Goal: Task Accomplishment & Management: Complete application form

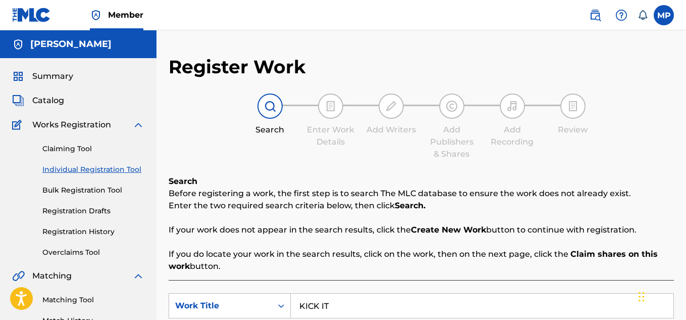
scroll to position [281, 0]
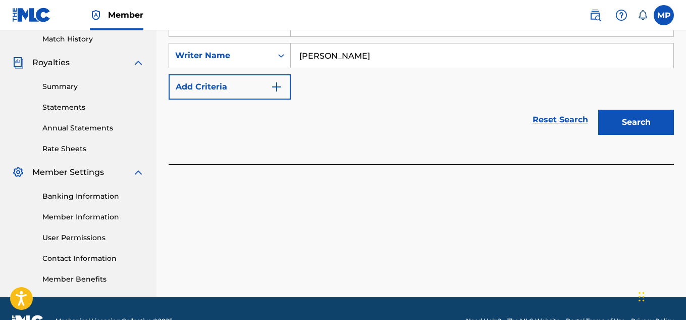
type input "[PERSON_NAME]"
click at [627, 123] on button "Search" at bounding box center [636, 122] width 76 height 25
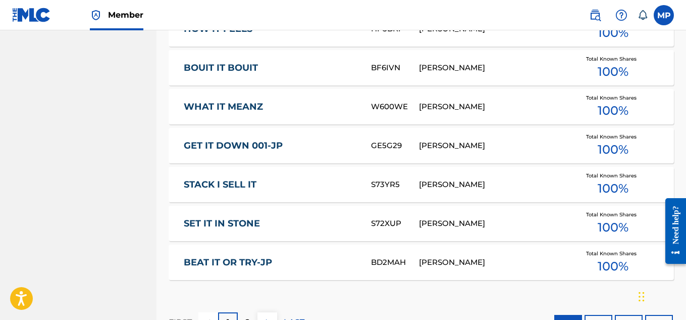
scroll to position [726, 0]
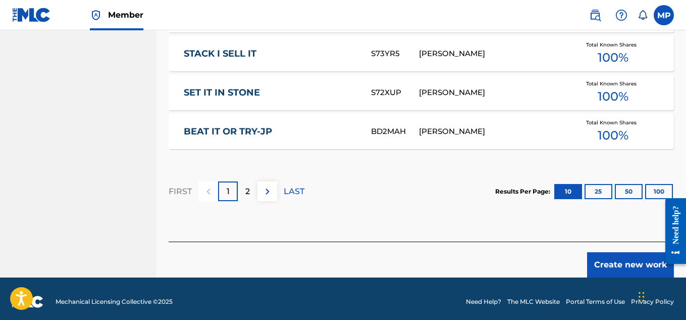
click at [603, 263] on button "Create new work" at bounding box center [630, 264] width 87 height 25
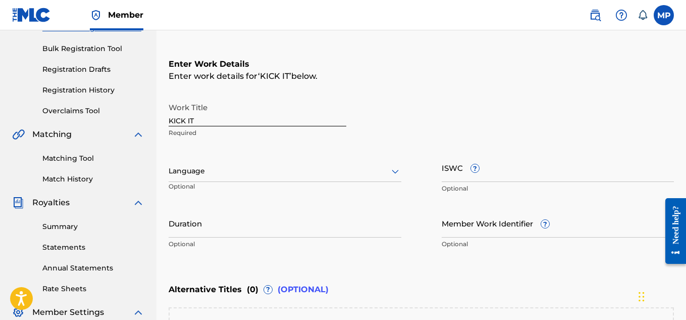
scroll to position [142, 0]
click at [533, 170] on input "ISWC ?" at bounding box center [558, 166] width 233 height 29
paste input "T9271345983"
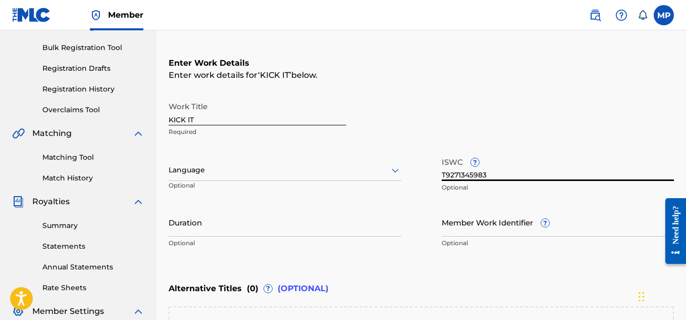
type input "T9271345983"
click at [453, 228] on input "Member Work Identifier ?" at bounding box center [558, 222] width 233 height 29
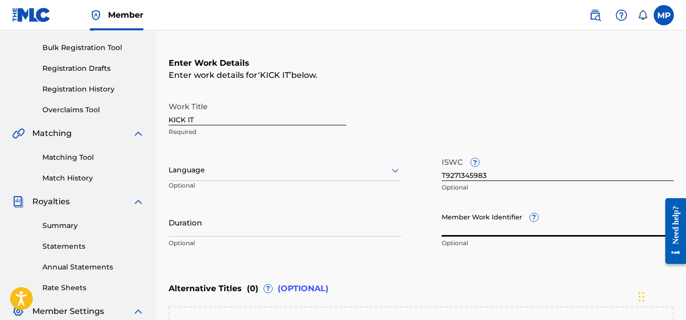
paste input "896161730"
type input "896161730"
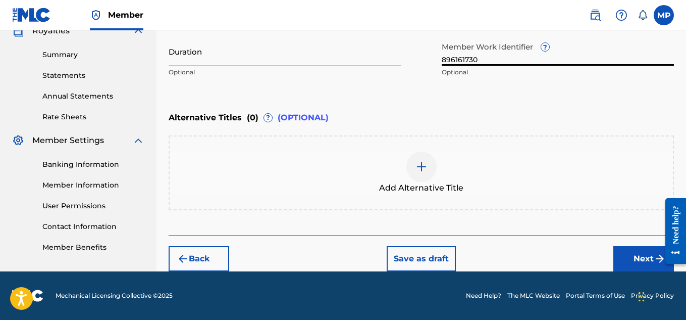
click at [629, 261] on button "Next" at bounding box center [643, 258] width 61 height 25
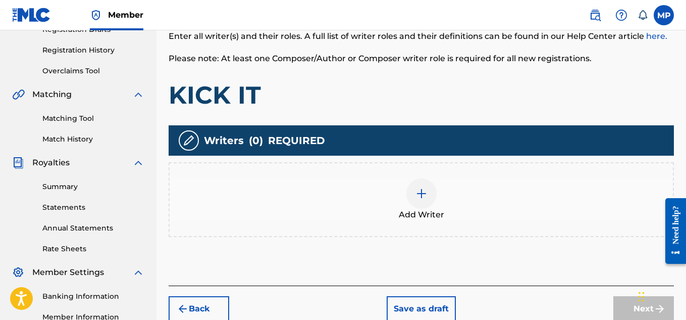
scroll to position [182, 0]
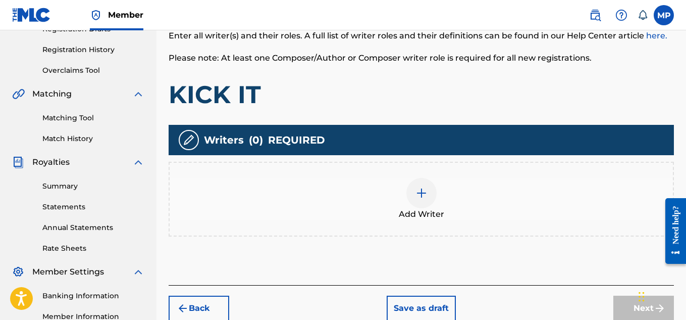
click at [423, 202] on div at bounding box center [421, 193] width 30 height 30
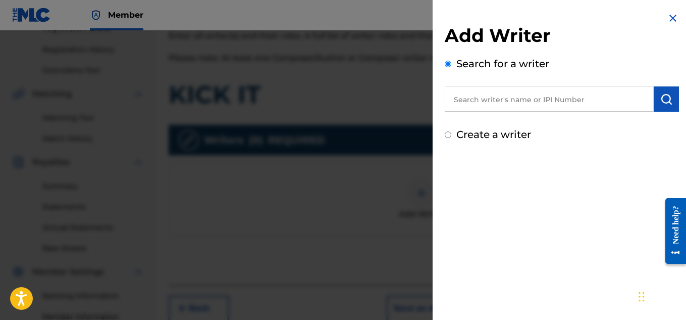
click at [515, 95] on input "text" at bounding box center [549, 98] width 209 height 25
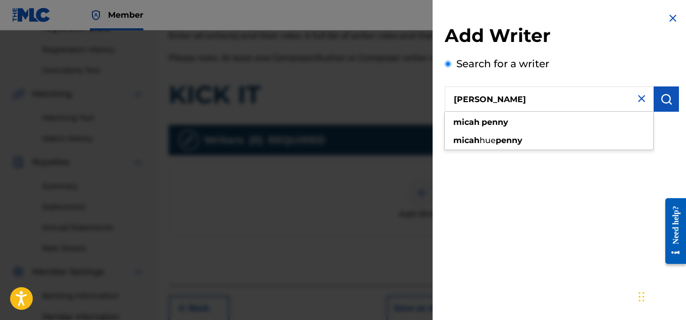
type input "[PERSON_NAME]"
click at [669, 98] on button "submit" at bounding box center [666, 98] width 25 height 25
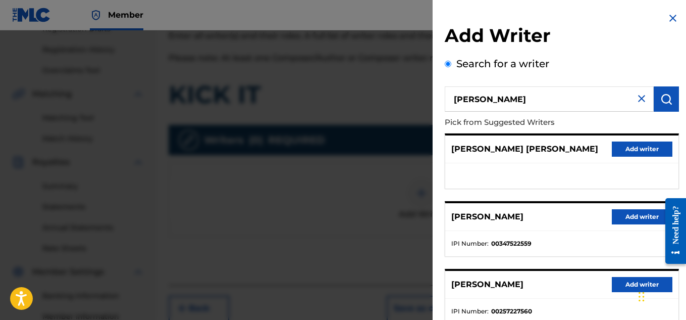
click at [622, 218] on button "Add writer" at bounding box center [642, 216] width 61 height 15
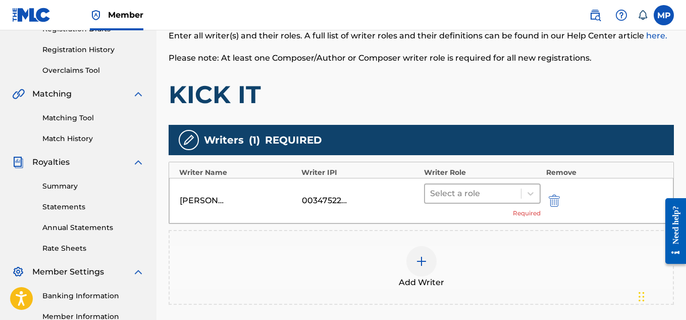
click at [503, 198] on div at bounding box center [473, 193] width 86 height 14
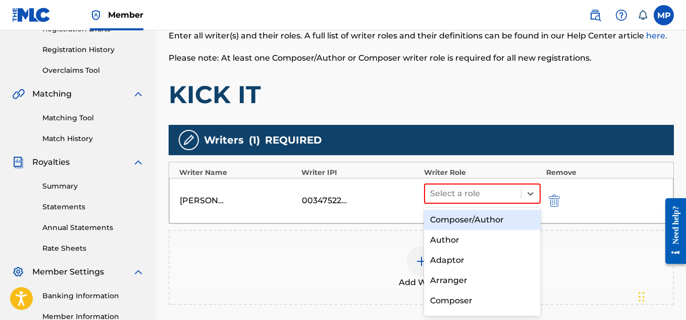
click at [479, 219] on div "Composer/Author" at bounding box center [482, 220] width 117 height 20
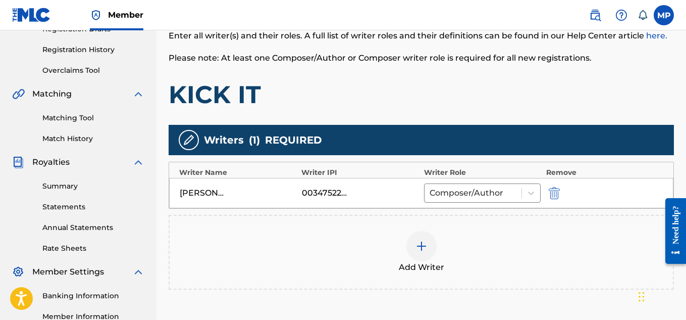
scroll to position [306, 0]
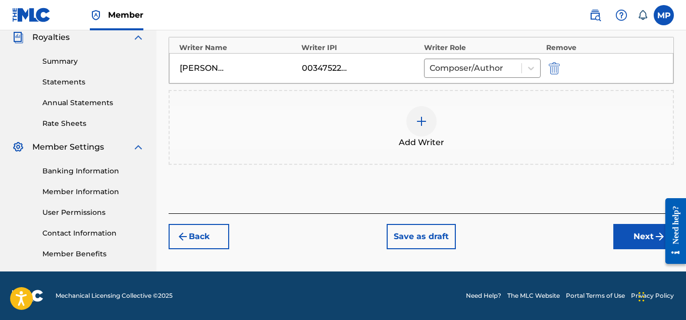
click at [619, 237] on button "Next" at bounding box center [643, 236] width 61 height 25
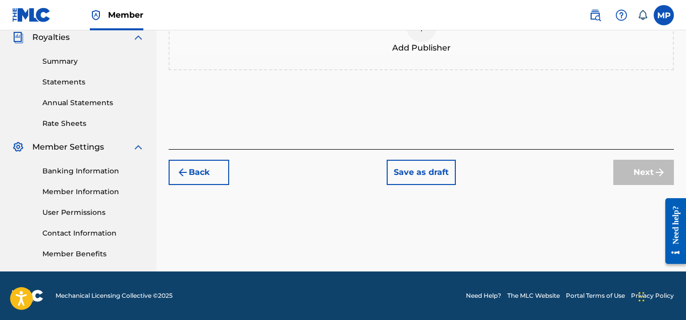
scroll to position [146, 0]
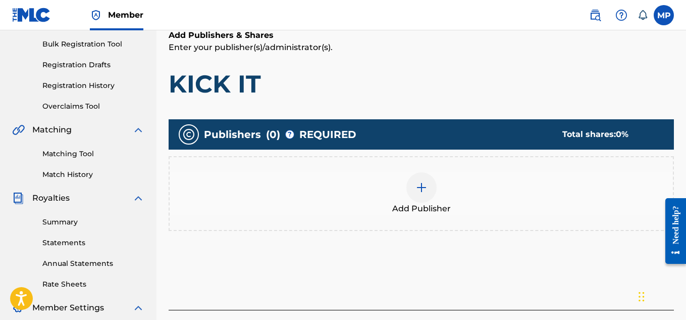
click at [440, 172] on div "Add Publisher" at bounding box center [421, 193] width 503 height 42
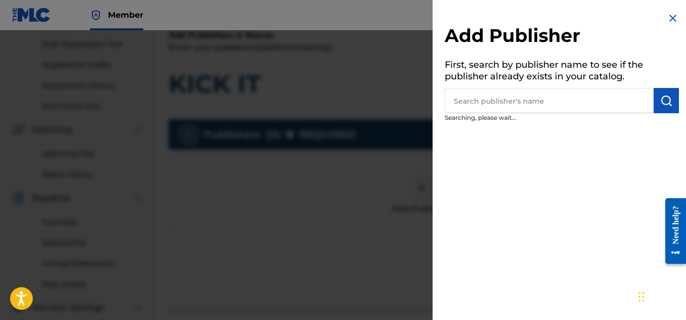
scroll to position [206, 0]
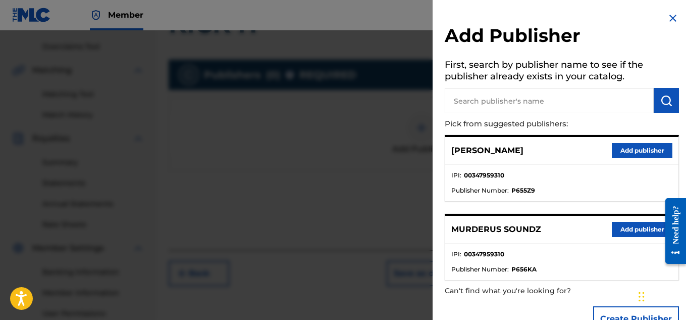
click at [627, 224] on button "Add publisher" at bounding box center [642, 229] width 61 height 15
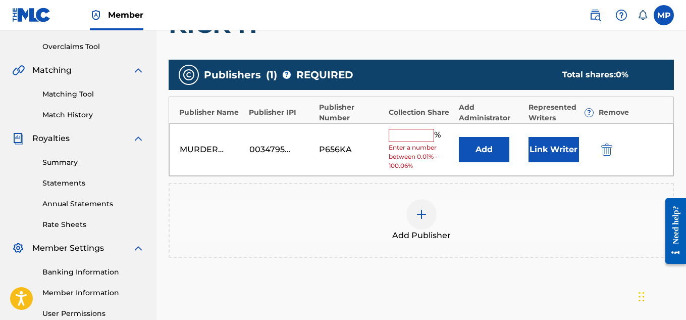
click at [408, 134] on input "text" at bounding box center [411, 135] width 45 height 13
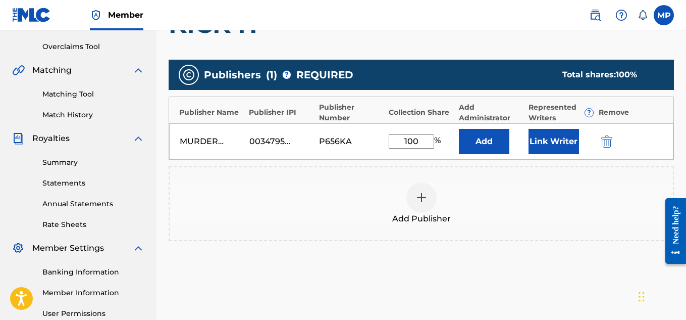
type input "100"
click at [547, 136] on button "Link Writer" at bounding box center [554, 141] width 50 height 25
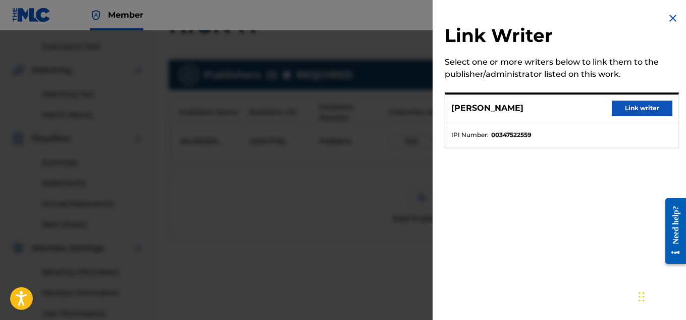
click at [633, 110] on button "Link writer" at bounding box center [642, 107] width 61 height 15
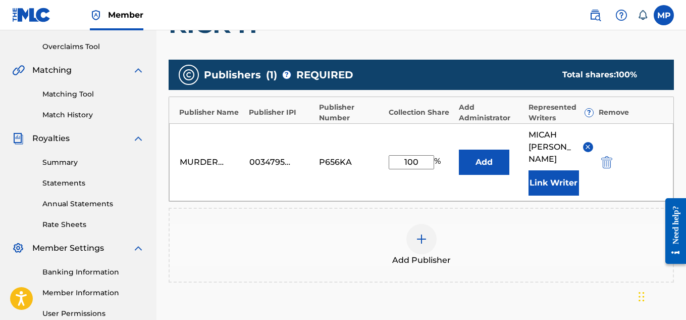
scroll to position [319, 0]
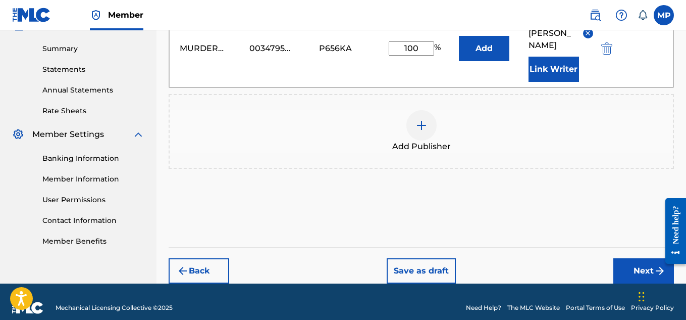
click at [630, 260] on button "Next" at bounding box center [643, 270] width 61 height 25
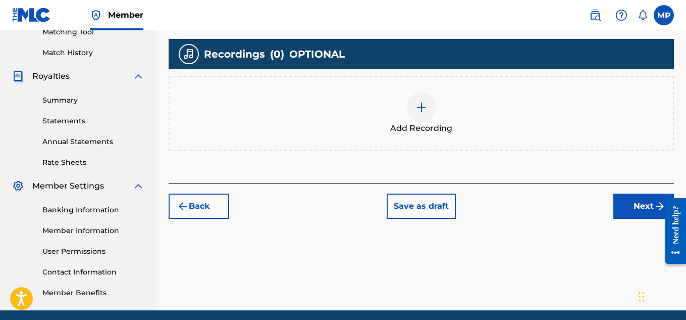
scroll to position [269, 0]
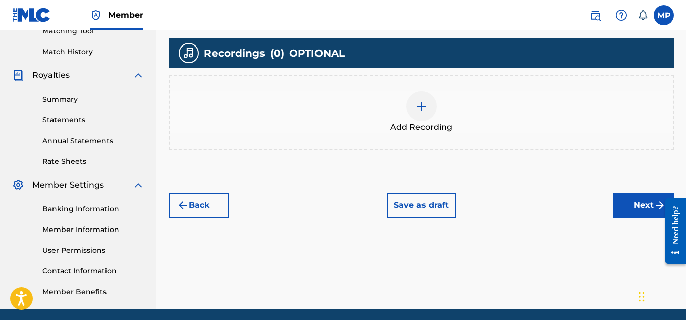
click at [430, 116] on div at bounding box center [421, 106] width 30 height 30
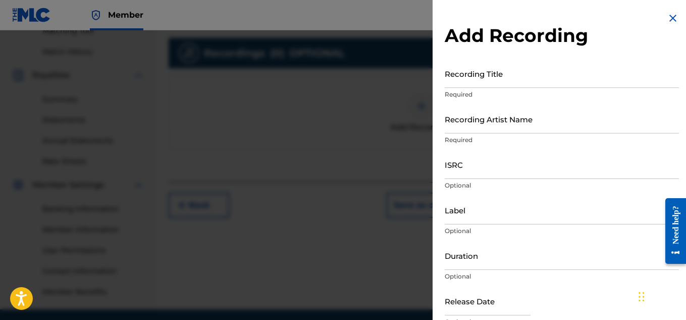
click at [522, 82] on input "Recording Title" at bounding box center [562, 73] width 234 height 29
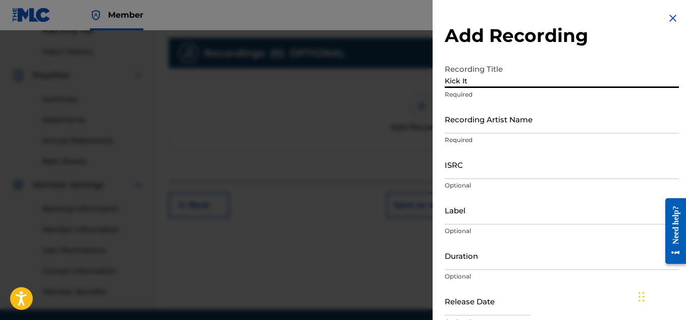
type input "Kick It"
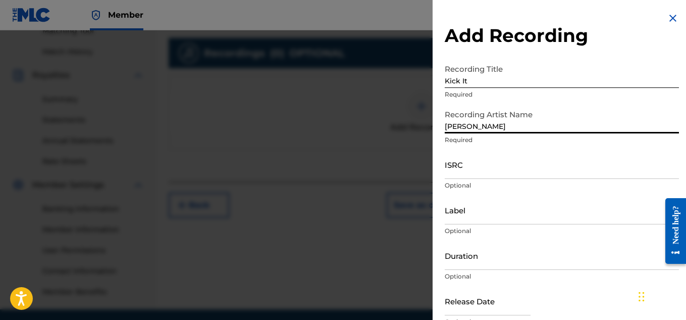
type input "[PERSON_NAME]"
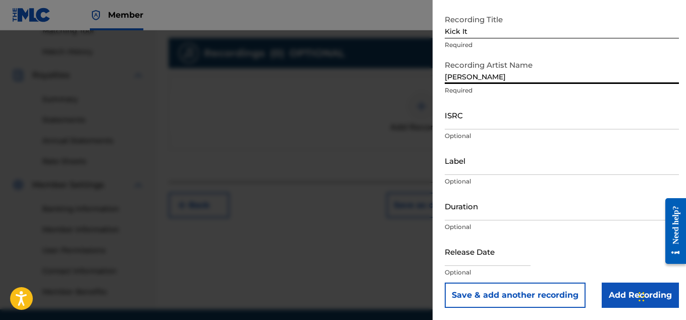
click at [614, 290] on input "Add Recording" at bounding box center [640, 294] width 77 height 25
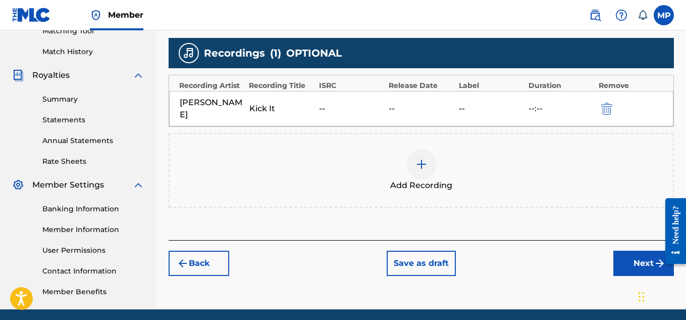
scroll to position [306, 0]
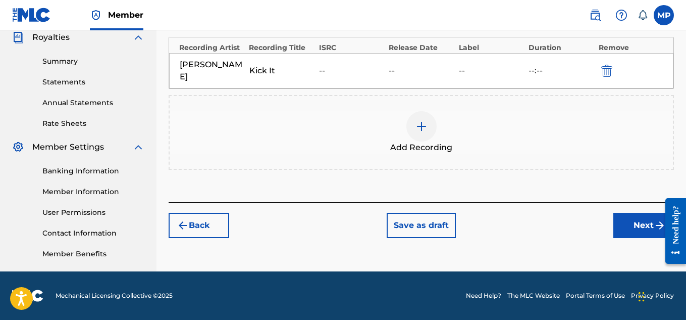
click at [627, 224] on button "Next" at bounding box center [643, 225] width 61 height 25
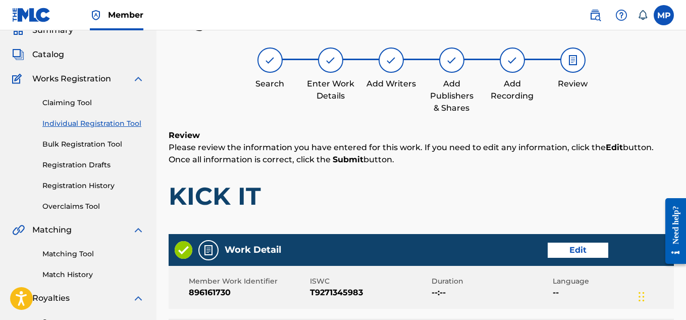
scroll to position [546, 0]
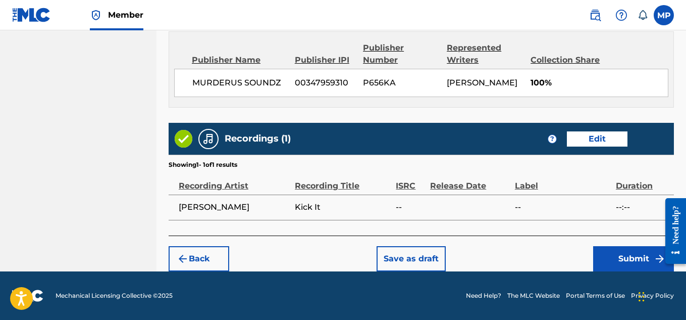
click at [635, 254] on button "Submit" at bounding box center [633, 258] width 81 height 25
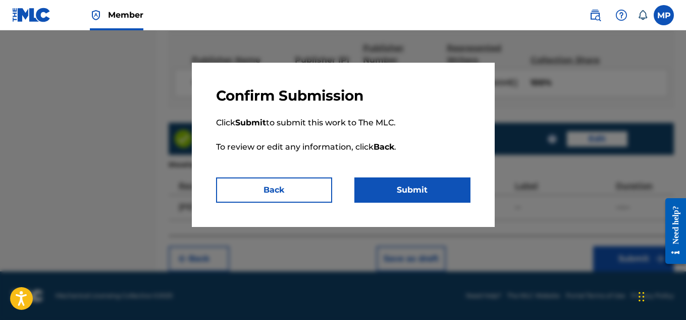
click at [455, 181] on button "Submit" at bounding box center [412, 189] width 116 height 25
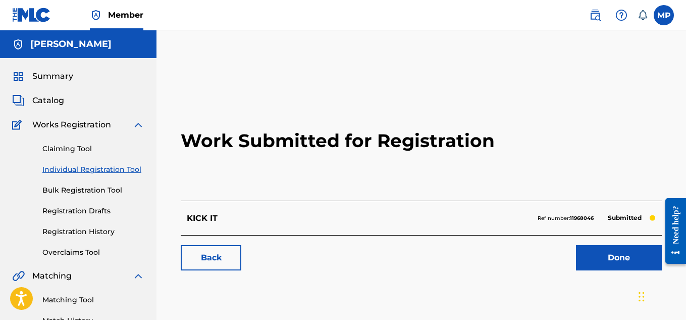
click at [222, 262] on link "Back" at bounding box center [211, 257] width 61 height 25
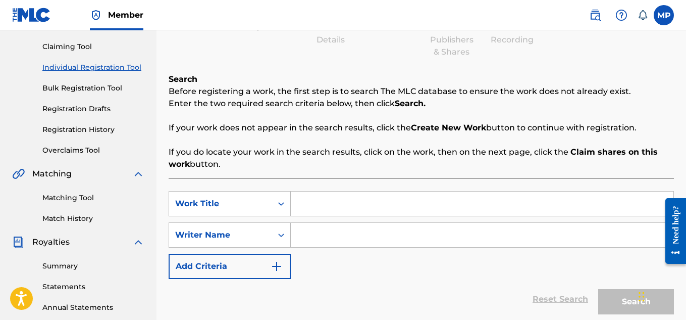
scroll to position [103, 0]
click at [378, 194] on input "Search Form" at bounding box center [482, 202] width 383 height 24
paste input "IN THE MORNING"
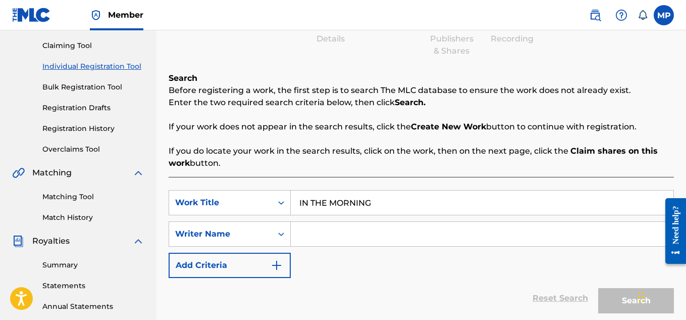
type input "IN THE MORNING"
click at [354, 239] on input "Search Form" at bounding box center [482, 234] width 383 height 24
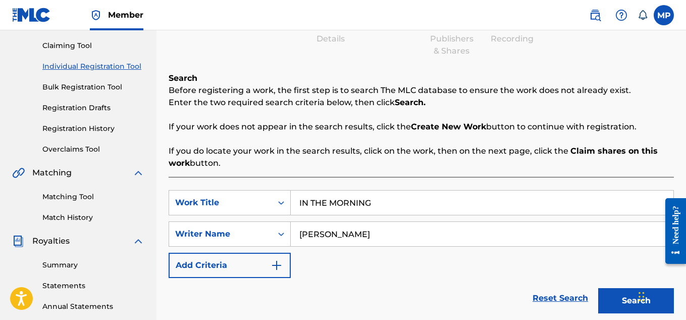
type input "[PERSON_NAME]"
click at [614, 305] on button "Search" at bounding box center [636, 300] width 76 height 25
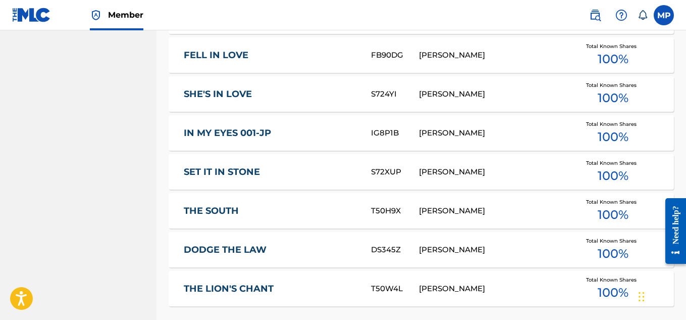
scroll to position [726, 0]
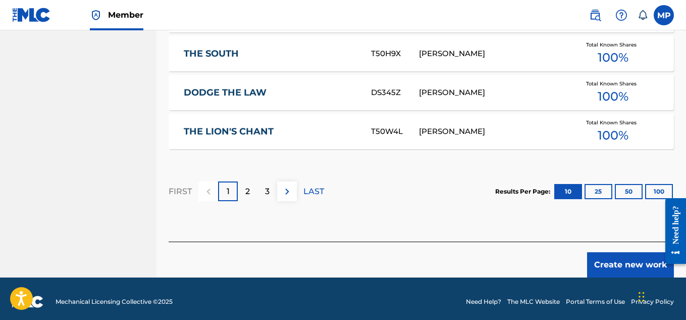
click at [611, 261] on button "Create new work" at bounding box center [630, 264] width 87 height 25
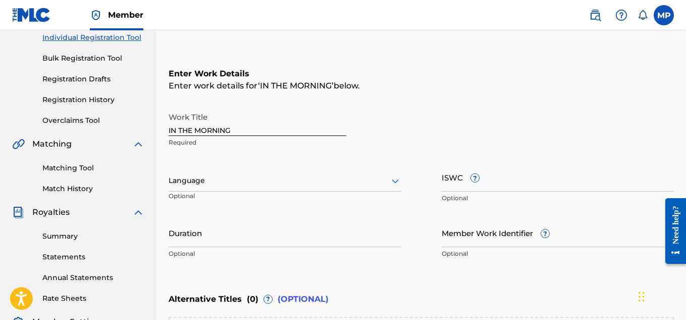
scroll to position [130, 0]
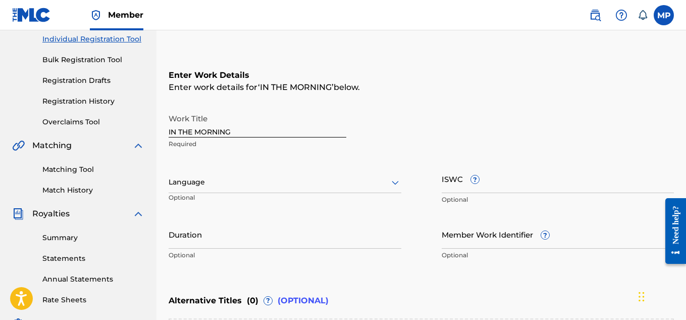
click at [507, 181] on input "ISWC ?" at bounding box center [558, 178] width 233 height 29
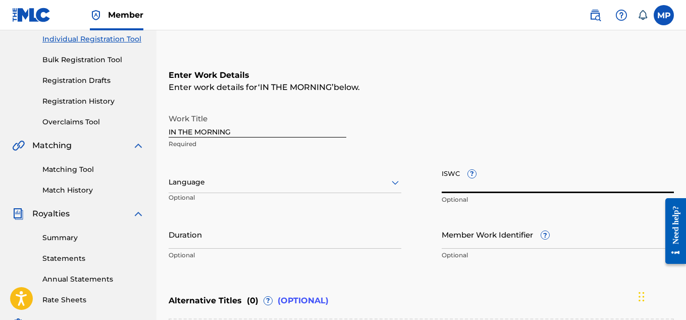
paste input "T9271346737"
type input "T9271346737"
click at [460, 247] on input "Member Work Identifier ?" at bounding box center [558, 234] width 233 height 29
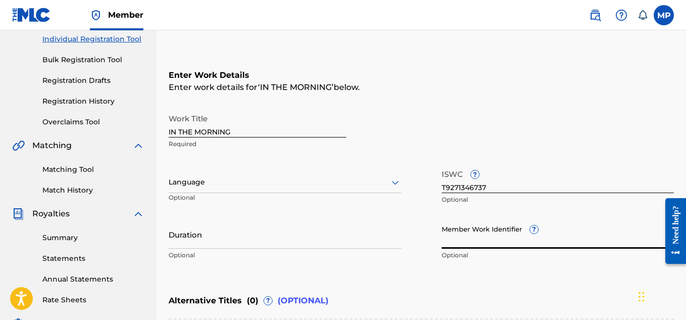
paste input "896161790"
type input "896161790"
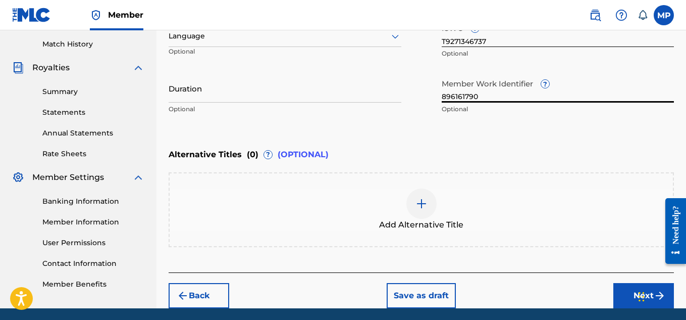
scroll to position [278, 0]
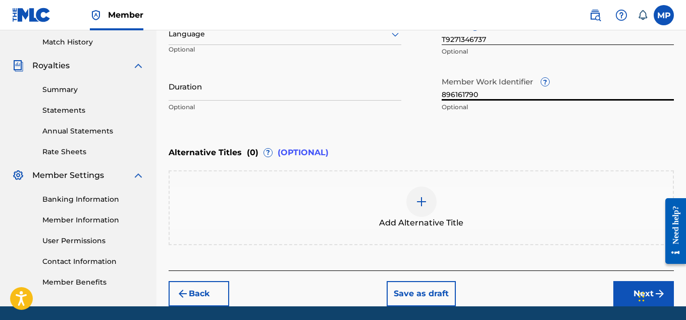
click at [618, 291] on button "Next" at bounding box center [643, 293] width 61 height 25
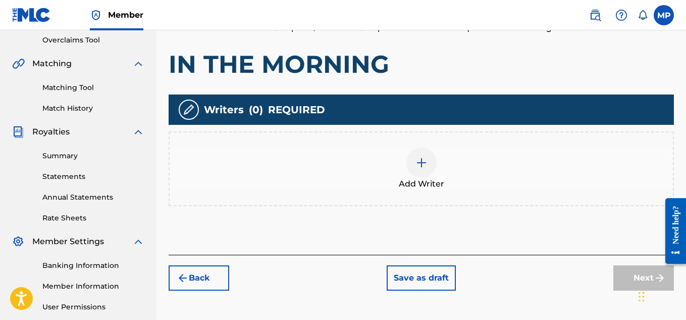
scroll to position [217, 0]
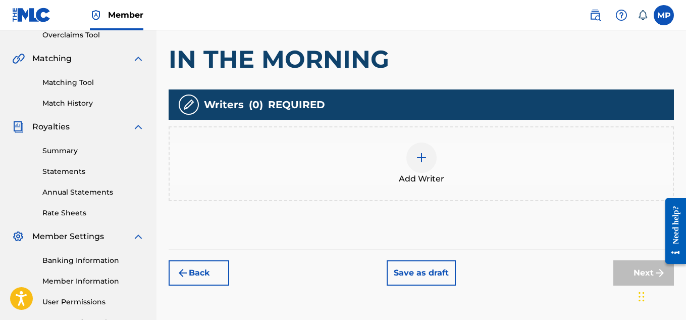
click at [427, 169] on div at bounding box center [421, 157] width 30 height 30
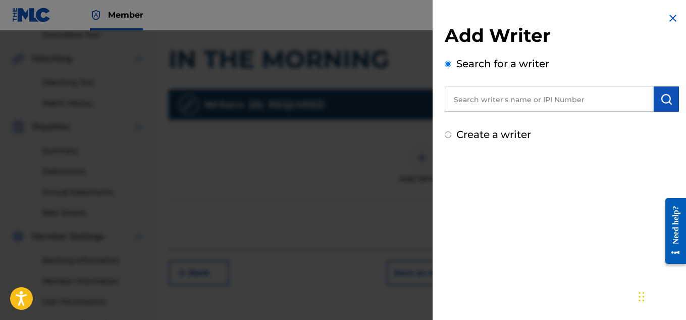
click at [485, 104] on input "text" at bounding box center [549, 98] width 209 height 25
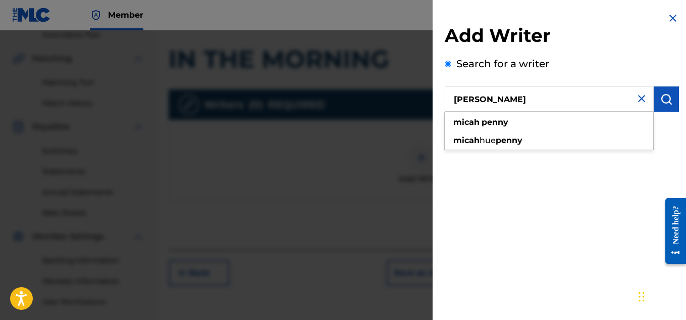
type input "[PERSON_NAME]"
click at [660, 101] on img "submit" at bounding box center [666, 99] width 12 height 12
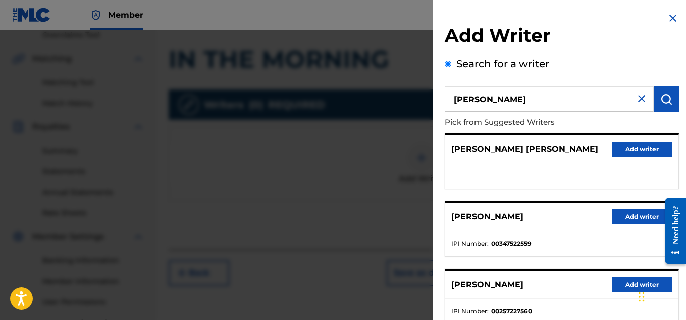
click at [633, 222] on button "Add writer" at bounding box center [642, 216] width 61 height 15
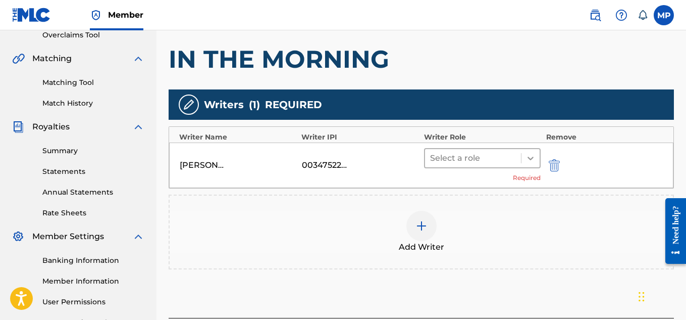
click at [528, 157] on icon at bounding box center [531, 159] width 6 height 4
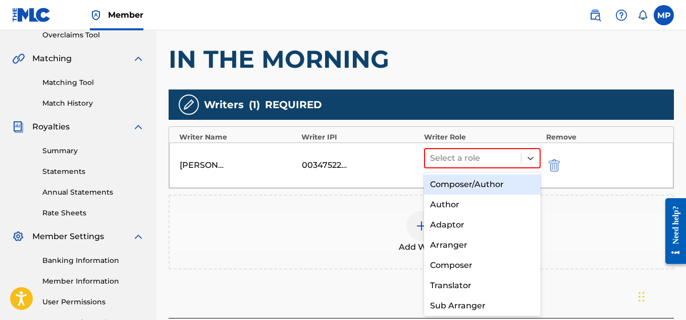
click at [483, 183] on div "Composer/Author" at bounding box center [482, 184] width 117 height 20
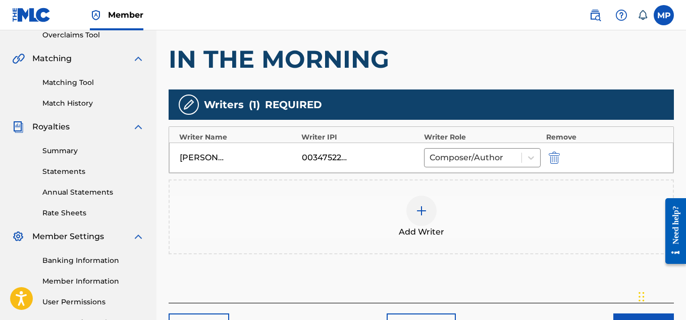
scroll to position [229, 0]
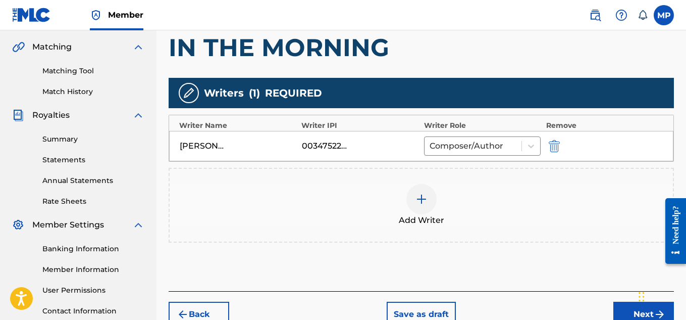
click at [621, 304] on button "Next" at bounding box center [643, 313] width 61 height 25
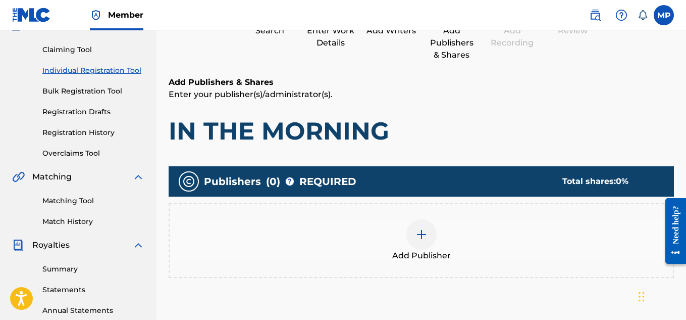
scroll to position [99, 0]
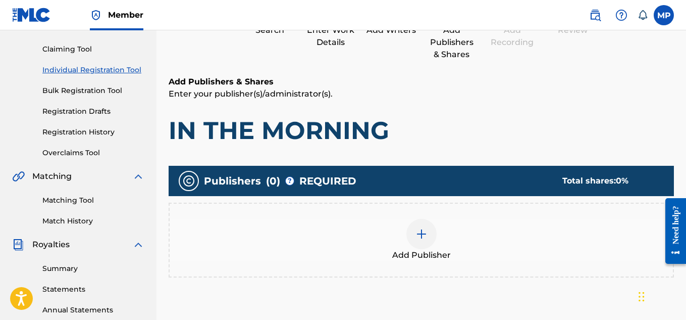
click at [414, 245] on div at bounding box center [421, 234] width 30 height 30
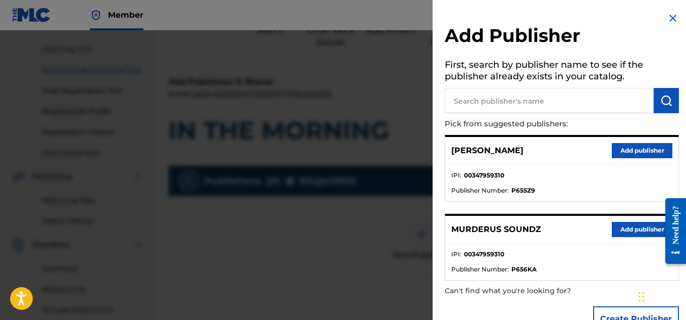
click at [634, 230] on button "Add publisher" at bounding box center [642, 229] width 61 height 15
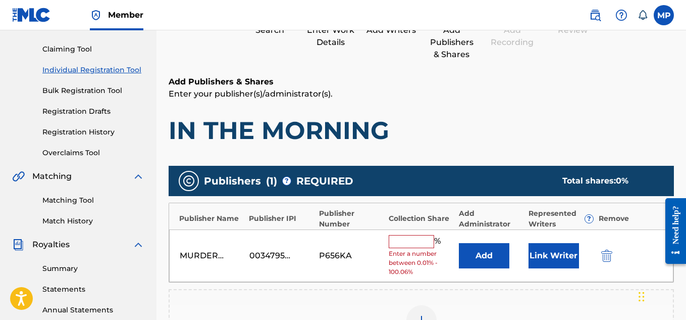
click at [424, 238] on input "text" at bounding box center [411, 241] width 45 height 13
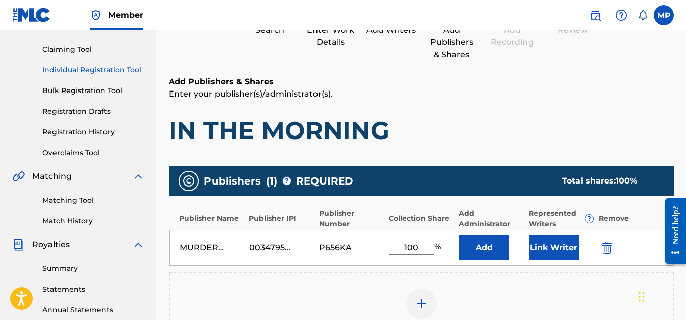
type input "100"
click at [549, 240] on button "Link Writer" at bounding box center [554, 247] width 50 height 25
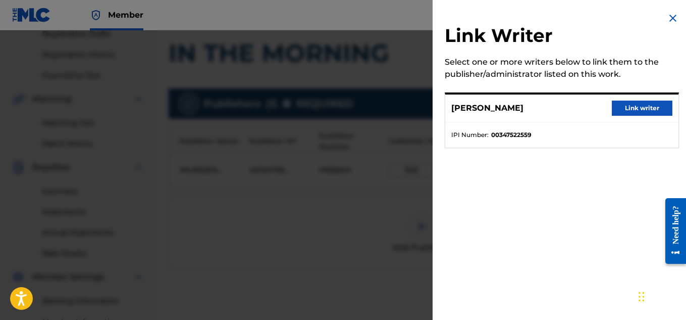
scroll to position [179, 0]
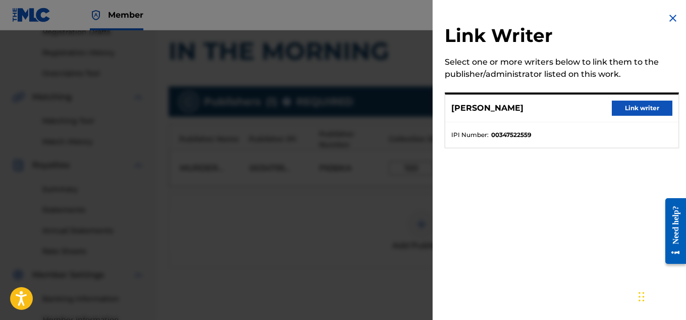
click at [629, 109] on button "Link writer" at bounding box center [642, 107] width 61 height 15
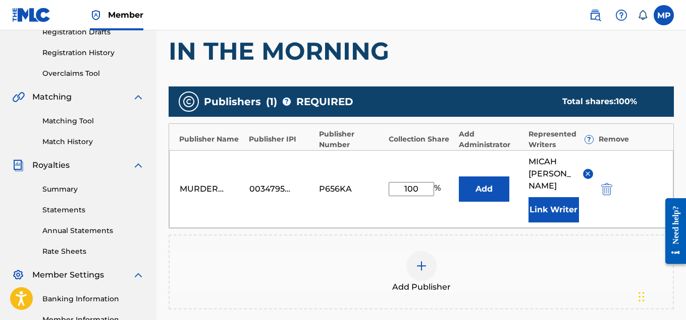
scroll to position [319, 0]
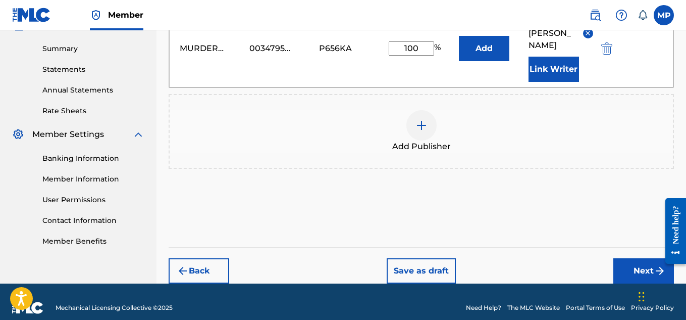
click at [624, 258] on button "Next" at bounding box center [643, 270] width 61 height 25
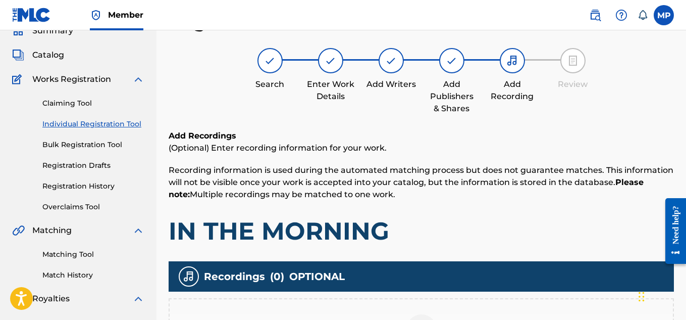
scroll to position [155, 0]
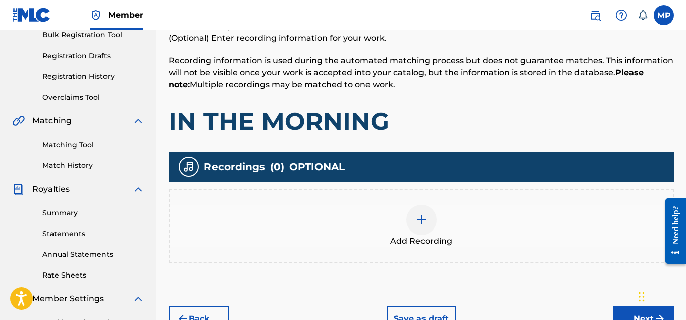
click at [413, 218] on div at bounding box center [421, 219] width 30 height 30
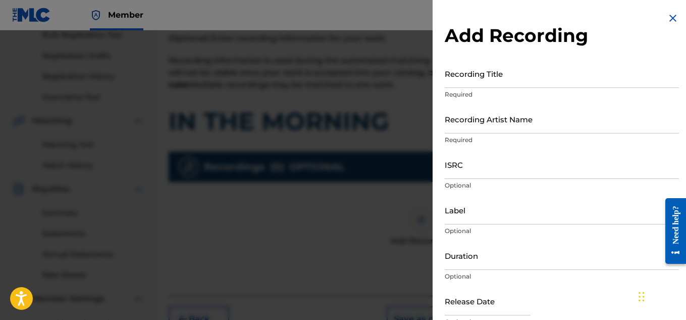
click at [569, 81] on input "Recording Title" at bounding box center [562, 73] width 234 height 29
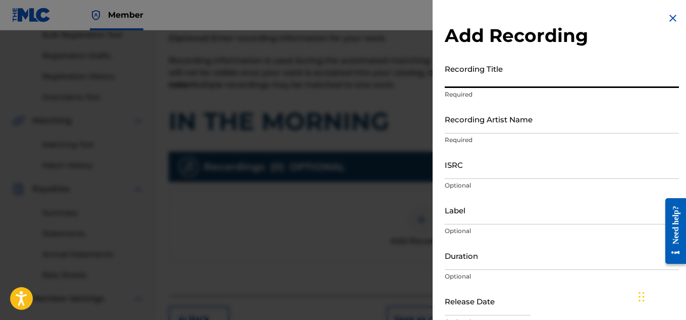
paste input "IN THE MORNING"
type input "IN THE MORNING"
click at [520, 120] on input "Recording Artist Name" at bounding box center [562, 119] width 234 height 29
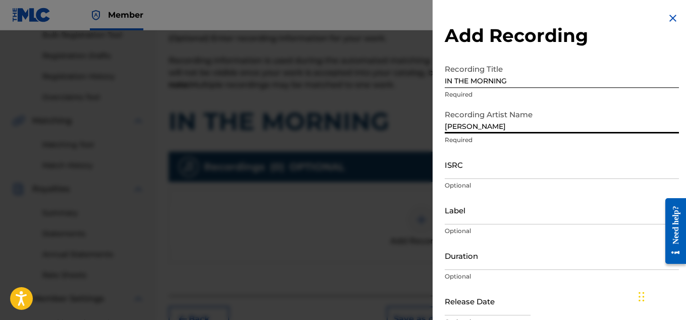
type input "[PERSON_NAME]"
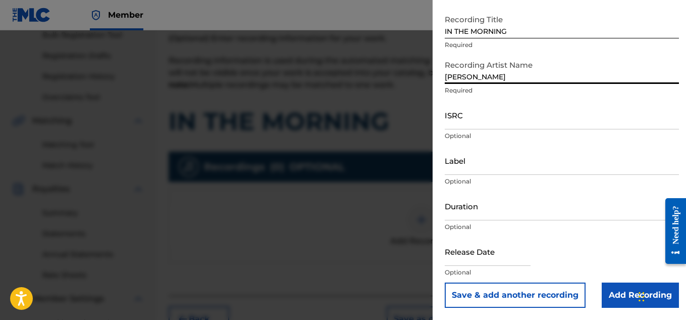
click at [626, 299] on input "Add Recording" at bounding box center [640, 294] width 77 height 25
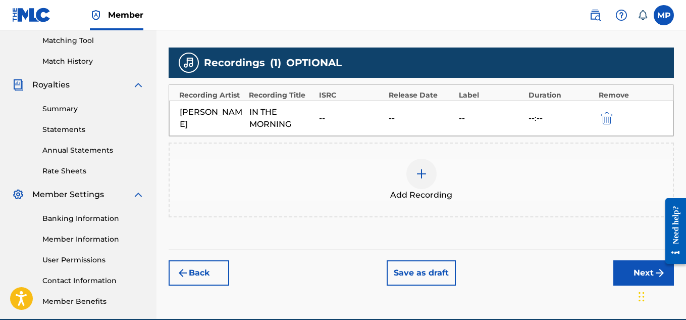
scroll to position [263, 0]
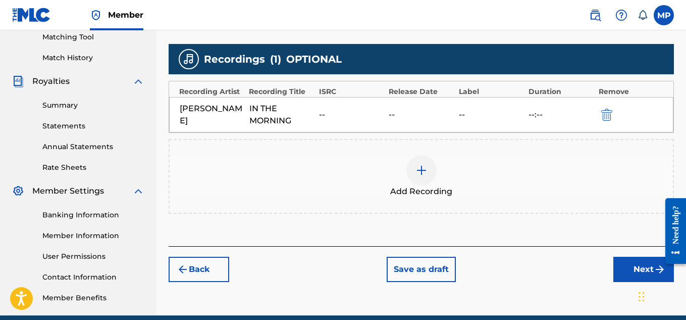
click at [624, 275] on button "Next" at bounding box center [643, 269] width 61 height 25
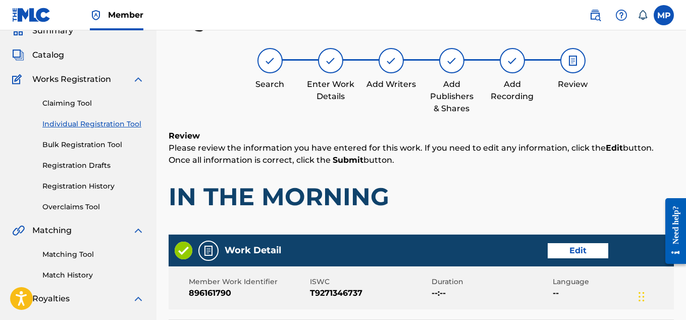
scroll to position [546, 0]
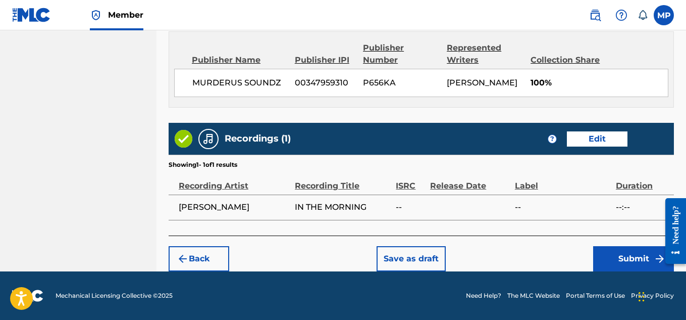
click at [612, 264] on button "Submit" at bounding box center [633, 258] width 81 height 25
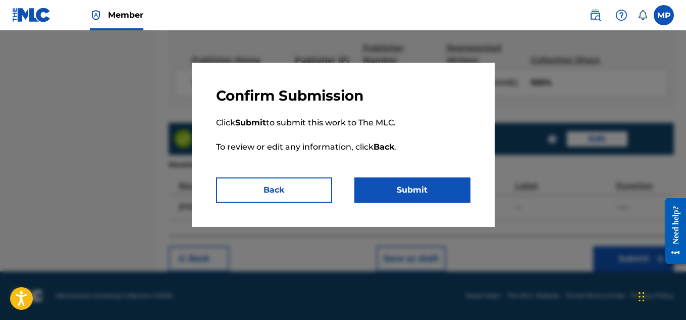
click at [433, 188] on button "Submit" at bounding box center [412, 189] width 116 height 25
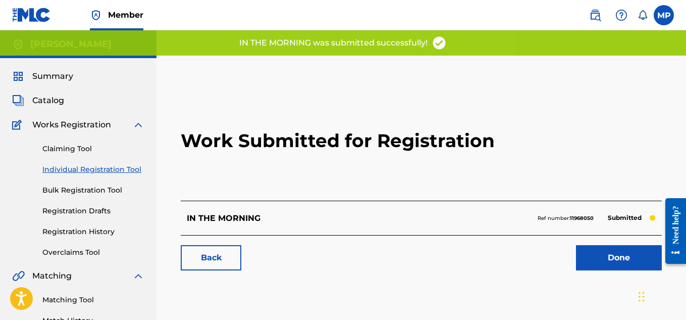
click at [220, 253] on link "Back" at bounding box center [211, 257] width 61 height 25
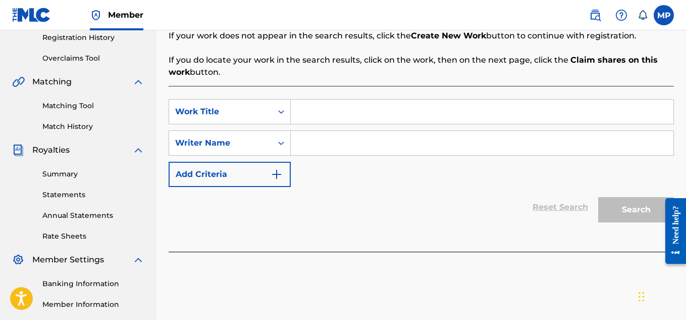
scroll to position [202, 0]
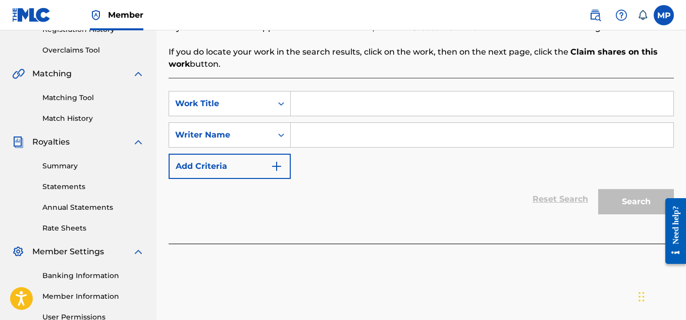
click at [357, 92] on input "Search Form" at bounding box center [482, 103] width 383 height 24
paste input "[DATE]"
type input "[DATE]"
click at [340, 137] on input "Search Form" at bounding box center [482, 135] width 383 height 24
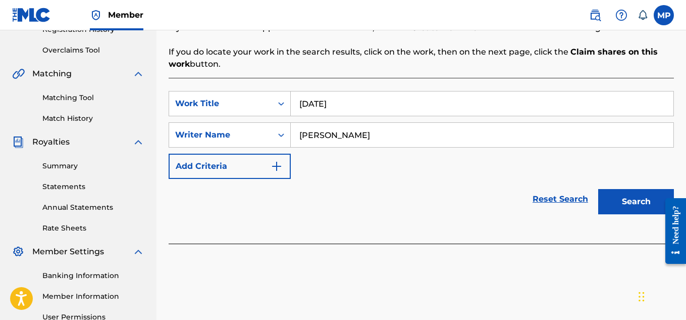
type input "[PERSON_NAME]"
click at [624, 193] on button "Search" at bounding box center [636, 201] width 76 height 25
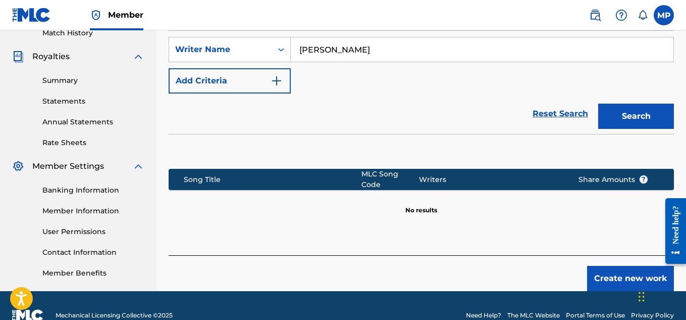
scroll to position [306, 0]
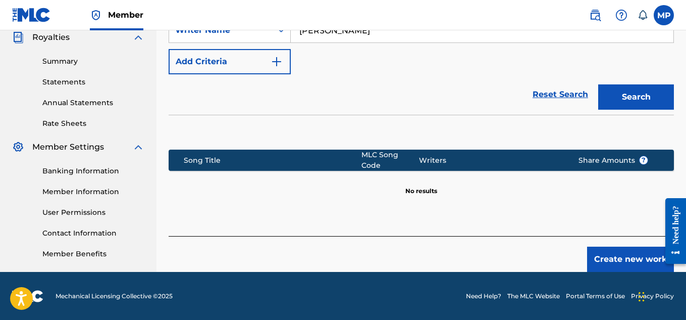
click at [620, 258] on button "Create new work" at bounding box center [630, 258] width 87 height 25
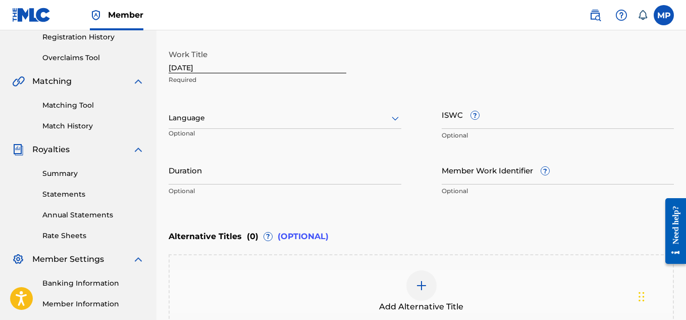
scroll to position [177, 0]
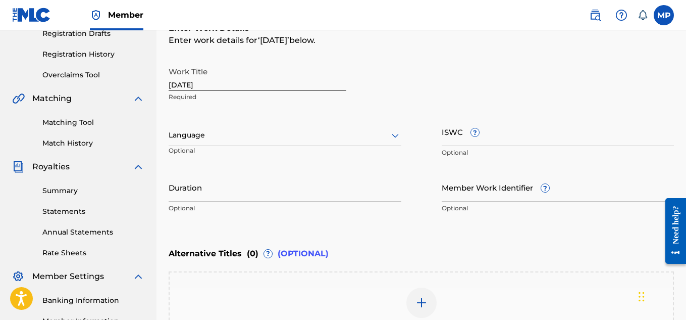
click at [541, 142] on input "ISWC ?" at bounding box center [558, 131] width 233 height 29
paste input "T9271341049"
type input "T9271341049"
click at [455, 196] on input "Member Work Identifier ?" at bounding box center [558, 187] width 233 height 29
paste input "896161800"
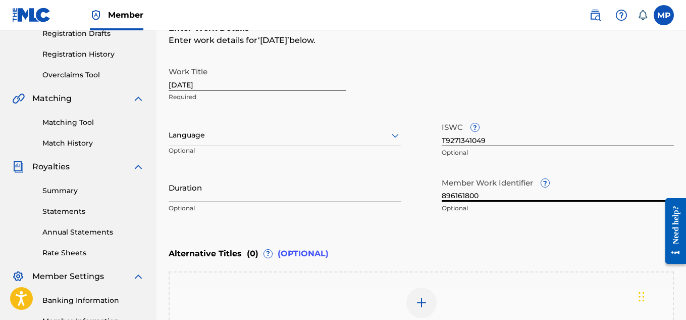
type input "896161800"
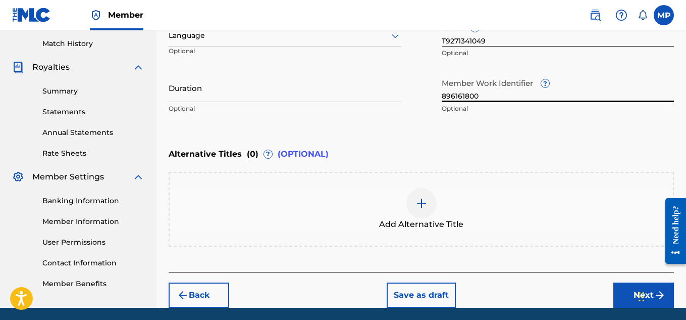
scroll to position [313, 0]
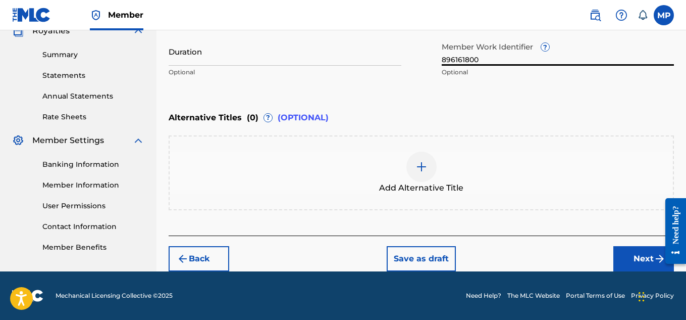
click at [619, 257] on button "Next" at bounding box center [643, 258] width 61 height 25
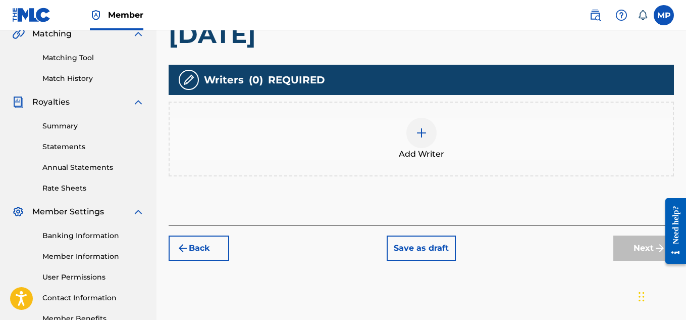
scroll to position [243, 0]
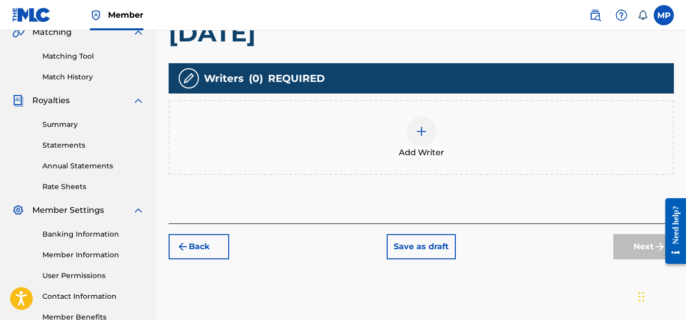
click at [426, 136] on img at bounding box center [422, 131] width 12 height 12
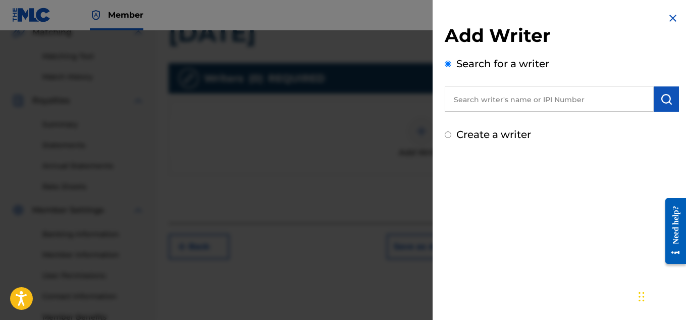
click at [518, 102] on input "text" at bounding box center [549, 98] width 209 height 25
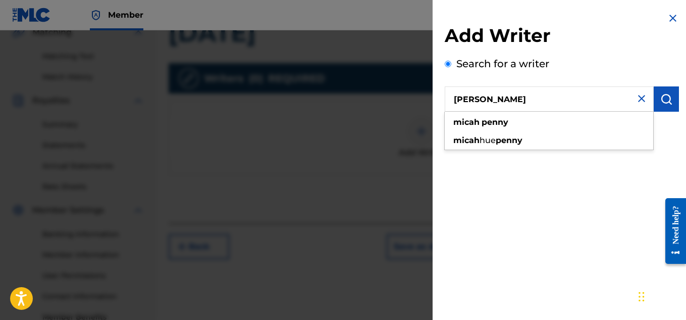
type input "[PERSON_NAME]"
click at [660, 107] on button "submit" at bounding box center [666, 98] width 25 height 25
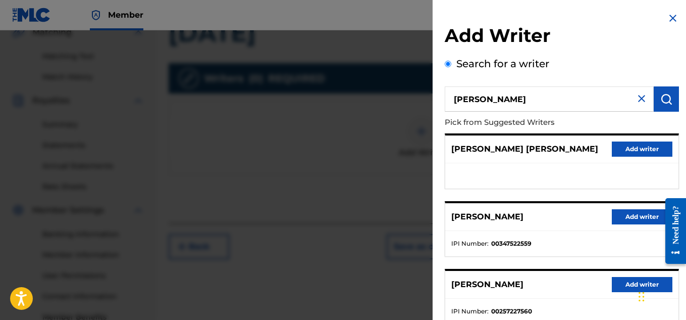
click at [623, 216] on button "Add writer" at bounding box center [642, 216] width 61 height 15
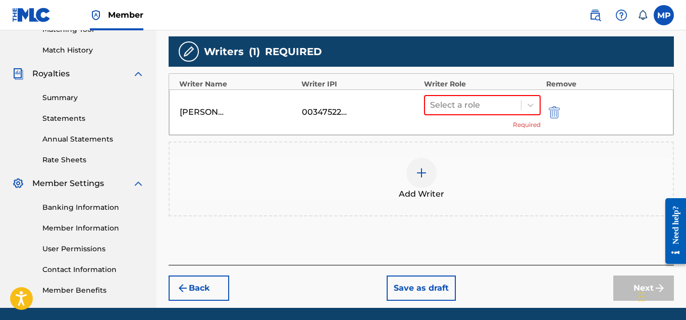
scroll to position [261, 0]
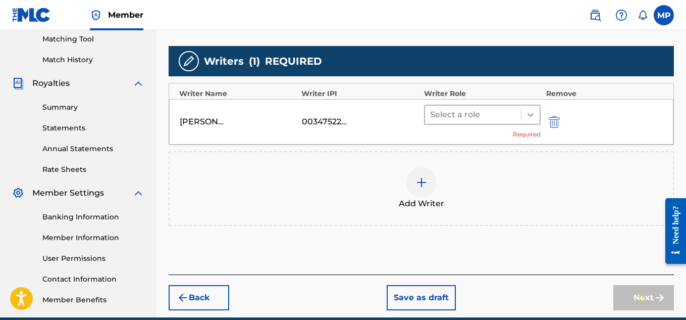
click at [531, 118] on icon at bounding box center [531, 115] width 10 height 10
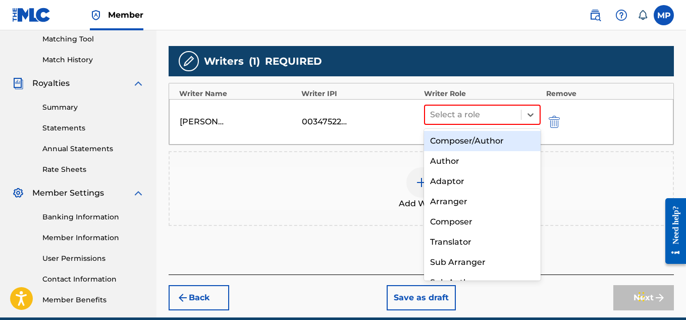
click at [486, 141] on div "Composer/Author" at bounding box center [482, 141] width 117 height 20
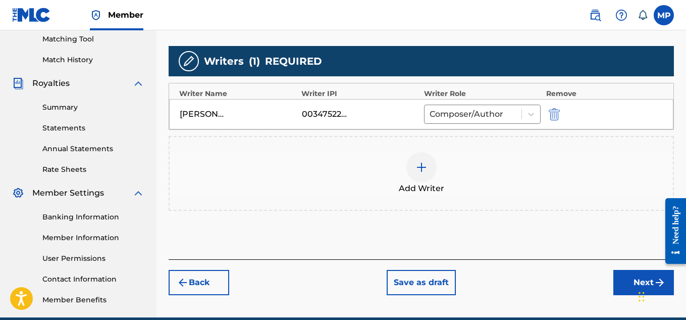
scroll to position [306, 0]
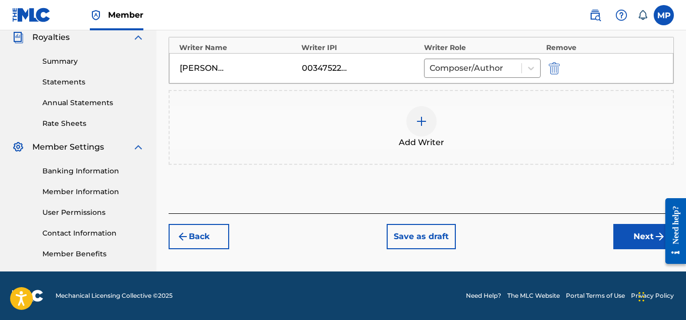
click at [626, 232] on button "Next" at bounding box center [643, 236] width 61 height 25
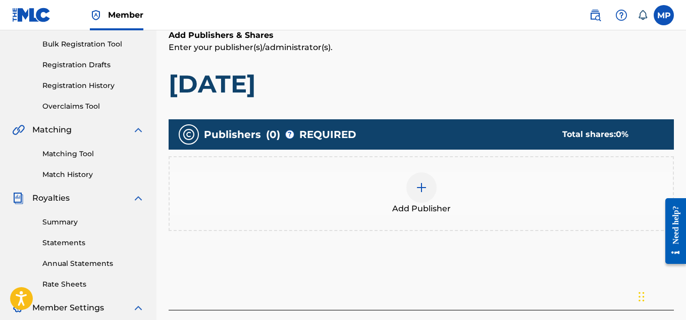
scroll to position [147, 0]
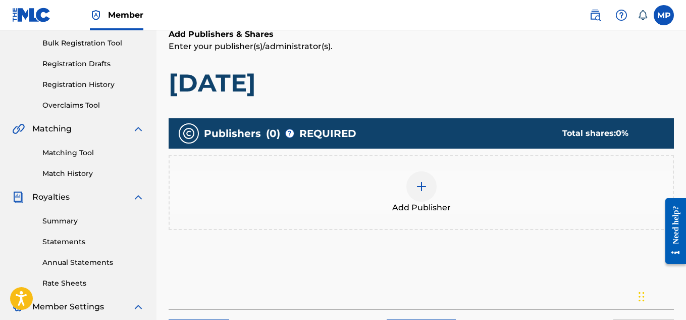
click at [422, 186] on img at bounding box center [422, 186] width 12 height 12
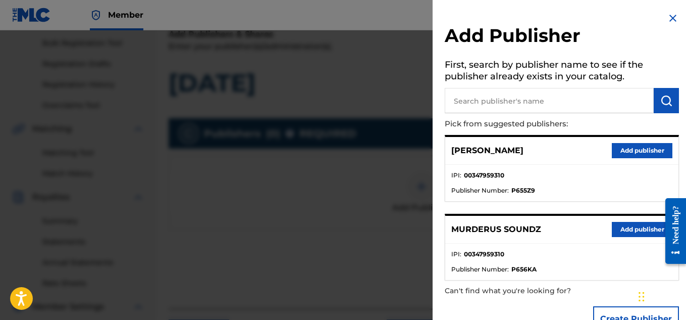
click at [632, 231] on button "Add publisher" at bounding box center [642, 229] width 61 height 15
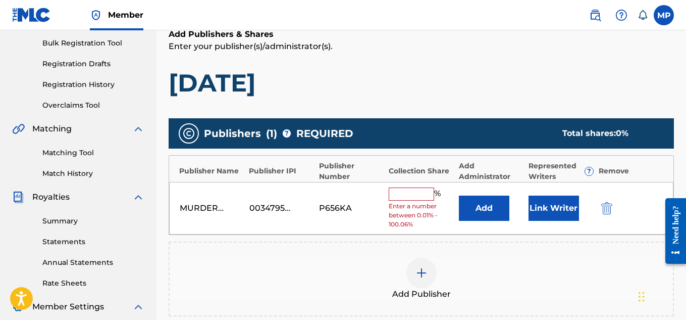
click at [412, 190] on input "text" at bounding box center [411, 193] width 45 height 13
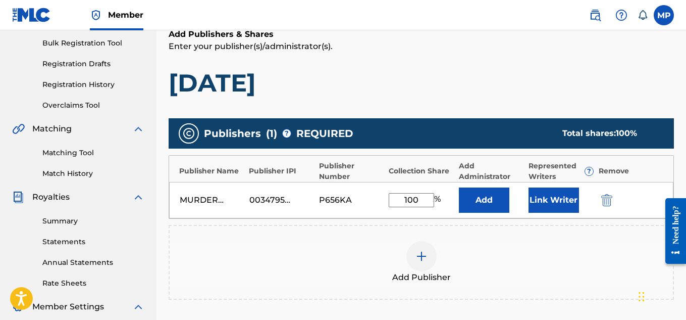
type input "100"
click at [546, 198] on button "Link Writer" at bounding box center [554, 199] width 50 height 25
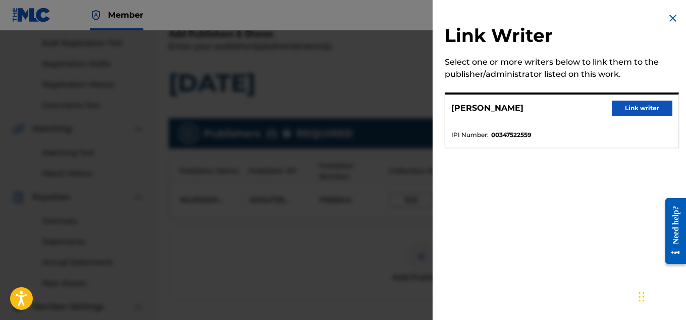
scroll to position [174, 0]
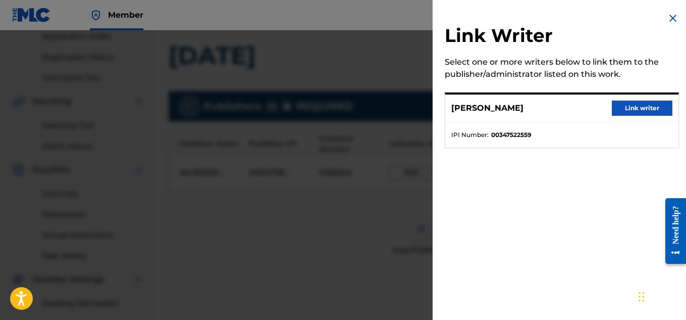
click at [623, 113] on button "Link writer" at bounding box center [642, 107] width 61 height 15
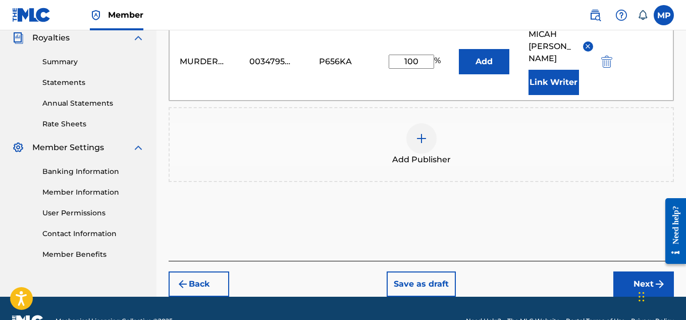
scroll to position [319, 0]
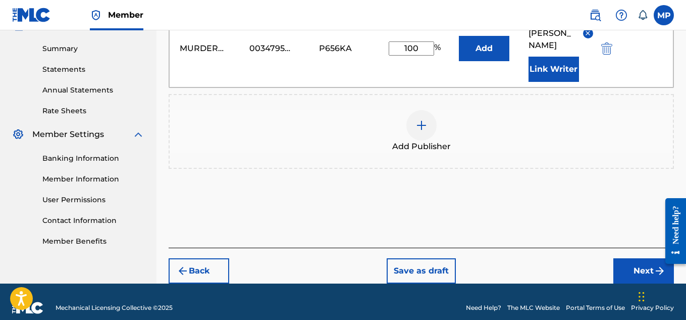
click at [636, 258] on button "Next" at bounding box center [643, 270] width 61 height 25
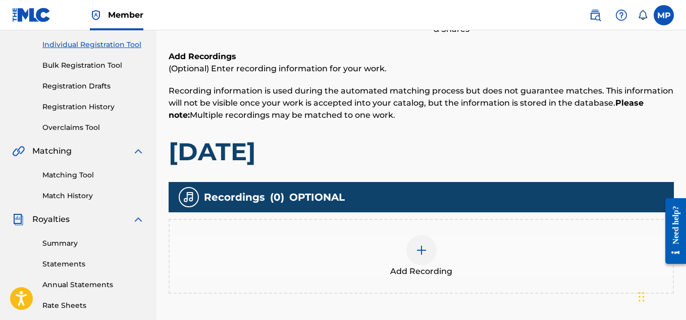
scroll to position [130, 0]
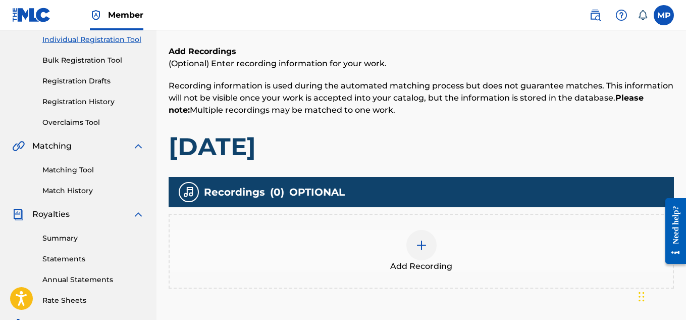
click at [425, 245] on img at bounding box center [422, 245] width 12 height 12
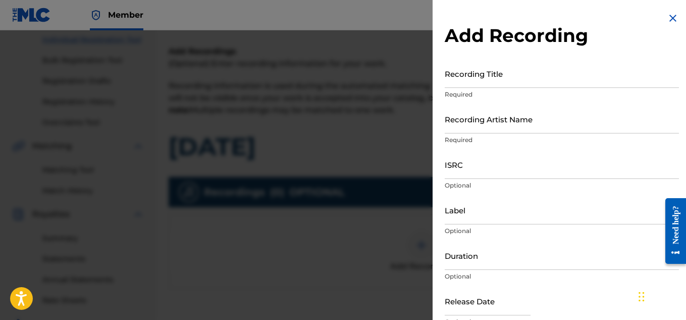
click at [472, 174] on input "ISRC" at bounding box center [562, 164] width 234 height 29
paste input "ESA011821628"
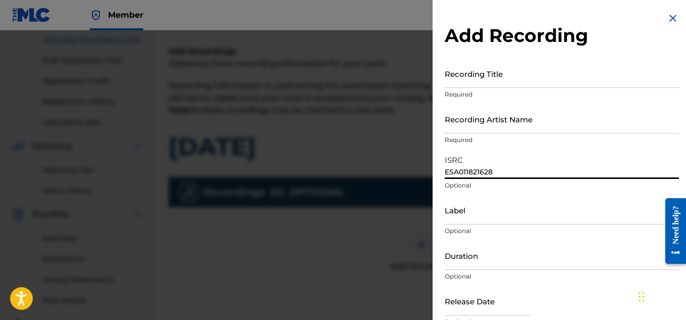
type input "ESA011821628"
click at [471, 126] on input "Recording Artist Name" at bounding box center [562, 119] width 234 height 29
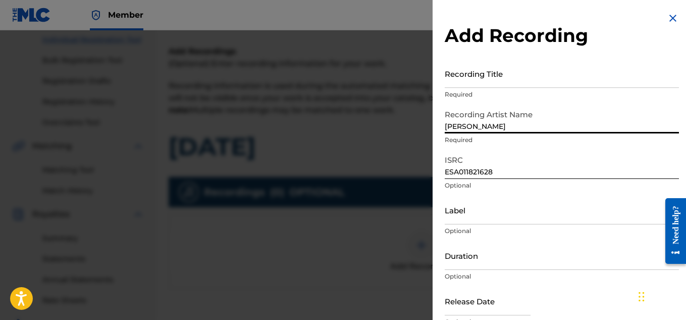
type input "[PERSON_NAME]"
click at [494, 79] on input "Recording Title" at bounding box center [562, 73] width 234 height 29
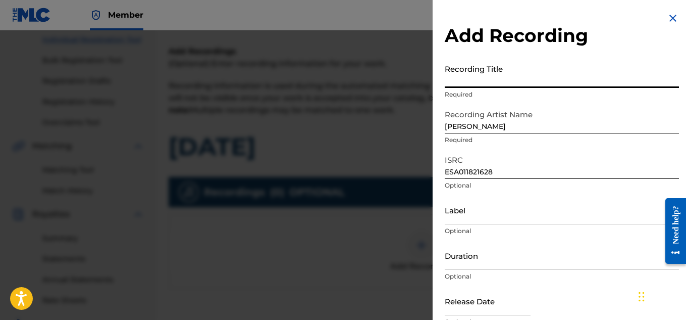
paste input "[DATE]"
type input "[DATE]"
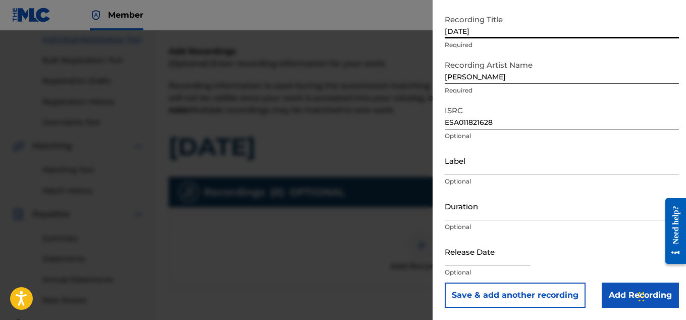
click at [623, 291] on input "Add Recording" at bounding box center [640, 294] width 77 height 25
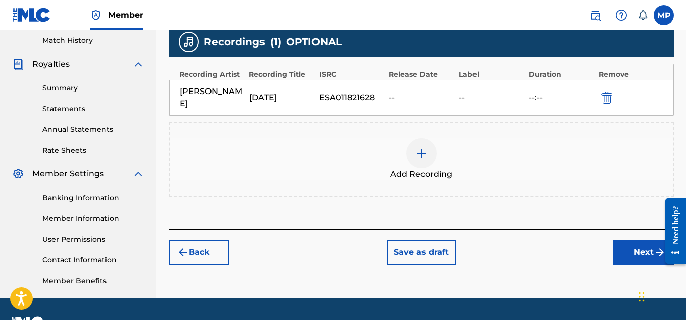
scroll to position [295, 0]
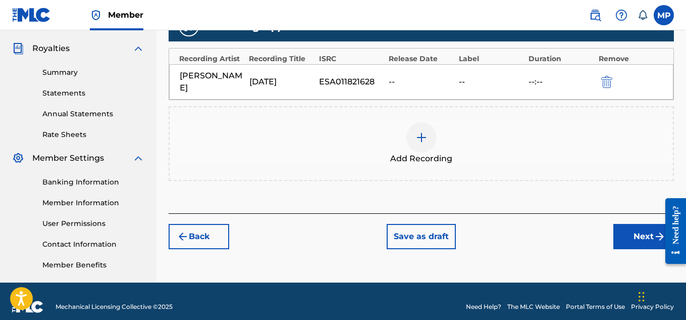
click at [624, 237] on button "Next" at bounding box center [643, 236] width 61 height 25
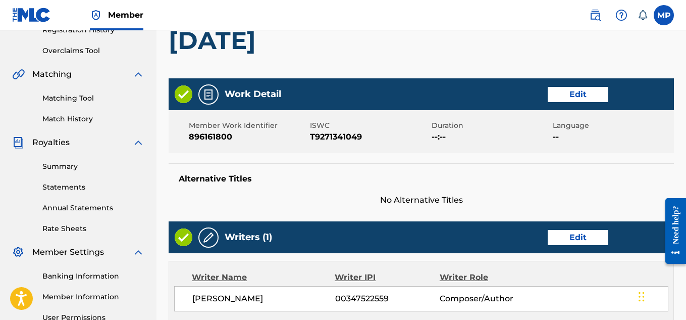
scroll to position [546, 0]
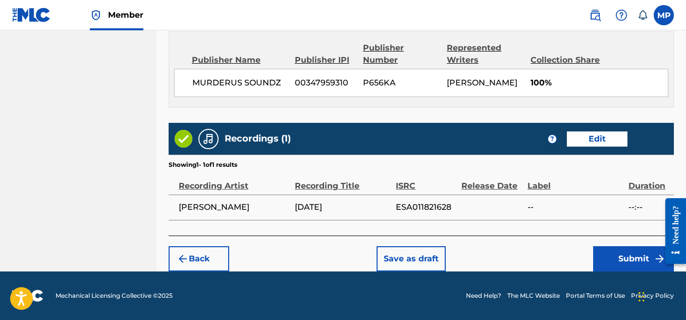
click at [609, 251] on button "Submit" at bounding box center [633, 258] width 81 height 25
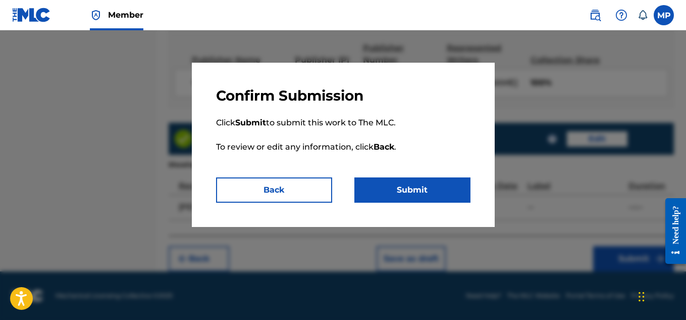
click at [408, 186] on button "Submit" at bounding box center [412, 189] width 116 height 25
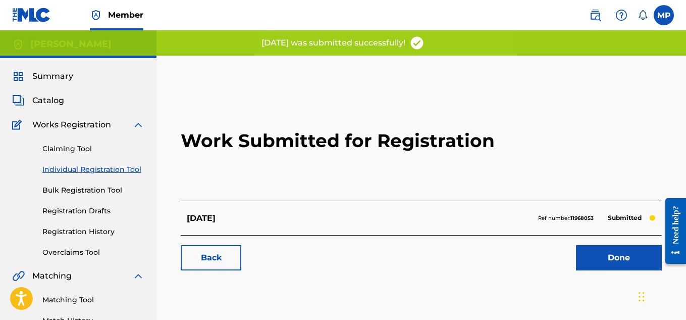
click at [217, 261] on link "Back" at bounding box center [211, 257] width 61 height 25
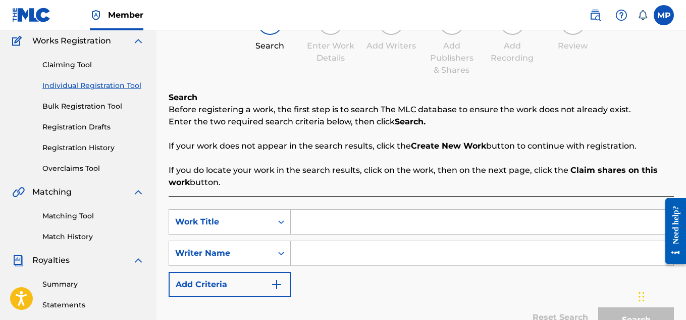
scroll to position [90, 0]
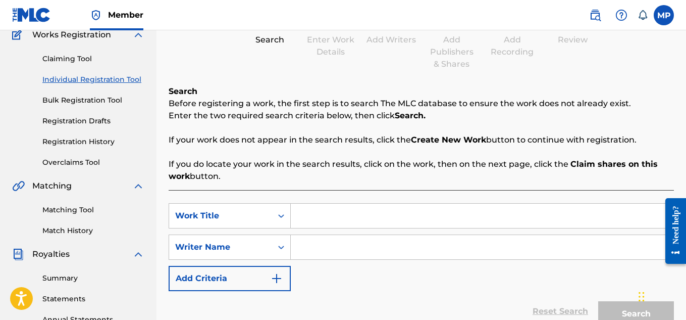
click at [364, 214] on input "Search Form" at bounding box center [482, 215] width 383 height 24
paste input "FREESTYLE"
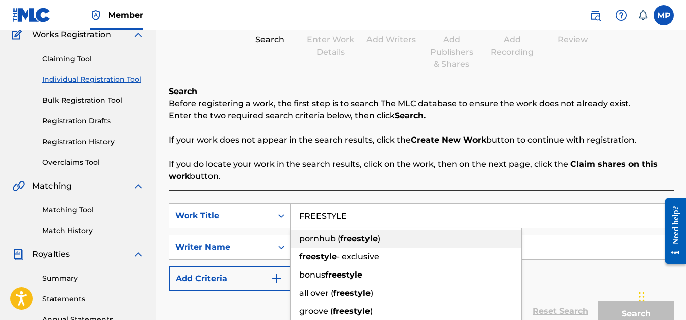
click at [355, 246] on div "pornhub ( freestyle )" at bounding box center [406, 238] width 231 height 18
type input "pornhub (freestyle)"
click at [355, 246] on input "Search Form" at bounding box center [482, 247] width 383 height 24
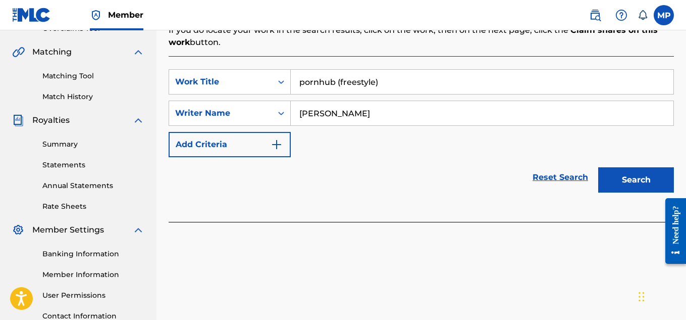
scroll to position [234, 0]
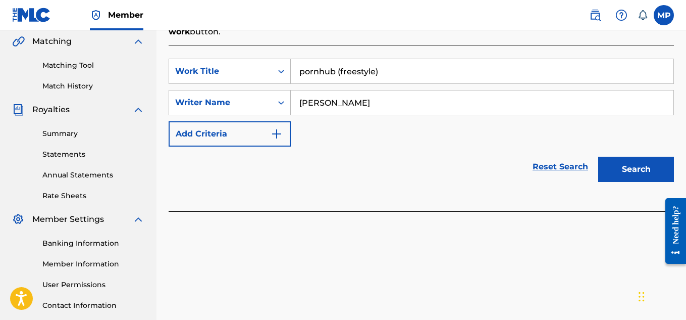
type input "[PERSON_NAME]"
click at [344, 72] on input "pornhub (freestyle)" at bounding box center [482, 71] width 383 height 24
paste input "FREESTYLE"
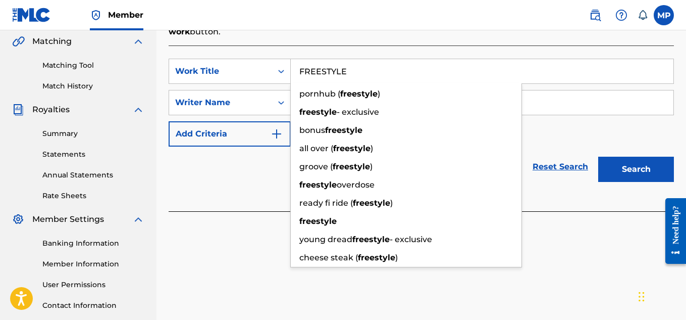
type input "FREESTYLE"
click at [625, 168] on button "Search" at bounding box center [636, 169] width 76 height 25
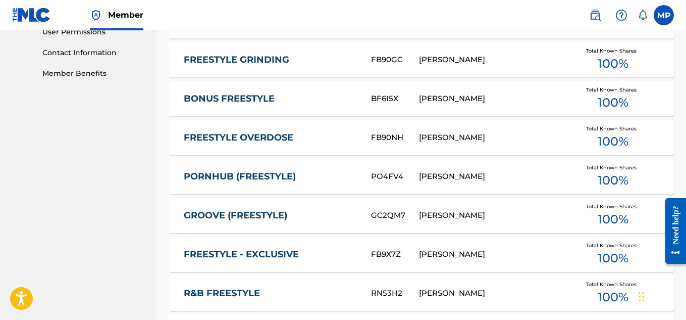
scroll to position [726, 0]
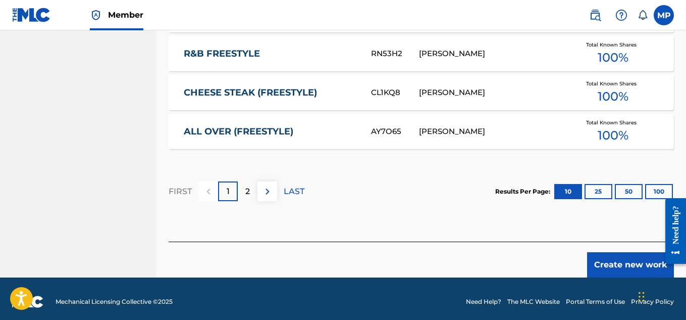
click at [613, 253] on button "Create new work" at bounding box center [630, 264] width 87 height 25
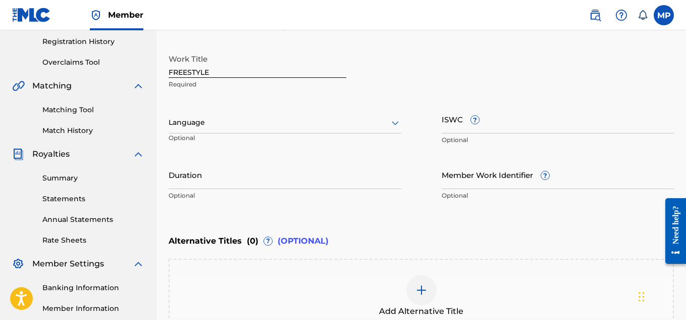
scroll to position [177, 0]
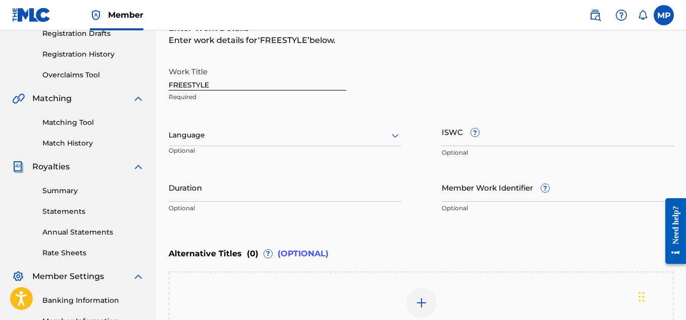
click at [485, 195] on input "Member Work Identifier ?" at bounding box center [558, 187] width 233 height 29
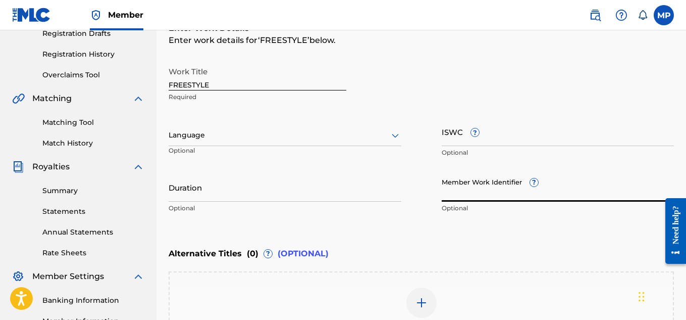
paste input "896161799"
type input "896161799"
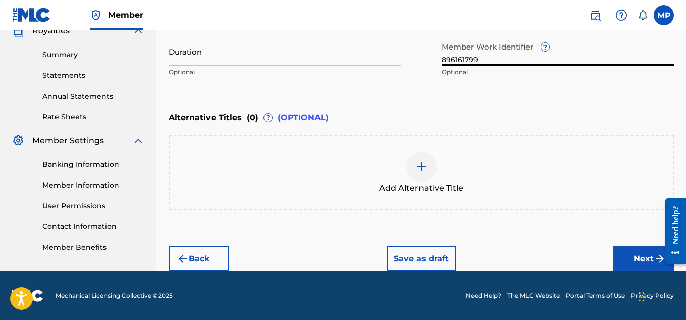
click at [624, 255] on button "Next" at bounding box center [643, 258] width 61 height 25
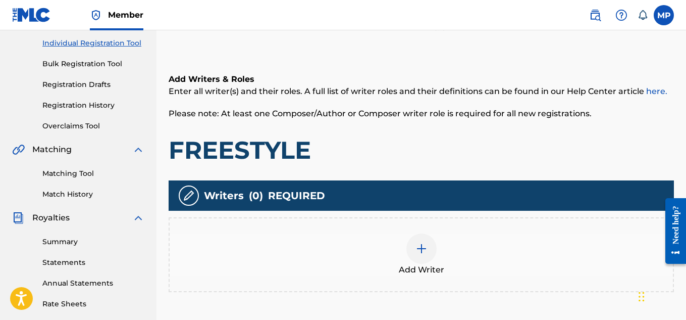
scroll to position [197, 0]
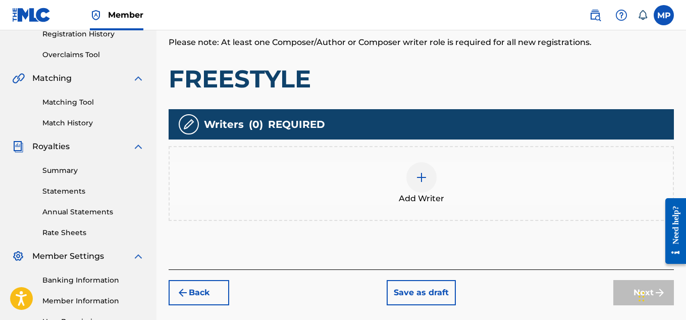
click at [420, 176] on img at bounding box center [422, 177] width 12 height 12
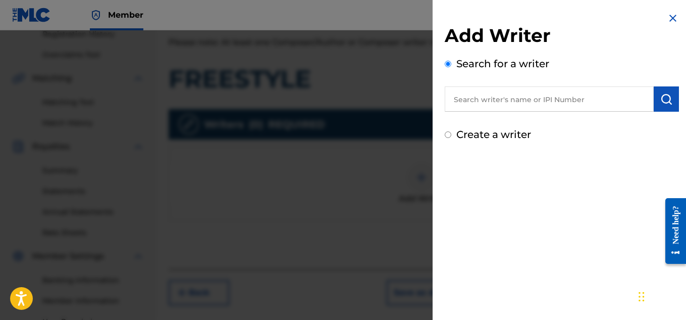
click at [493, 97] on input "text" at bounding box center [549, 98] width 209 height 25
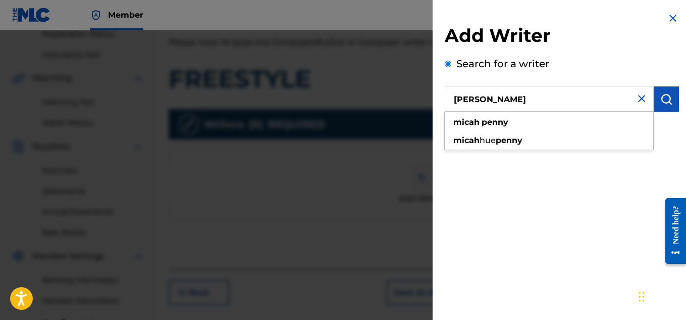
type input "[PERSON_NAME]"
click at [660, 96] on img "submit" at bounding box center [666, 99] width 12 height 12
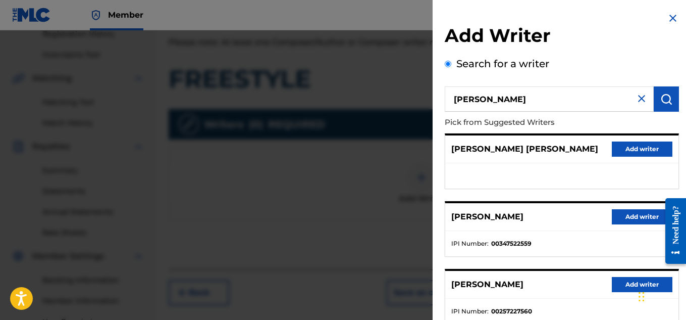
click at [628, 219] on button "Add writer" at bounding box center [642, 216] width 61 height 15
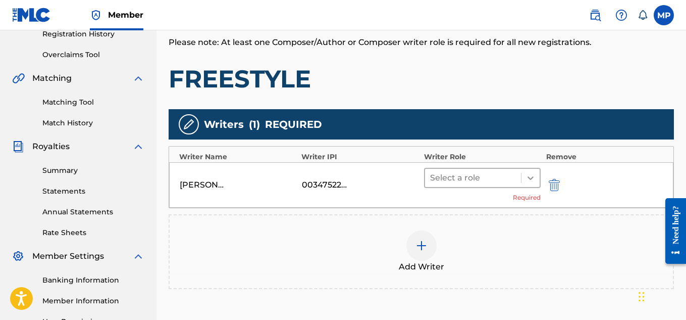
click at [527, 178] on icon at bounding box center [531, 178] width 10 height 10
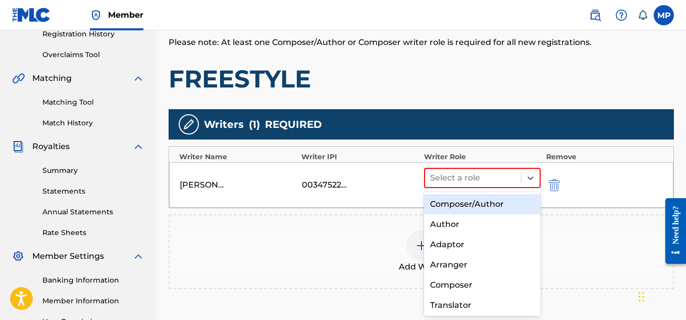
click at [478, 204] on div "Composer/Author" at bounding box center [482, 204] width 117 height 20
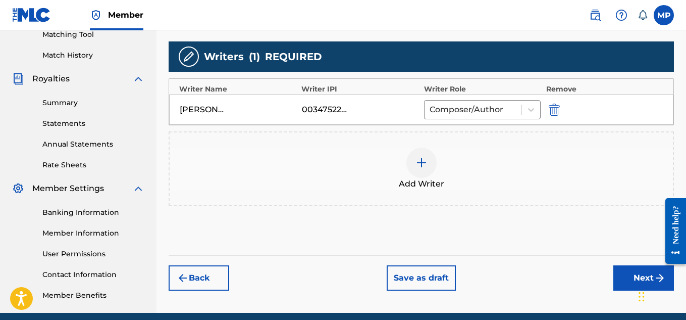
scroll to position [281, 0]
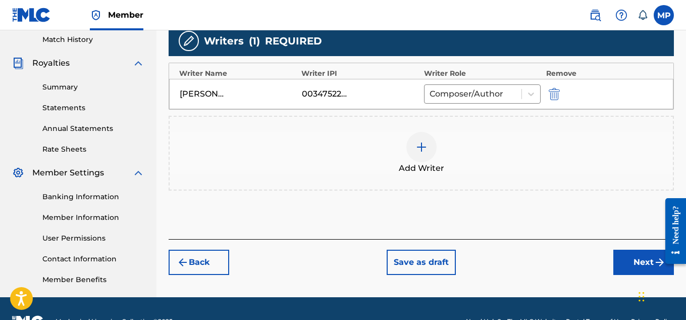
click at [626, 268] on button "Next" at bounding box center [643, 261] width 61 height 25
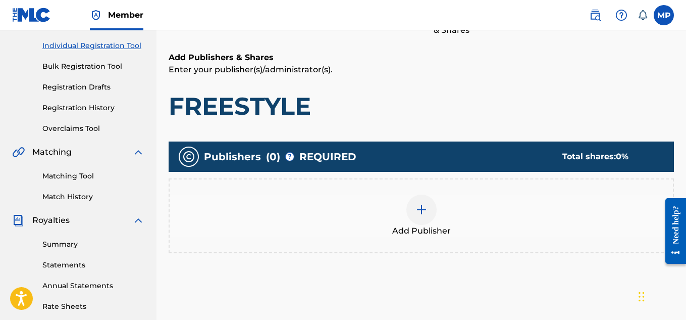
scroll to position [149, 0]
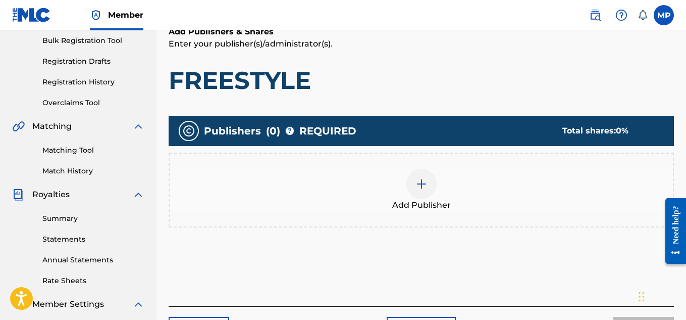
click at [430, 187] on div at bounding box center [421, 184] width 30 height 30
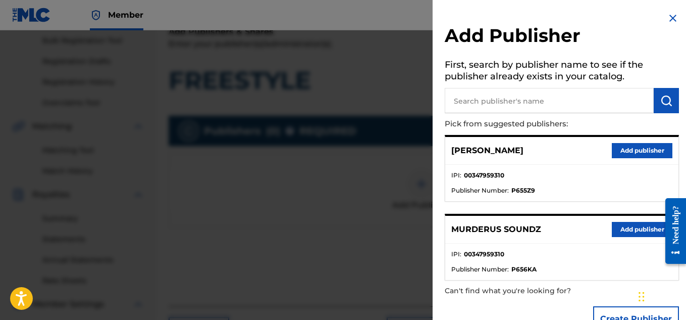
click at [624, 227] on button "Add publisher" at bounding box center [642, 229] width 61 height 15
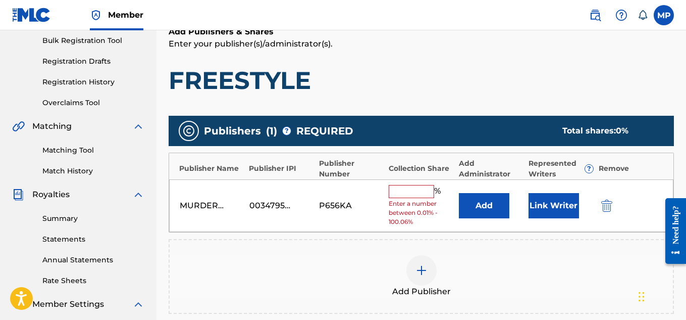
click at [400, 190] on input "text" at bounding box center [411, 191] width 45 height 13
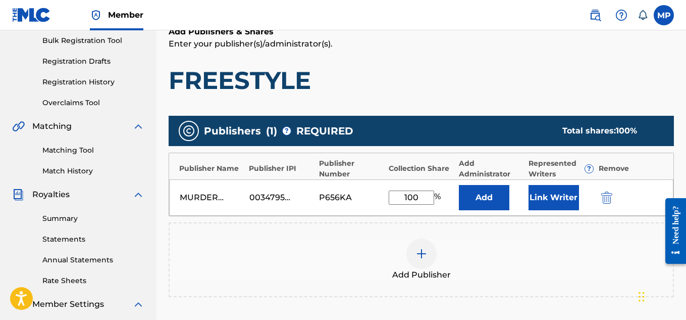
type input "100"
click at [541, 195] on button "Link Writer" at bounding box center [554, 197] width 50 height 25
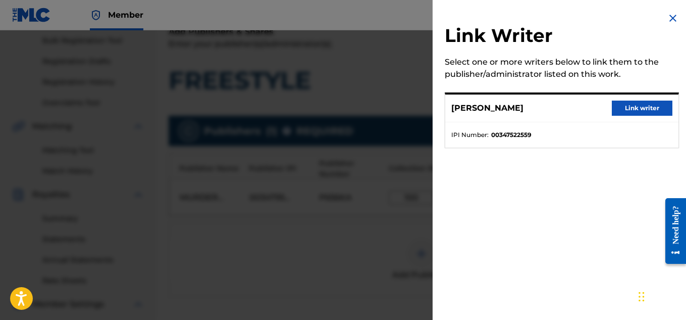
click at [637, 106] on button "Link writer" at bounding box center [642, 107] width 61 height 15
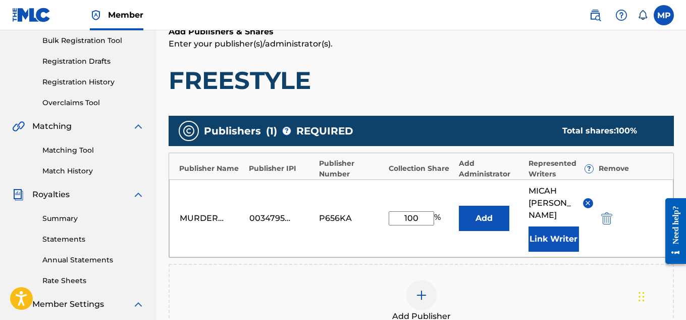
scroll to position [319, 0]
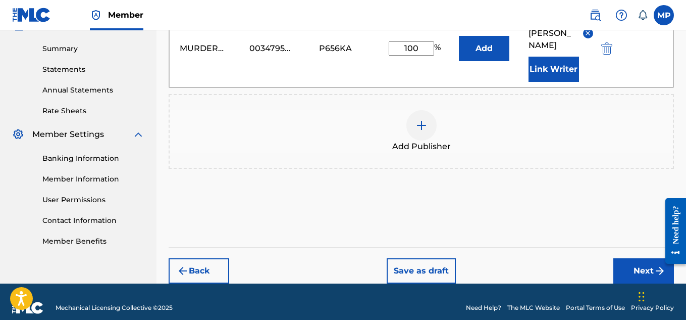
click at [634, 258] on button "Next" at bounding box center [643, 270] width 61 height 25
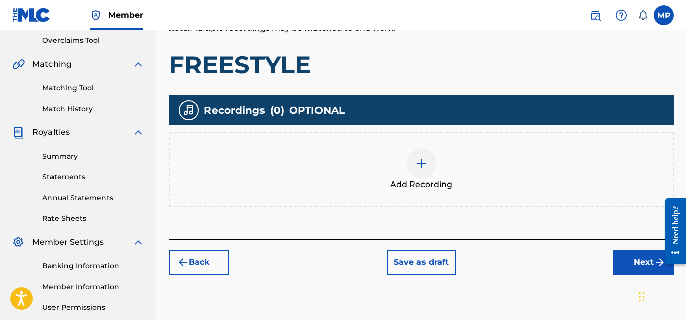
scroll to position [281, 0]
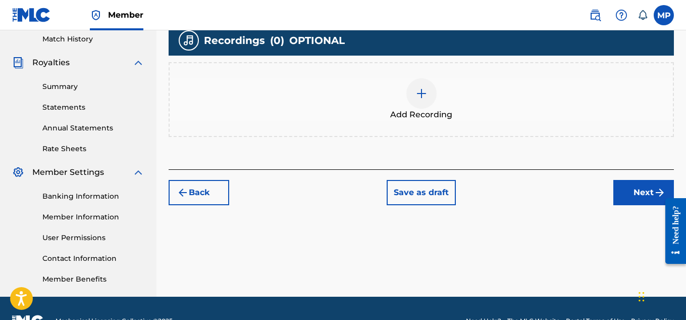
click at [421, 102] on div at bounding box center [421, 93] width 30 height 30
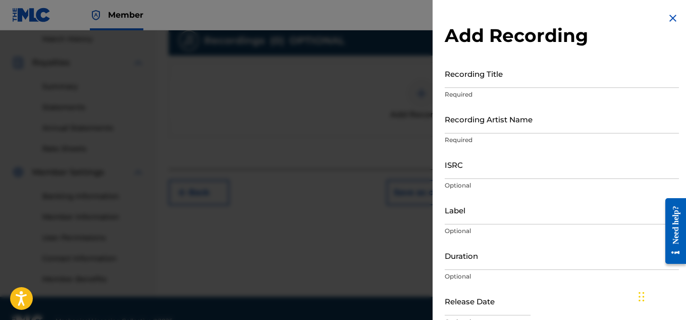
click at [505, 78] on input "Recording Title" at bounding box center [562, 73] width 234 height 29
paste input "FREESTYLE"
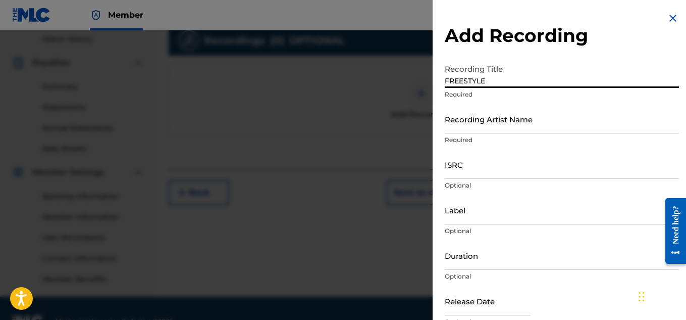
type input "FREESTYLE"
click at [498, 118] on input "Recording Artist Name" at bounding box center [562, 119] width 234 height 29
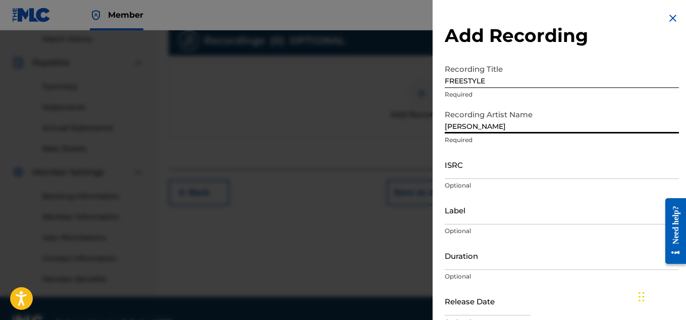
type input "[PERSON_NAME]"
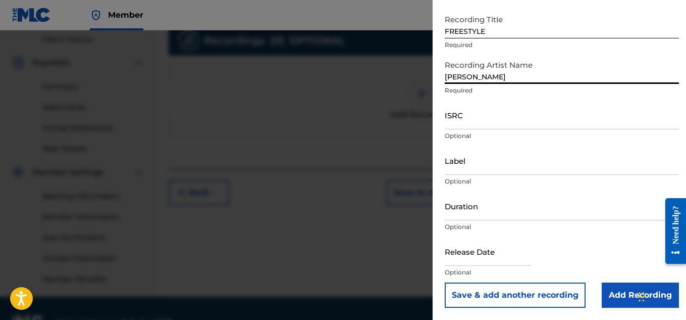
click at [612, 294] on input "Add Recording" at bounding box center [640, 294] width 77 height 25
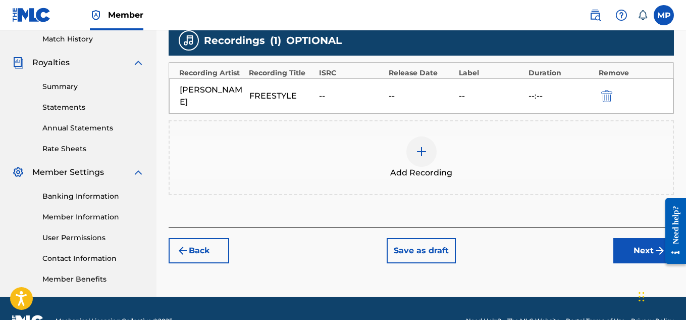
click at [633, 251] on button "Next" at bounding box center [643, 250] width 61 height 25
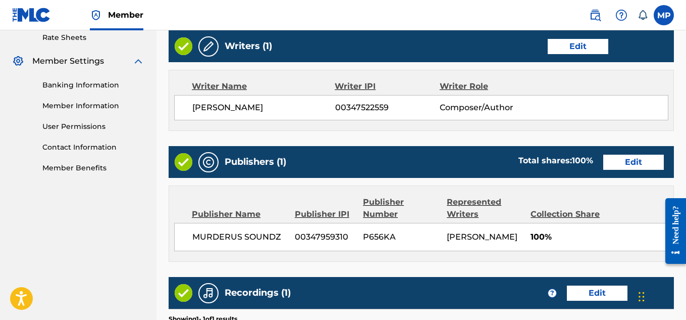
scroll to position [546, 0]
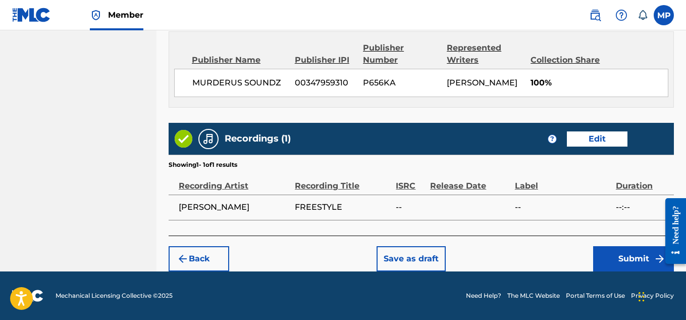
click at [617, 254] on button "Submit" at bounding box center [633, 258] width 81 height 25
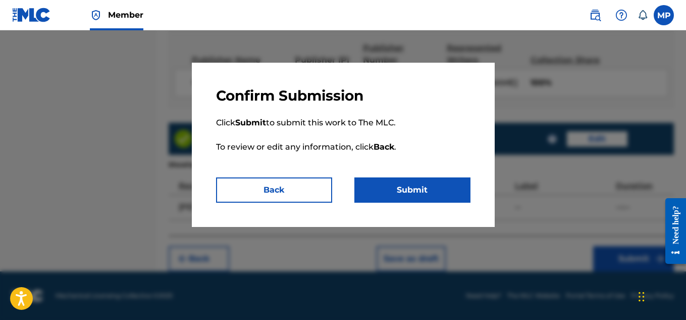
click at [453, 188] on button "Submit" at bounding box center [412, 189] width 116 height 25
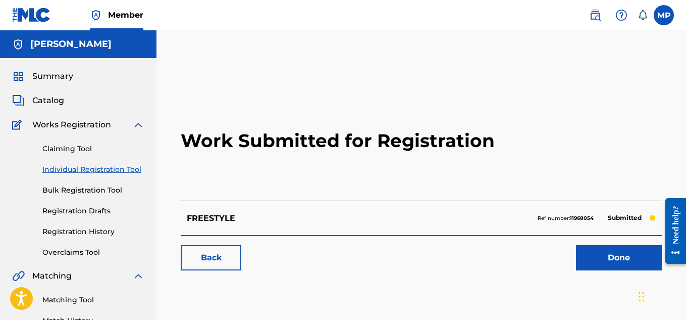
click at [597, 253] on link "Done" at bounding box center [619, 257] width 86 height 25
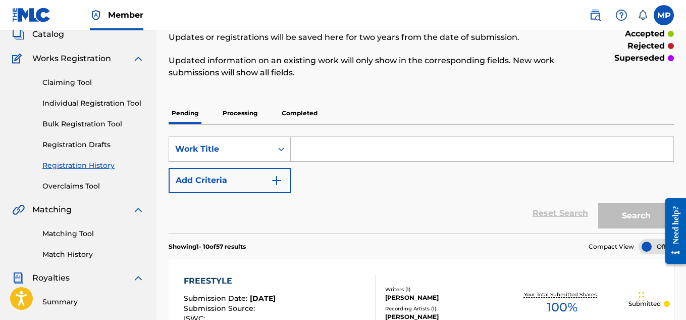
scroll to position [58, 0]
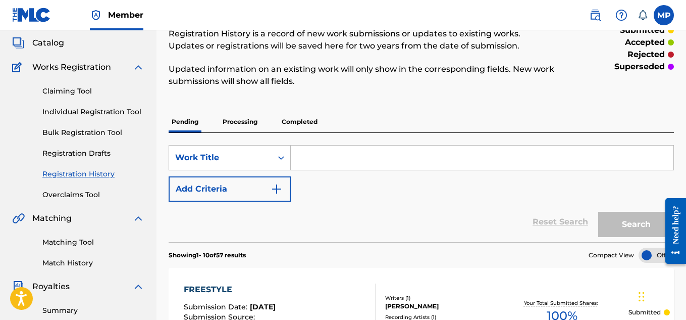
click at [116, 107] on link "Individual Registration Tool" at bounding box center [93, 112] width 102 height 11
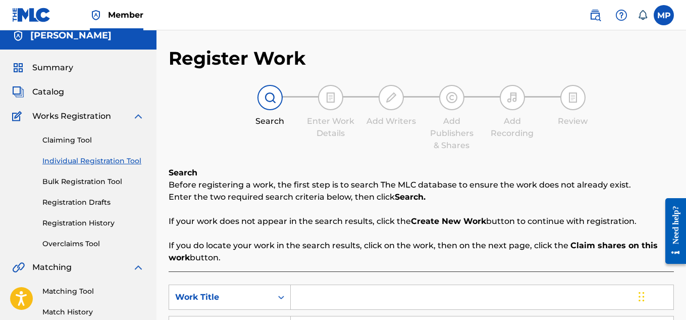
scroll to position [100, 0]
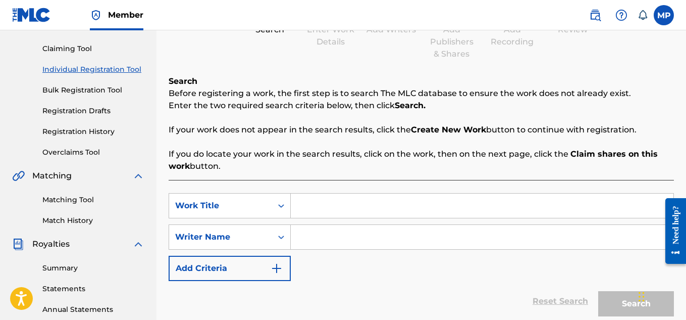
click at [337, 208] on input "Search Form" at bounding box center [482, 205] width 383 height 24
paste input "DRUG DEALER"
type input "DRUG DEALER"
click at [334, 240] on input "Search Form" at bounding box center [482, 237] width 383 height 24
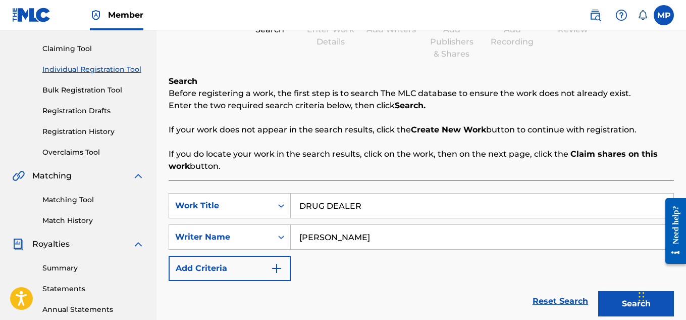
scroll to position [210, 0]
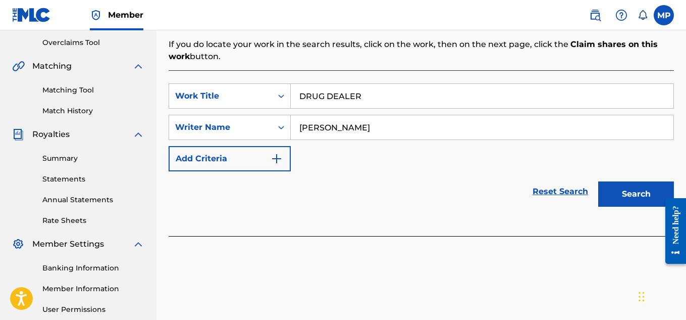
type input "[PERSON_NAME]"
click at [634, 202] on button "Search" at bounding box center [636, 193] width 76 height 25
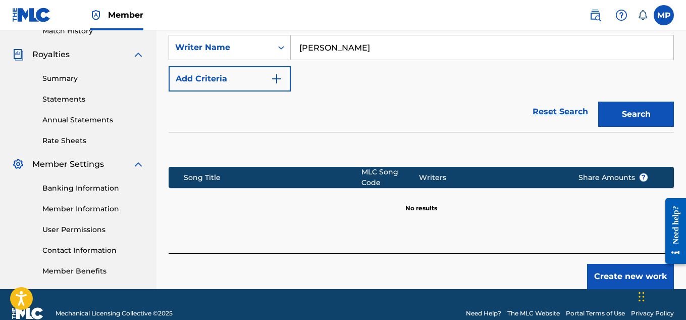
scroll to position [306, 0]
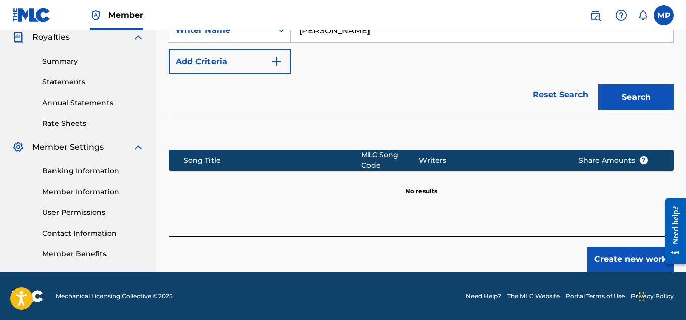
click at [611, 248] on button "Create new work" at bounding box center [630, 258] width 87 height 25
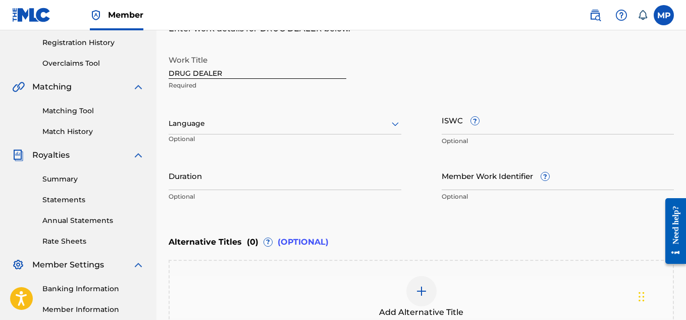
scroll to position [177, 0]
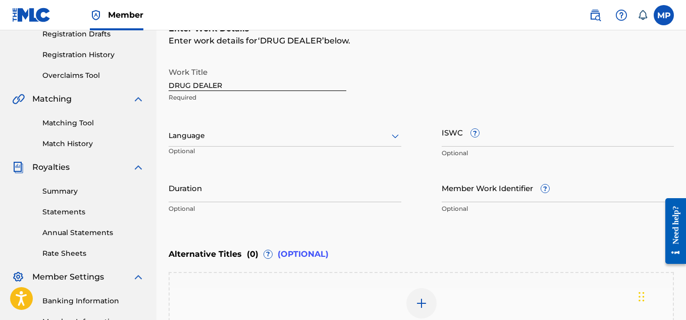
click at [497, 145] on input "ISWC ?" at bounding box center [558, 132] width 233 height 29
paste input "T9271341027"
type input "T9271341027"
click at [481, 196] on input "Member Work Identifier ?" at bounding box center [558, 187] width 233 height 29
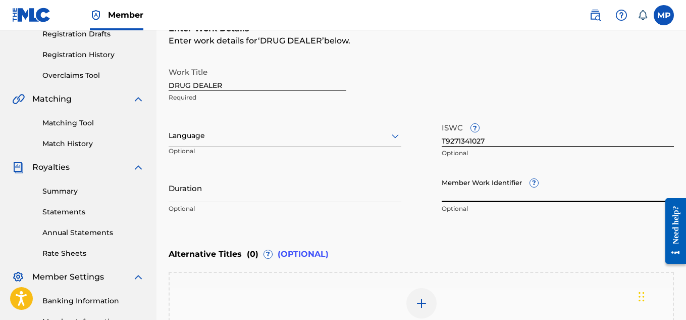
paste input "896161797"
type input "896161797"
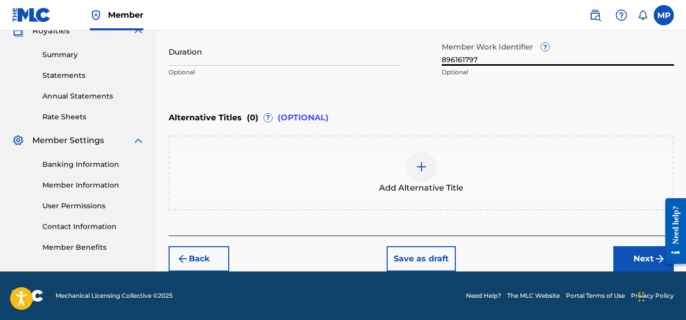
click at [632, 249] on button "Next" at bounding box center [643, 258] width 61 height 25
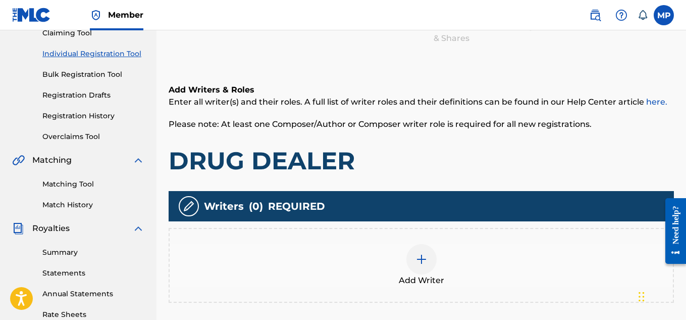
scroll to position [163, 0]
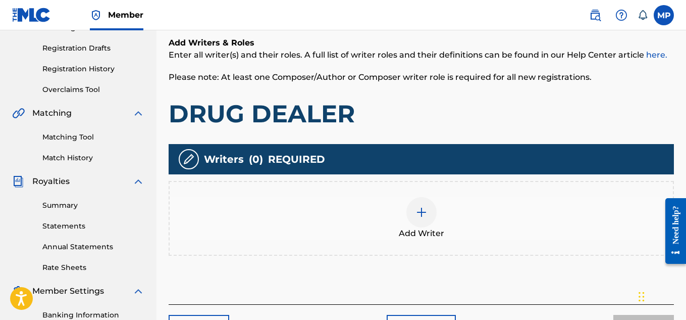
click at [430, 209] on div at bounding box center [421, 212] width 30 height 30
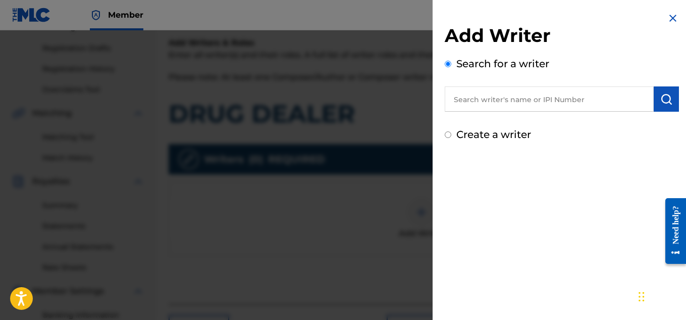
click at [565, 103] on input "text" at bounding box center [549, 98] width 209 height 25
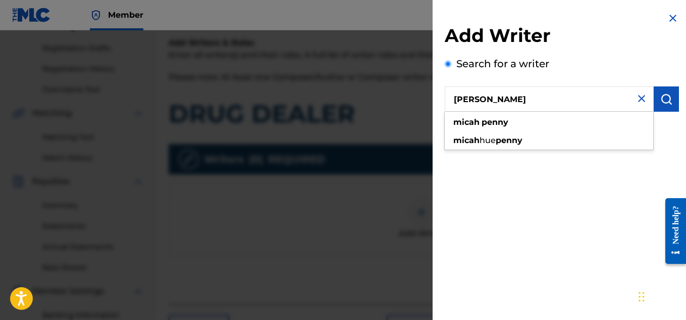
type input "[PERSON_NAME]"
click at [668, 105] on button "submit" at bounding box center [666, 98] width 25 height 25
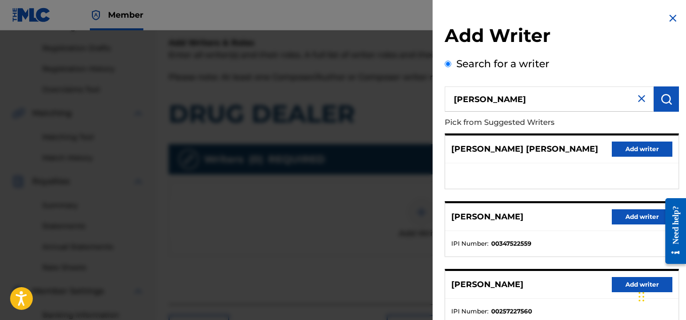
click at [637, 217] on button "Add writer" at bounding box center [642, 216] width 61 height 15
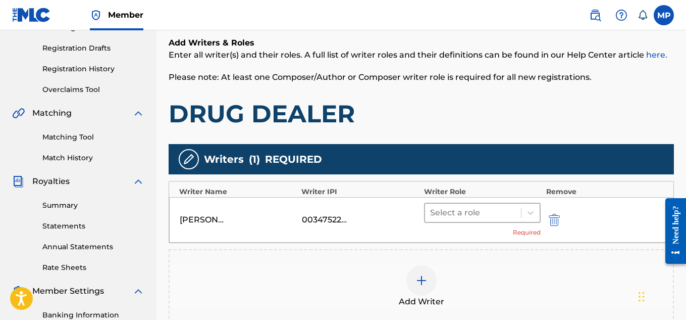
click at [509, 212] on div at bounding box center [473, 213] width 86 height 14
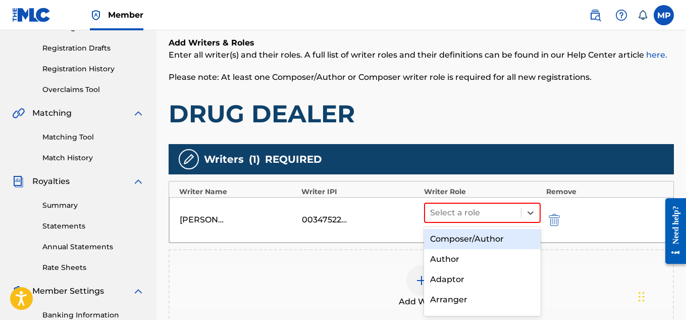
click at [484, 233] on div "Composer/Author" at bounding box center [482, 239] width 117 height 20
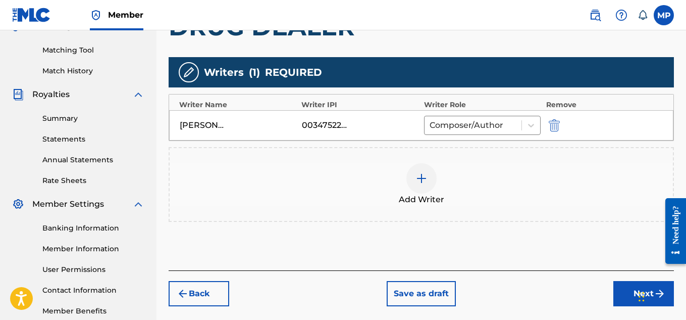
scroll to position [258, 0]
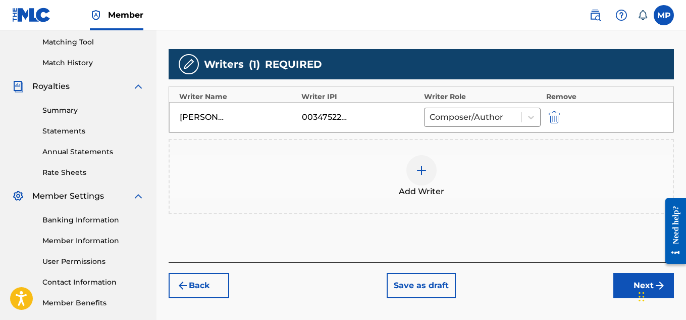
click at [620, 291] on button "Next" at bounding box center [643, 285] width 61 height 25
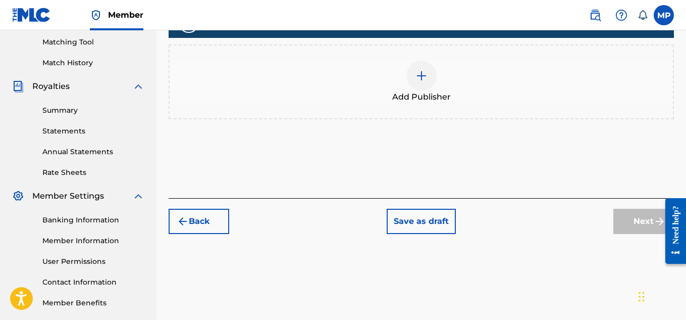
scroll to position [66, 0]
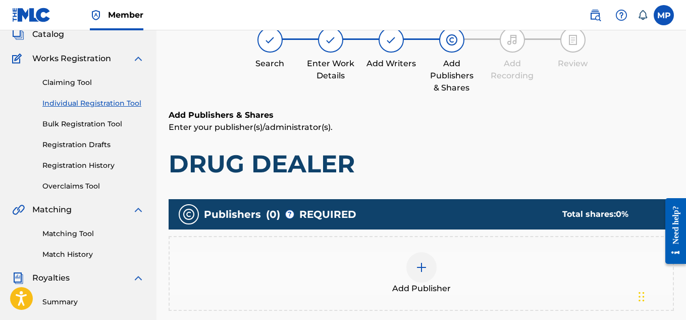
click at [425, 272] on img at bounding box center [422, 267] width 12 height 12
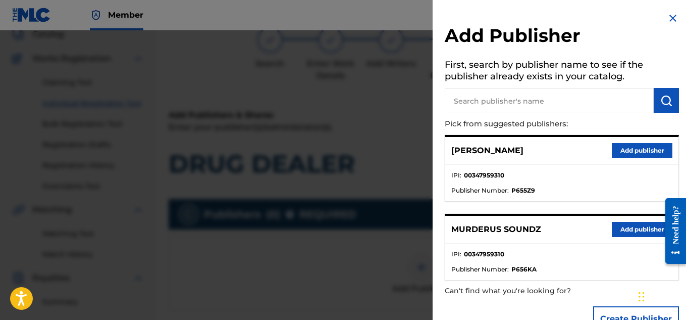
click at [627, 222] on button "Add publisher" at bounding box center [642, 229] width 61 height 15
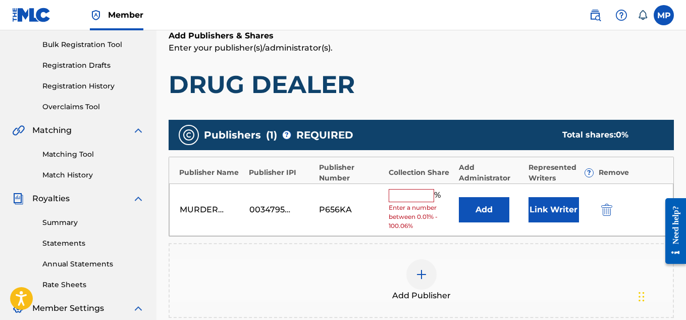
scroll to position [149, 0]
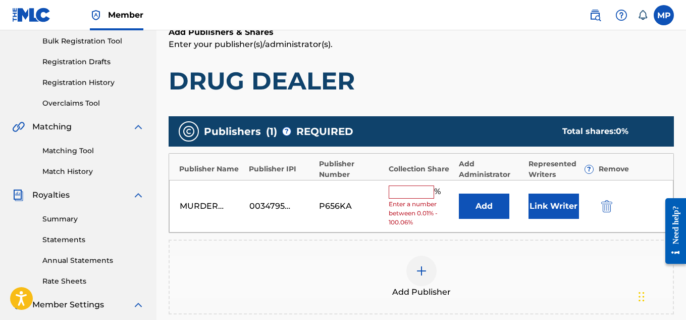
click at [419, 189] on input "text" at bounding box center [411, 191] width 45 height 13
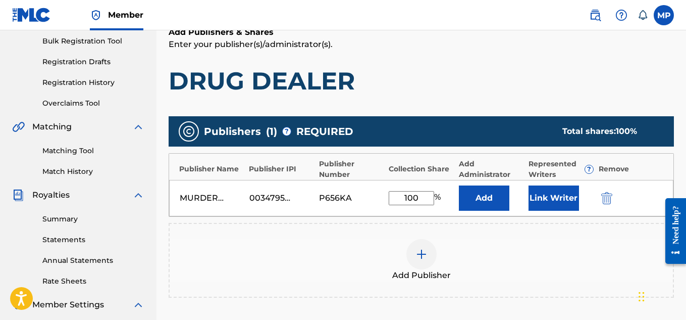
type input "100"
click at [544, 189] on button "Link Writer" at bounding box center [554, 197] width 50 height 25
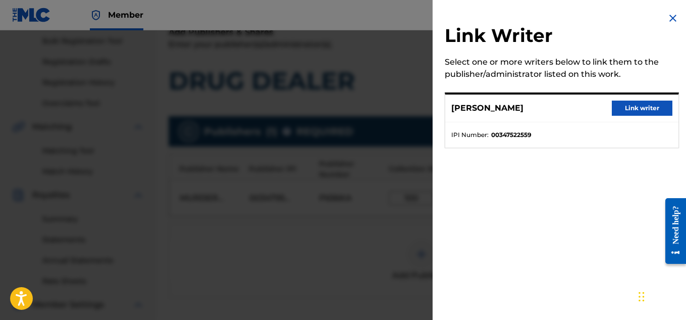
click at [645, 106] on button "Link writer" at bounding box center [642, 107] width 61 height 15
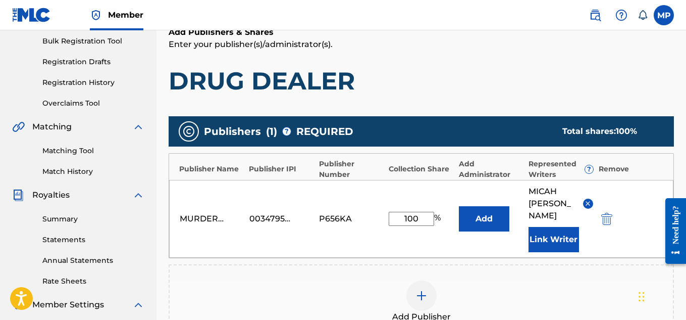
scroll to position [319, 0]
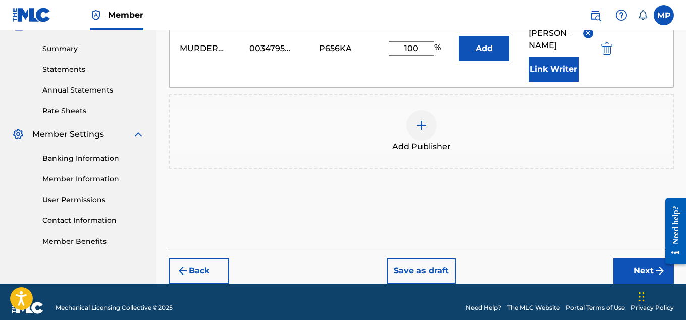
click at [632, 258] on button "Next" at bounding box center [643, 270] width 61 height 25
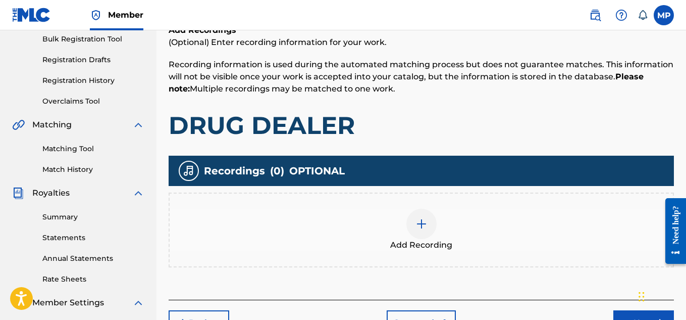
scroll to position [209, 0]
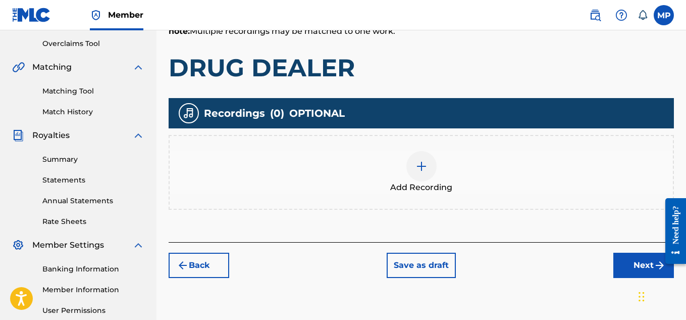
click at [424, 170] on img at bounding box center [422, 166] width 12 height 12
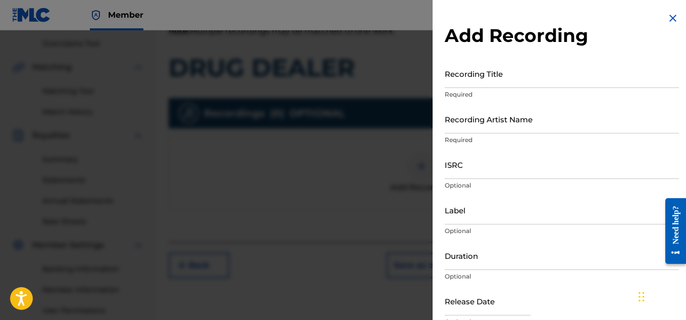
click at [486, 78] on input "Recording Title" at bounding box center [562, 73] width 234 height 29
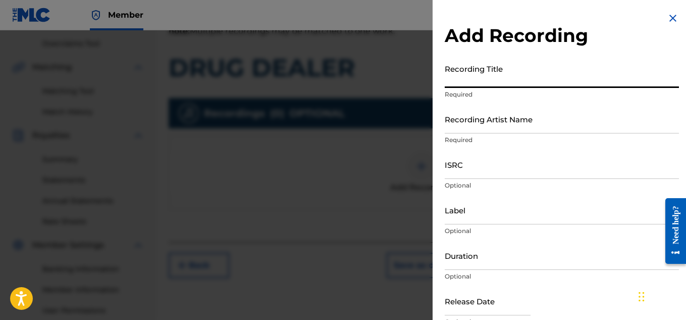
paste input "DRUG DEALER"
type input "DRUG DEALER"
click at [476, 132] on input "Recording Artist Name" at bounding box center [562, 119] width 234 height 29
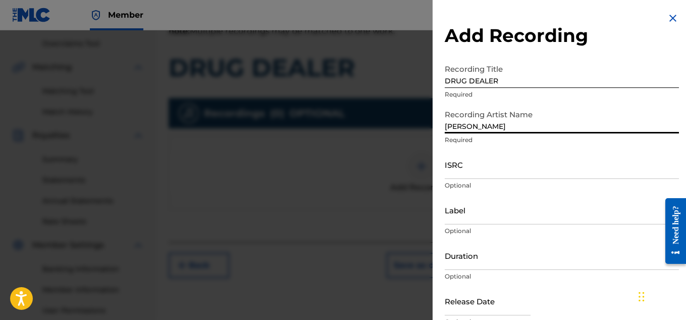
type input "[PERSON_NAME]"
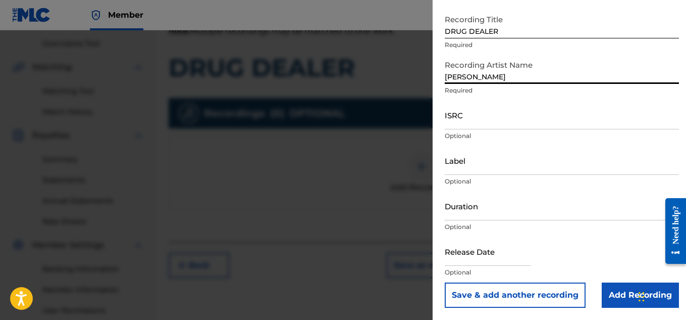
click at [618, 299] on input "Add Recording" at bounding box center [640, 294] width 77 height 25
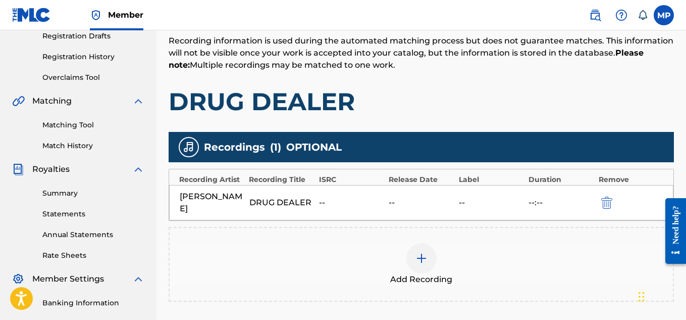
scroll to position [306, 0]
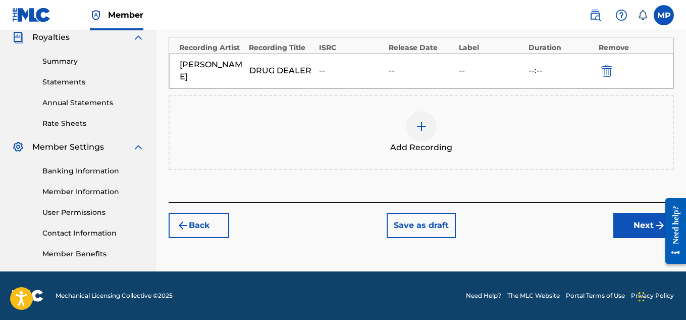
click at [640, 229] on button "Next" at bounding box center [643, 225] width 61 height 25
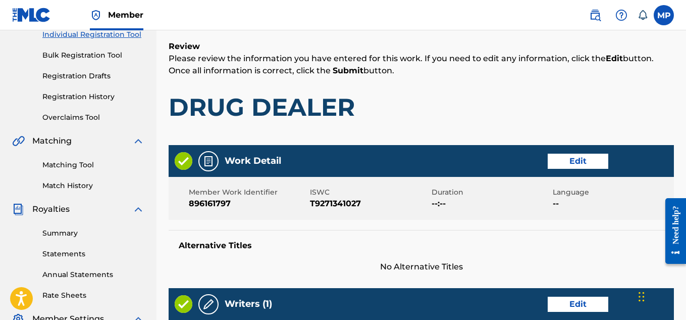
scroll to position [218, 0]
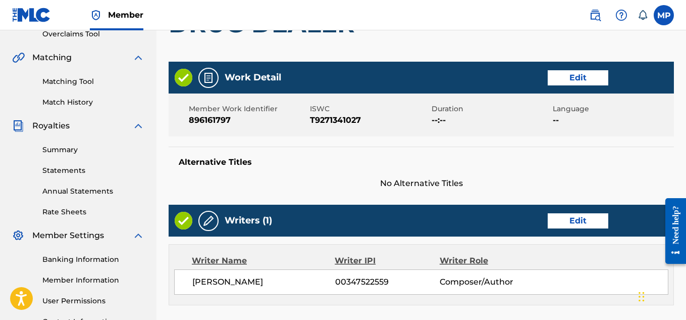
click at [587, 77] on button "Edit" at bounding box center [578, 77] width 61 height 15
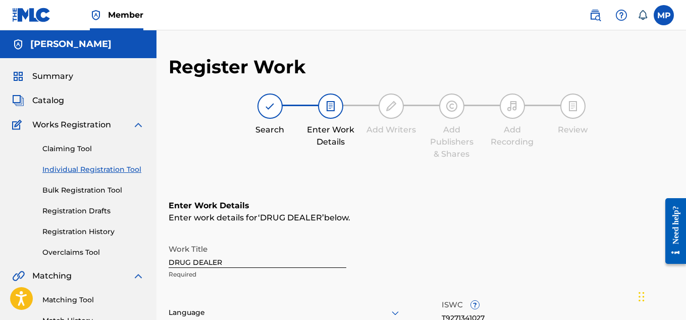
scroll to position [313, 0]
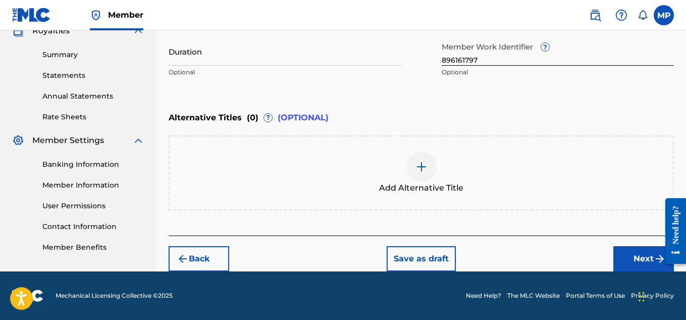
click at [426, 165] on img at bounding box center [422, 167] width 12 height 12
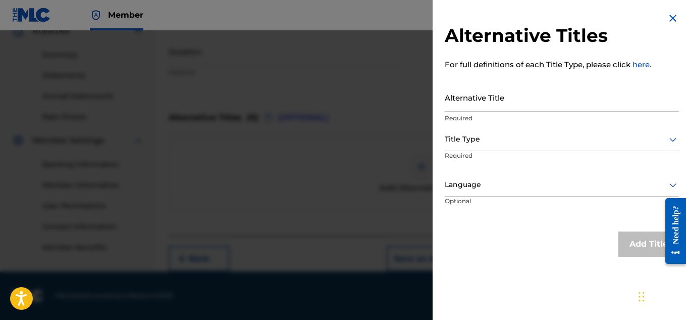
click at [502, 104] on input "Alternative Title" at bounding box center [562, 97] width 234 height 29
paste input "DRUG DEALER - ROUGH MIX"
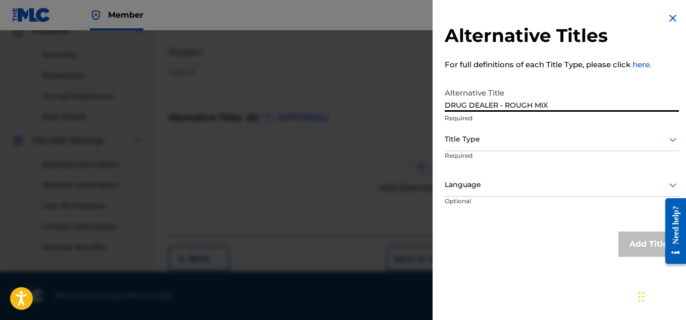
type input "DRUG DEALER - ROUGH MIX"
click at [489, 151] on p "Required" at bounding box center [483, 162] width 77 height 23
click at [492, 146] on div "Title Type" at bounding box center [562, 139] width 234 height 23
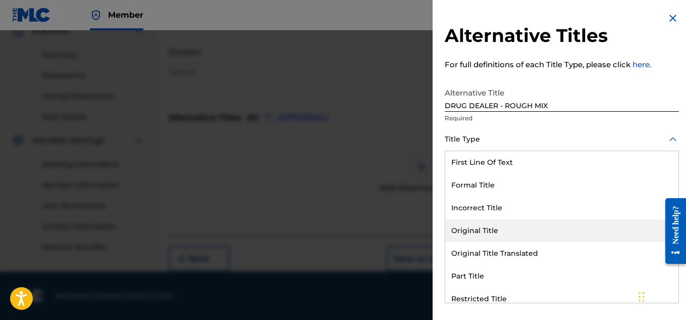
scroll to position [98, 0]
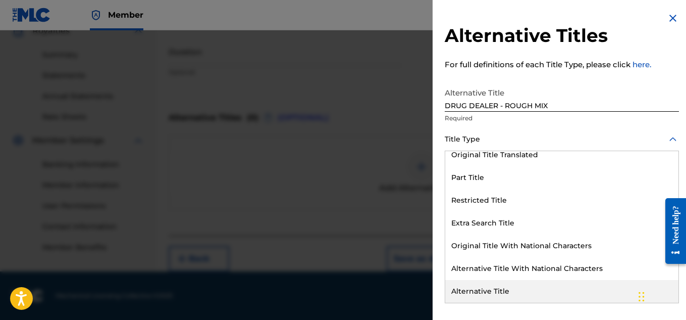
click at [498, 287] on div "Alternative Title" at bounding box center [561, 291] width 233 height 23
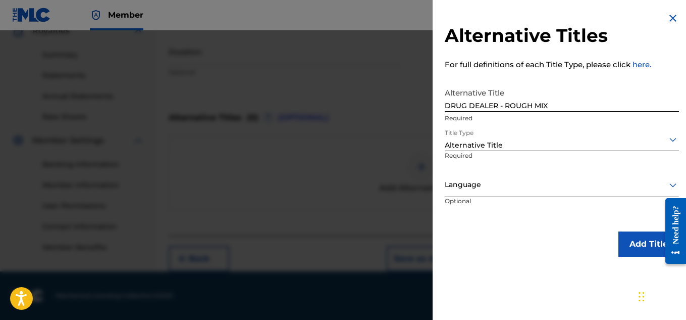
click at [628, 252] on button "Add Title" at bounding box center [649, 243] width 61 height 25
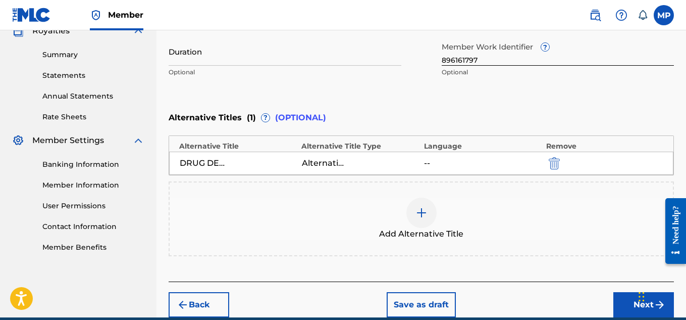
scroll to position [359, 0]
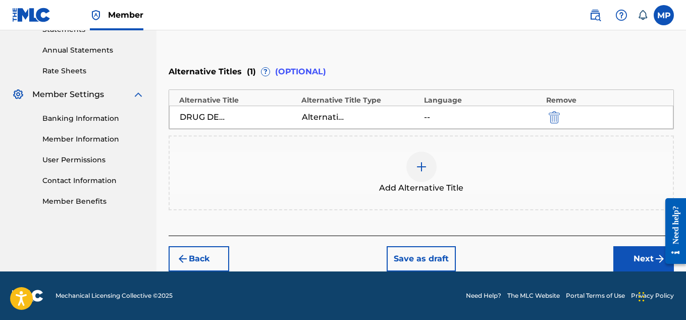
click at [623, 251] on button "Next" at bounding box center [643, 258] width 61 height 25
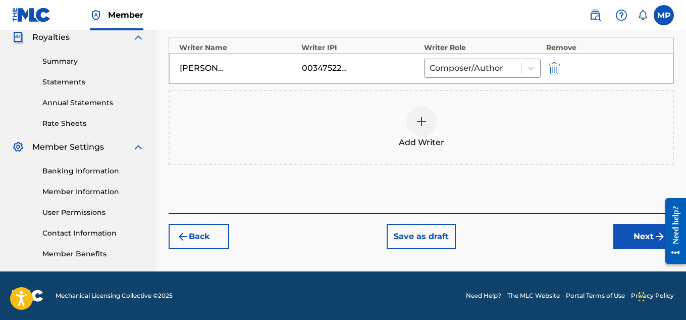
click at [632, 237] on button "Next" at bounding box center [643, 236] width 61 height 25
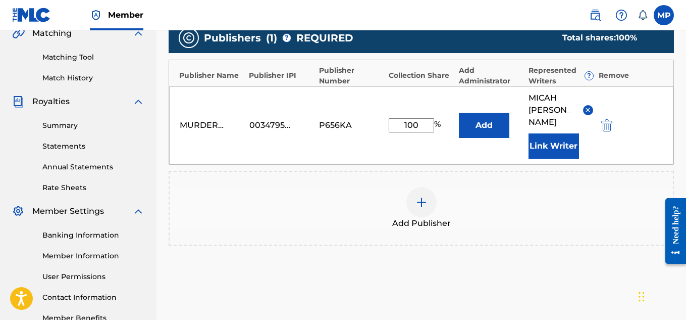
scroll to position [319, 0]
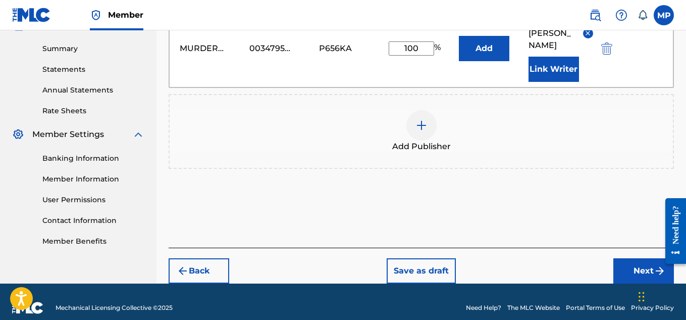
click at [623, 259] on button "Next" at bounding box center [643, 270] width 61 height 25
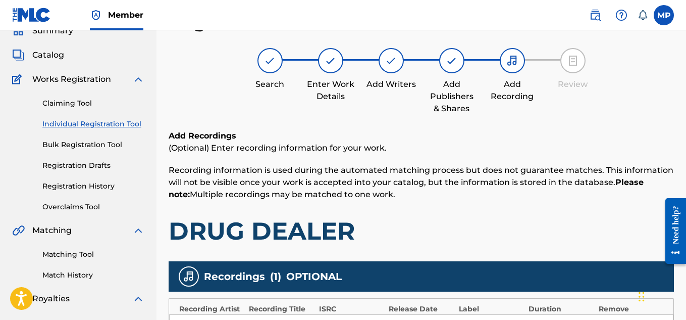
scroll to position [306, 0]
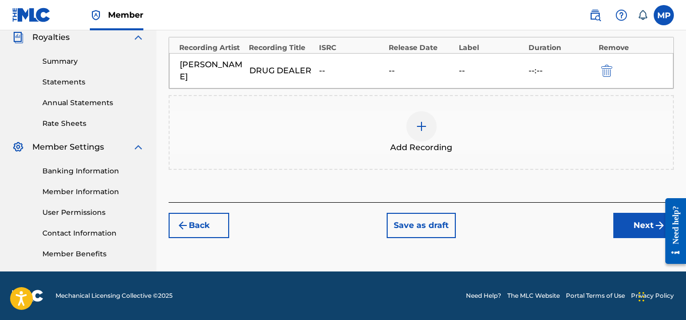
click at [631, 223] on button "Next" at bounding box center [643, 225] width 61 height 25
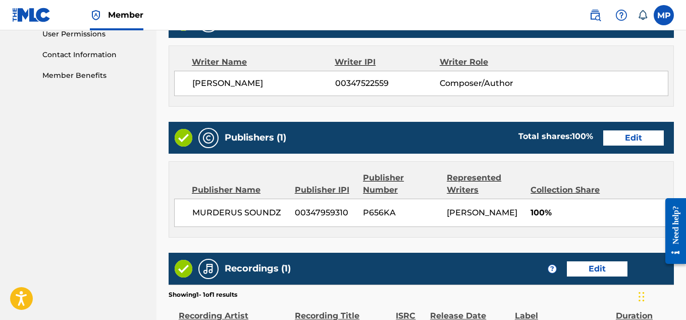
scroll to position [614, 0]
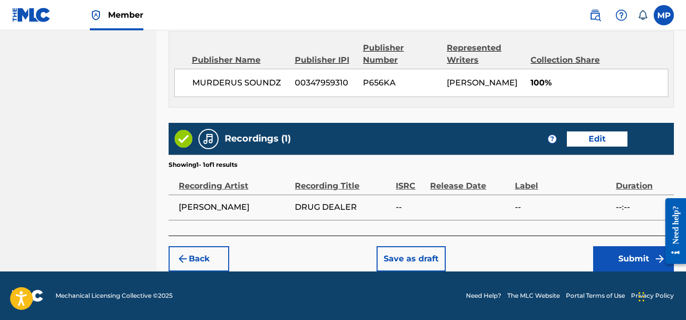
click at [617, 260] on button "Submit" at bounding box center [633, 258] width 81 height 25
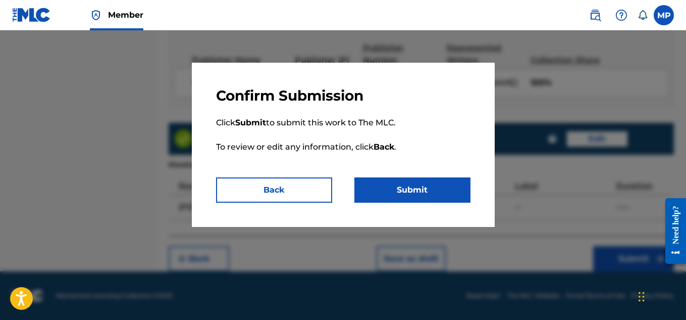
click at [396, 189] on button "Submit" at bounding box center [412, 189] width 116 height 25
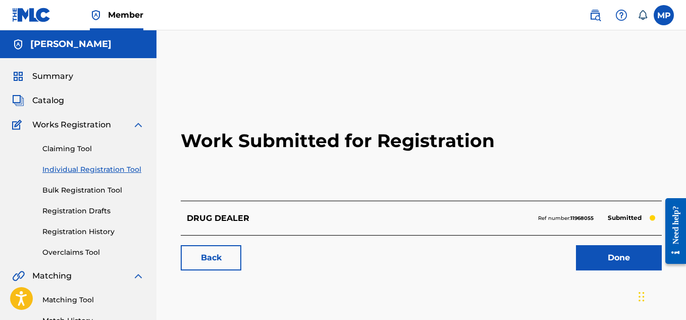
click at [221, 263] on link "Back" at bounding box center [211, 257] width 61 height 25
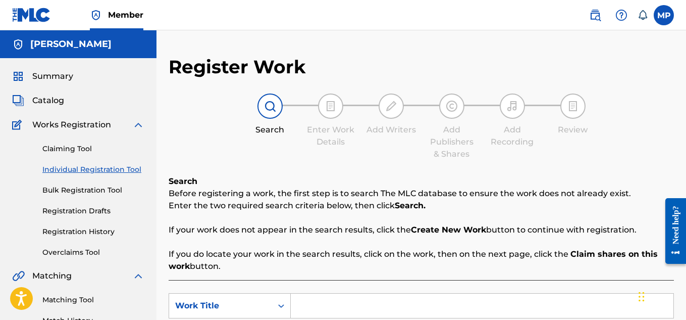
click at [320, 293] on input "Search Form" at bounding box center [482, 305] width 383 height 24
paste input "DRIP"
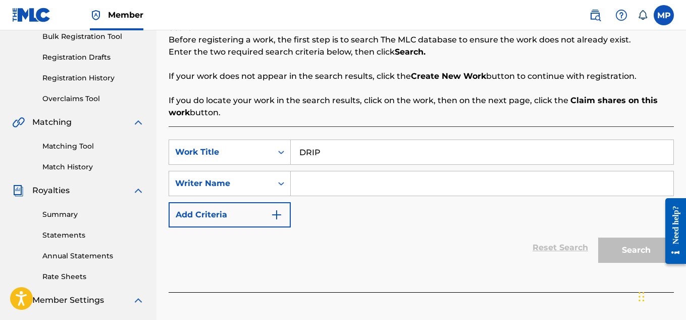
type input "DRIP"
click at [354, 194] on input "Search Form" at bounding box center [482, 183] width 383 height 24
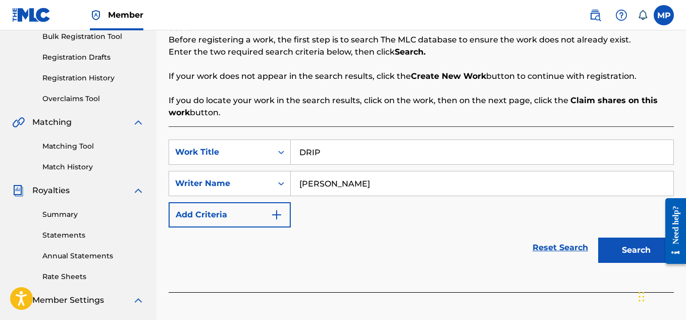
type input "[PERSON_NAME]"
click at [630, 243] on button "Search" at bounding box center [636, 249] width 76 height 25
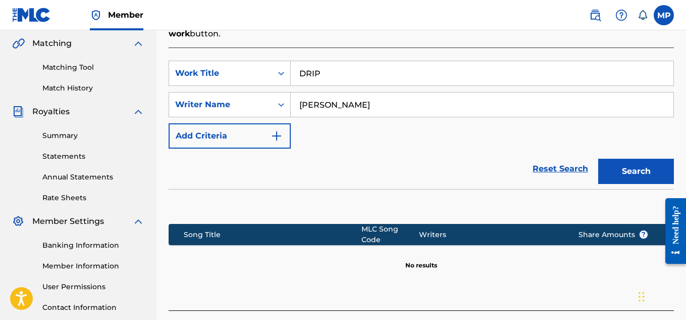
scroll to position [306, 0]
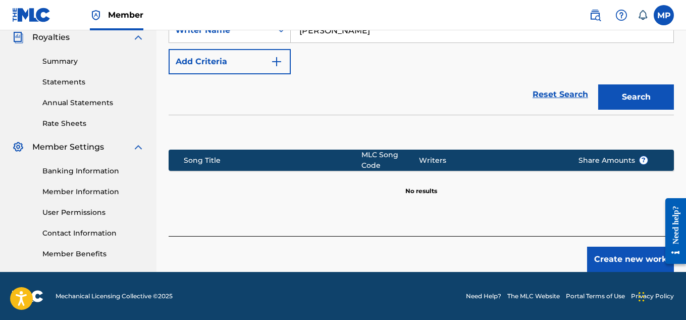
click at [614, 253] on button "Create new work" at bounding box center [630, 258] width 87 height 25
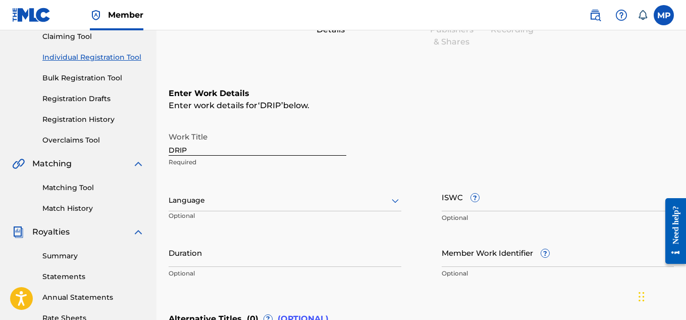
scroll to position [112, 0]
click at [520, 208] on input "ISWC ?" at bounding box center [558, 197] width 233 height 29
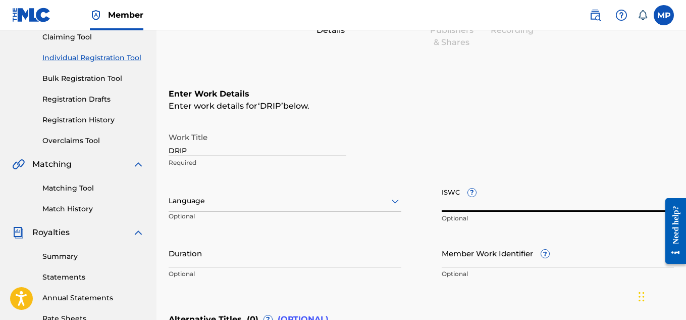
paste input "T9271346715"
type input "T9271346715"
click at [468, 254] on input "Member Work Identifier ?" at bounding box center [558, 252] width 233 height 29
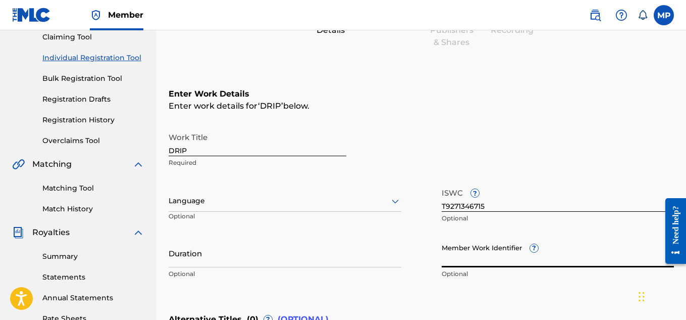
paste input "896161789"
type input "896161789"
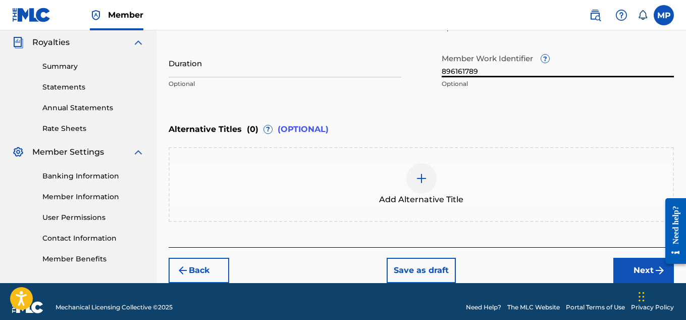
scroll to position [311, 0]
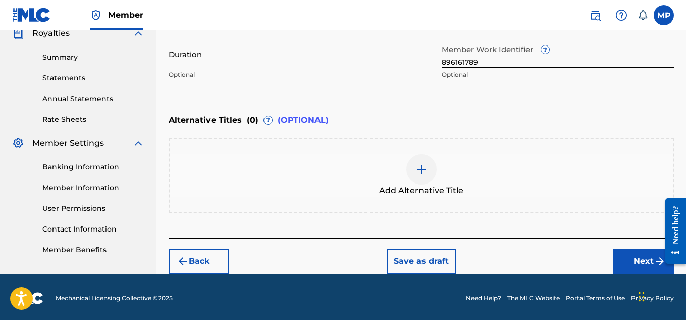
click at [622, 257] on button "Next" at bounding box center [643, 260] width 61 height 25
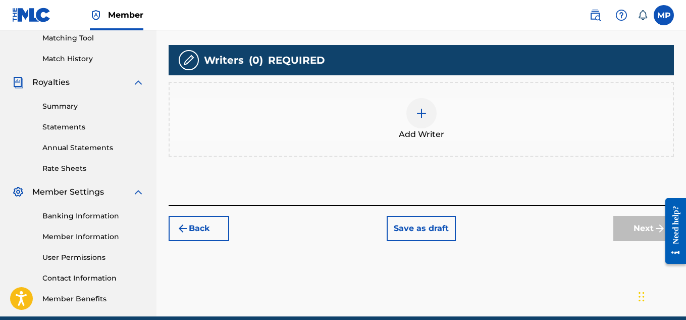
scroll to position [306, 0]
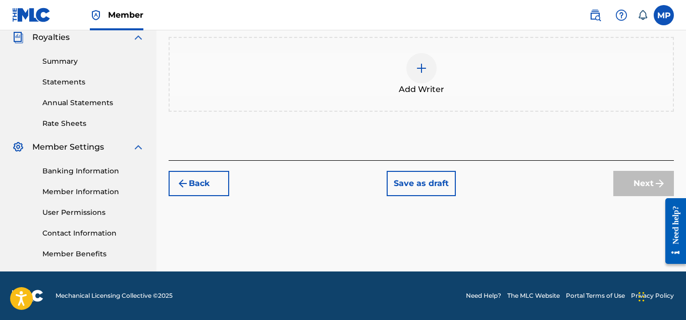
click at [416, 70] on img at bounding box center [422, 68] width 12 height 12
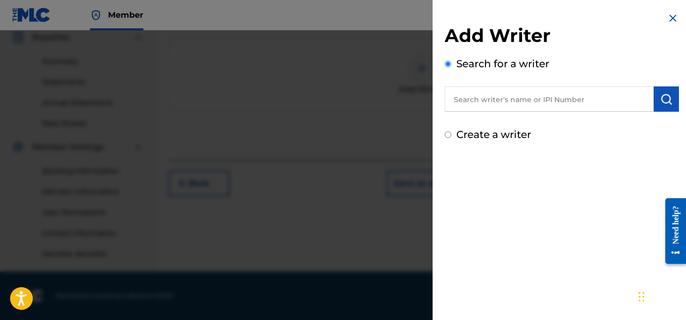
click at [538, 90] on input "text" at bounding box center [549, 98] width 209 height 25
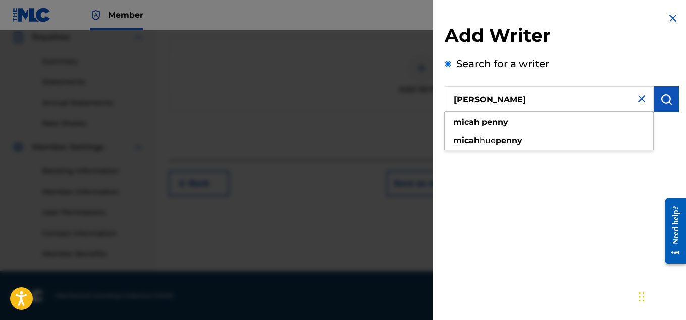
type input "[PERSON_NAME]"
click at [670, 99] on button "submit" at bounding box center [666, 98] width 25 height 25
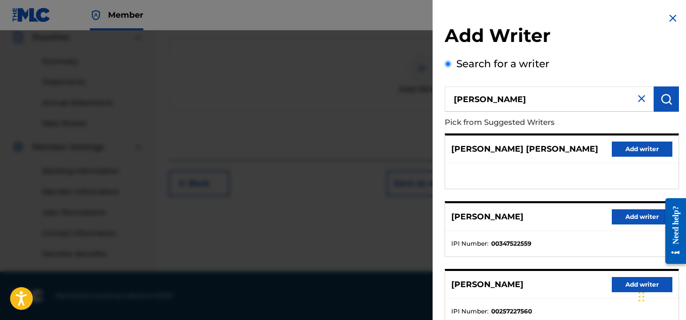
click at [632, 210] on button "Add writer" at bounding box center [642, 216] width 61 height 15
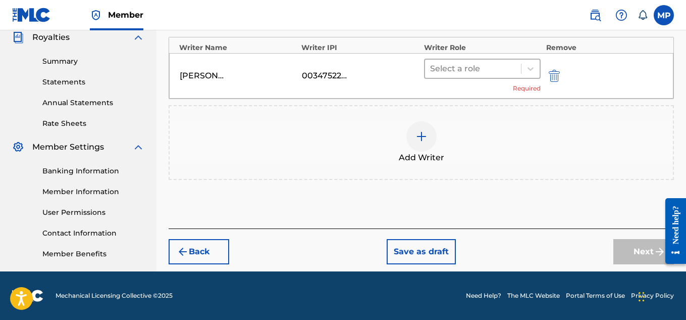
click at [468, 72] on div at bounding box center [473, 69] width 86 height 14
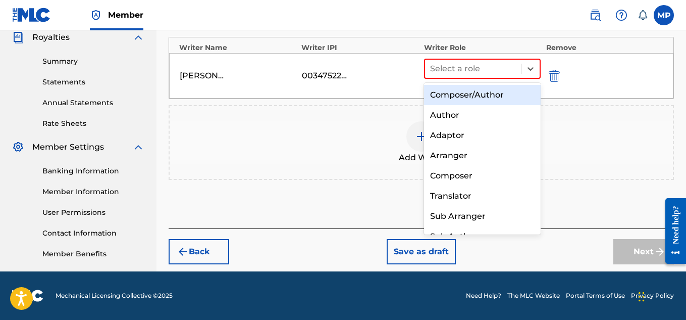
click at [459, 94] on div "Composer/Author" at bounding box center [482, 95] width 117 height 20
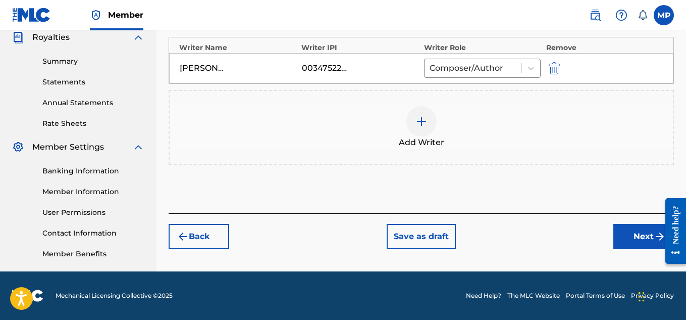
click at [638, 239] on button "Next" at bounding box center [643, 236] width 61 height 25
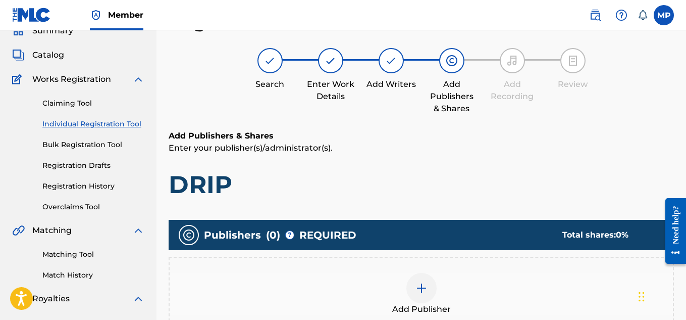
scroll to position [207, 0]
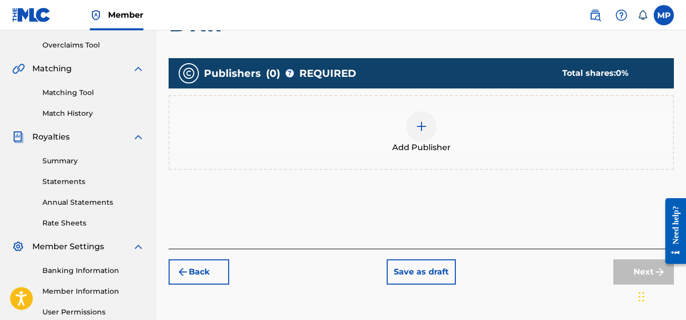
click at [431, 132] on div at bounding box center [421, 126] width 30 height 30
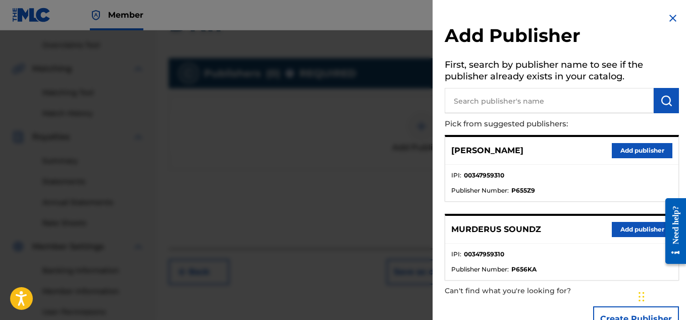
click at [623, 235] on button "Add publisher" at bounding box center [642, 229] width 61 height 15
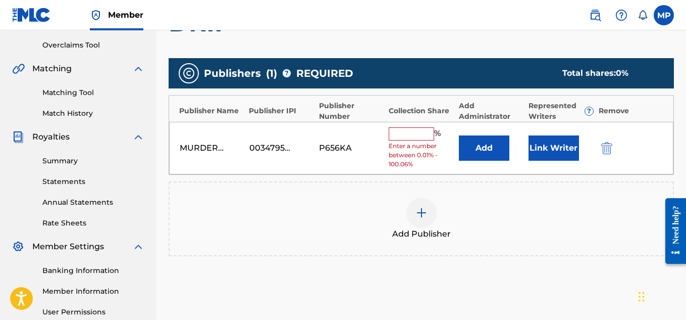
click at [426, 131] on input "text" at bounding box center [411, 133] width 45 height 13
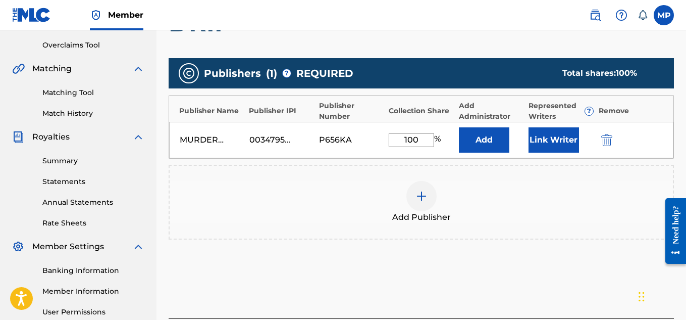
type input "100"
click at [535, 137] on button "Link Writer" at bounding box center [554, 139] width 50 height 25
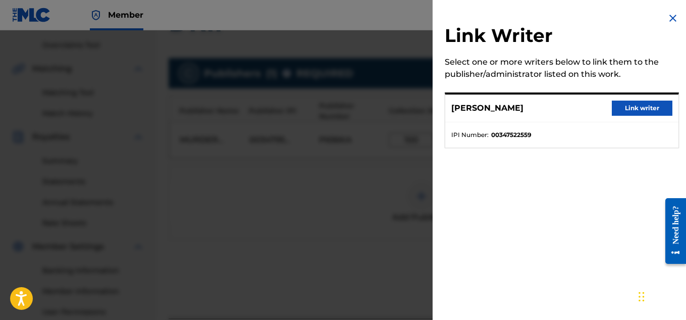
click at [612, 113] on button "Link writer" at bounding box center [642, 107] width 61 height 15
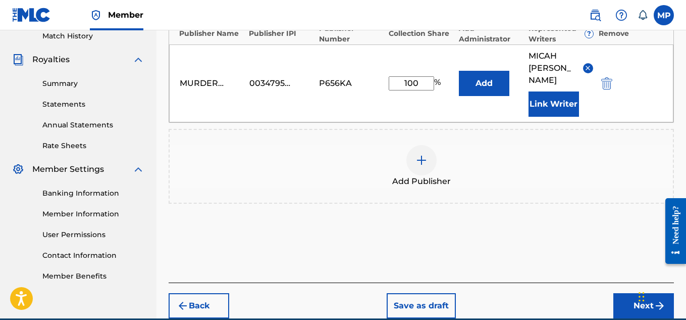
scroll to position [293, 0]
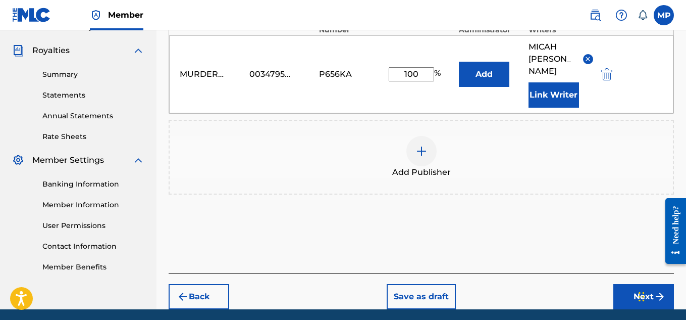
click at [618, 284] on button "Next" at bounding box center [643, 296] width 61 height 25
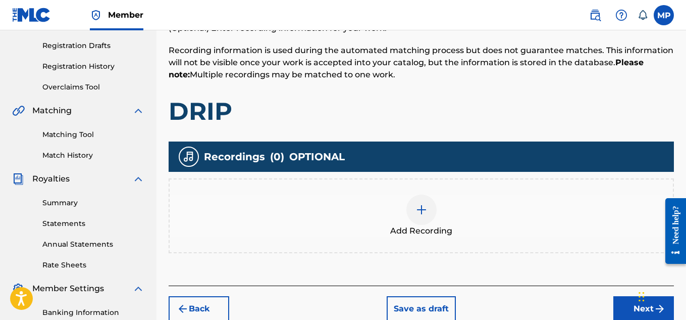
scroll to position [209, 0]
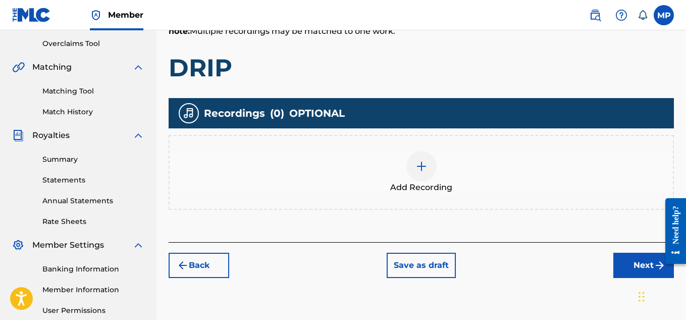
click at [427, 174] on div at bounding box center [421, 166] width 30 height 30
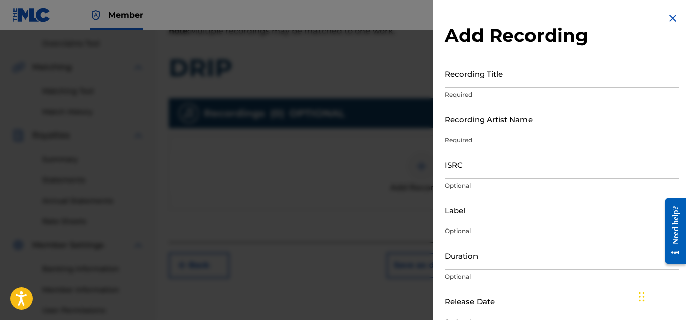
click at [489, 127] on input "Recording Artist Name" at bounding box center [562, 119] width 234 height 29
paste input "[PERSON_NAME]"
type input "[PERSON_NAME]"
click at [491, 81] on input "Recording Title" at bounding box center [562, 73] width 234 height 29
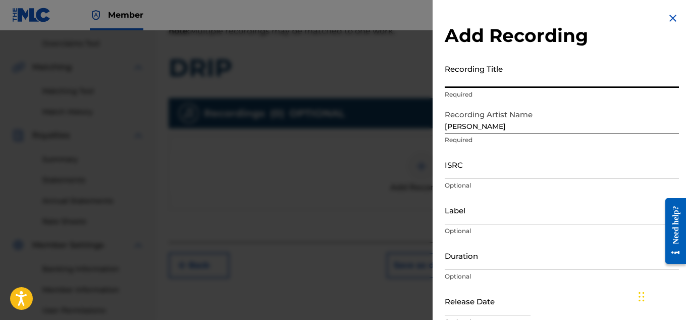
paste input "DRIP"
type input "DRIP"
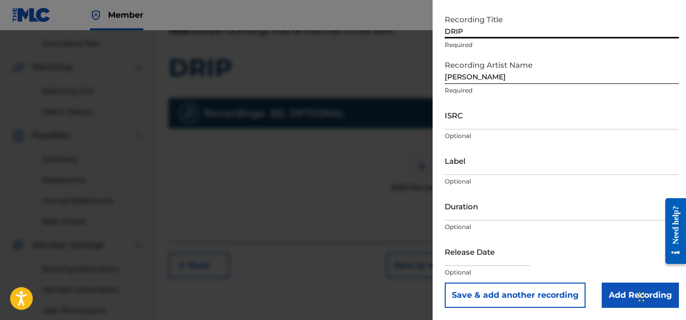
click at [618, 293] on input "Add Recording" at bounding box center [640, 294] width 77 height 25
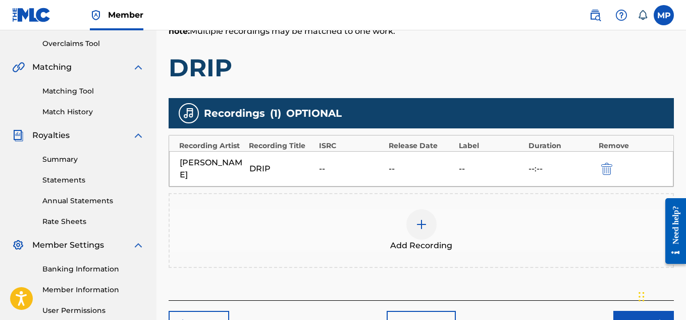
scroll to position [306, 0]
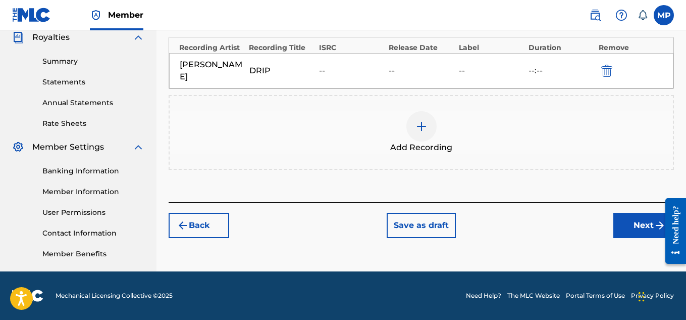
click at [629, 232] on button "Next" at bounding box center [643, 225] width 61 height 25
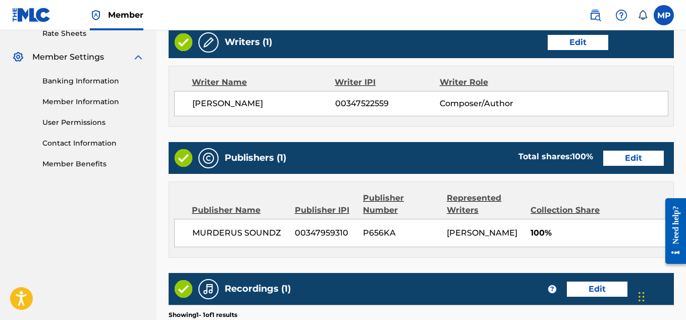
scroll to position [546, 0]
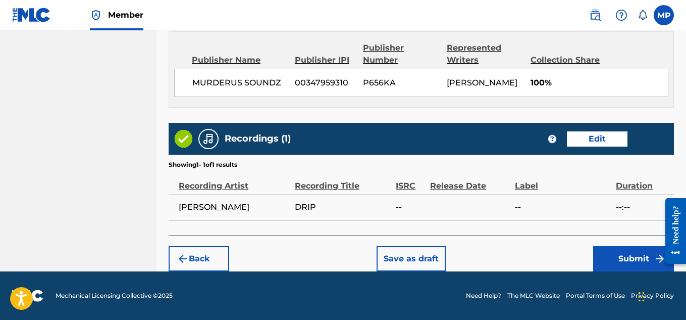
click at [616, 264] on button "Submit" at bounding box center [633, 258] width 81 height 25
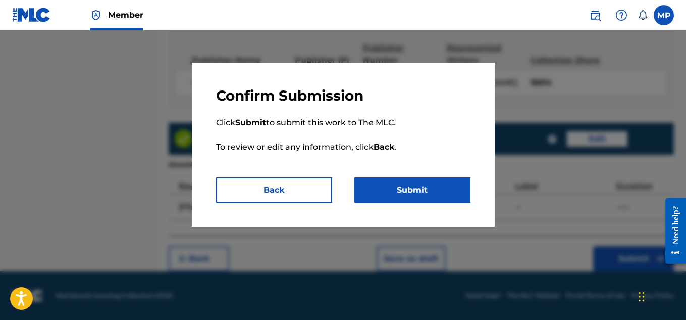
click at [414, 194] on button "Submit" at bounding box center [412, 189] width 116 height 25
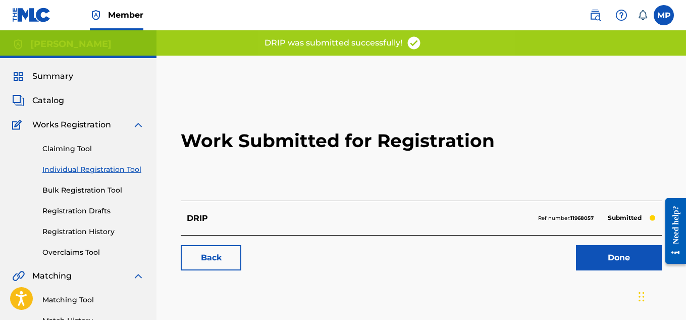
click at [219, 257] on link "Back" at bounding box center [211, 257] width 61 height 25
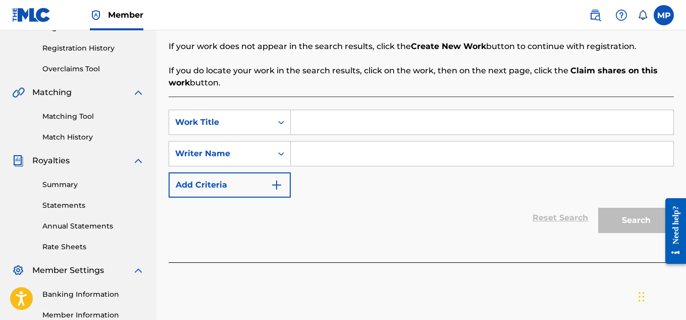
scroll to position [201, 0]
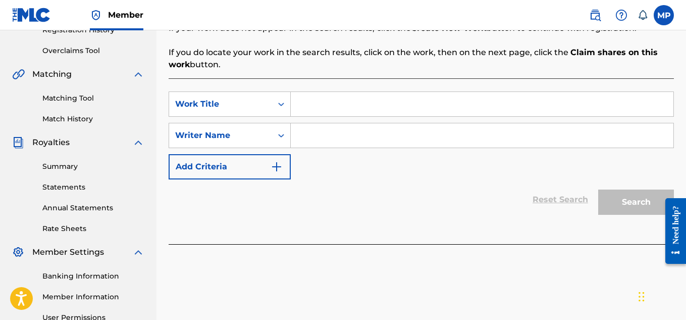
click at [357, 105] on input "Search Form" at bounding box center [482, 104] width 383 height 24
paste input "401 K"
type input "401 K"
click at [337, 138] on input "Search Form" at bounding box center [482, 135] width 383 height 24
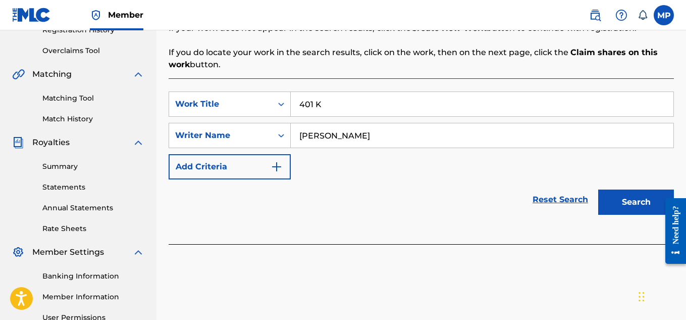
type input "[PERSON_NAME]"
click at [624, 202] on button "Search" at bounding box center [636, 201] width 76 height 25
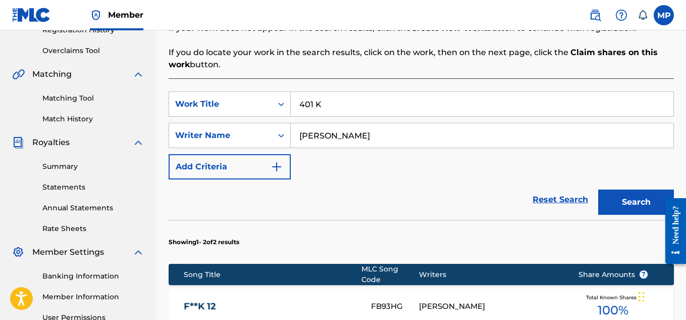
scroll to position [393, 0]
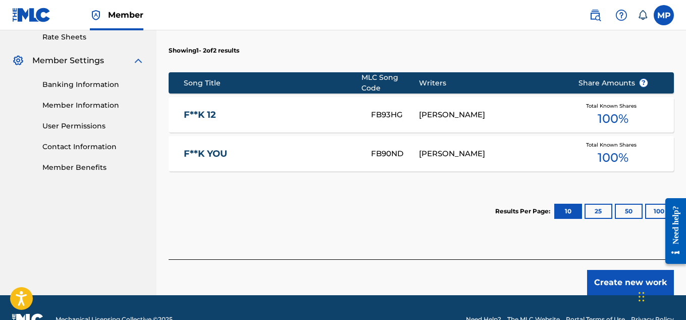
click at [598, 277] on button "Create new work" at bounding box center [630, 282] width 87 height 25
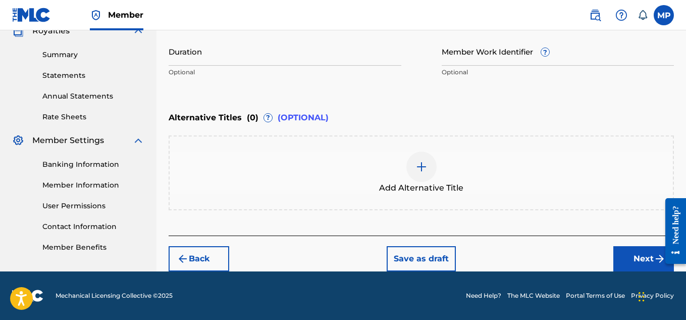
scroll to position [313, 0]
click at [419, 169] on img at bounding box center [422, 167] width 12 height 12
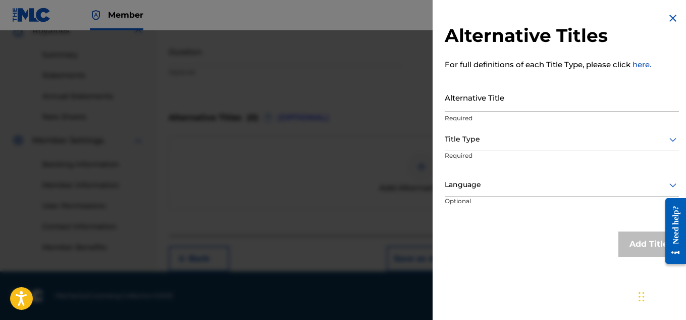
click at [467, 88] on input "Alternative Title" at bounding box center [562, 97] width 234 height 29
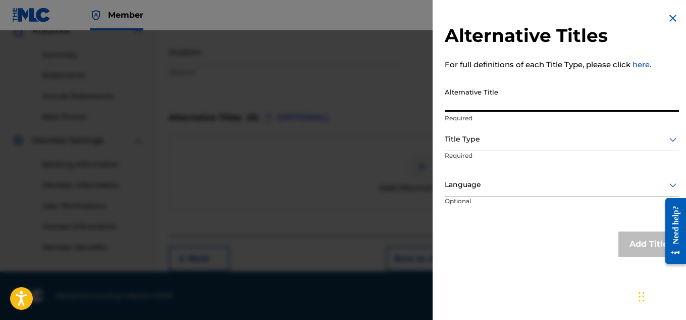
paste input "401K"
type input "401K"
click at [484, 146] on div "Title Type" at bounding box center [562, 139] width 234 height 23
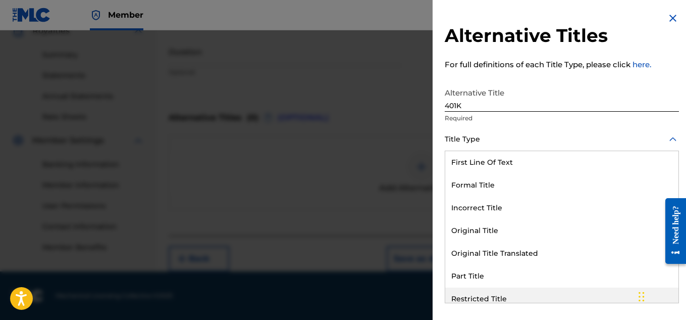
scroll to position [98, 0]
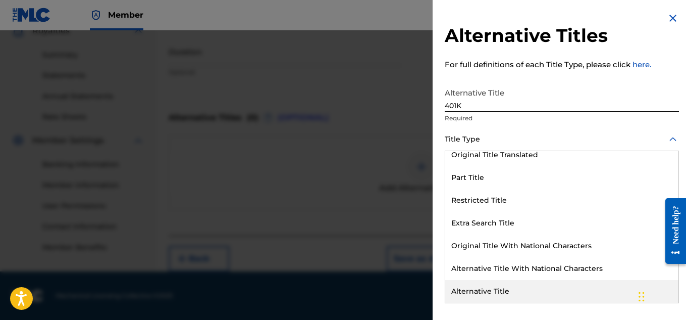
click at [488, 286] on div "Alternative Title" at bounding box center [561, 291] width 233 height 23
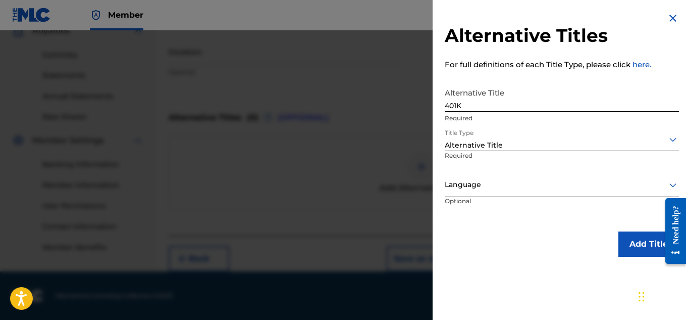
click at [624, 250] on button "Add Title" at bounding box center [649, 243] width 61 height 25
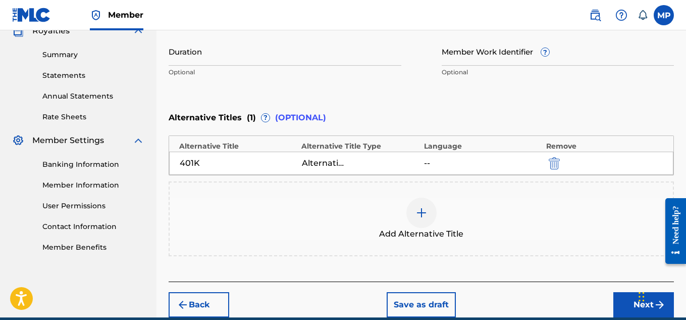
scroll to position [133, 0]
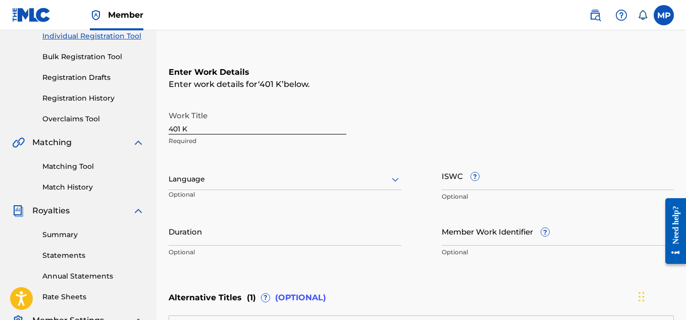
click at [556, 172] on input "ISWC ?" at bounding box center [558, 175] width 233 height 29
paste input "T9271346033"
type input "T9271346033"
click at [490, 239] on input "Member Work Identifier ?" at bounding box center [558, 231] width 233 height 29
paste input "896161733"
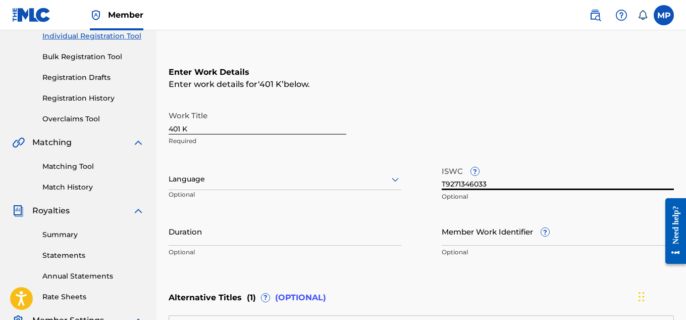
type input "896161733"
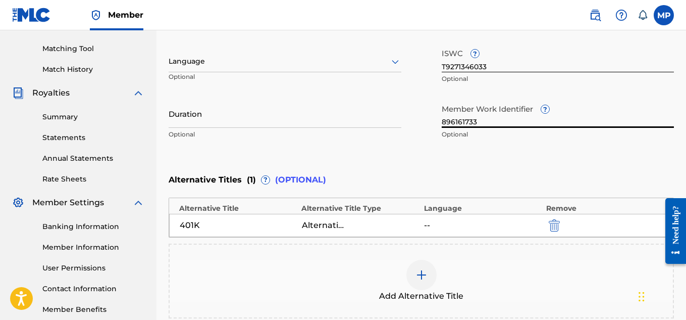
scroll to position [359, 0]
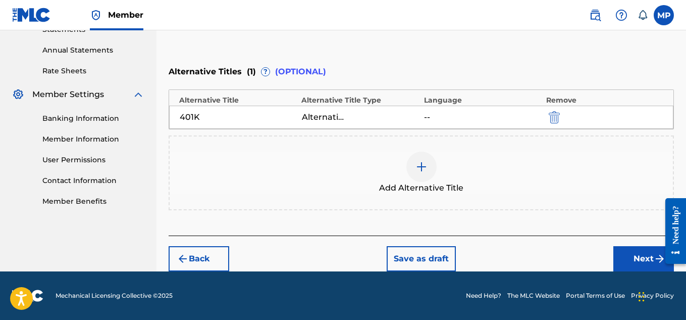
click at [635, 259] on button "Next" at bounding box center [643, 258] width 61 height 25
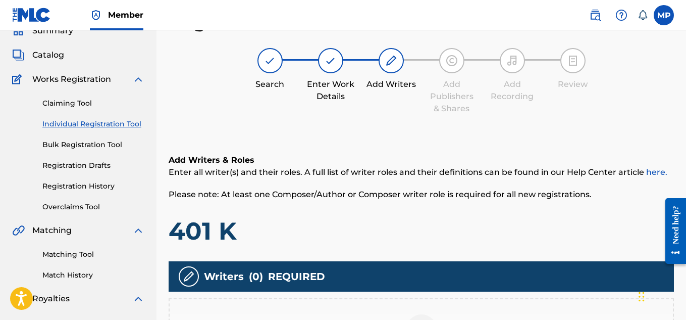
scroll to position [306, 0]
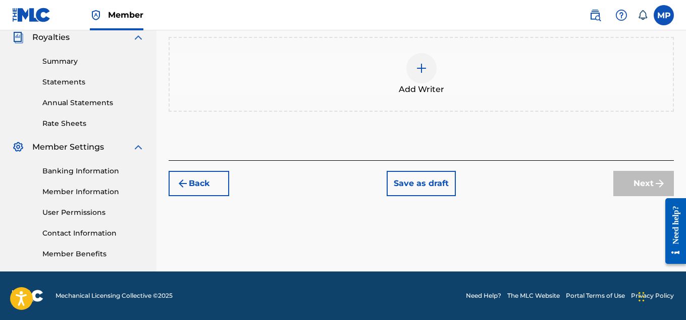
click at [420, 68] on img at bounding box center [422, 68] width 12 height 12
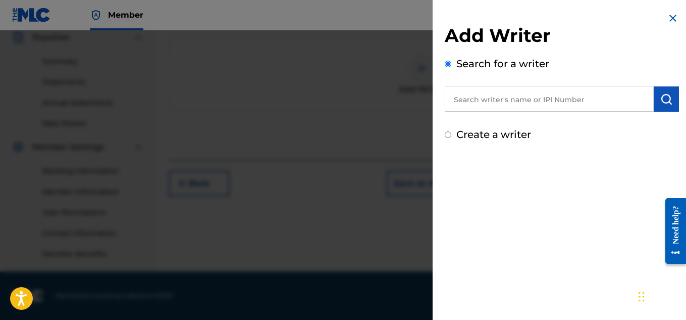
click at [515, 97] on input "text" at bounding box center [549, 98] width 209 height 25
click at [581, 96] on input "text" at bounding box center [549, 98] width 209 height 25
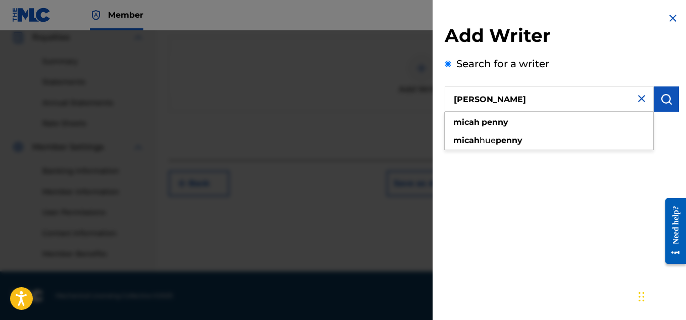
type input "[PERSON_NAME]"
click at [669, 99] on button "submit" at bounding box center [666, 98] width 25 height 25
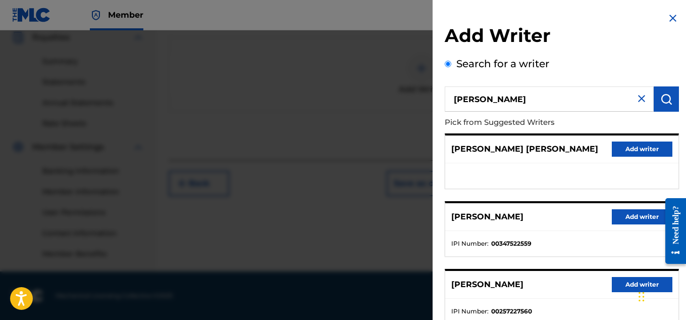
click at [614, 217] on button "Add writer" at bounding box center [642, 216] width 61 height 15
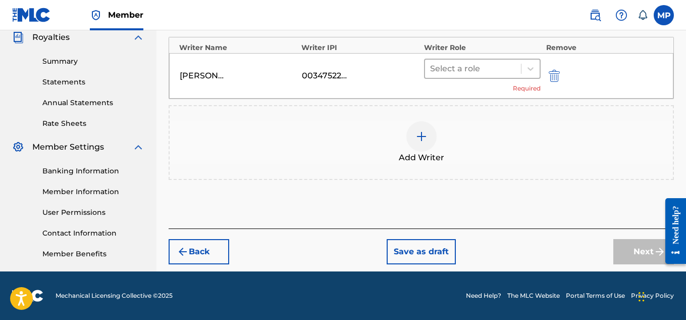
click at [508, 76] on div "Select a role" at bounding box center [473, 69] width 96 height 18
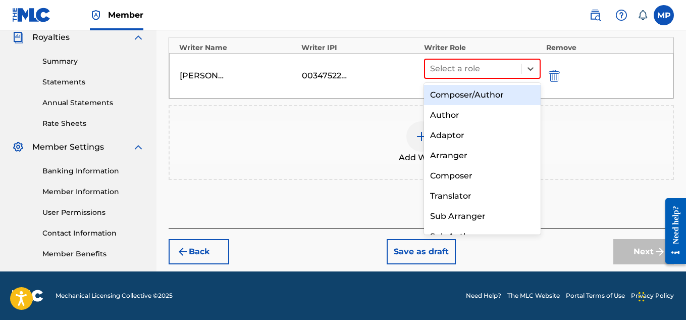
click at [477, 99] on div "Composer/Author" at bounding box center [482, 95] width 117 height 20
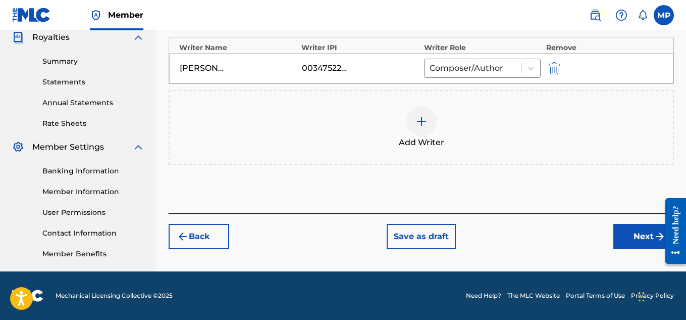
click at [629, 237] on button "Next" at bounding box center [643, 236] width 61 height 25
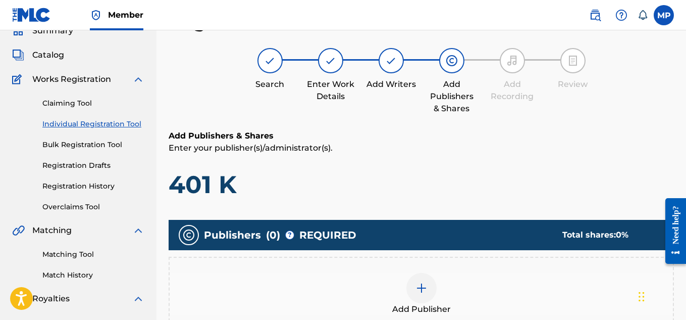
scroll to position [147, 0]
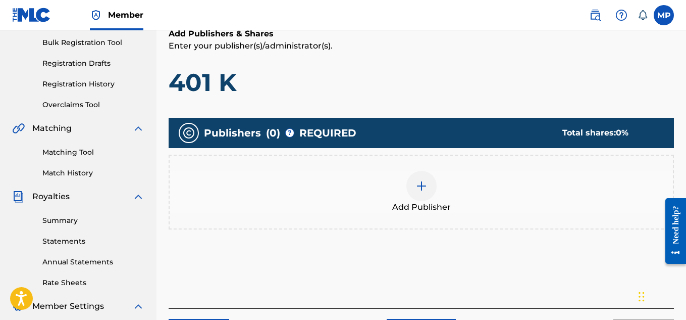
click at [424, 186] on img at bounding box center [422, 186] width 12 height 12
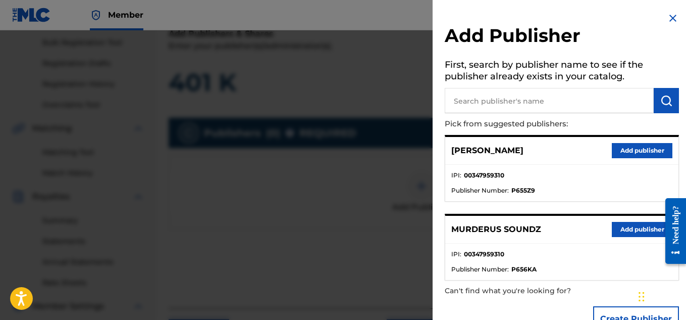
click at [631, 236] on button "Add publisher" at bounding box center [642, 229] width 61 height 15
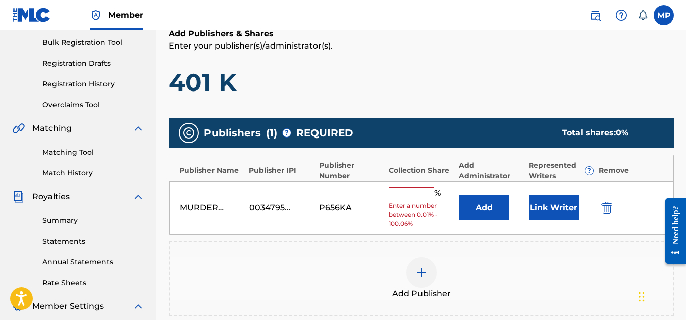
click at [406, 194] on input "text" at bounding box center [411, 193] width 45 height 13
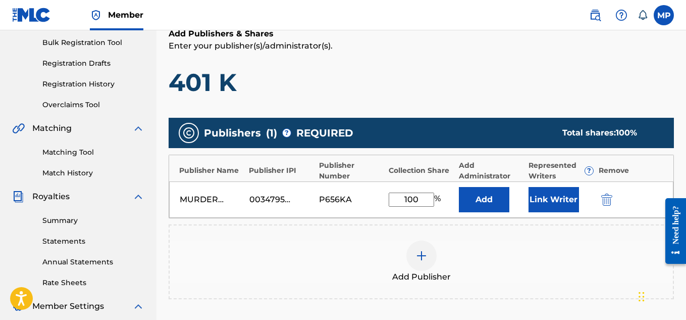
type input "100"
click at [561, 196] on button "Link Writer" at bounding box center [554, 199] width 50 height 25
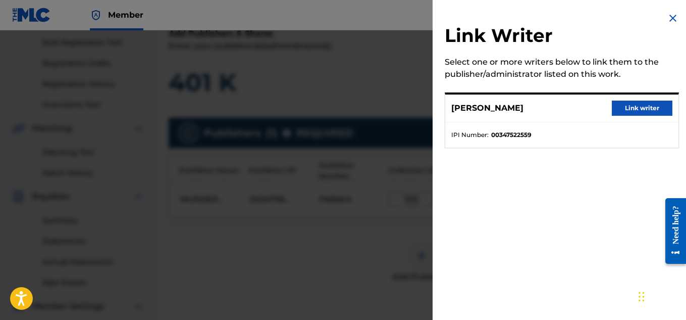
click at [627, 109] on button "Link writer" at bounding box center [642, 107] width 61 height 15
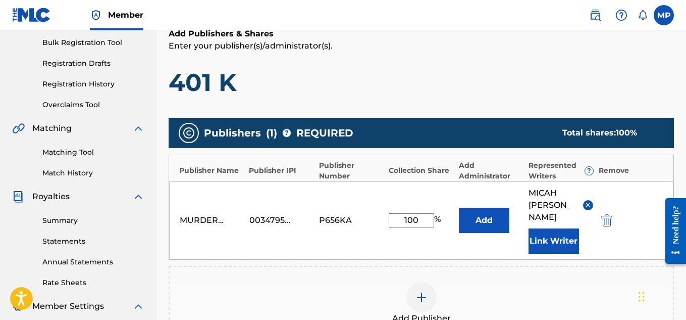
scroll to position [267, 0]
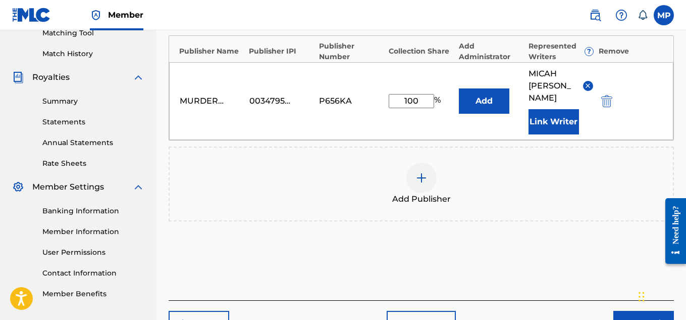
click at [625, 311] on button "Next" at bounding box center [643, 323] width 61 height 25
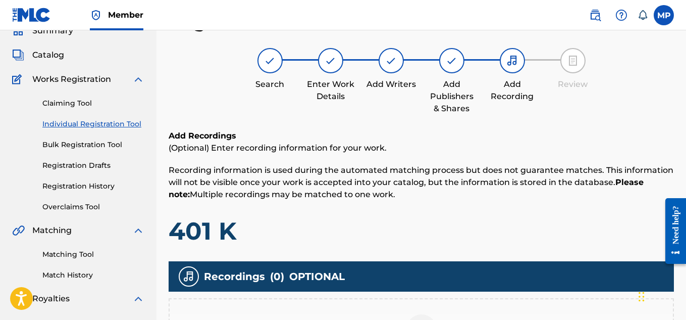
scroll to position [179, 0]
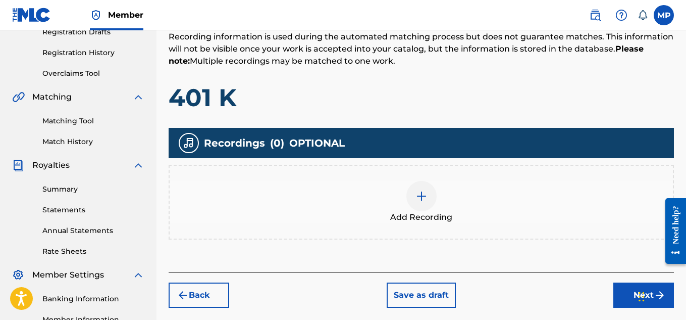
click at [441, 193] on div "Add Recording" at bounding box center [421, 202] width 503 height 42
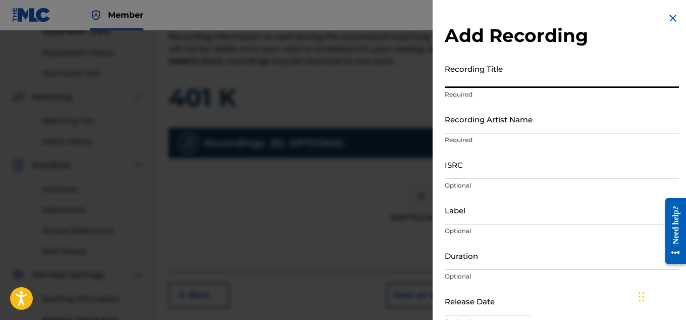
click at [480, 82] on input "Recording Title" at bounding box center [562, 73] width 234 height 29
type input "5"
type input "401 K"
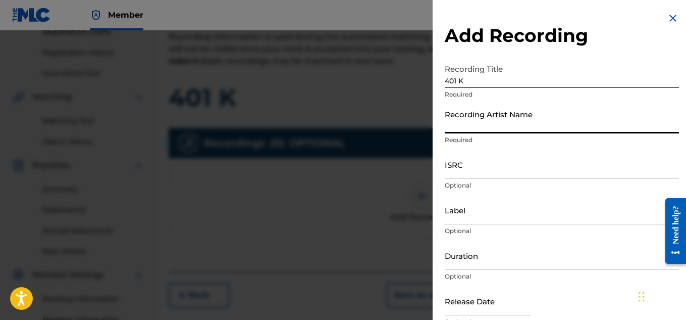
type input "a"
type input "[PERSON_NAME]"
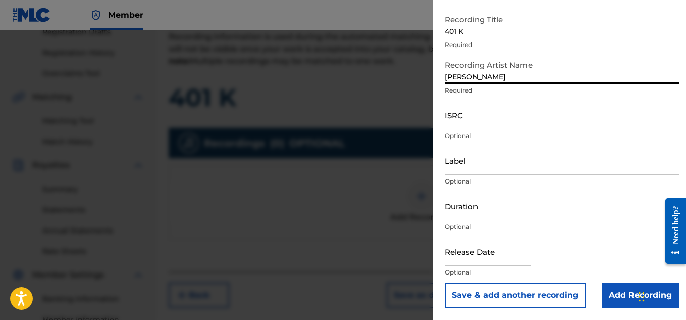
click at [616, 288] on input "Add Recording" at bounding box center [640, 294] width 77 height 25
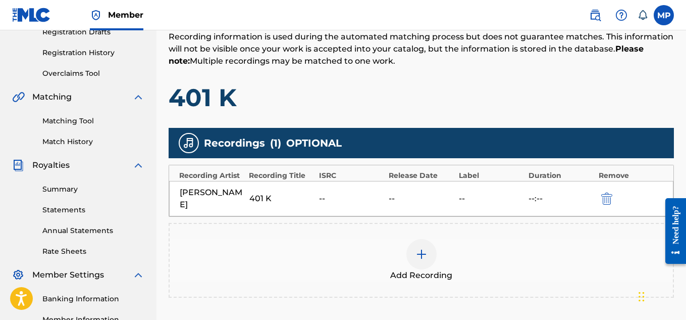
scroll to position [306, 0]
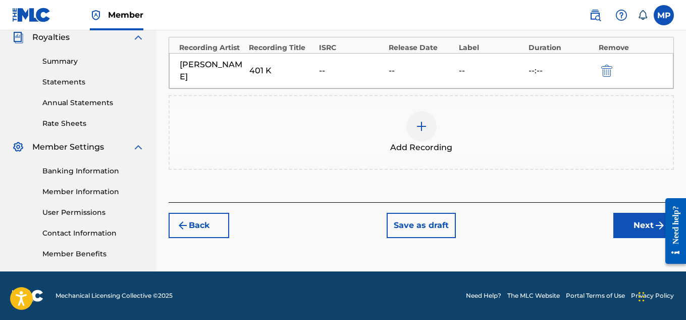
click at [627, 224] on button "Next" at bounding box center [643, 225] width 61 height 25
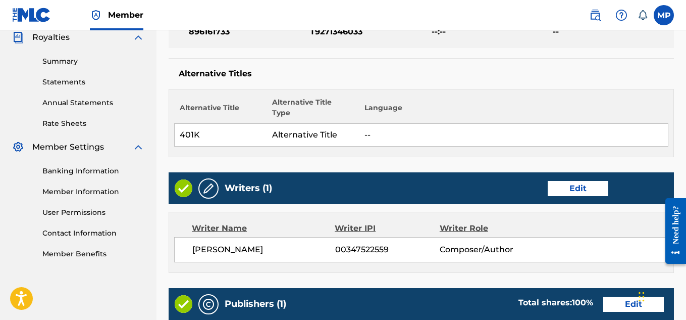
scroll to position [602, 0]
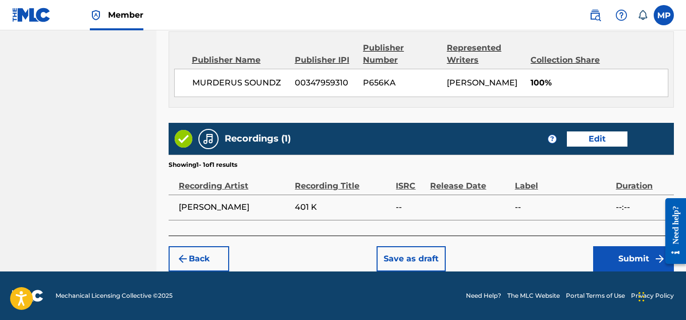
click at [630, 257] on button "Submit" at bounding box center [633, 258] width 81 height 25
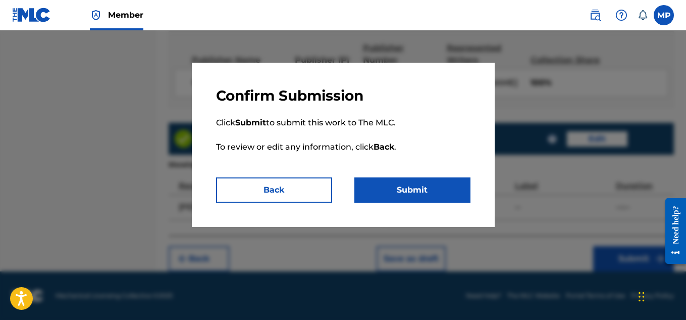
click at [440, 188] on button "Submit" at bounding box center [412, 189] width 116 height 25
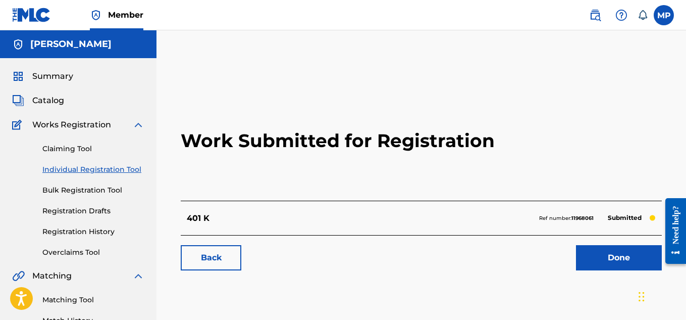
click at [209, 261] on link "Back" at bounding box center [211, 257] width 61 height 25
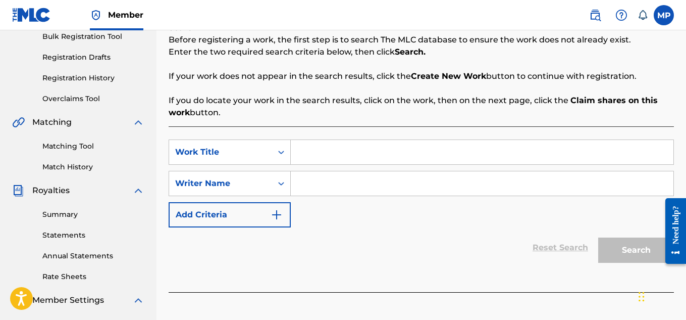
scroll to position [90, 0]
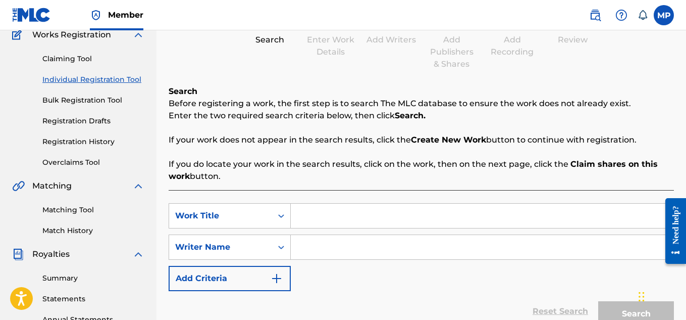
click at [353, 217] on input "Search Form" at bounding box center [482, 215] width 383 height 24
paste input "LUST (REGGATON MIX)"
type input "LUST (REGGATON MIX)"
click at [356, 243] on input "Search Form" at bounding box center [482, 247] width 383 height 24
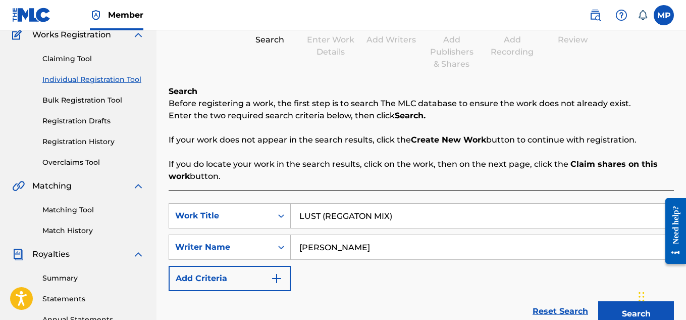
scroll to position [239, 0]
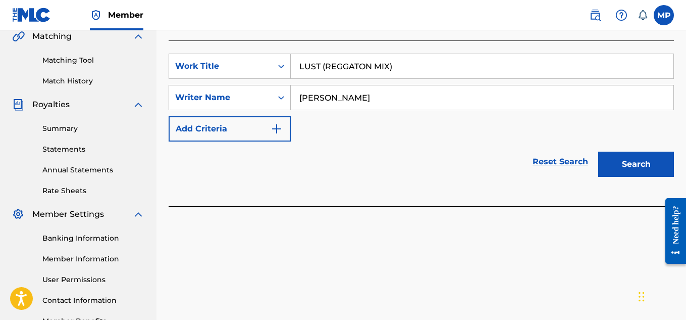
type input "[PERSON_NAME]"
click at [619, 151] on button "Search" at bounding box center [636, 163] width 76 height 25
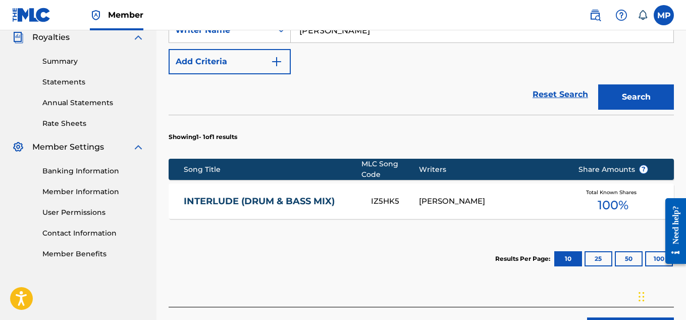
scroll to position [372, 0]
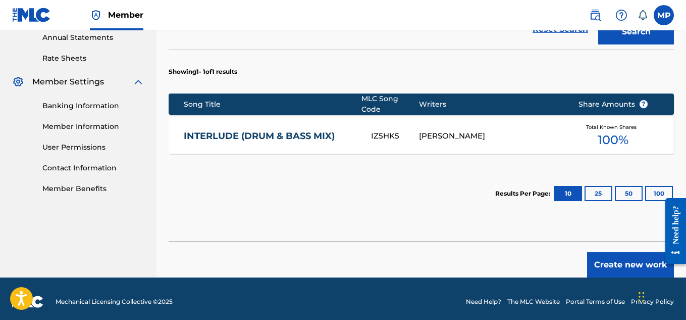
click at [611, 257] on button "Create new work" at bounding box center [630, 264] width 87 height 25
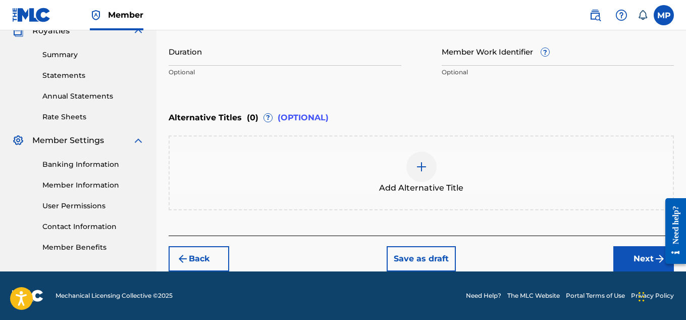
scroll to position [313, 0]
click at [429, 162] on div at bounding box center [421, 166] width 30 height 30
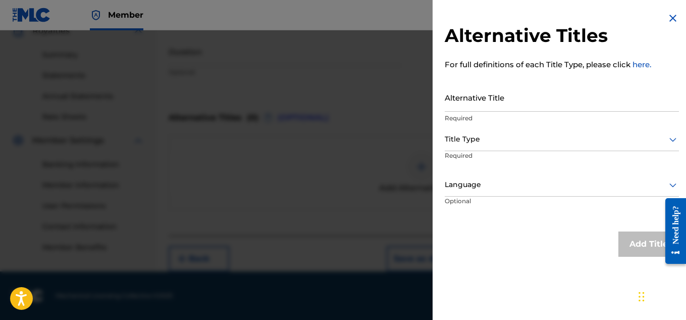
click at [489, 98] on input "Alternative Title" at bounding box center [562, 97] width 234 height 29
paste input "LUST (REGGATON MIX)"
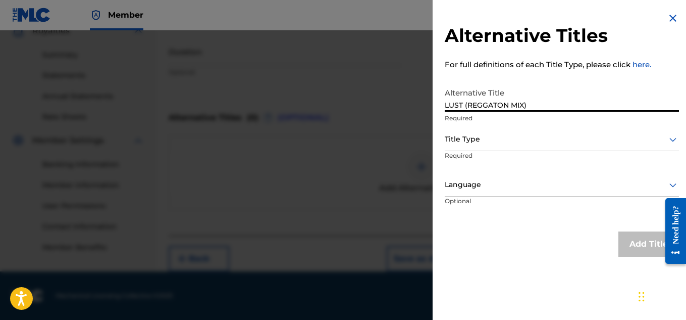
click at [467, 101] on input "LUST (REGGATON MIX)" at bounding box center [562, 97] width 234 height 29
click at [558, 107] on input "LUST REGGATON MIX)" at bounding box center [562, 97] width 234 height 29
type input "LUST REGGATON MIX"
click at [531, 143] on div at bounding box center [562, 139] width 234 height 13
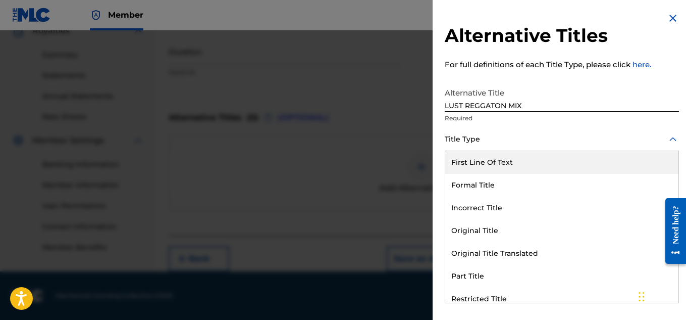
scroll to position [98, 0]
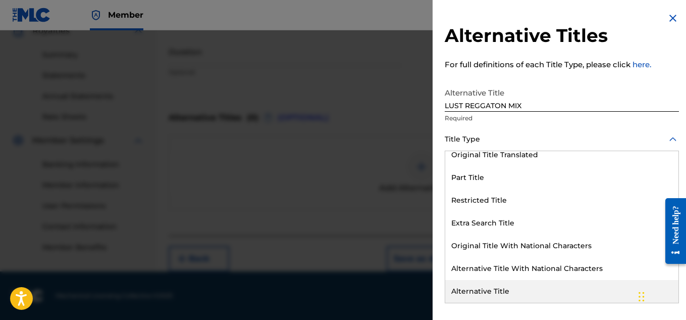
click at [493, 289] on div "Alternative Title" at bounding box center [561, 291] width 233 height 23
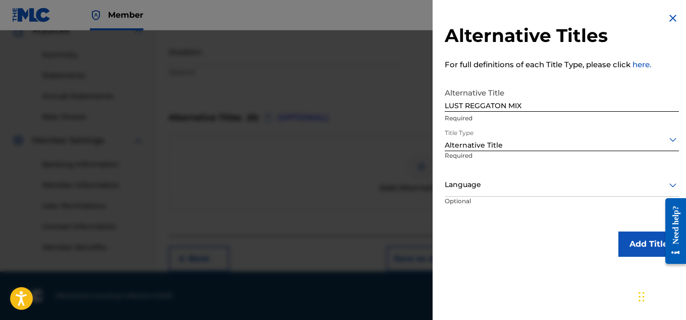
click at [625, 235] on button "Add Title" at bounding box center [649, 243] width 61 height 25
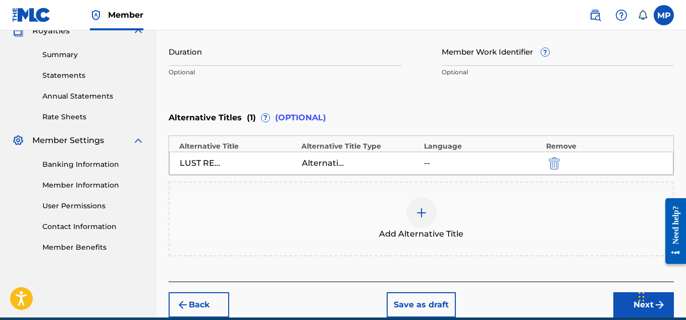
click at [418, 220] on div at bounding box center [421, 212] width 30 height 30
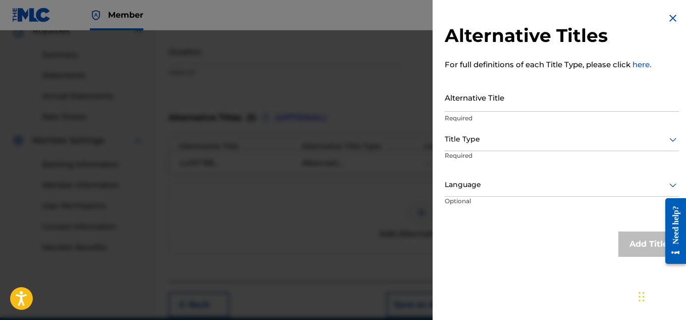
click at [478, 102] on input "Alternative Title" at bounding box center [562, 97] width 234 height 29
paste input "LUST (REGGATON MIX)"
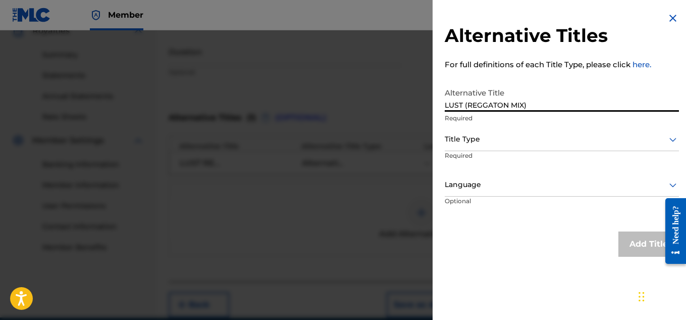
click at [507, 105] on input "LUST (REGGATON MIX)" at bounding box center [562, 97] width 234 height 29
type input "LUST (REGGATONE MIX)"
click at [488, 144] on div at bounding box center [562, 139] width 234 height 13
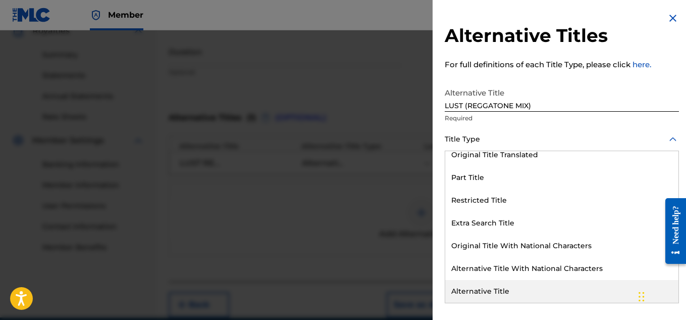
click at [489, 290] on div "Alternative Title" at bounding box center [561, 291] width 233 height 23
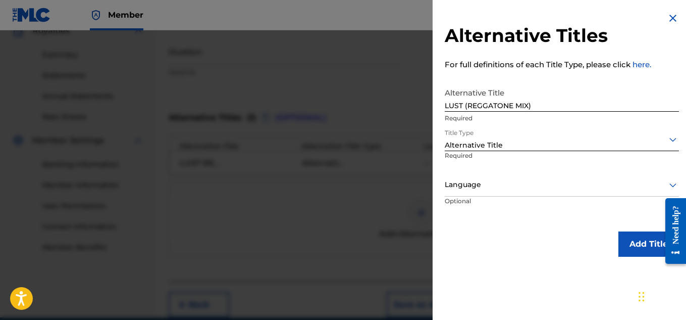
click at [634, 251] on button "Add Title" at bounding box center [649, 243] width 61 height 25
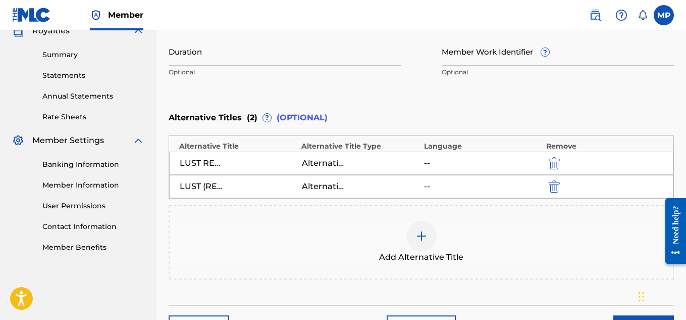
click at [417, 233] on img at bounding box center [422, 236] width 12 height 12
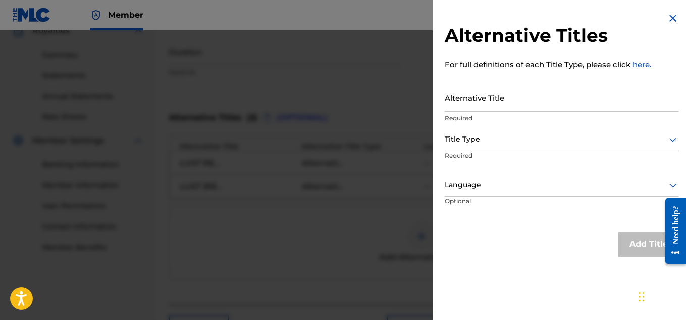
click at [499, 102] on input "Alternative Title" at bounding box center [562, 97] width 234 height 29
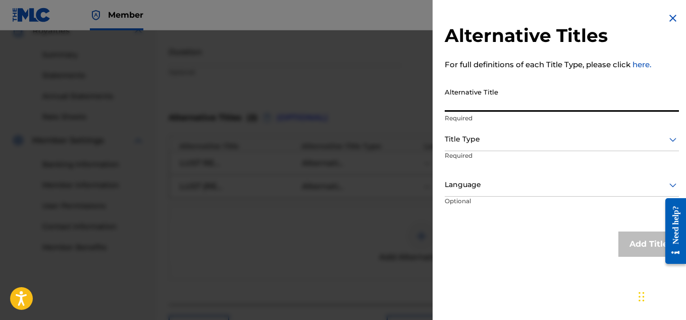
paste input "LUST (REGGATON MIX)"
click at [492, 105] on input "LUST (REGGATON MIX)" at bounding box center [562, 97] width 234 height 29
type input "LUST (REGGAETON MIX)"
click at [486, 142] on div at bounding box center [562, 139] width 234 height 13
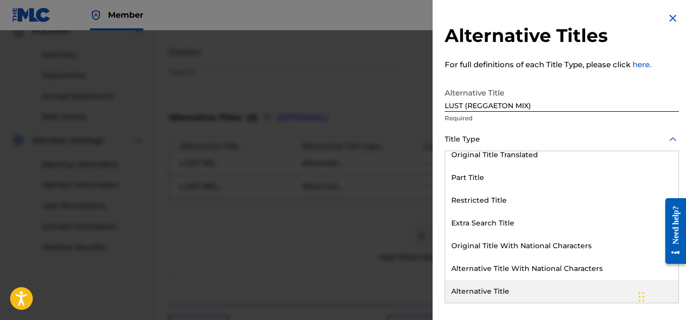
click at [491, 290] on div "Alternative Title" at bounding box center [561, 291] width 233 height 23
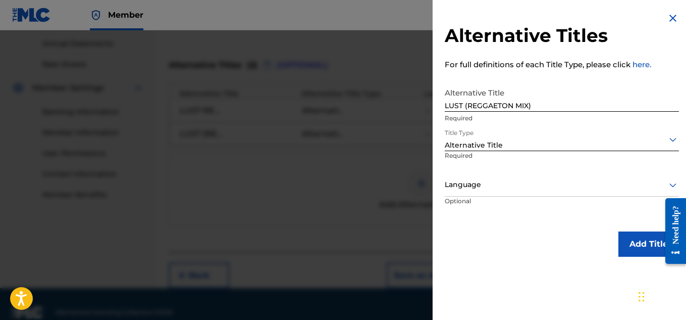
scroll to position [382, 0]
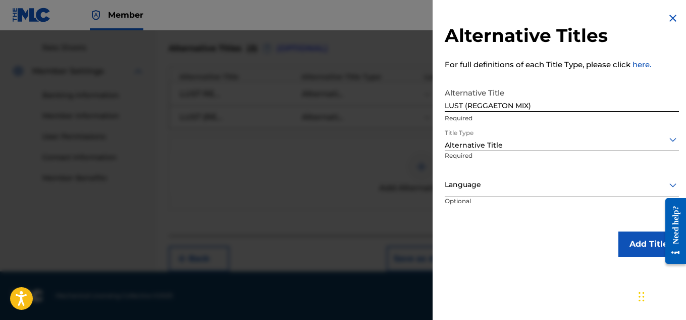
click at [624, 240] on button "Add Title" at bounding box center [649, 243] width 61 height 25
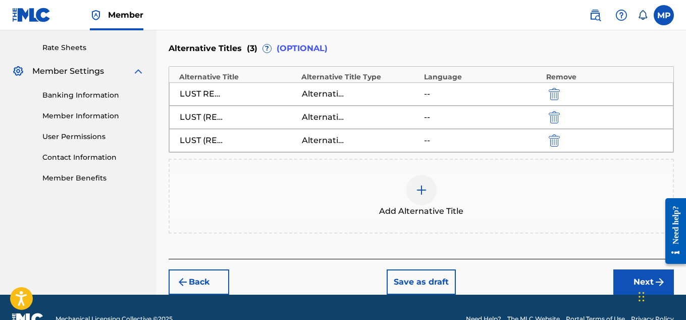
click at [423, 201] on div at bounding box center [421, 190] width 30 height 30
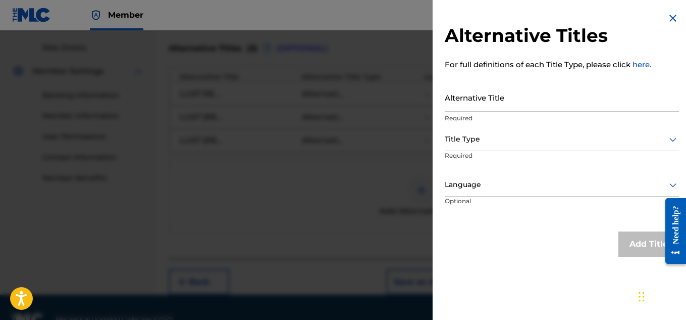
click at [495, 105] on input "Alternative Title" at bounding box center [562, 97] width 234 height 29
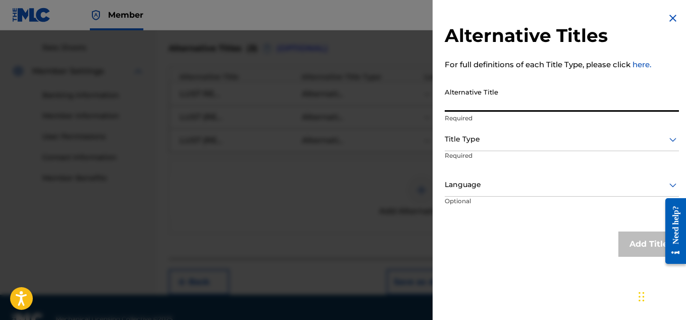
paste input "LUST (REGGATON MIX)"
click at [468, 104] on input "LUST (REGGATON MIX" at bounding box center [562, 97] width 234 height 29
click at [490, 104] on input "LUST REGGATON MIX" at bounding box center [562, 97] width 234 height 29
type input "LUST REGGAETON MIX"
click at [557, 139] on div at bounding box center [562, 139] width 234 height 13
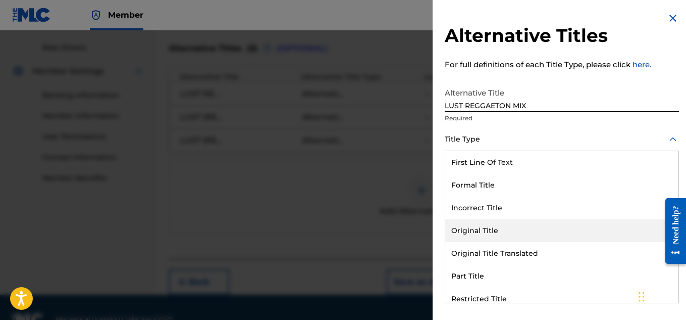
scroll to position [98, 0]
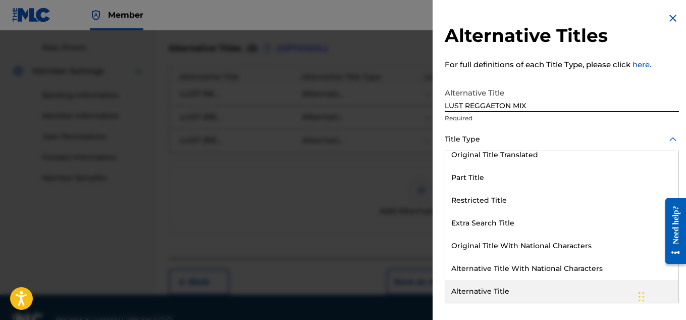
click at [498, 296] on div "Alternative Title" at bounding box center [561, 291] width 233 height 23
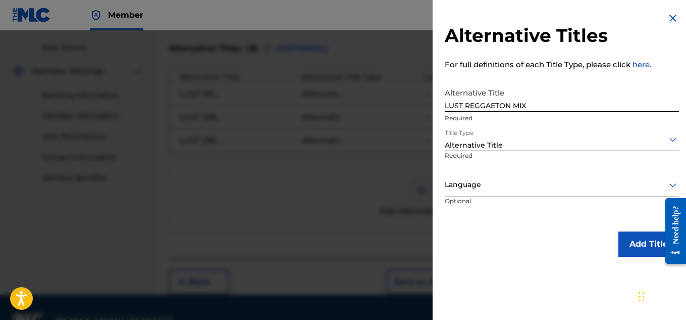
click at [635, 245] on button "Add Title" at bounding box center [649, 243] width 61 height 25
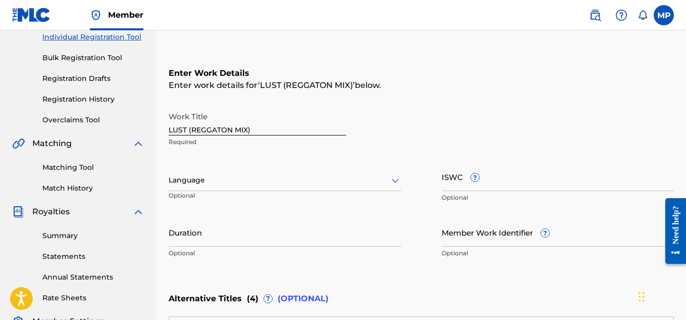
scroll to position [429, 0]
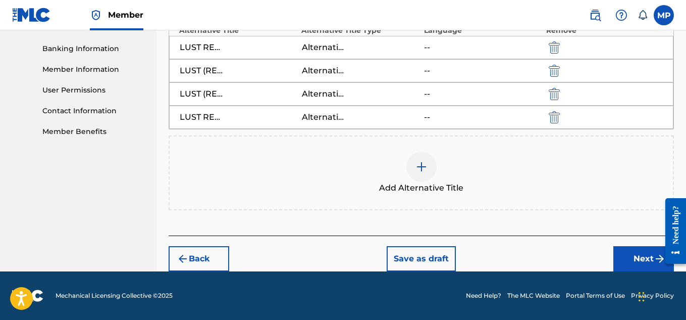
click at [427, 160] on div at bounding box center [421, 166] width 30 height 30
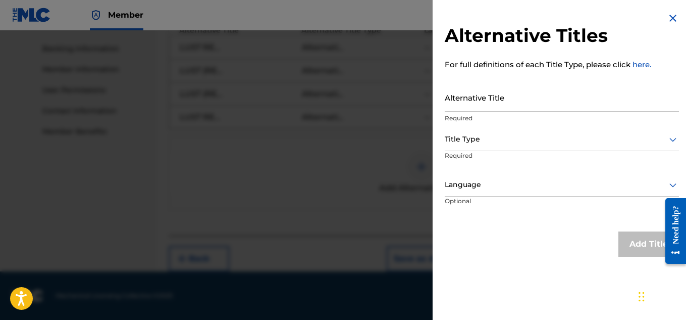
click at [520, 105] on input "Alternative Title" at bounding box center [562, 97] width 234 height 29
paste input "LUST REGGAETON MIX"
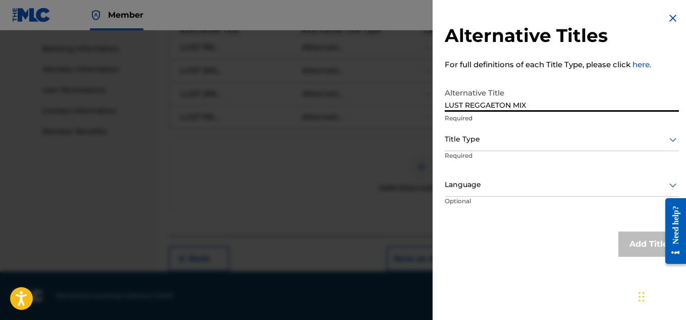
click at [499, 98] on input "LUST REGGAETON MIX" at bounding box center [562, 97] width 234 height 29
paste input "(REGGAETON MIX)"
type input "LUST (REGGAETON MIX)"
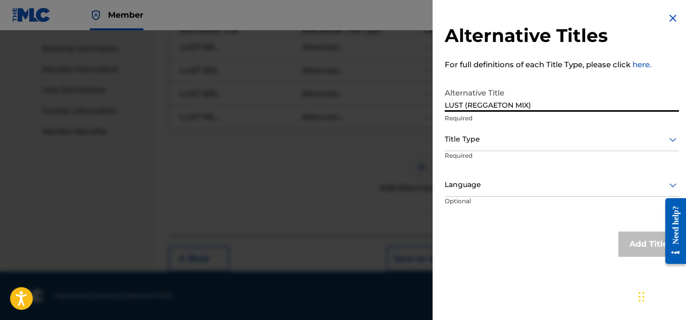
click at [566, 147] on div "Title Type" at bounding box center [562, 139] width 234 height 23
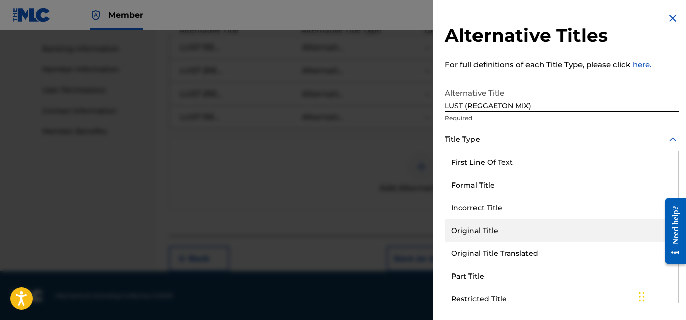
scroll to position [98, 0]
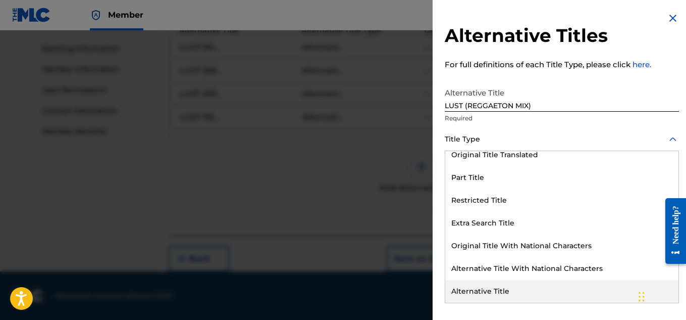
click at [504, 288] on div "Alternative Title" at bounding box center [561, 291] width 233 height 23
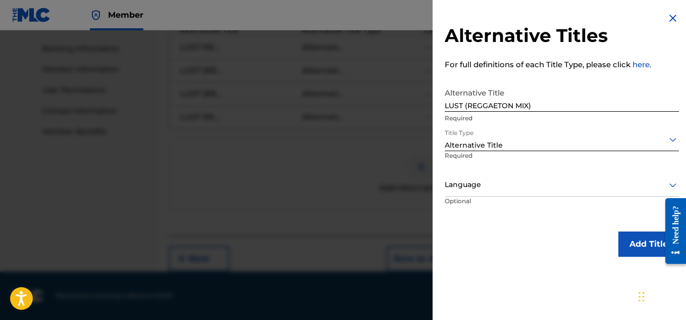
click at [627, 243] on button "Add Title" at bounding box center [649, 243] width 61 height 25
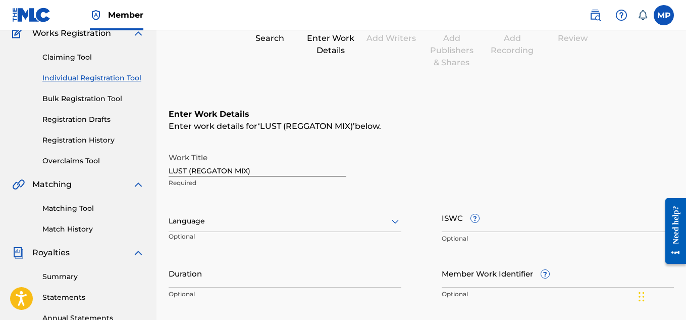
scroll to position [97, 0]
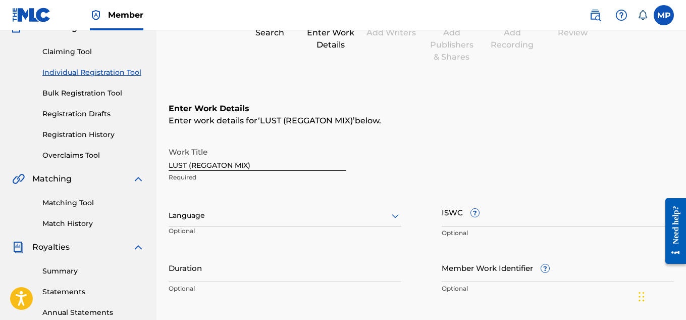
click at [543, 206] on input "ISWC ?" at bounding box center [558, 211] width 233 height 29
paste input "T9271678207"
type input "T9271678207"
click at [475, 274] on input "Member Work Identifier ?" at bounding box center [558, 267] width 233 height 29
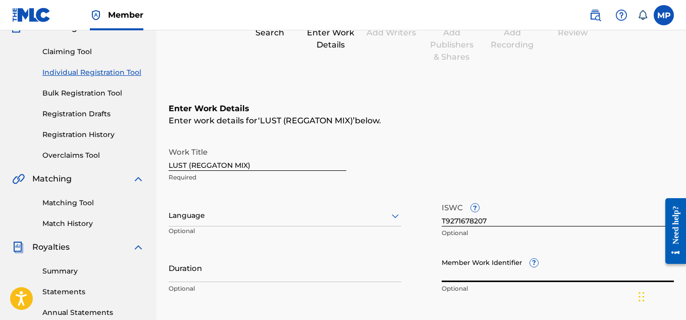
paste input "897789035"
type input "897789035"
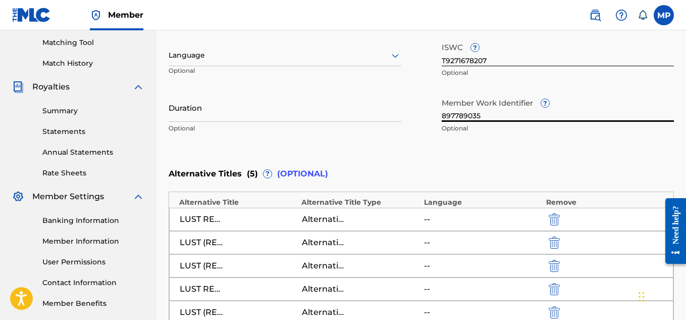
scroll to position [452, 0]
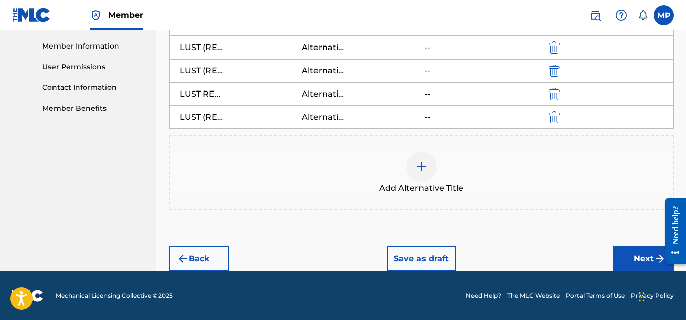
click at [633, 262] on button "Next" at bounding box center [643, 258] width 61 height 25
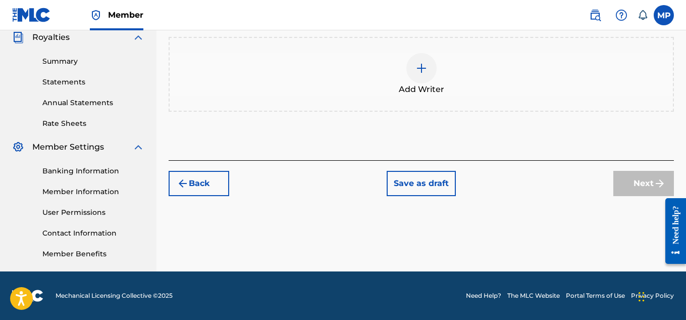
scroll to position [182, 0]
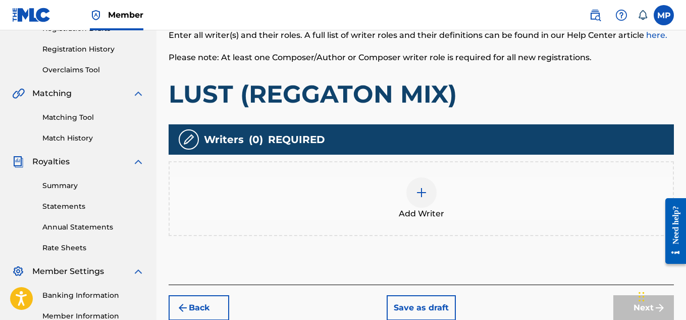
click at [423, 195] on img at bounding box center [422, 192] width 12 height 12
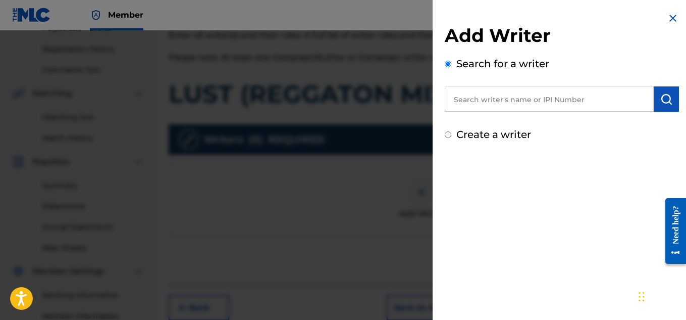
click at [499, 104] on input "text" at bounding box center [549, 98] width 209 height 25
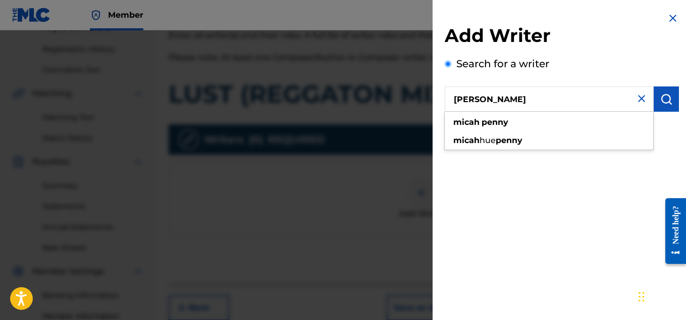
type input "[PERSON_NAME]"
click at [667, 103] on img "submit" at bounding box center [666, 99] width 12 height 12
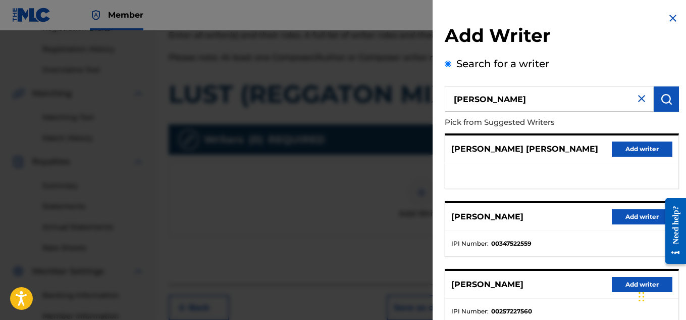
click at [632, 212] on button "Add writer" at bounding box center [642, 216] width 61 height 15
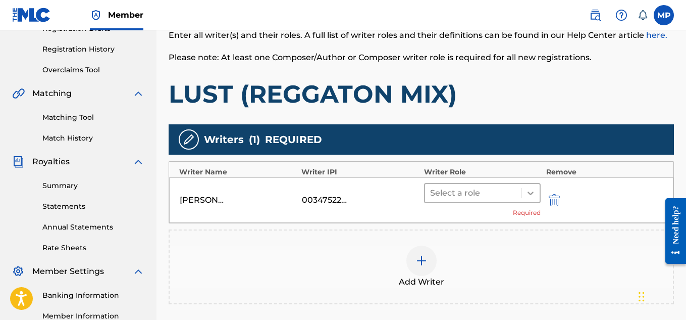
click at [523, 186] on div at bounding box center [531, 193] width 18 height 18
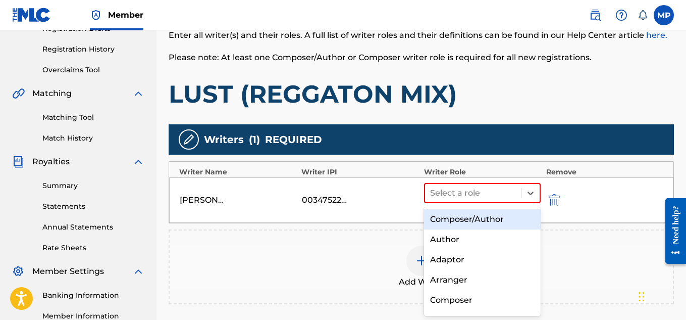
click at [493, 213] on div "Composer/Author" at bounding box center [482, 219] width 117 height 20
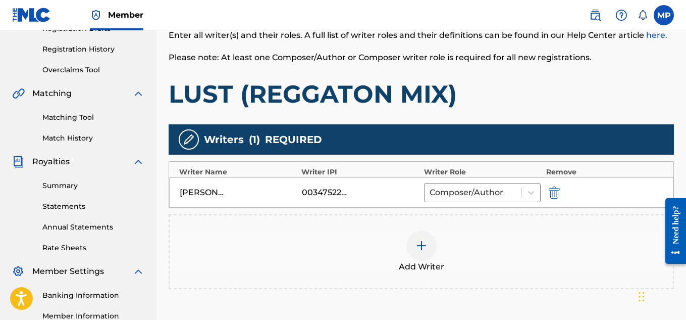
scroll to position [306, 0]
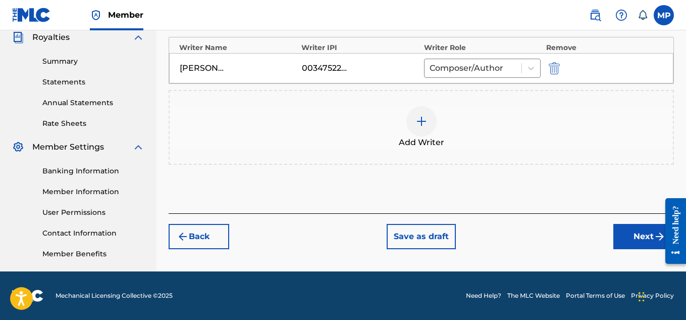
click at [637, 242] on button "Next" at bounding box center [643, 236] width 61 height 25
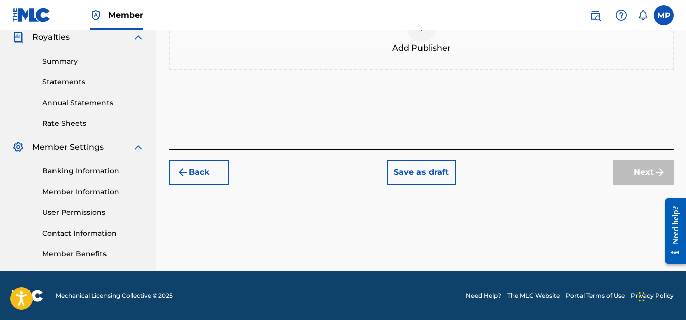
scroll to position [190, 0]
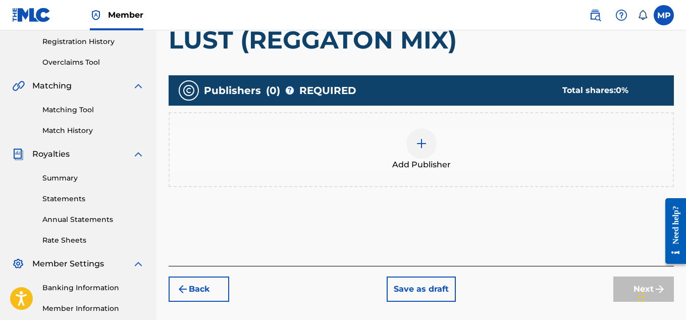
click at [422, 136] on div at bounding box center [421, 143] width 30 height 30
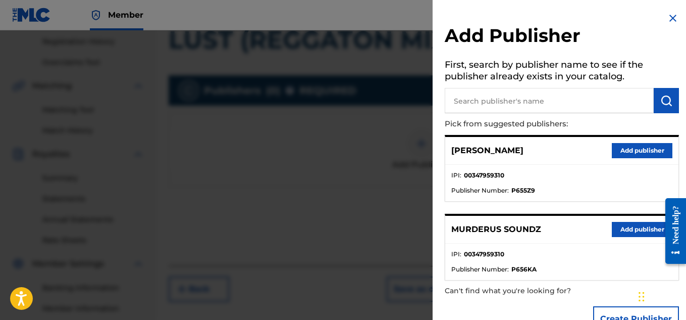
click at [650, 229] on button "Add publisher" at bounding box center [642, 229] width 61 height 15
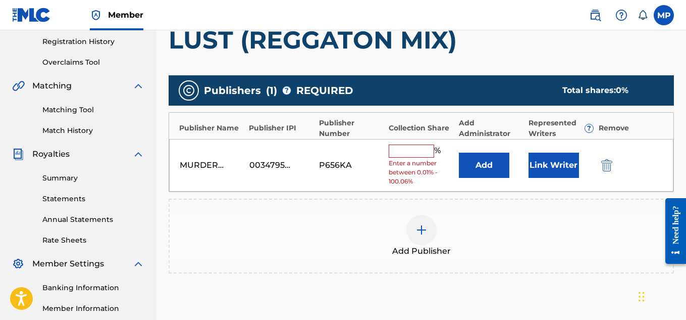
click at [419, 149] on input "text" at bounding box center [411, 150] width 45 height 13
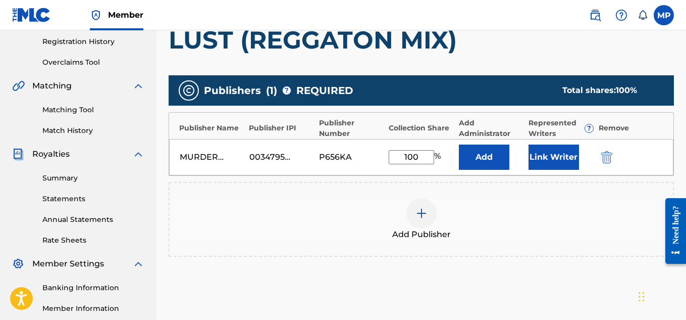
type input "100"
click at [553, 158] on button "Link Writer" at bounding box center [554, 156] width 50 height 25
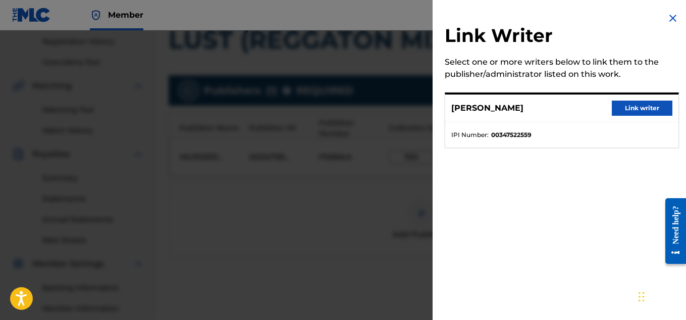
click at [635, 104] on button "Link writer" at bounding box center [642, 107] width 61 height 15
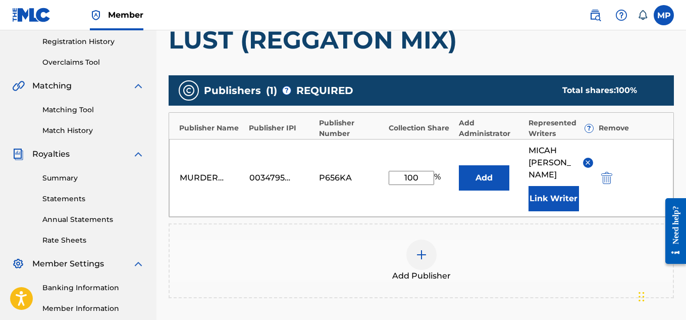
scroll to position [319, 0]
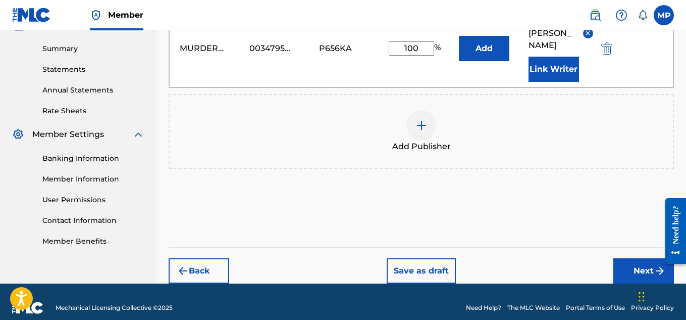
click at [642, 264] on button "Next" at bounding box center [643, 270] width 61 height 25
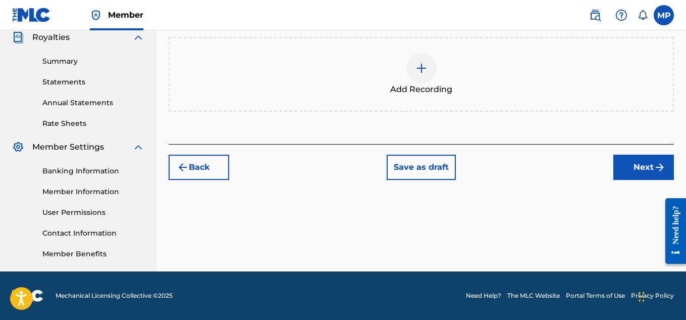
click at [429, 80] on div at bounding box center [421, 68] width 30 height 30
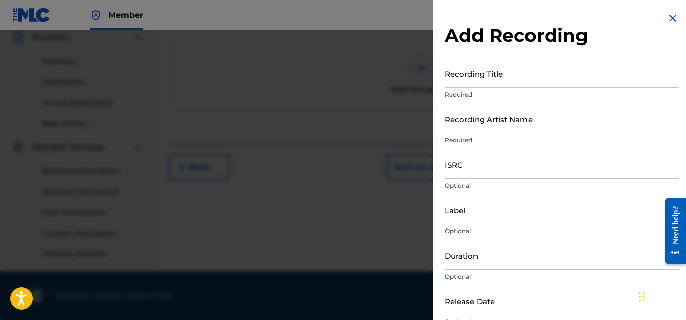
click at [493, 76] on input "Recording Title" at bounding box center [562, 73] width 234 height 29
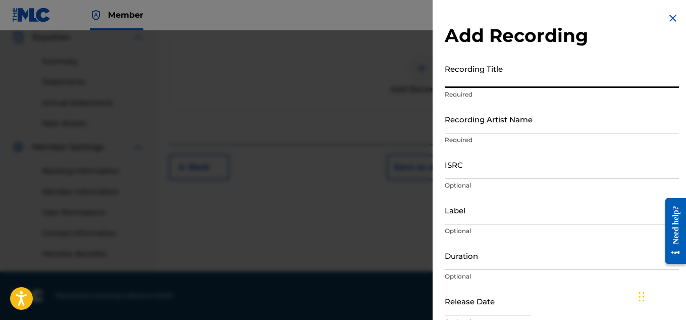
paste input "LUST (REGGATON MIX)"
type input "LUST (REGGATON MIX)"
click at [477, 121] on input "Recording Artist Name" at bounding box center [562, 119] width 234 height 29
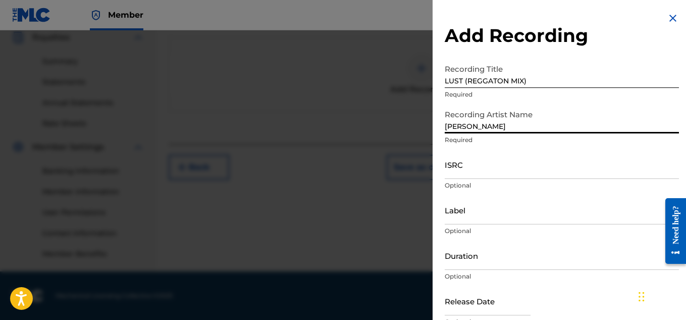
type input "[PERSON_NAME]"
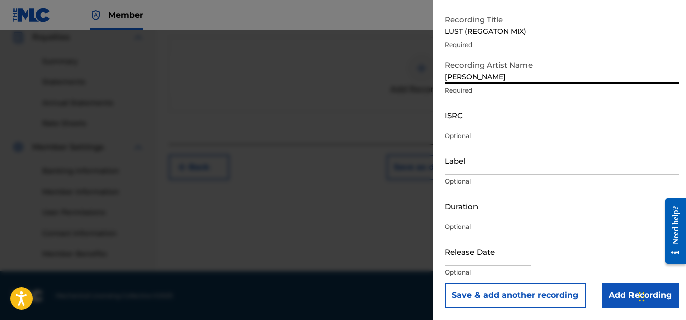
click at [612, 290] on input "Add Recording" at bounding box center [640, 294] width 77 height 25
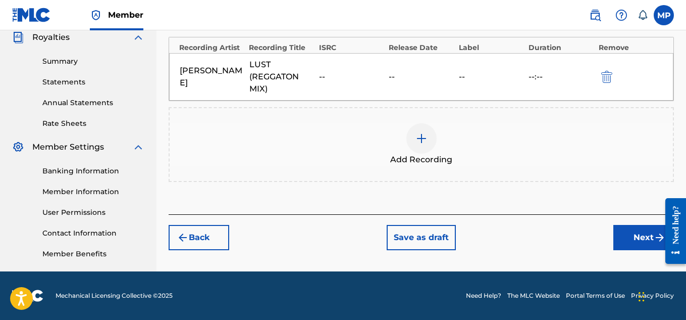
click at [631, 236] on button "Next" at bounding box center [643, 237] width 61 height 25
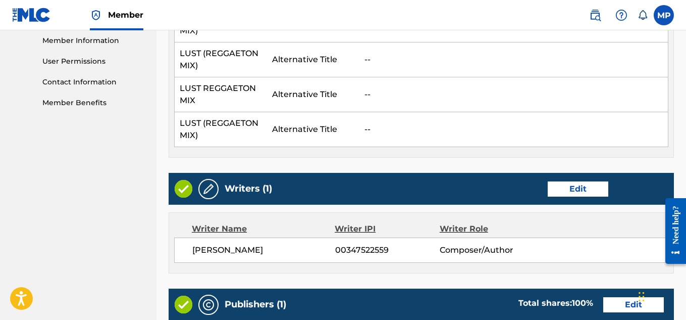
scroll to position [754, 0]
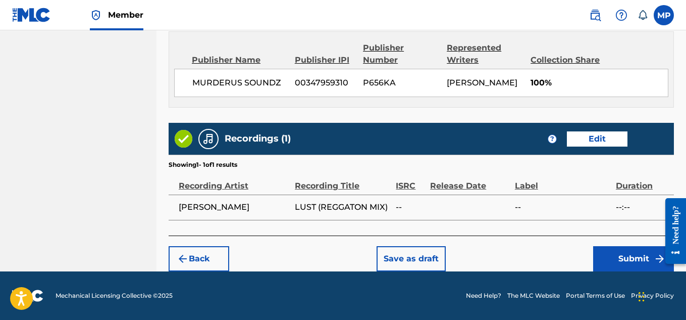
click at [613, 255] on button "Submit" at bounding box center [633, 258] width 81 height 25
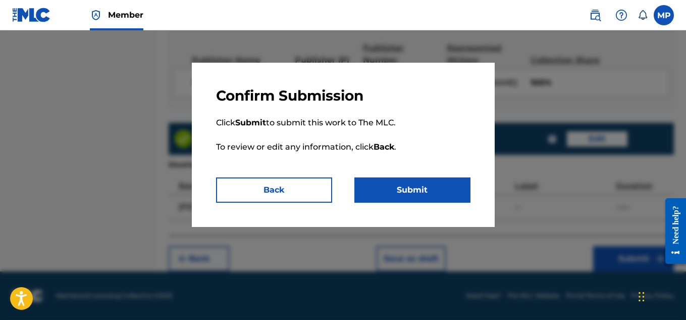
click at [432, 186] on button "Submit" at bounding box center [412, 189] width 116 height 25
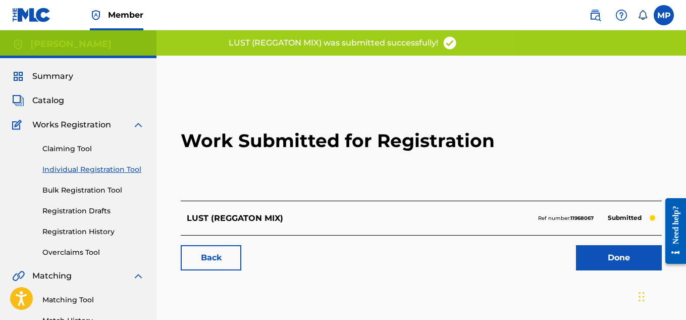
click at [227, 257] on link "Back" at bounding box center [211, 257] width 61 height 25
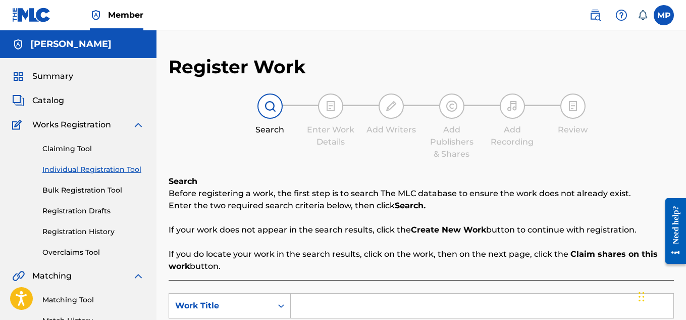
scroll to position [188, 0]
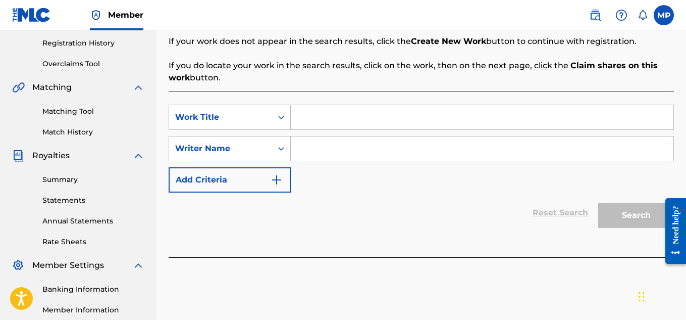
click at [453, 117] on input "Search Form" at bounding box center [482, 117] width 383 height 24
paste input "LUST (MUMBAI EDM REMIX)"
type input "LUST (MUMBAI EDM REMIX)"
click at [415, 157] on input "Search Form" at bounding box center [482, 148] width 383 height 24
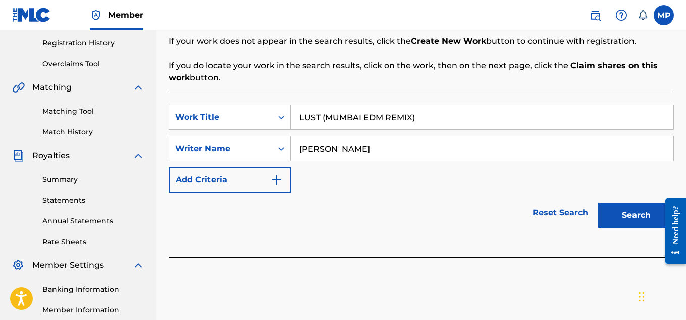
type input "[PERSON_NAME]"
click at [623, 208] on button "Search" at bounding box center [636, 214] width 76 height 25
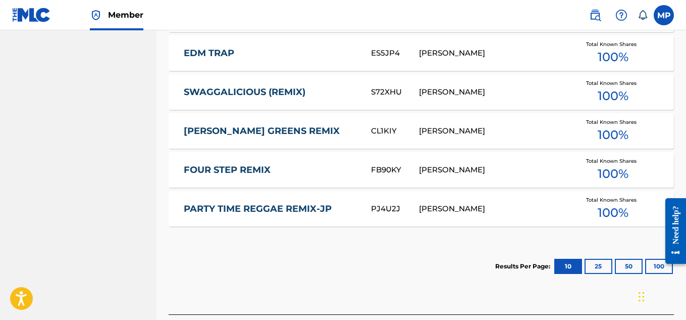
scroll to position [683, 0]
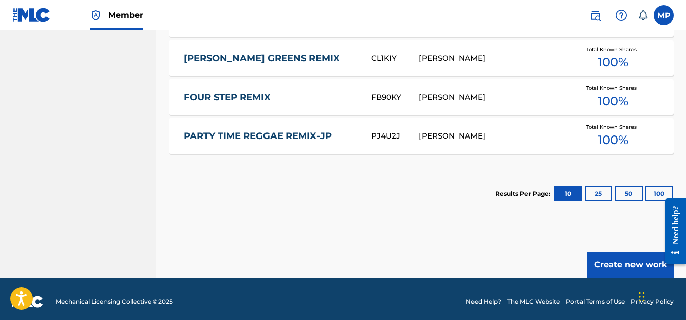
click at [629, 265] on button "Create new work" at bounding box center [630, 264] width 87 height 25
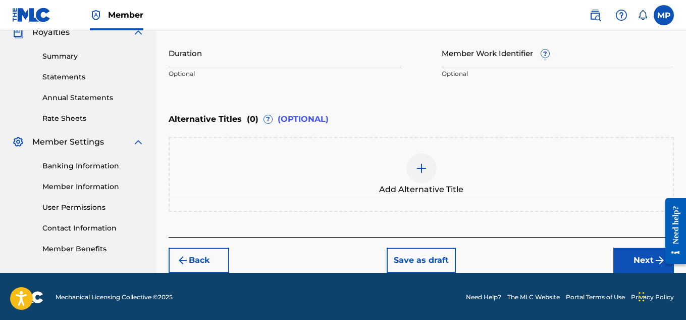
scroll to position [313, 0]
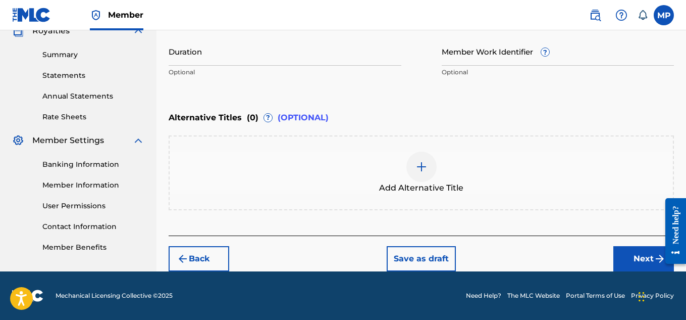
click at [422, 178] on div at bounding box center [421, 166] width 30 height 30
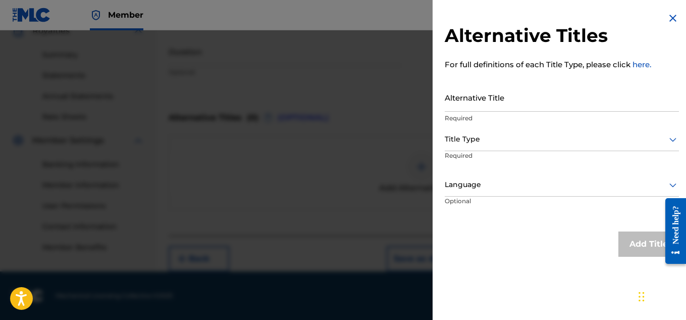
click at [489, 108] on input "Alternative Title" at bounding box center [562, 97] width 234 height 29
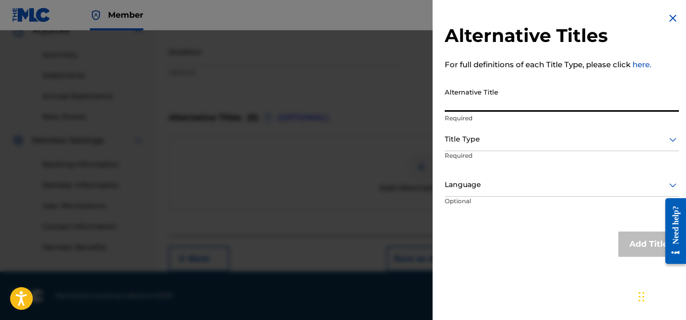
paste input "LUST MUMBAI EDM REMIX"
type input "LUST MUMBAI EDM REMIX"
click at [476, 143] on div at bounding box center [562, 139] width 234 height 13
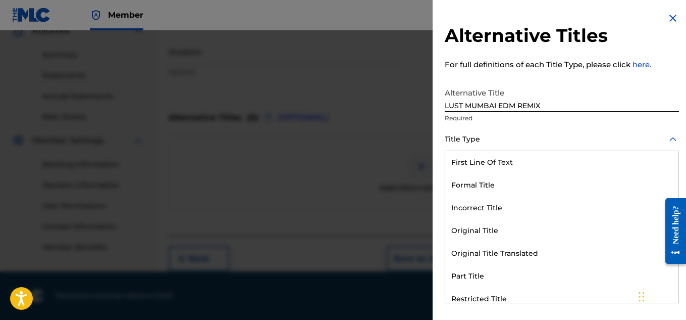
scroll to position [98, 0]
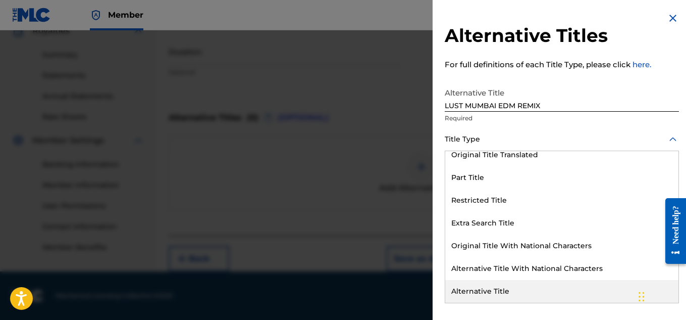
click at [484, 295] on div "Alternative Title" at bounding box center [561, 291] width 233 height 23
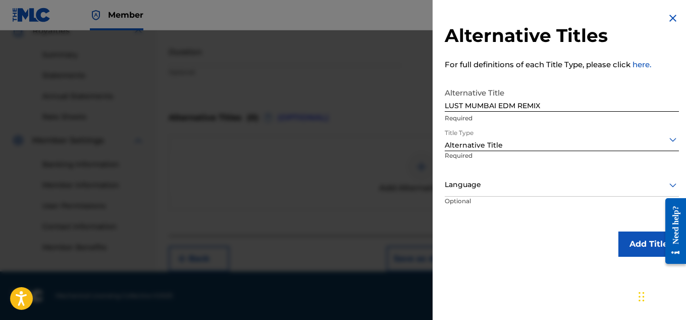
click at [625, 243] on button "Add Title" at bounding box center [649, 243] width 61 height 25
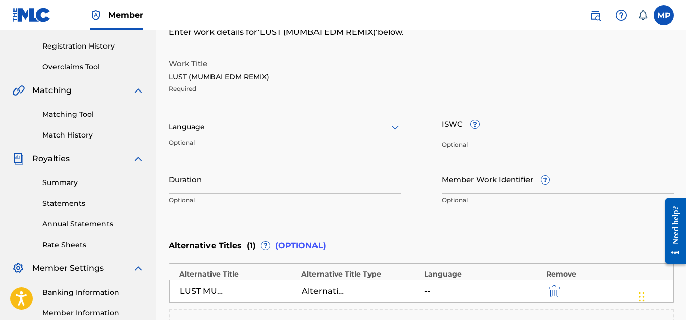
scroll to position [138, 0]
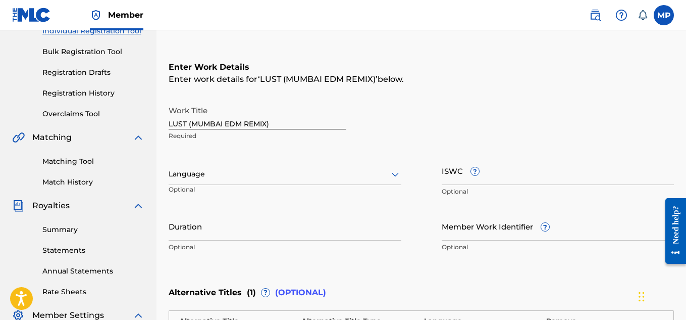
click at [536, 176] on input "ISWC ?" at bounding box center [558, 170] width 233 height 29
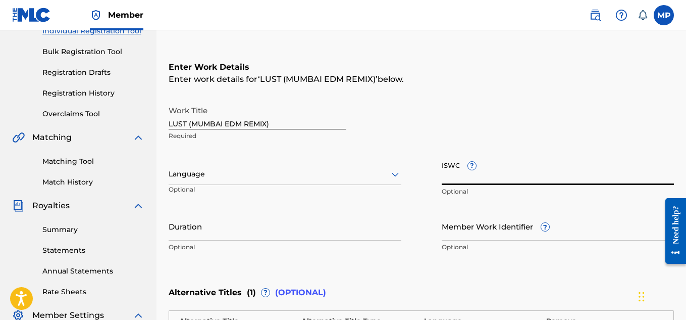
paste input "T9271687026"
type input "T9271687026"
click at [491, 233] on input "Member Work Identifier ?" at bounding box center [558, 226] width 233 height 29
paste input "896193884"
type input "896193884"
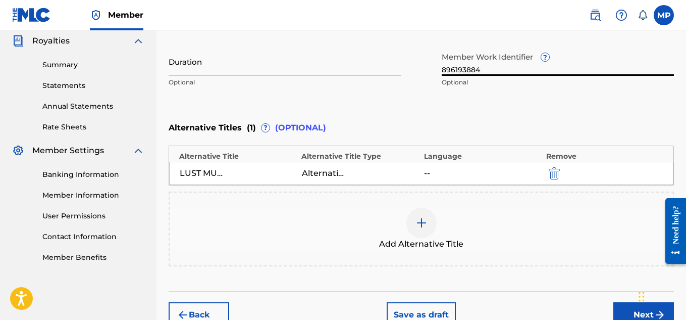
scroll to position [328, 0]
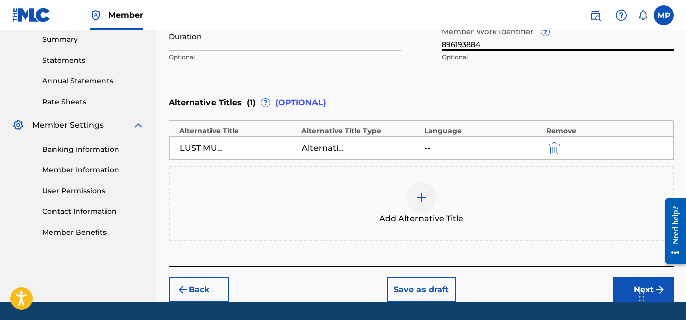
click at [631, 290] on button "Next" at bounding box center [643, 289] width 61 height 25
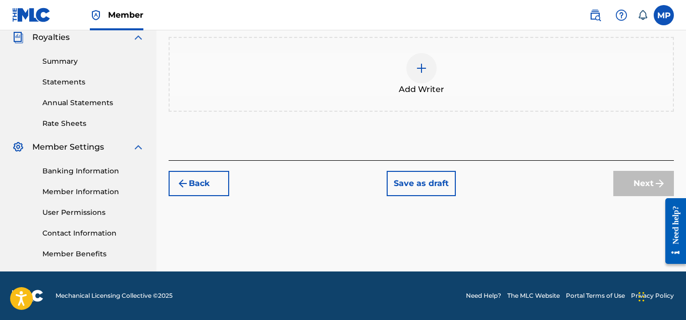
scroll to position [105, 0]
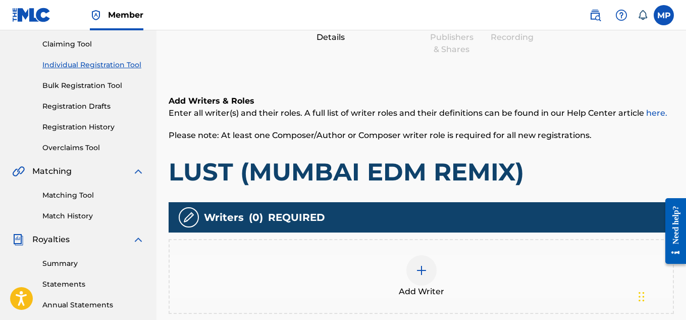
click at [430, 267] on div at bounding box center [421, 270] width 30 height 30
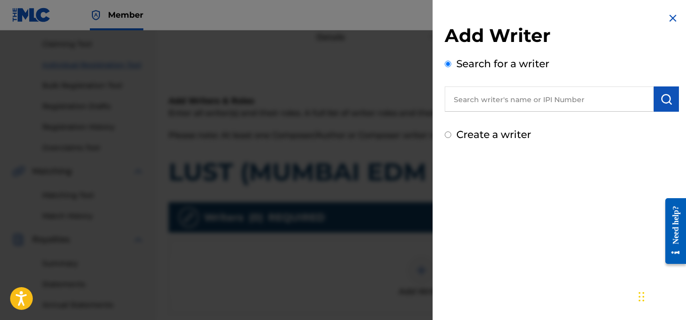
click at [581, 93] on input "text" at bounding box center [549, 98] width 209 height 25
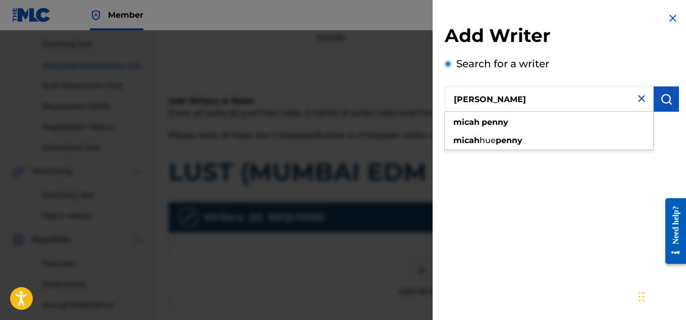
type input "[PERSON_NAME]"
click at [660, 99] on img "submit" at bounding box center [666, 99] width 12 height 12
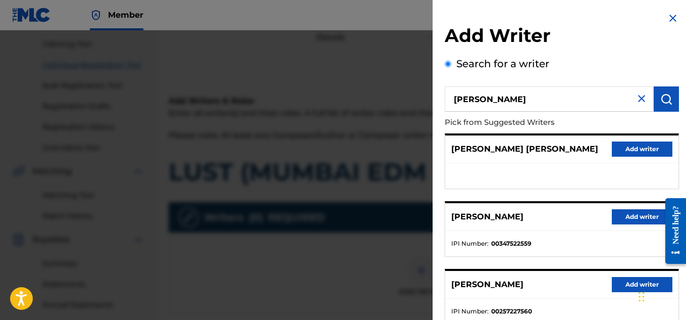
click at [617, 212] on button "Add writer" at bounding box center [642, 216] width 61 height 15
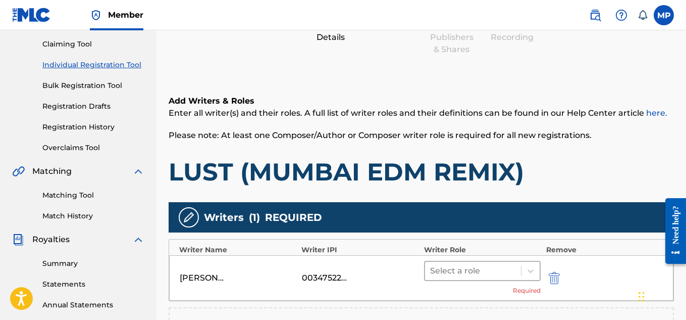
click at [509, 277] on div at bounding box center [473, 271] width 86 height 14
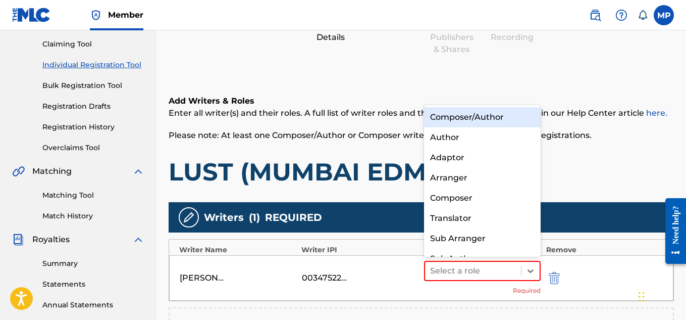
click at [474, 112] on div "Composer/Author" at bounding box center [482, 117] width 117 height 20
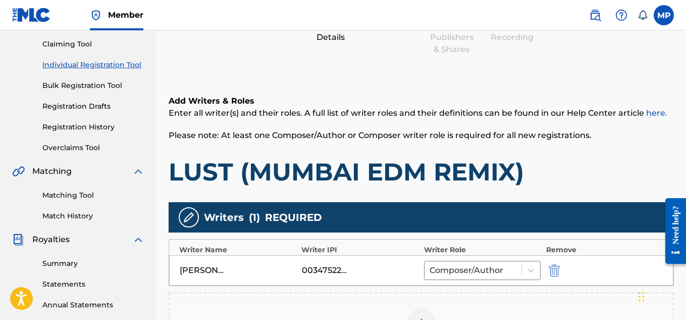
scroll to position [306, 0]
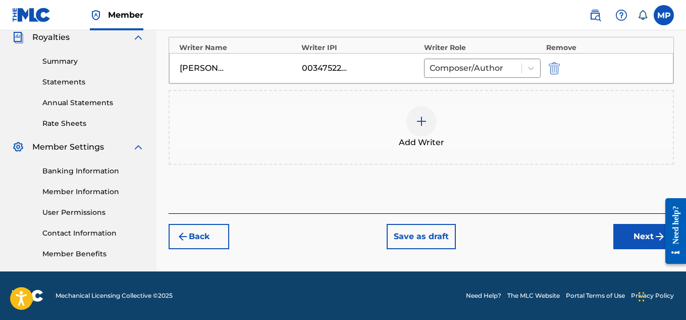
click at [625, 231] on button "Next" at bounding box center [643, 236] width 61 height 25
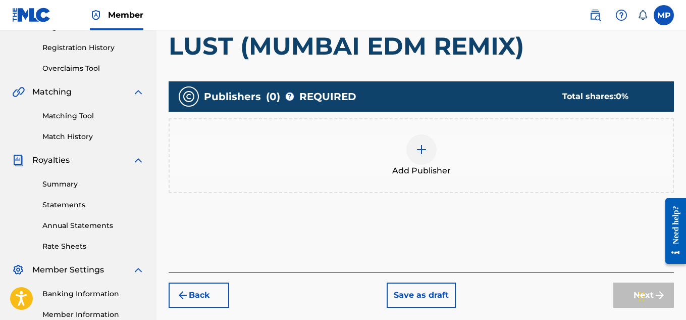
scroll to position [141, 0]
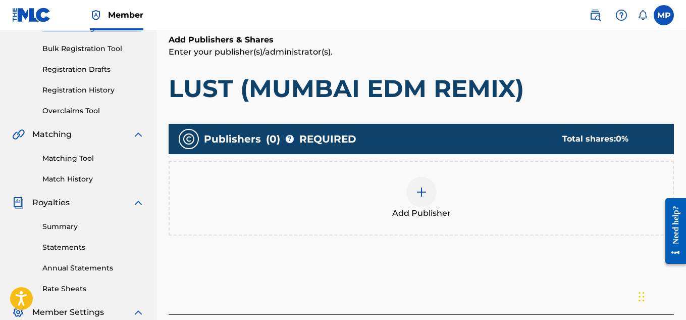
click at [431, 196] on div at bounding box center [421, 192] width 30 height 30
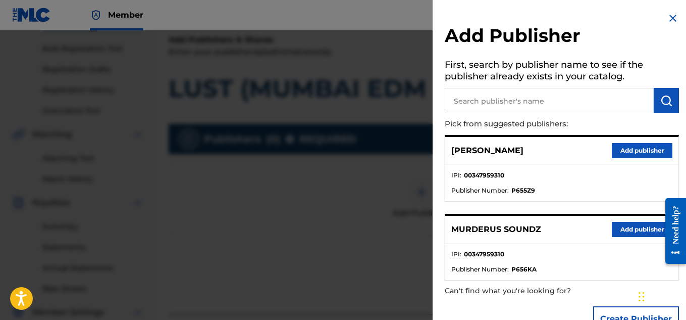
click at [638, 229] on button "Add publisher" at bounding box center [642, 229] width 61 height 15
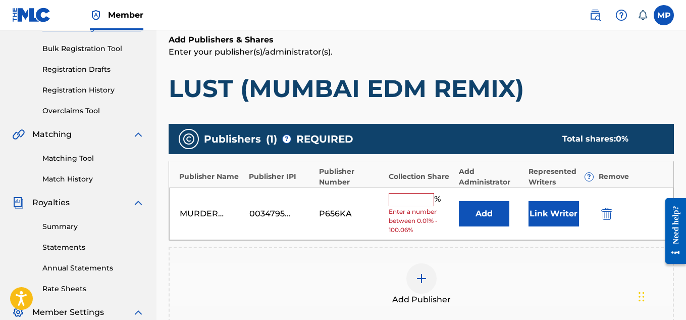
click at [423, 198] on input "text" at bounding box center [411, 199] width 45 height 13
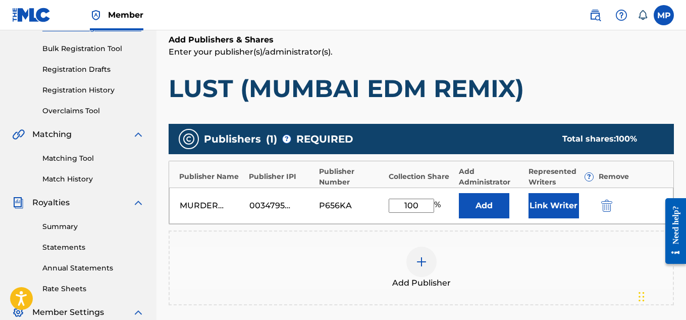
type input "100"
click at [544, 204] on button "Link Writer" at bounding box center [554, 205] width 50 height 25
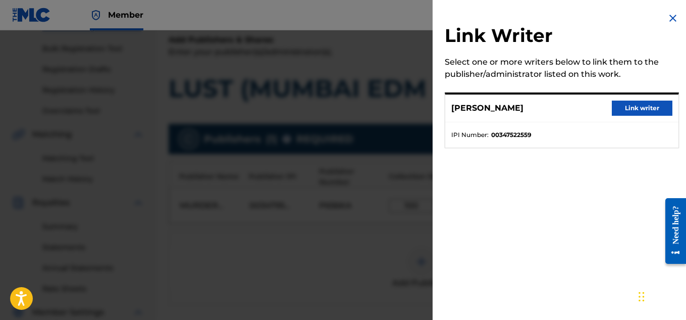
click at [630, 100] on button "Link writer" at bounding box center [642, 107] width 61 height 15
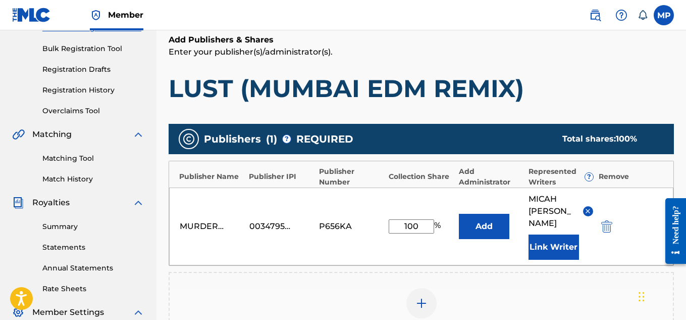
scroll to position [319, 0]
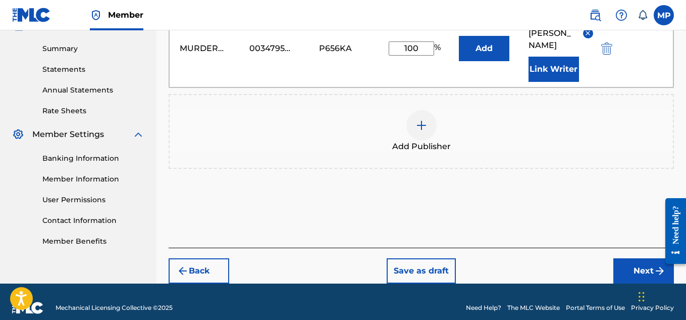
click at [635, 258] on button "Next" at bounding box center [643, 270] width 61 height 25
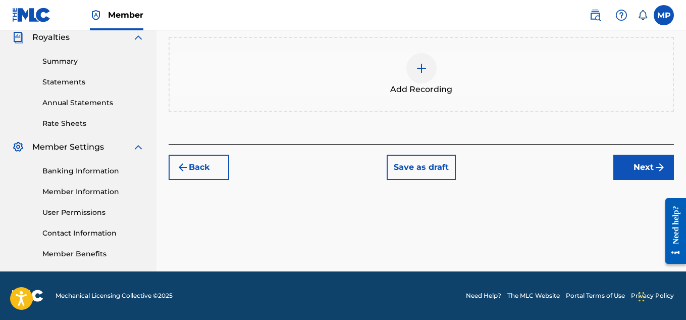
scroll to position [306, 0]
click at [422, 69] on img at bounding box center [422, 68] width 12 height 12
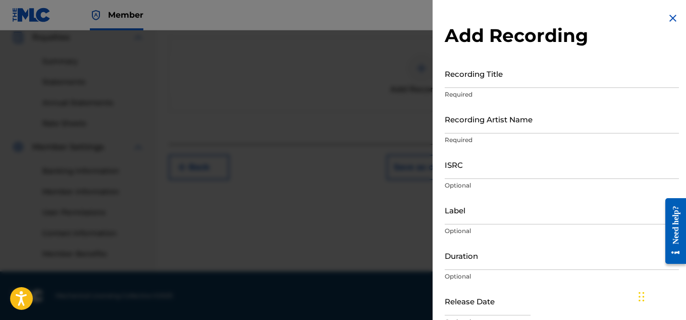
click at [458, 74] on input "Recording Title" at bounding box center [562, 73] width 234 height 29
paste input "LUST (MUMBAI EDM REMIX)"
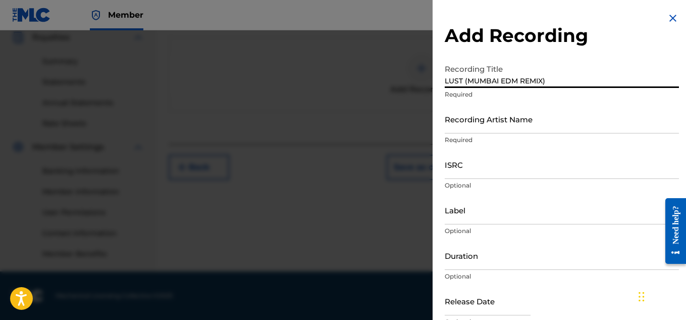
type input "LUST (MUMBAI EDM REMIX)"
click at [503, 123] on input "Recording Artist Name" at bounding box center [562, 119] width 234 height 29
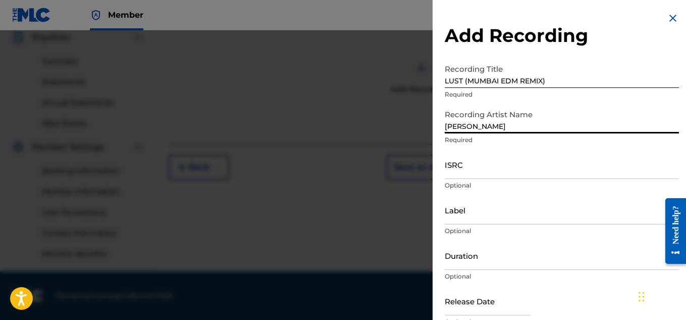
type input "[PERSON_NAME]"
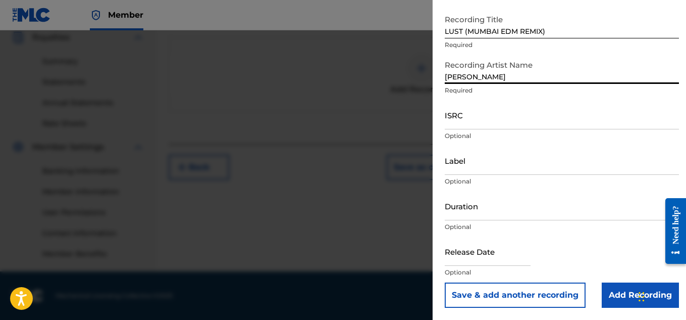
click at [616, 286] on input "Add Recording" at bounding box center [640, 294] width 77 height 25
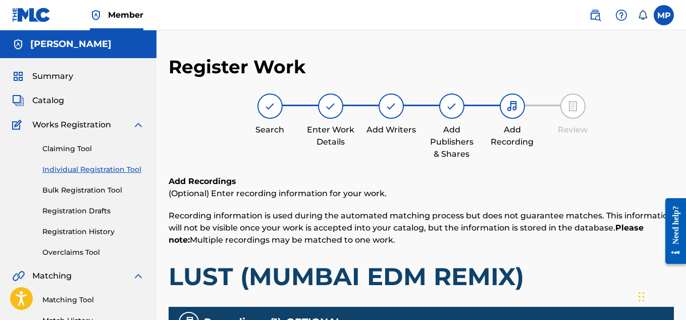
scroll to position [306, 0]
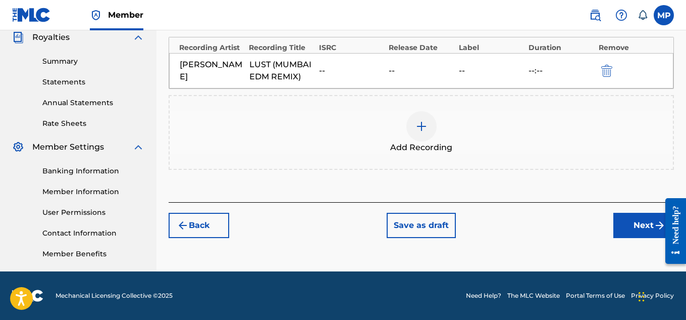
click at [630, 219] on button "Next" at bounding box center [643, 225] width 61 height 25
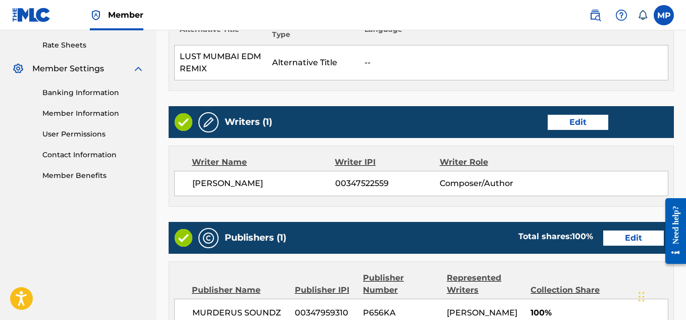
scroll to position [614, 0]
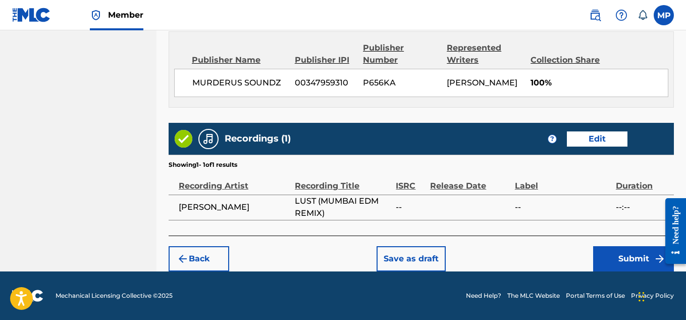
click at [604, 254] on button "Submit" at bounding box center [633, 258] width 81 height 25
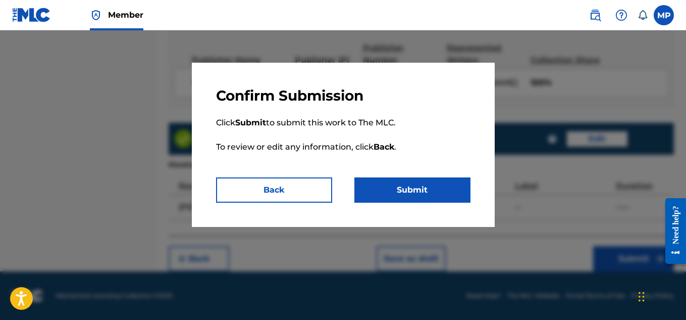
click at [430, 184] on button "Submit" at bounding box center [412, 189] width 116 height 25
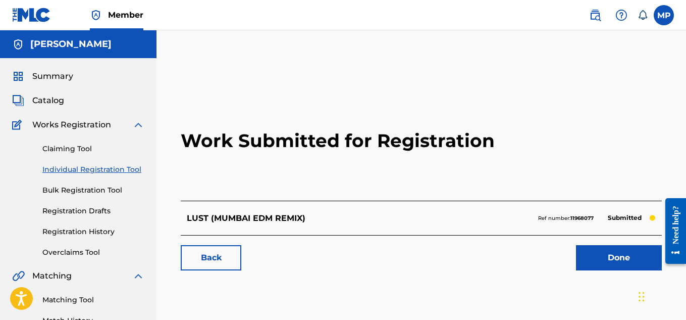
click at [232, 246] on link "Back" at bounding box center [211, 257] width 61 height 25
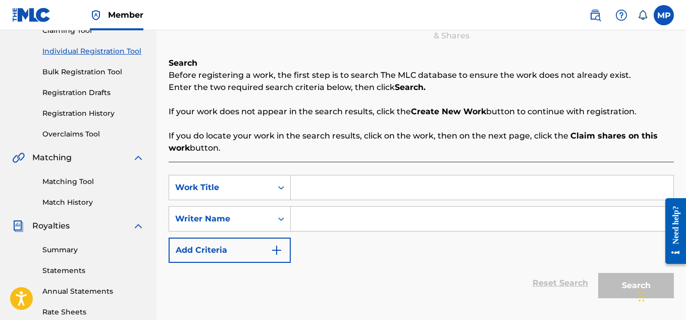
scroll to position [134, 0]
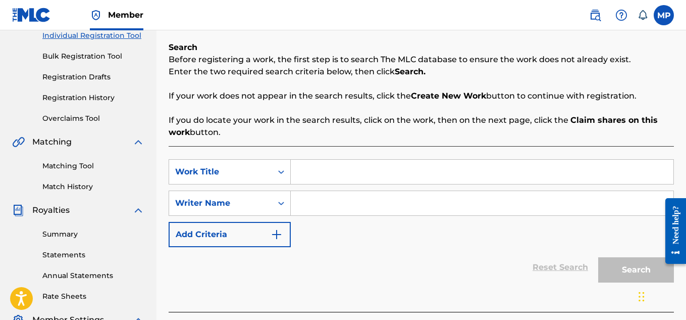
click at [359, 168] on input "Search Form" at bounding box center [482, 172] width 383 height 24
paste input "LUST (CHOPPED AND SCREWED VERSION)"
type input "LUST (CHOPPED AND SCREWED VERSION)"
click at [353, 212] on input "Search Form" at bounding box center [482, 203] width 383 height 24
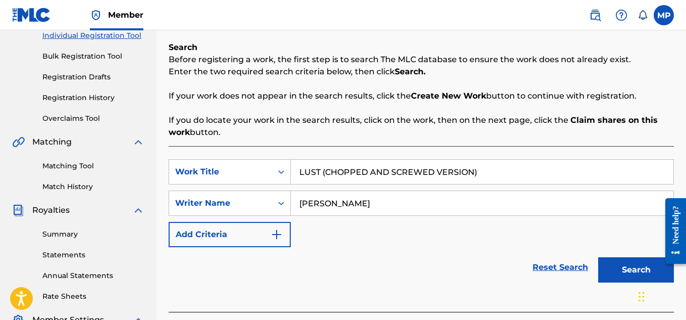
type input "[PERSON_NAME]"
click at [630, 263] on button "Search" at bounding box center [636, 269] width 76 height 25
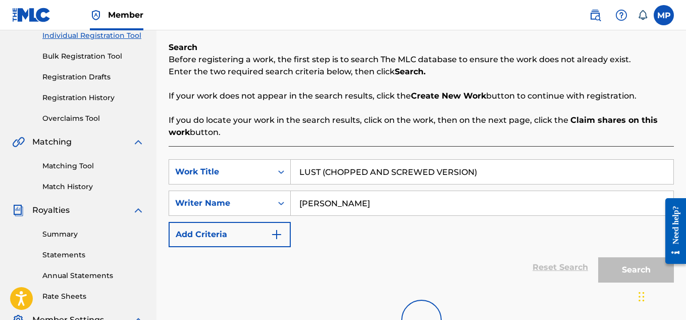
scroll to position [306, 0]
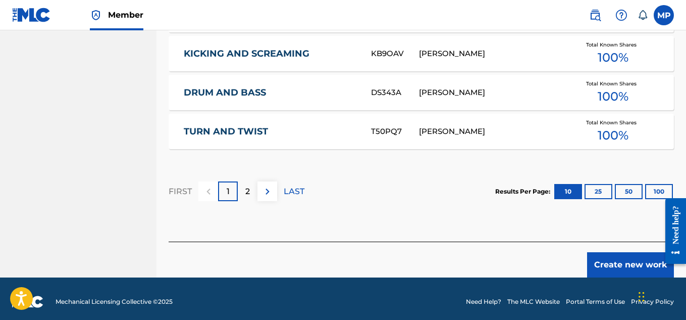
click at [605, 263] on button "Create new work" at bounding box center [630, 264] width 87 height 25
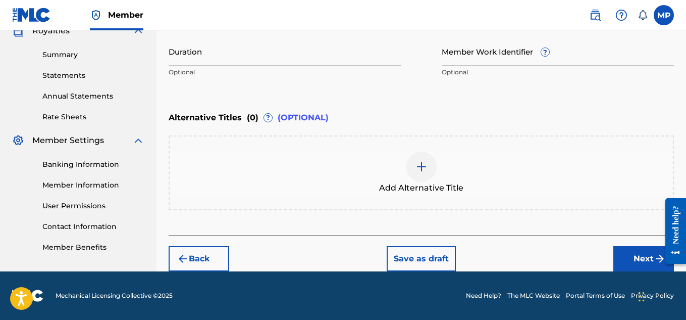
scroll to position [313, 0]
click at [427, 167] on img at bounding box center [422, 167] width 12 height 12
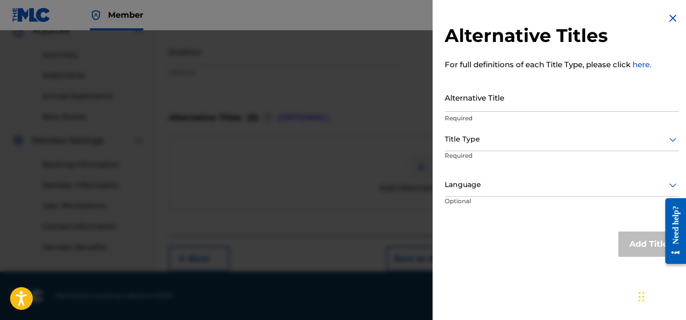
click at [479, 101] on input "Alternative Title" at bounding box center [562, 97] width 234 height 29
paste input "LUST (CHOPPED AND SCREWED VERSION)"
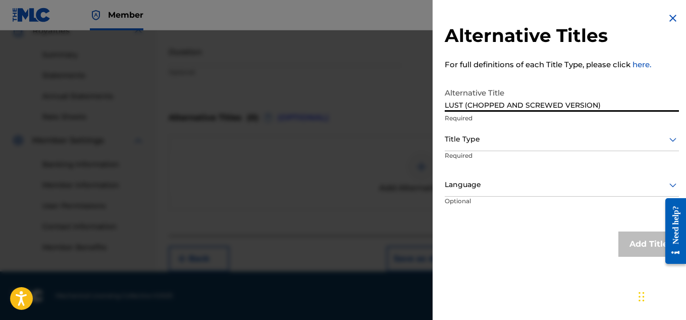
click at [470, 102] on input "LUST (CHOPPED AND SCREWED VERSION)" at bounding box center [562, 97] width 234 height 29
click at [620, 105] on input "LUST CHOPPED AND SCREWED VERSION)" at bounding box center [562, 97] width 234 height 29
type input "LUST CHOPPED AND SCREWED VERSION"
click at [591, 144] on div at bounding box center [562, 139] width 234 height 13
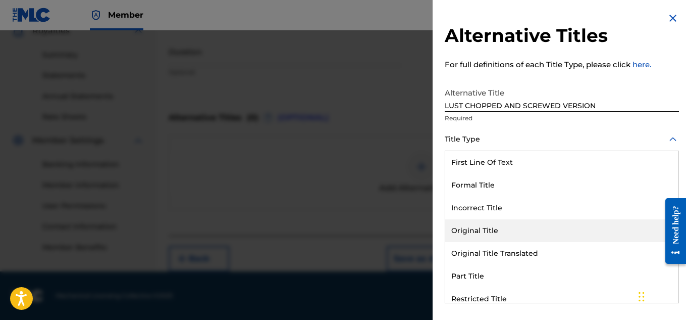
scroll to position [98, 0]
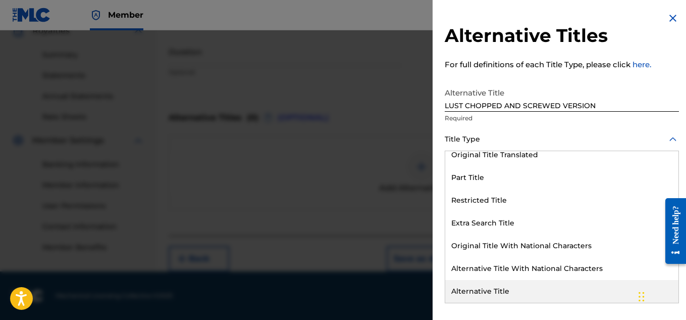
click at [530, 286] on div "Alternative Title" at bounding box center [561, 291] width 233 height 23
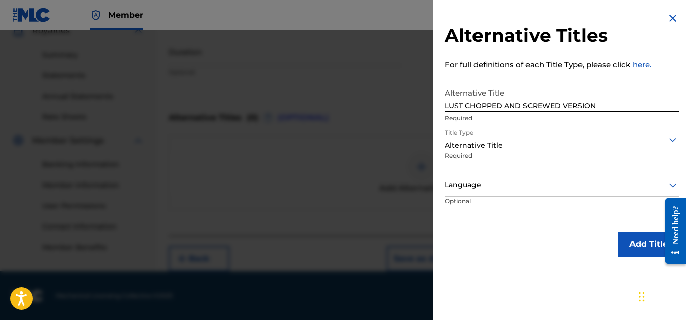
click at [641, 247] on button "Add Title" at bounding box center [649, 243] width 61 height 25
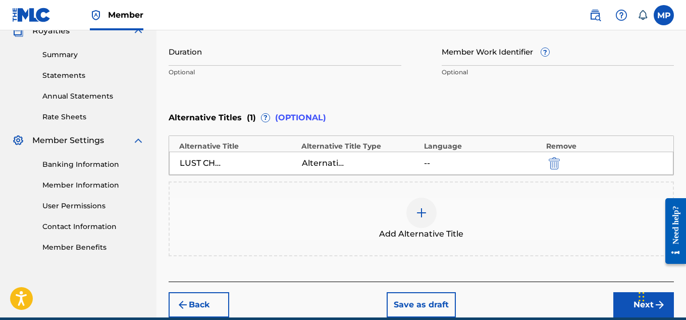
click at [425, 216] on img at bounding box center [422, 213] width 12 height 12
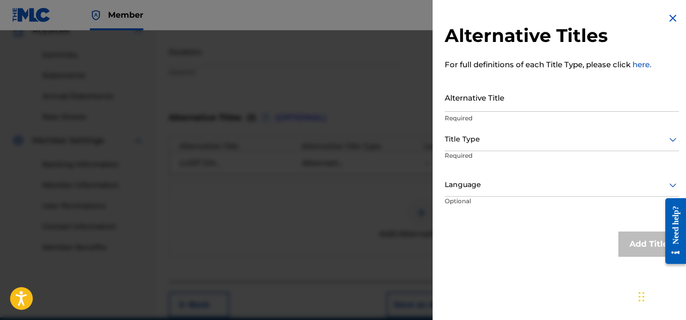
click at [540, 89] on input "Alternative Title" at bounding box center [562, 97] width 234 height 29
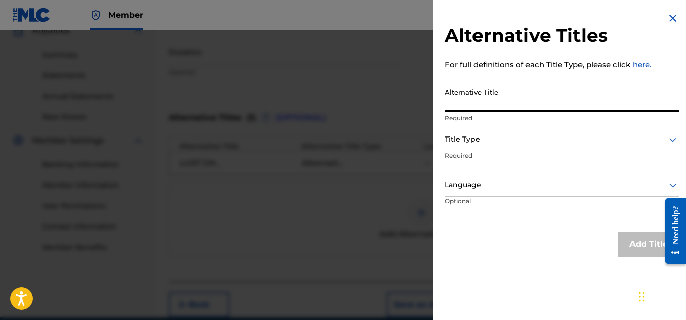
paste input "LUST CHOPPED AND SCREWED"
type input "LUST CHOPPED AND SCREWED"
click at [503, 135] on div at bounding box center [562, 139] width 234 height 13
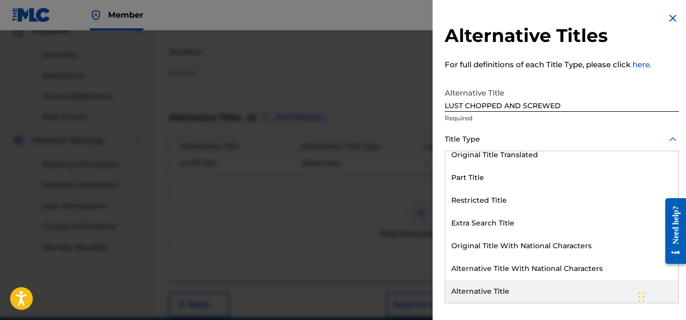
click at [515, 284] on div "Alternative Title" at bounding box center [561, 291] width 233 height 23
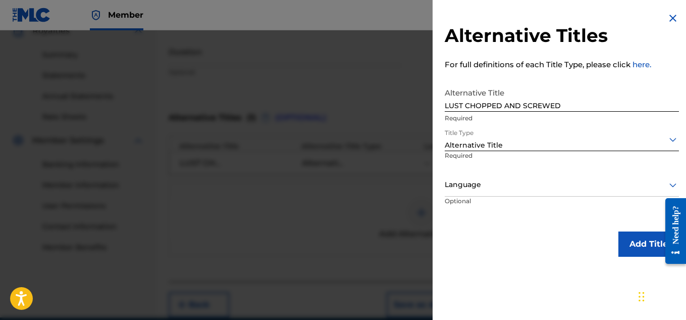
click at [633, 244] on button "Add Title" at bounding box center [649, 243] width 61 height 25
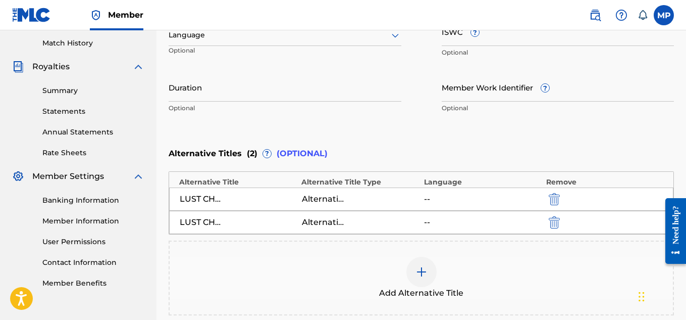
scroll to position [111, 0]
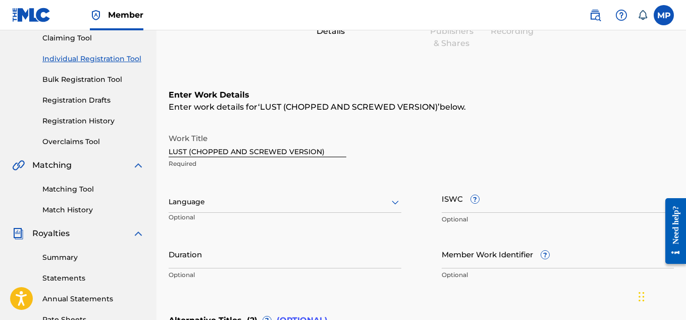
click at [465, 263] on input "Member Work Identifier ?" at bounding box center [558, 253] width 233 height 29
paste input "T9271678183"
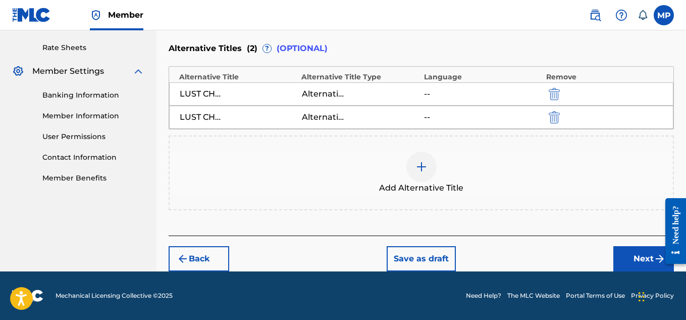
scroll to position [120, 0]
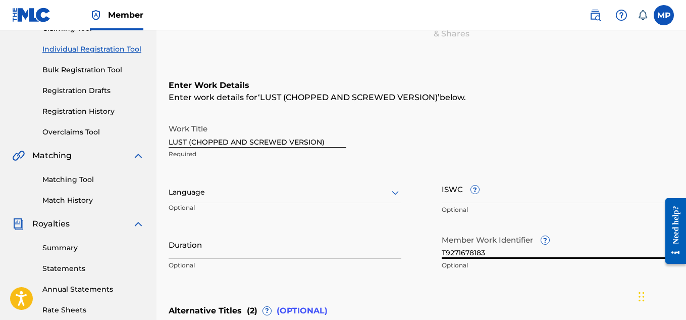
type input "T9271678183"
click at [530, 193] on input "ISWC ?" at bounding box center [558, 188] width 233 height 29
paste input "T9271678183"
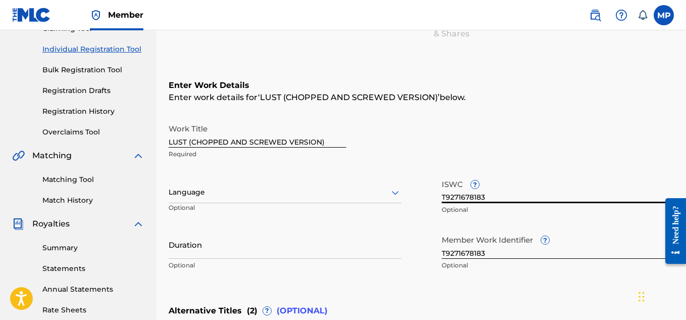
type input "T9271678183"
click at [466, 252] on input "T9271678183" at bounding box center [558, 244] width 233 height 29
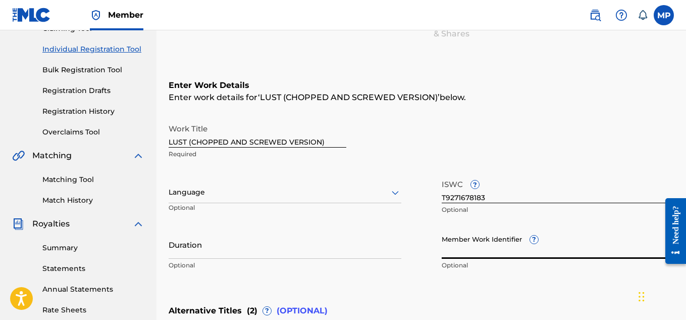
scroll to position [382, 0]
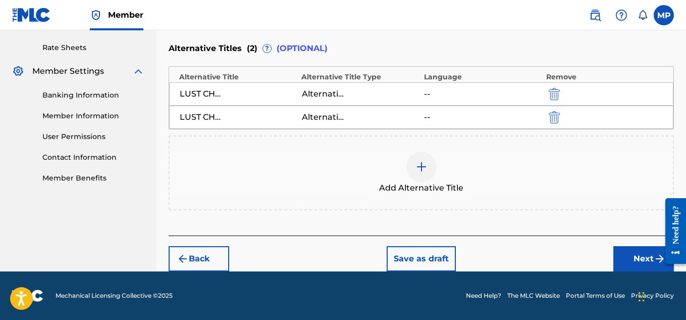
click at [625, 266] on button "Next" at bounding box center [643, 258] width 61 height 25
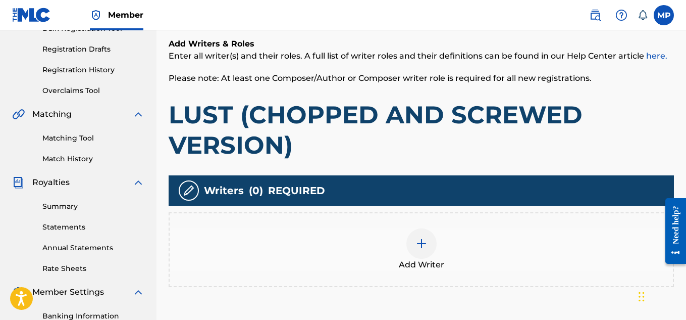
scroll to position [230, 0]
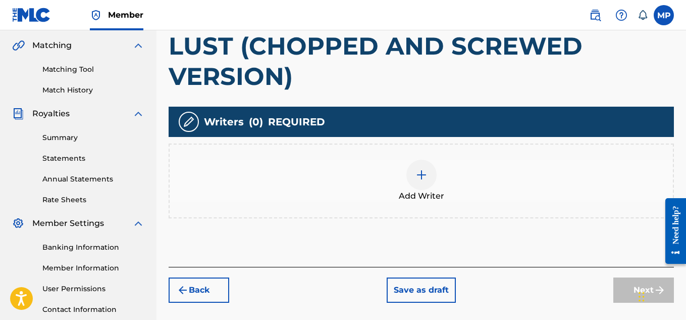
click at [428, 181] on div at bounding box center [421, 175] width 30 height 30
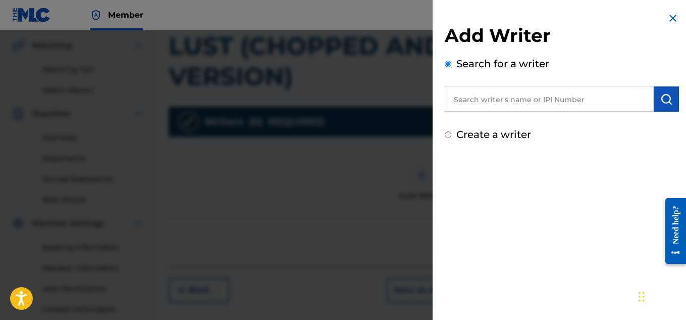
click at [563, 102] on input "text" at bounding box center [549, 98] width 209 height 25
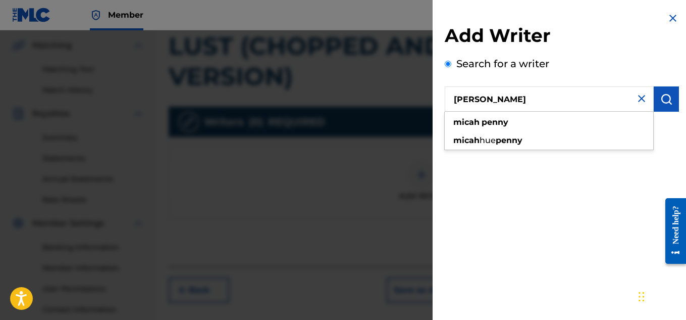
type input "[PERSON_NAME]"
click at [664, 109] on button "submit" at bounding box center [666, 98] width 25 height 25
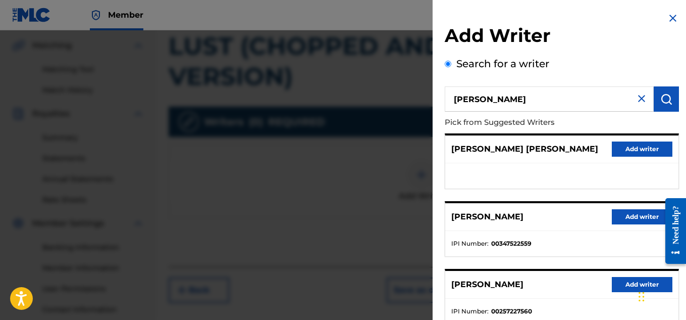
click at [642, 221] on button "Add writer" at bounding box center [642, 216] width 61 height 15
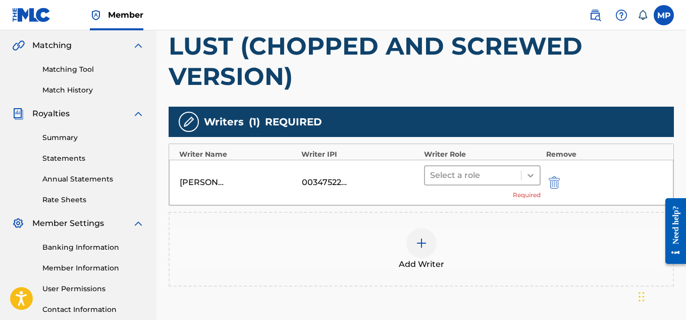
click at [530, 177] on icon at bounding box center [531, 175] width 10 height 10
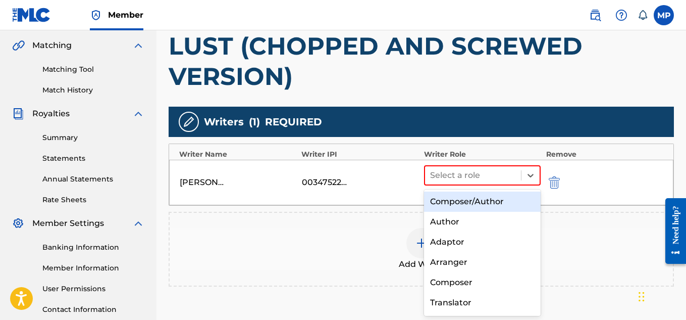
click at [495, 202] on div "Composer/Author" at bounding box center [482, 201] width 117 height 20
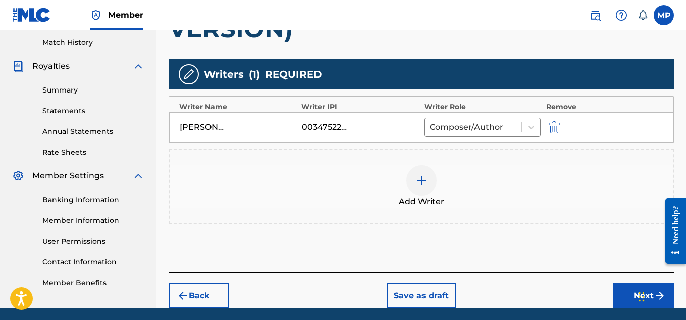
scroll to position [311, 0]
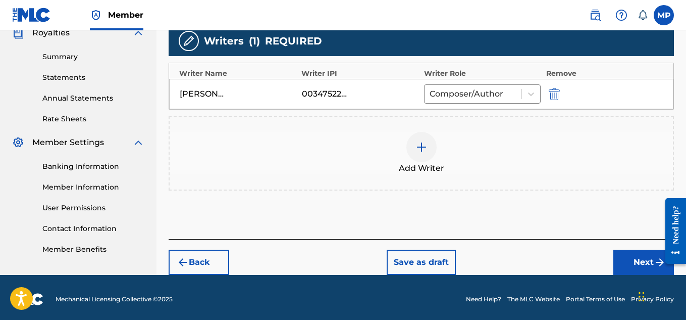
click at [619, 258] on button "Next" at bounding box center [643, 261] width 61 height 25
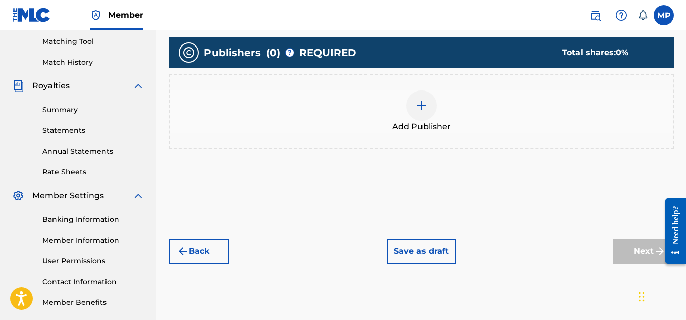
scroll to position [217, 0]
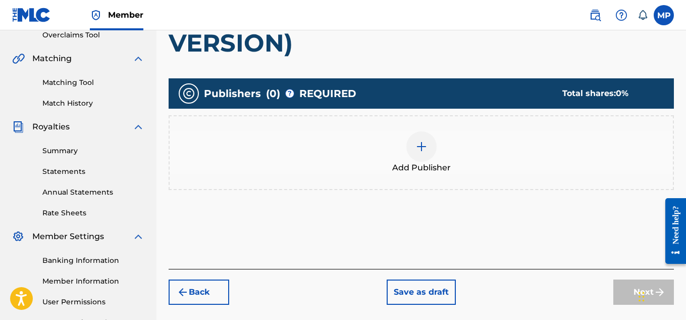
click at [428, 151] on div at bounding box center [421, 146] width 30 height 30
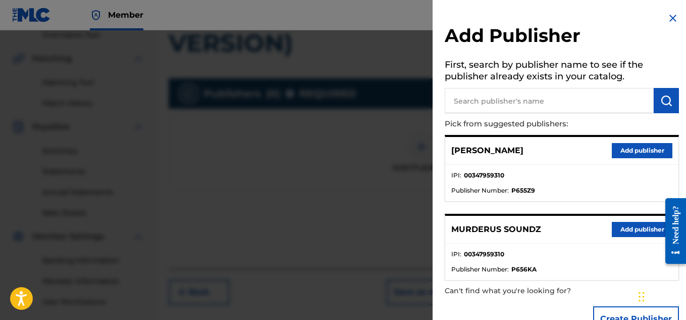
click at [644, 229] on button "Add publisher" at bounding box center [642, 229] width 61 height 15
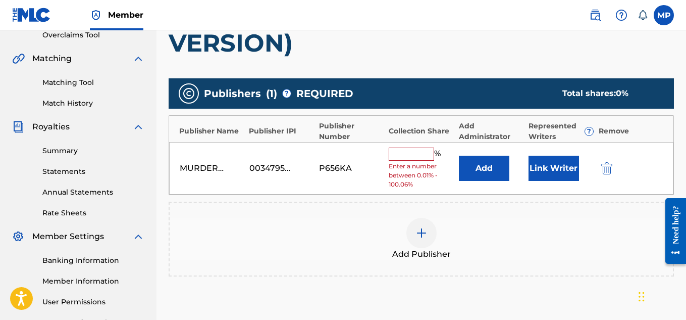
click at [423, 147] on input "text" at bounding box center [411, 153] width 45 height 13
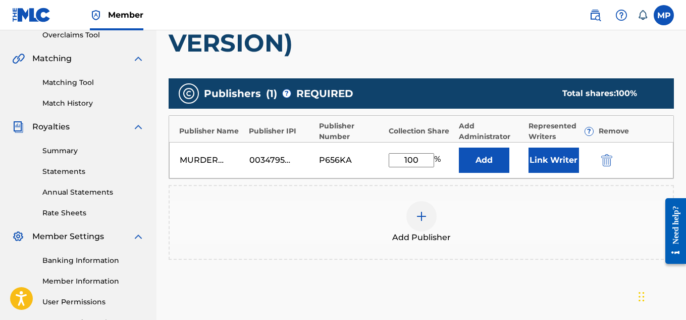
type input "100"
click at [549, 152] on button "Link Writer" at bounding box center [554, 159] width 50 height 25
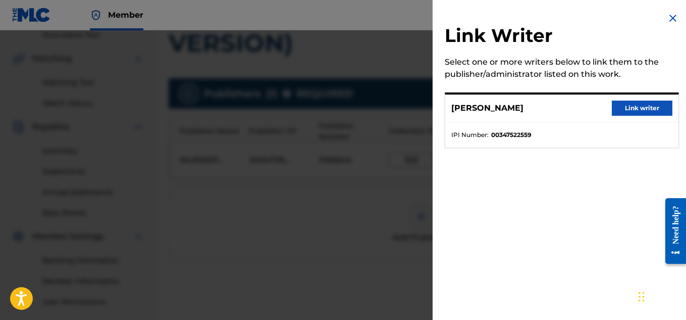
click at [619, 107] on button "Link writer" at bounding box center [642, 107] width 61 height 15
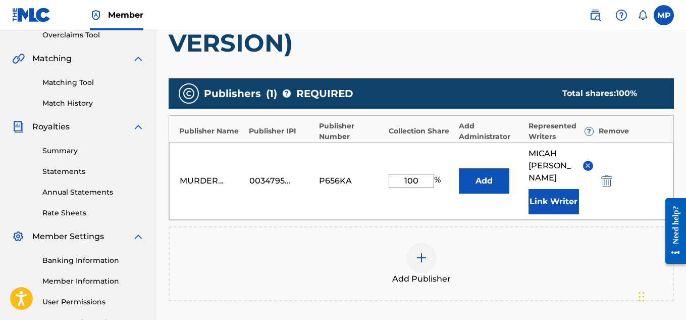
scroll to position [349, 0]
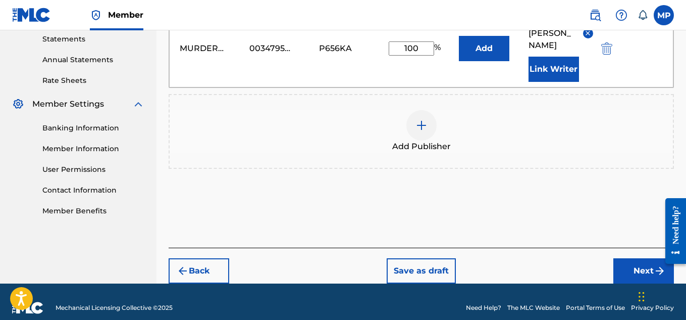
click at [642, 258] on button "Next" at bounding box center [643, 270] width 61 height 25
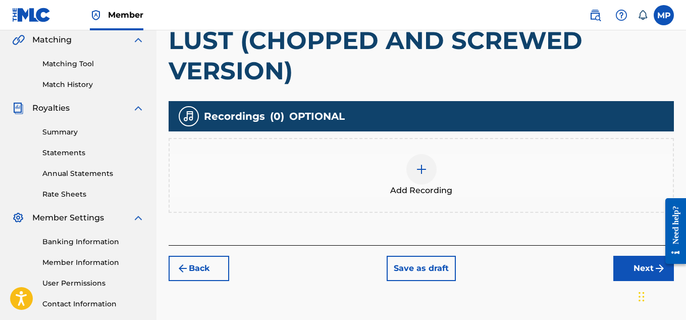
scroll to position [283, 0]
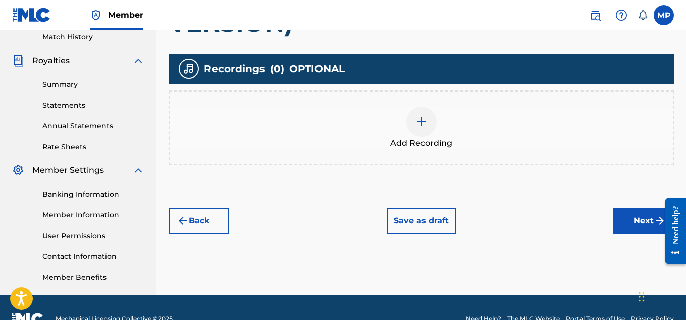
click at [430, 123] on div at bounding box center [421, 122] width 30 height 30
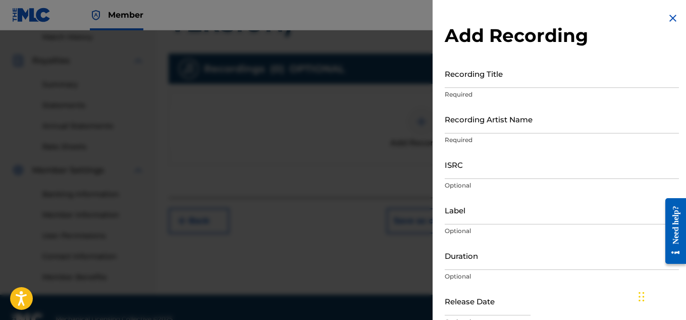
click at [516, 79] on input "Recording Title" at bounding box center [562, 73] width 234 height 29
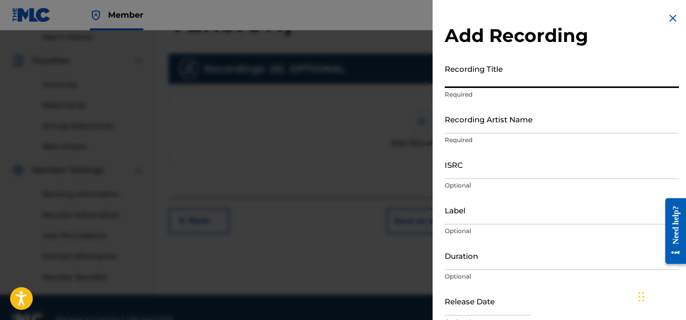
click at [482, 131] on input "Recording Artist Name" at bounding box center [562, 119] width 234 height 29
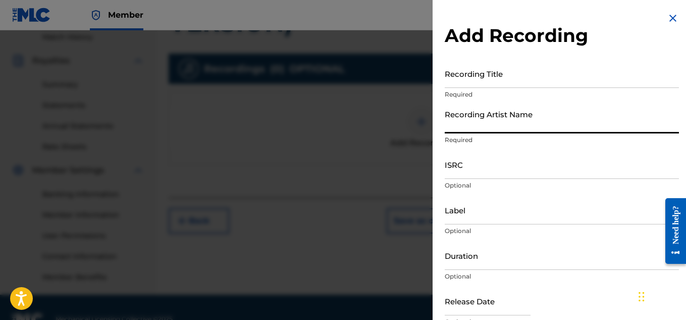
paste input "[PERSON_NAME]"
type input "[PERSON_NAME]"
click at [482, 70] on input "Recording Title" at bounding box center [562, 73] width 234 height 29
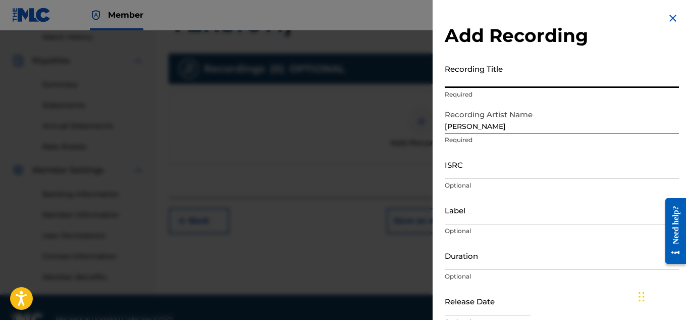
paste input "LUST (CHOPPED AND SCREWED VERSION)"
type input "LUST (CHOPPED AND SCREWED VERSION)"
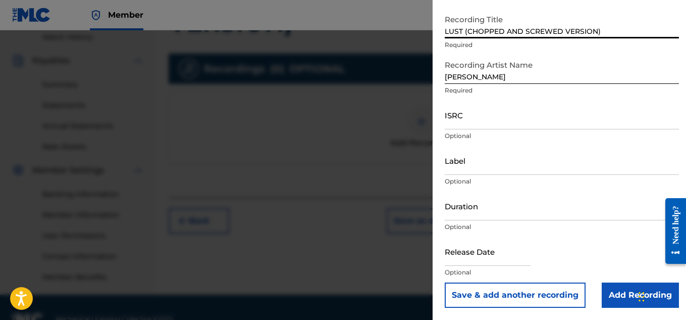
click at [624, 287] on input "Add Recording" at bounding box center [640, 294] width 77 height 25
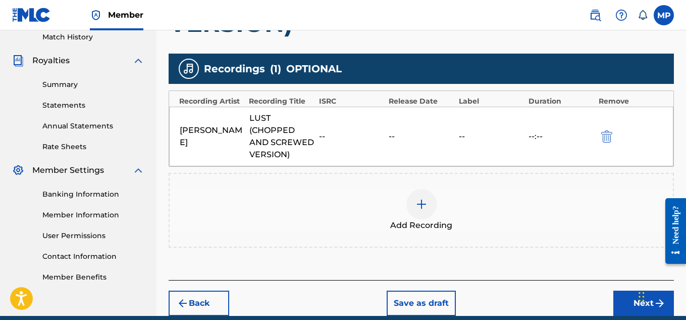
scroll to position [328, 0]
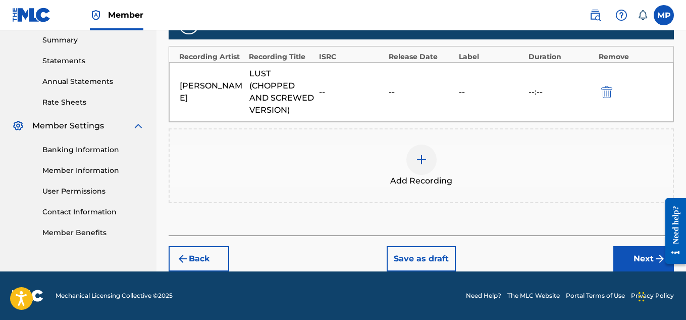
click at [632, 259] on button "Next" at bounding box center [643, 258] width 61 height 25
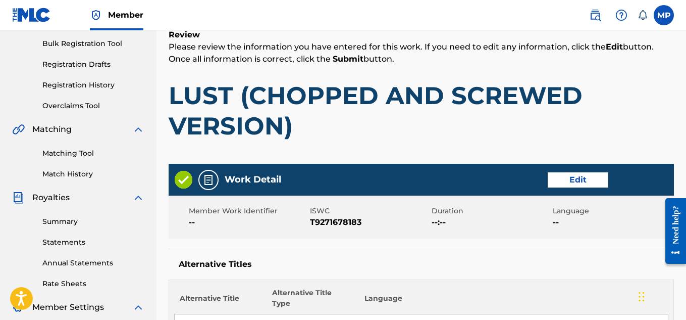
scroll to position [680, 0]
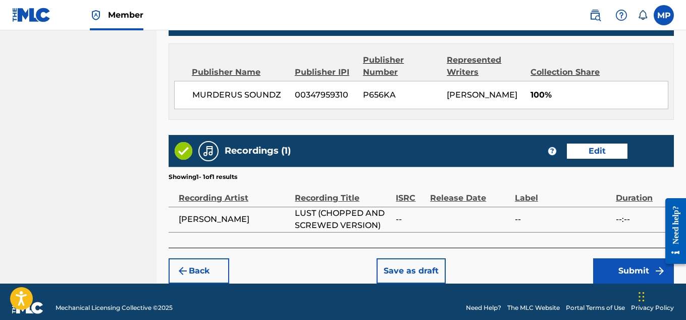
click at [630, 258] on button "Submit" at bounding box center [633, 270] width 81 height 25
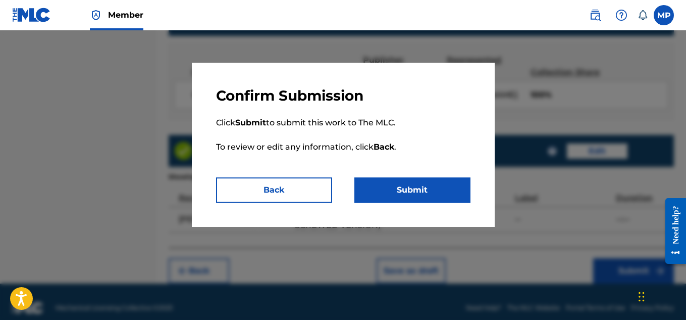
click at [437, 201] on button "Submit" at bounding box center [412, 189] width 116 height 25
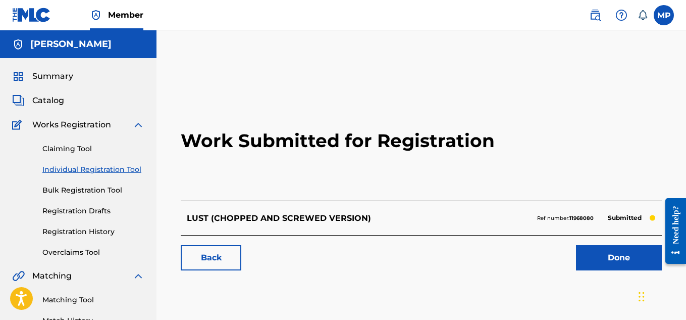
click at [227, 255] on link "Back" at bounding box center [211, 257] width 61 height 25
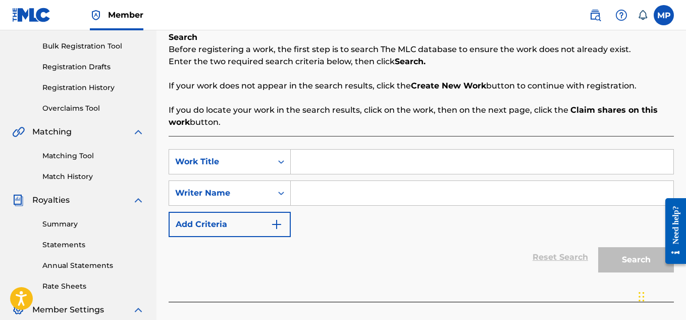
scroll to position [143, 0]
click at [357, 164] on input "Search Form" at bounding box center [482, 162] width 383 height 24
paste input "LUST (16BIT REMIX)"
type input "LUST (16BIT REMIX)"
click at [345, 190] on input "Search Form" at bounding box center [482, 193] width 383 height 24
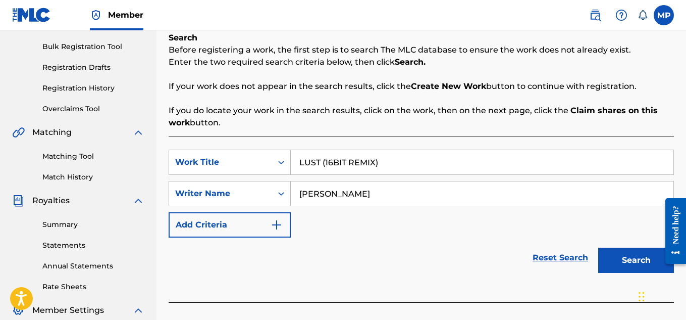
type input "[PERSON_NAME]"
click at [620, 252] on button "Search" at bounding box center [636, 259] width 76 height 25
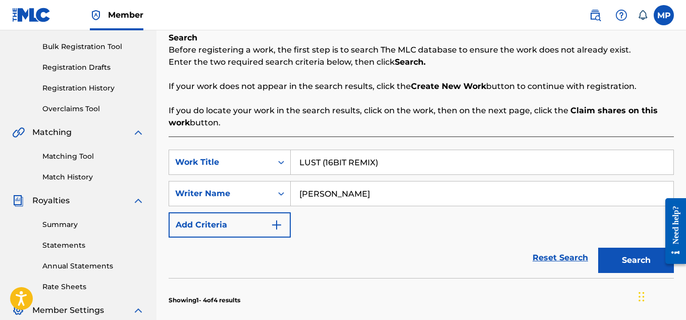
scroll to position [488, 0]
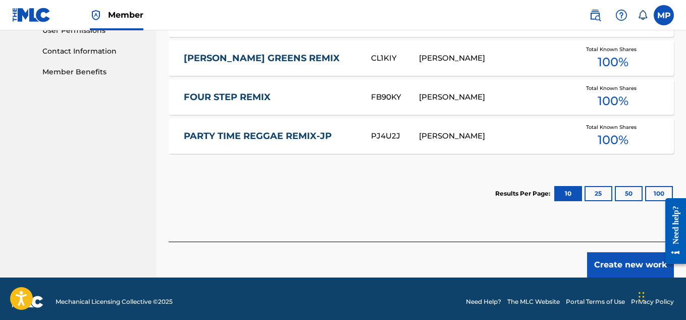
click at [613, 258] on button "Create new work" at bounding box center [630, 264] width 87 height 25
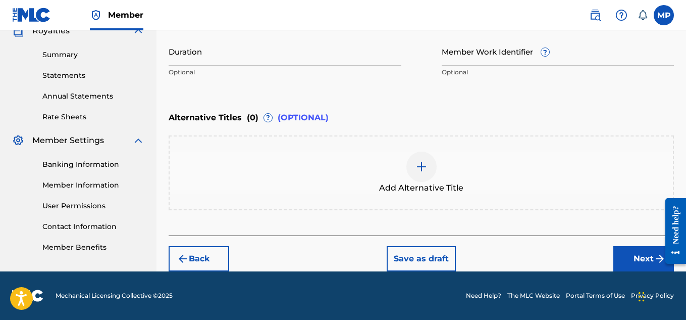
scroll to position [133, 0]
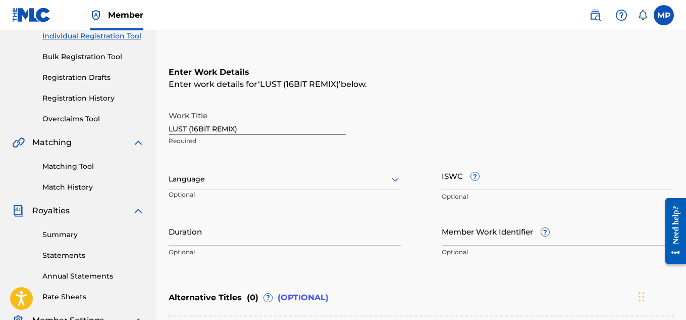
click at [574, 178] on input "ISWC ?" at bounding box center [558, 175] width 233 height 29
paste input "T9271678229"
type input "T9271678229"
click at [472, 238] on input "Member Work Identifier ?" at bounding box center [558, 231] width 233 height 29
paste input "896193900"
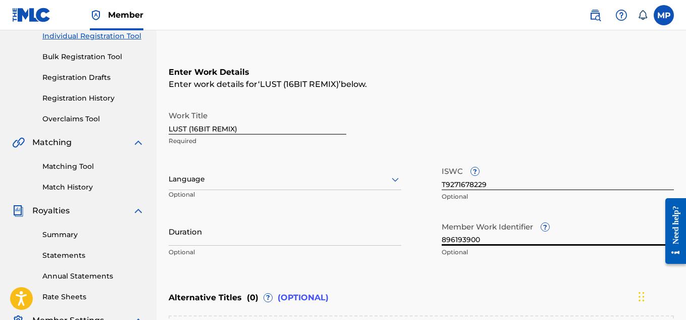
scroll to position [288, 0]
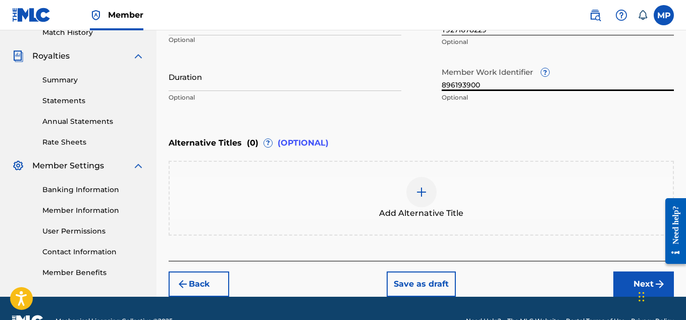
type input "896193900"
click at [638, 285] on div "Chat Widget" at bounding box center [661, 295] width 50 height 48
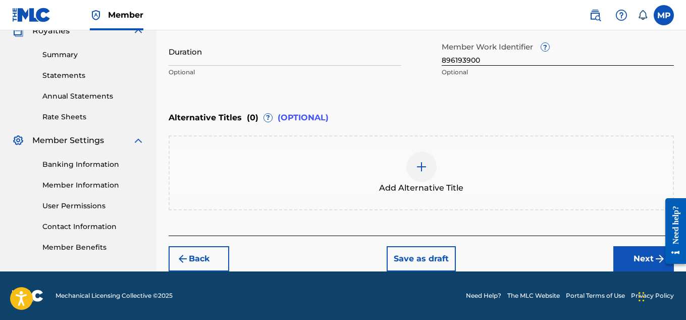
click at [427, 166] on img at bounding box center [422, 167] width 12 height 12
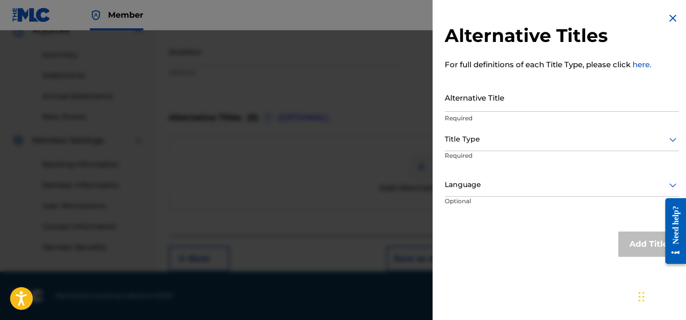
click at [513, 99] on input "Alternative Title" at bounding box center [562, 97] width 234 height 29
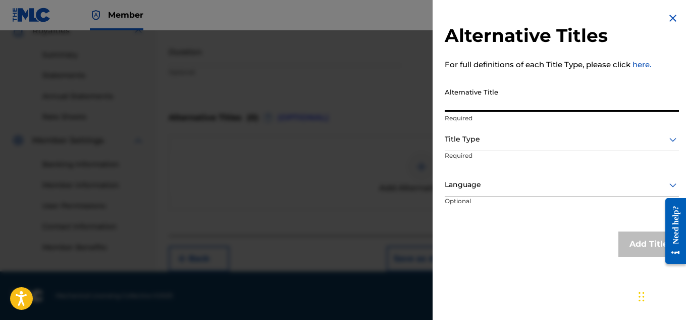
paste input "LUST 16BIT REMIX"
type input "LUST 16BIT REMIX"
click at [495, 145] on div "Title Type" at bounding box center [562, 139] width 234 height 23
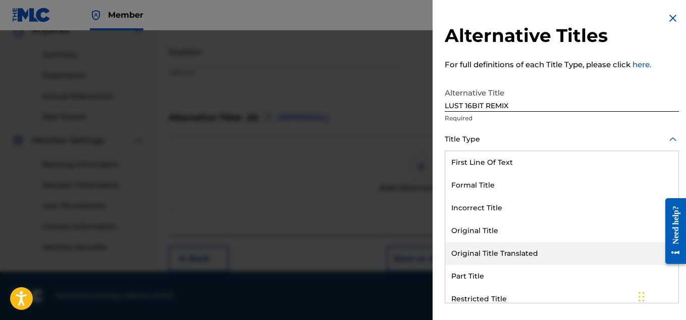
scroll to position [98, 0]
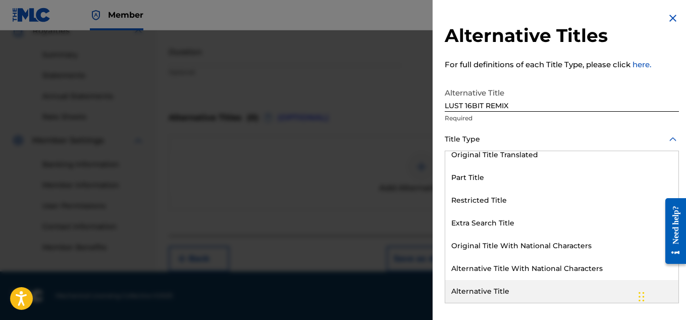
click at [485, 293] on div "Alternative Title" at bounding box center [561, 291] width 233 height 23
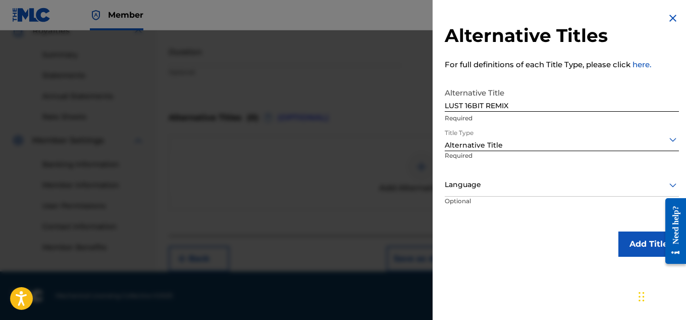
click at [630, 238] on button "Add Title" at bounding box center [649, 243] width 61 height 25
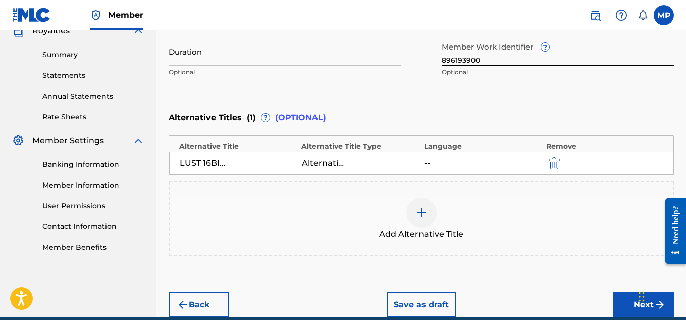
scroll to position [359, 0]
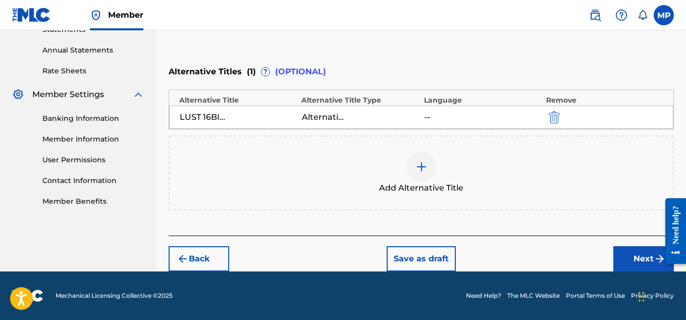
click at [629, 262] on button "Next" at bounding box center [643, 258] width 61 height 25
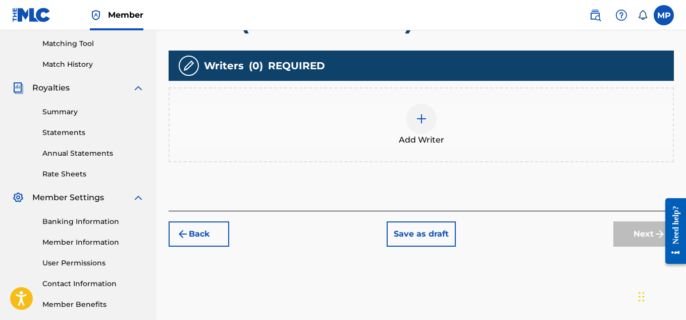
scroll to position [142, 0]
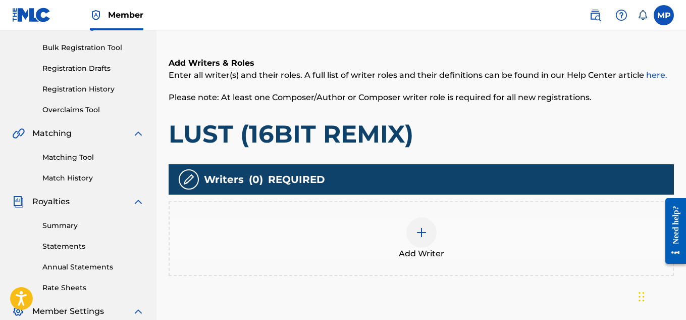
click at [432, 219] on div "Add Writer" at bounding box center [421, 238] width 503 height 42
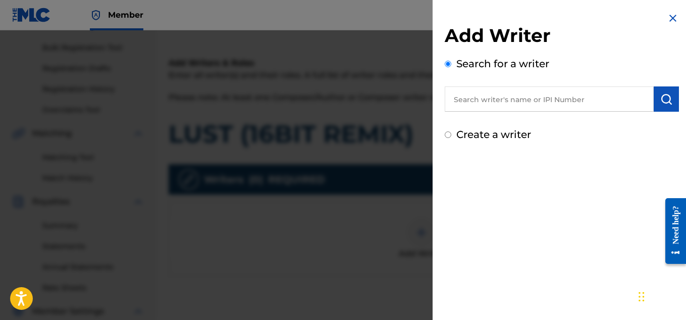
click at [520, 103] on input "text" at bounding box center [549, 98] width 209 height 25
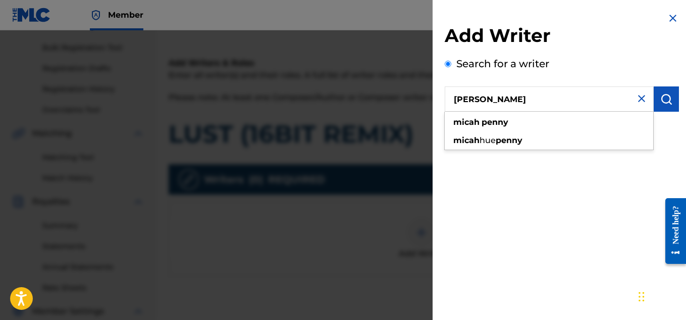
click at [648, 102] on input "[PERSON_NAME]" at bounding box center [549, 98] width 209 height 25
click at [649, 102] on input "[PERSON_NAME]" at bounding box center [549, 98] width 209 height 25
type input "[PERSON_NAME]"
click at [654, 102] on button "submit" at bounding box center [666, 98] width 25 height 25
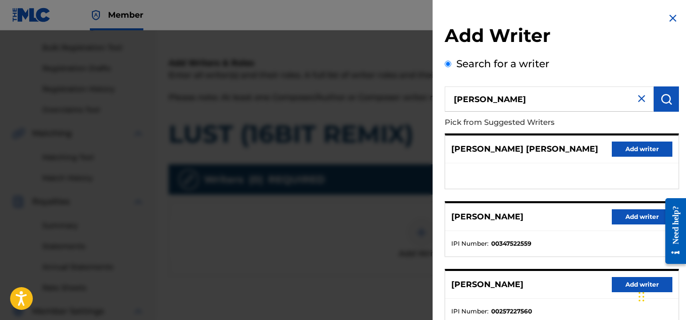
click at [606, 211] on div "[PERSON_NAME] Add writer" at bounding box center [561, 217] width 233 height 28
click at [617, 213] on button "Add writer" at bounding box center [642, 216] width 61 height 15
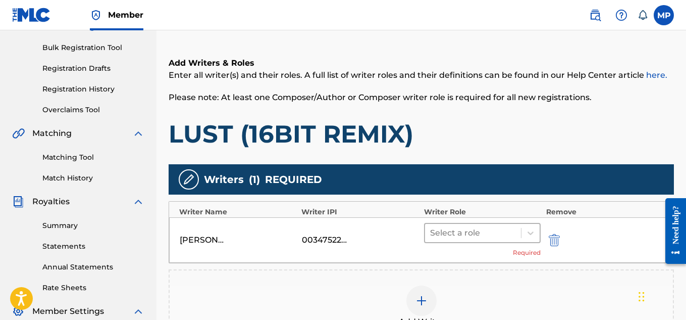
click at [478, 227] on div at bounding box center [473, 233] width 86 height 14
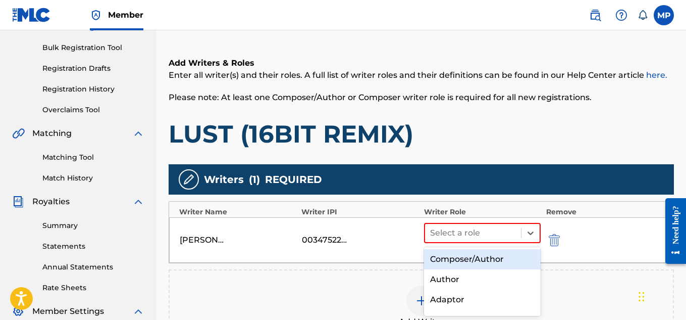
click at [434, 255] on div "Composer/Author" at bounding box center [482, 259] width 117 height 20
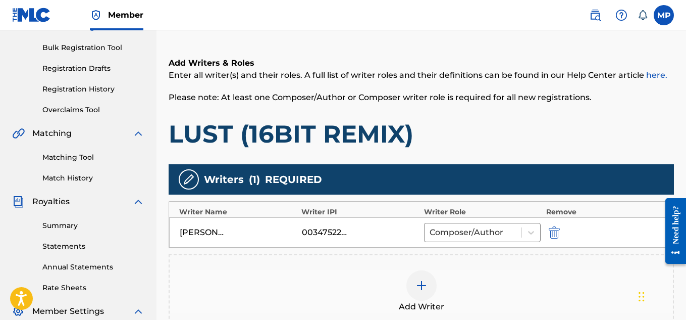
scroll to position [302, 0]
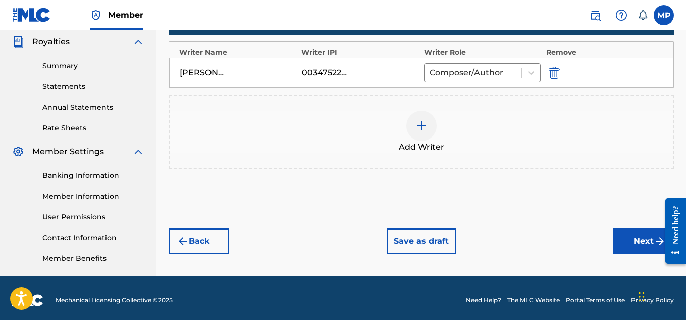
click at [630, 243] on button "Next" at bounding box center [643, 240] width 61 height 25
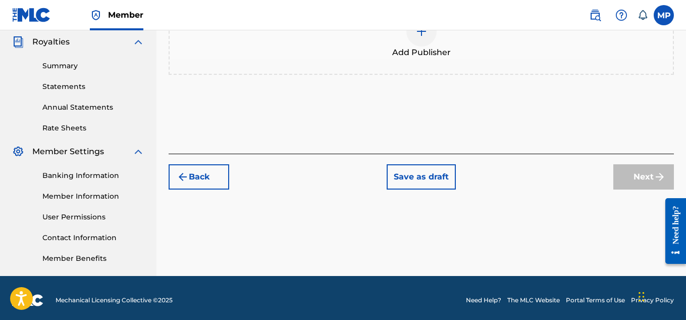
scroll to position [91, 0]
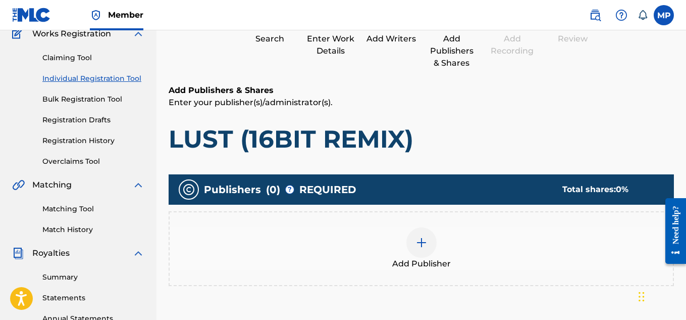
click at [423, 227] on div at bounding box center [421, 242] width 30 height 30
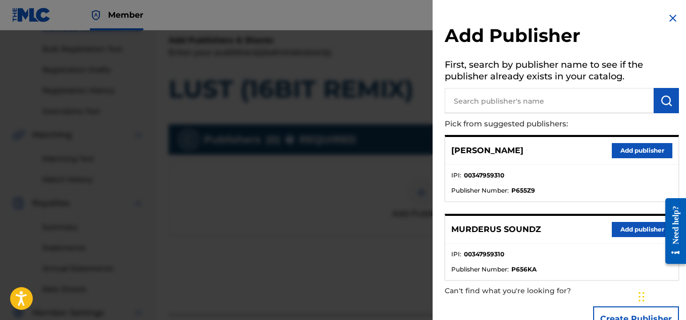
click at [634, 228] on button "Add publisher" at bounding box center [642, 229] width 61 height 15
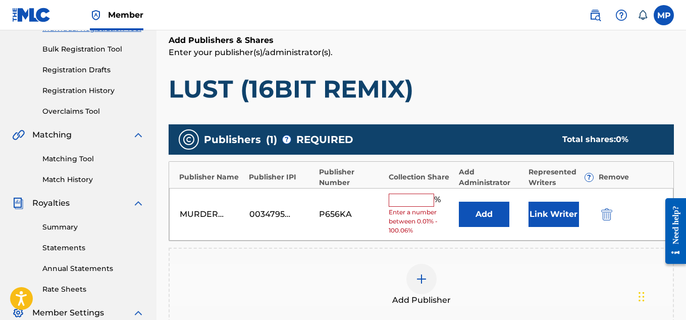
click at [429, 202] on input "text" at bounding box center [411, 199] width 45 height 13
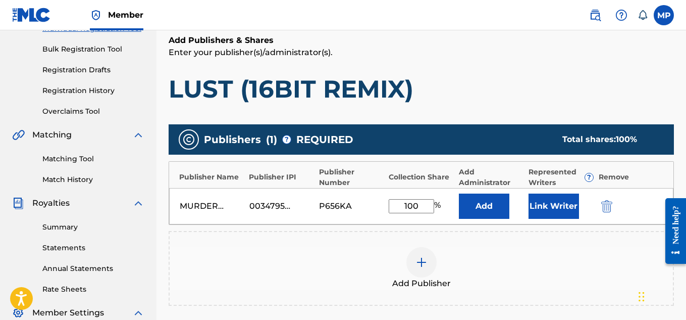
type input "100"
click at [562, 204] on button "Link Writer" at bounding box center [554, 205] width 50 height 25
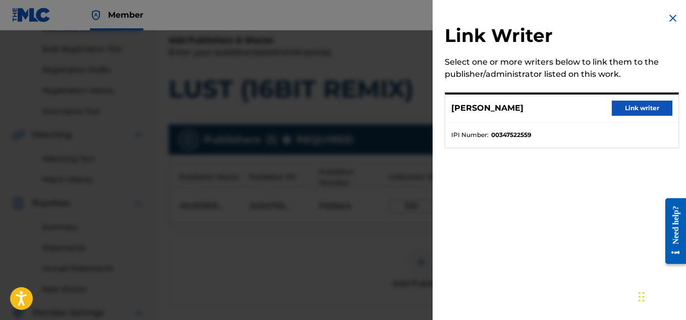
click at [634, 108] on button "Link writer" at bounding box center [642, 107] width 61 height 15
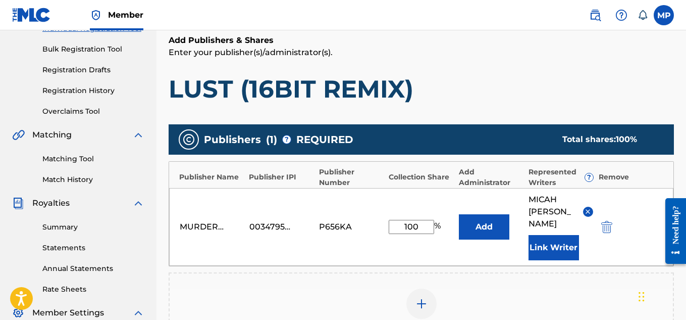
scroll to position [319, 0]
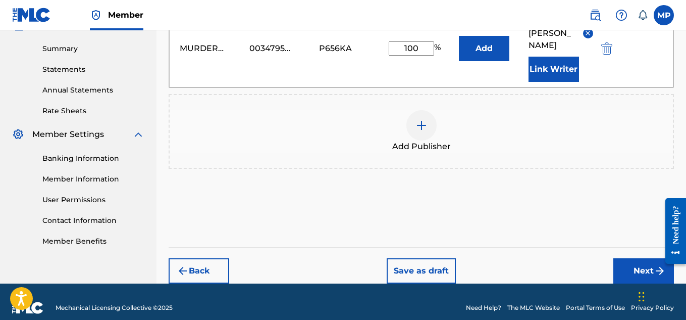
click at [639, 258] on button "Next" at bounding box center [643, 270] width 61 height 25
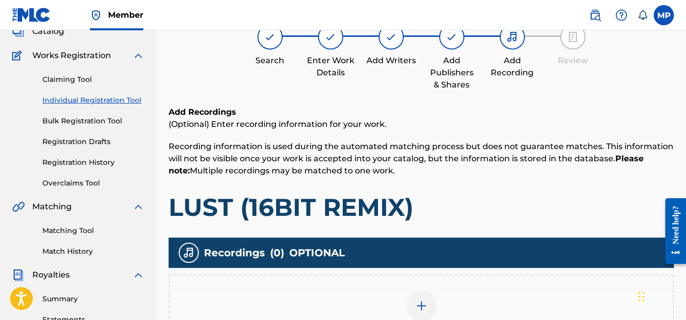
click at [419, 290] on div at bounding box center [421, 305] width 30 height 30
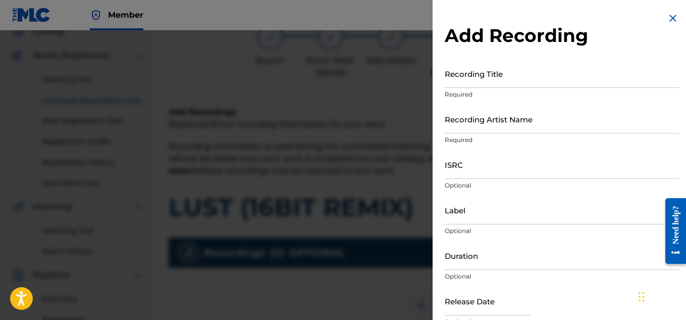
scroll to position [159, 0]
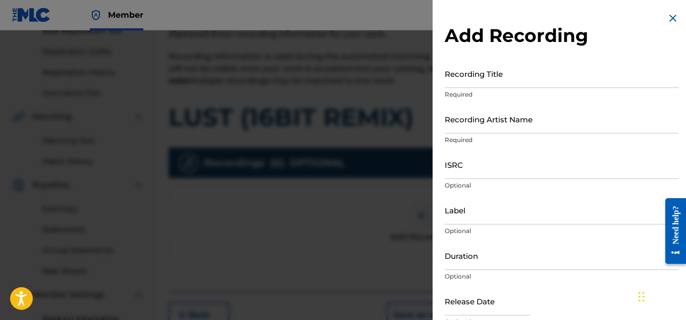
click at [487, 70] on input "Recording Title" at bounding box center [562, 73] width 234 height 29
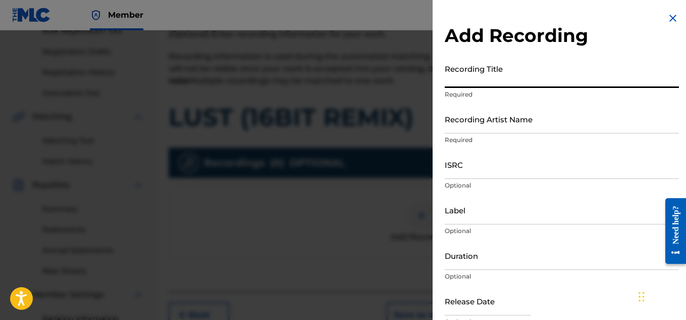
paste input "LUST (16BIT REMIX)"
type input "LUST (16BIT REMIX)"
click at [493, 123] on input "Recording Artist Name" at bounding box center [562, 119] width 234 height 29
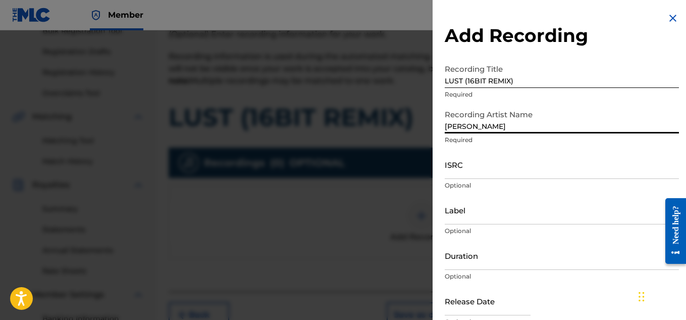
type input "[PERSON_NAME]"
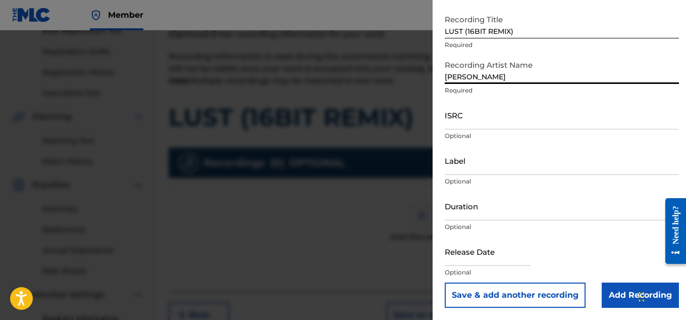
click at [626, 289] on input "Add Recording" at bounding box center [640, 294] width 77 height 25
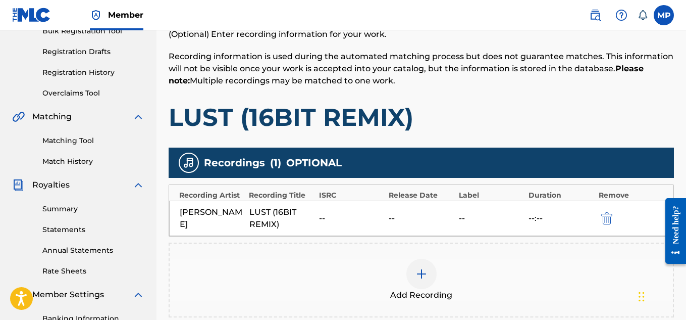
scroll to position [306, 0]
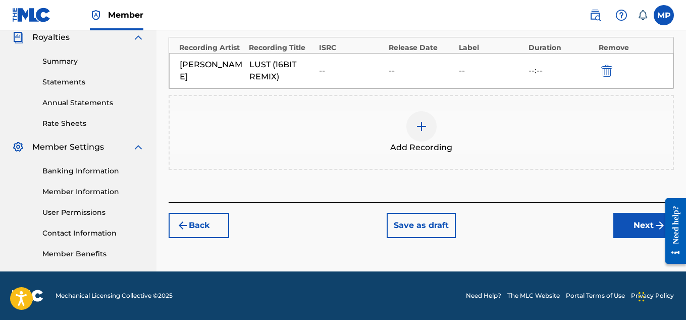
click at [635, 226] on button "Next" at bounding box center [643, 225] width 61 height 25
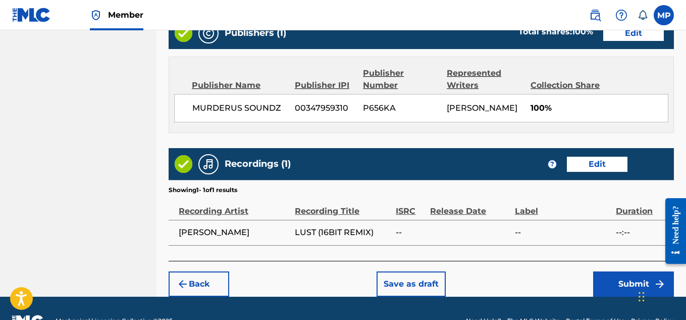
scroll to position [602, 0]
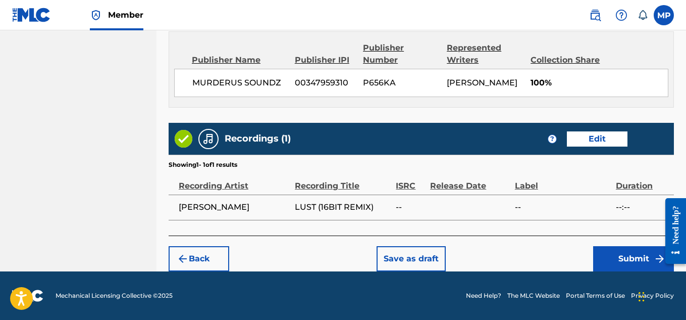
click at [636, 259] on button "Submit" at bounding box center [633, 258] width 81 height 25
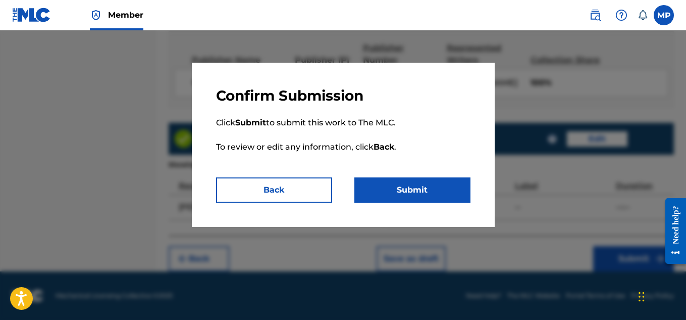
click at [415, 183] on button "Submit" at bounding box center [412, 189] width 116 height 25
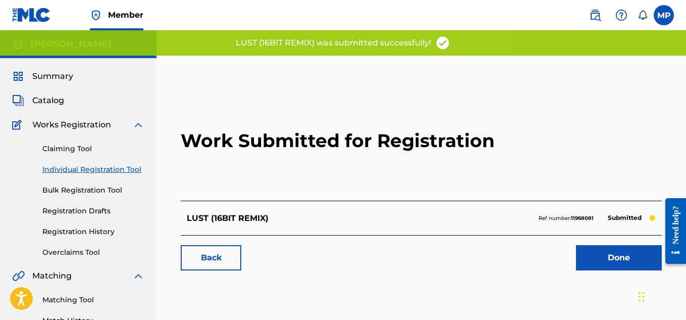
click at [228, 261] on link "Back" at bounding box center [211, 257] width 61 height 25
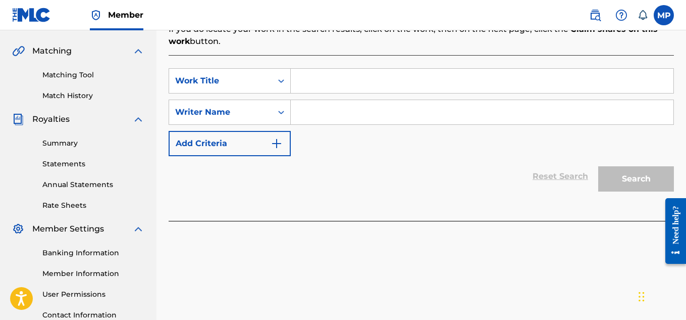
scroll to position [210, 0]
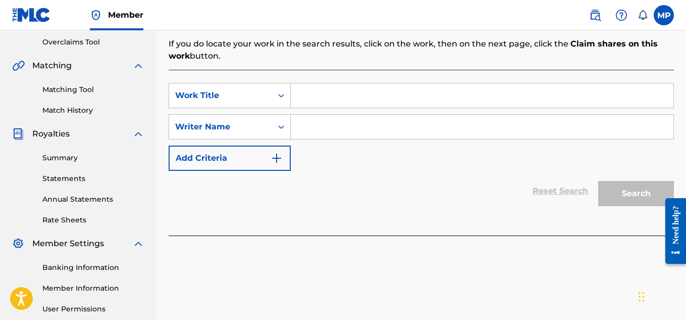
click at [372, 95] on input "Search Form" at bounding box center [482, 95] width 383 height 24
paste input "LUST (VIDEO GAME REMIX)"
type input "LUST (VIDEO GAME REMIX)"
click at [363, 123] on input "Search Form" at bounding box center [482, 127] width 383 height 24
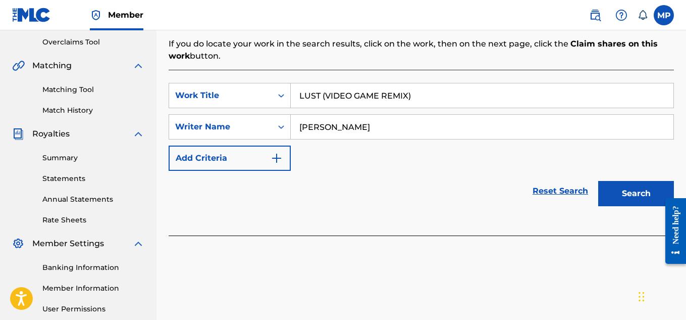
type input "[PERSON_NAME]"
click at [623, 195] on button "Search" at bounding box center [636, 193] width 76 height 25
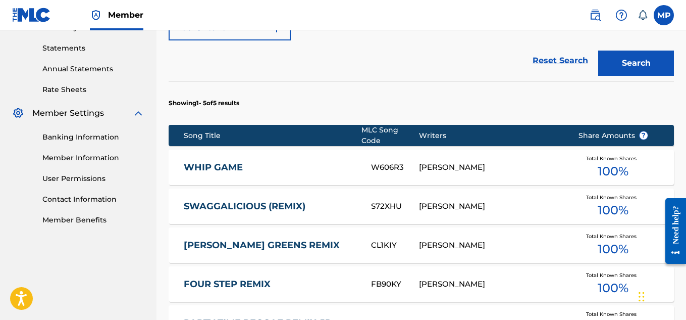
scroll to position [527, 0]
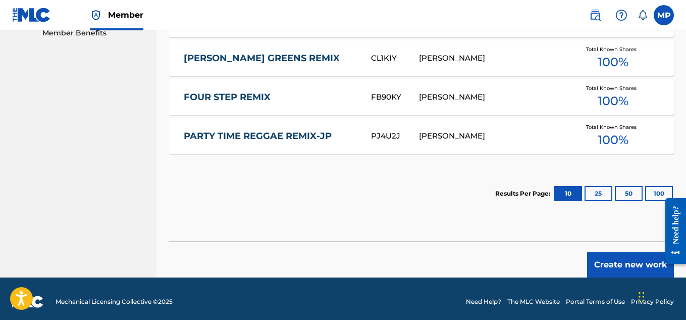
click at [599, 262] on button "Create new work" at bounding box center [630, 264] width 87 height 25
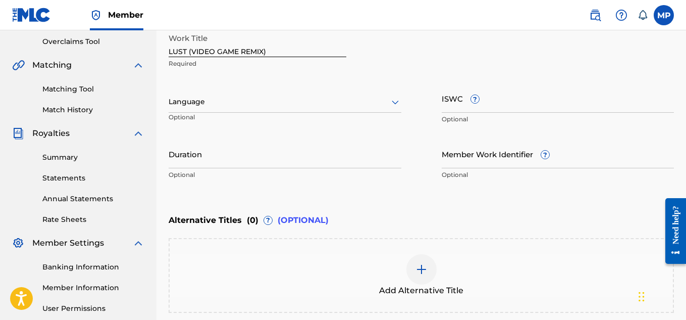
scroll to position [189, 0]
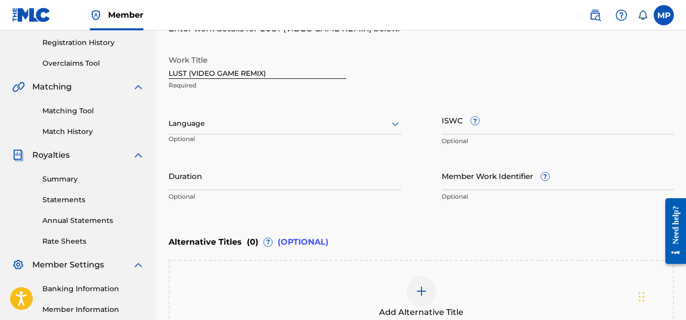
click at [528, 120] on input "ISWC ?" at bounding box center [558, 120] width 233 height 29
paste input "T9276586040"
type input "T9276586040"
click at [466, 179] on input "Member Work Identifier ?" at bounding box center [558, 175] width 233 height 29
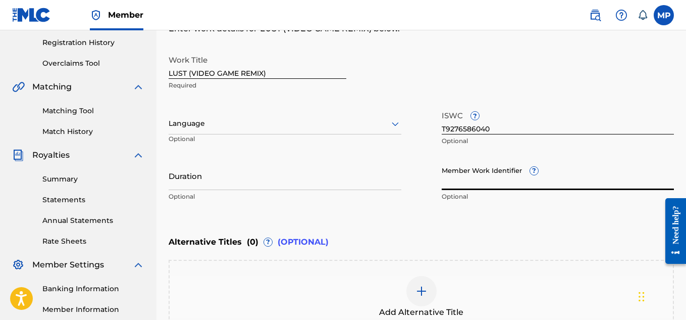
paste input "896627968"
type input "896627968"
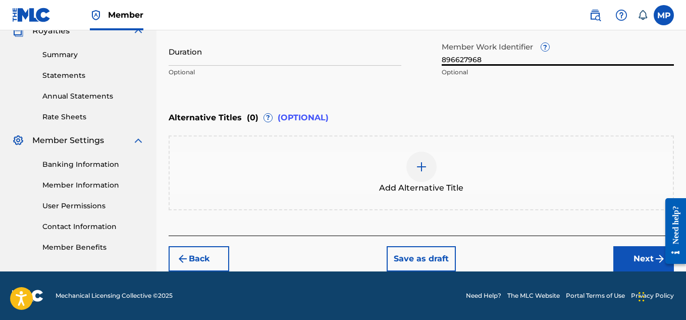
click at [625, 257] on button "Next" at bounding box center [643, 258] width 61 height 25
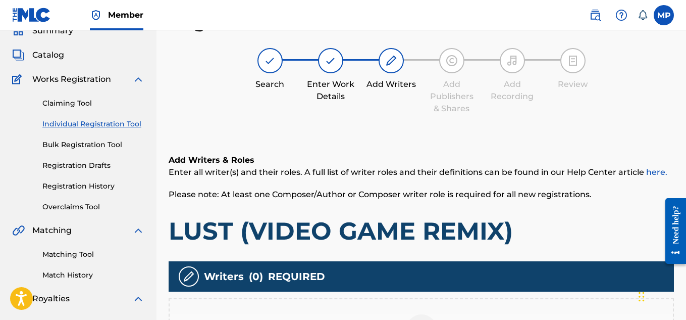
scroll to position [240, 0]
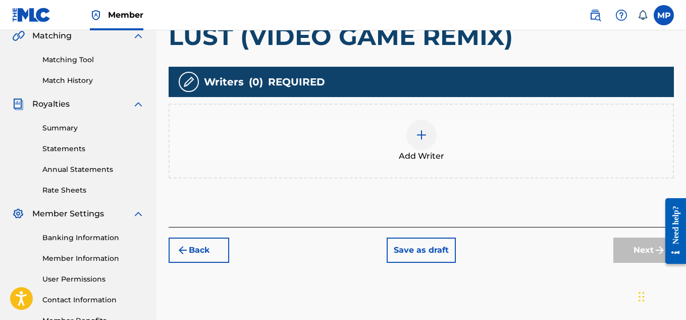
click at [437, 136] on div "Add Writer" at bounding box center [421, 141] width 503 height 42
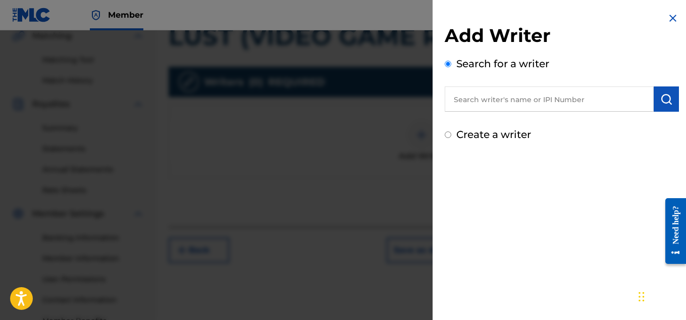
click at [479, 112] on div "Add Writer Search for a writer Create a writer" at bounding box center [562, 83] width 234 height 118
click at [487, 107] on input "text" at bounding box center [549, 98] width 209 height 25
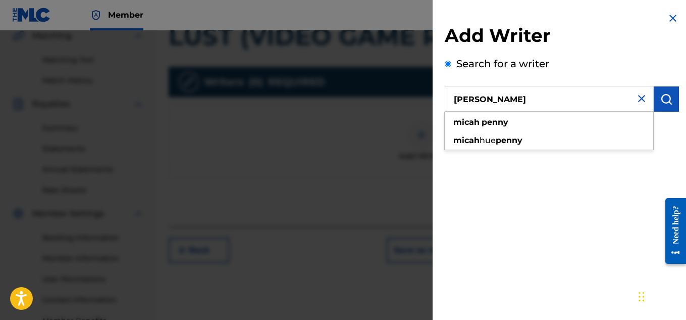
type input "[PERSON_NAME]"
click at [660, 107] on button "submit" at bounding box center [666, 98] width 25 height 25
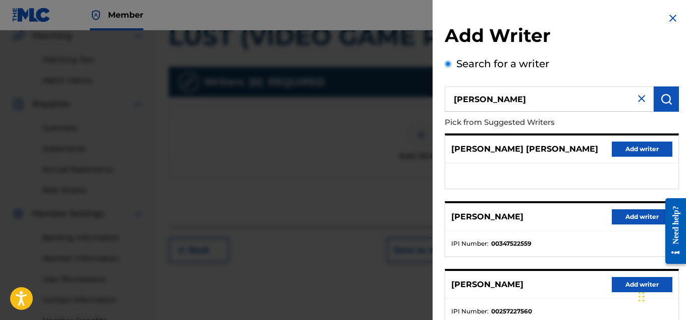
click at [623, 217] on button "Add writer" at bounding box center [642, 216] width 61 height 15
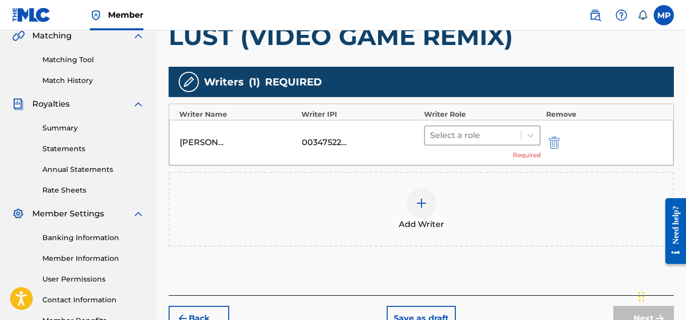
click at [482, 142] on div at bounding box center [473, 135] width 86 height 14
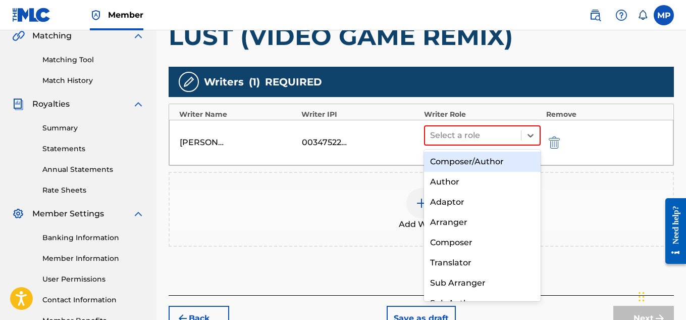
click at [475, 158] on div "Composer/Author" at bounding box center [482, 161] width 117 height 20
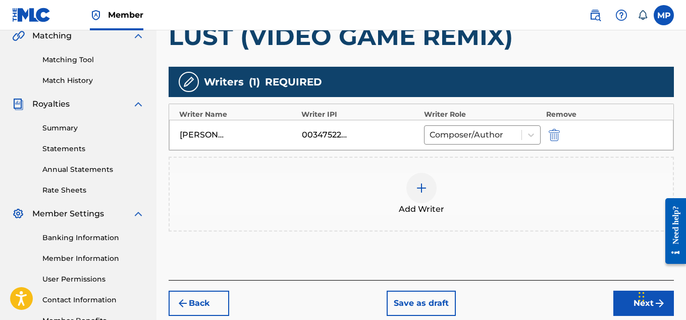
scroll to position [306, 0]
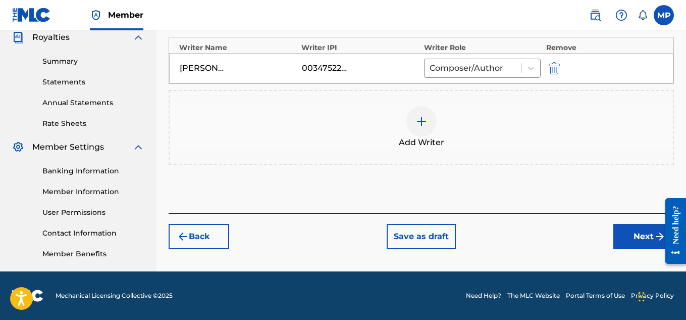
click at [617, 232] on button "Next" at bounding box center [643, 236] width 61 height 25
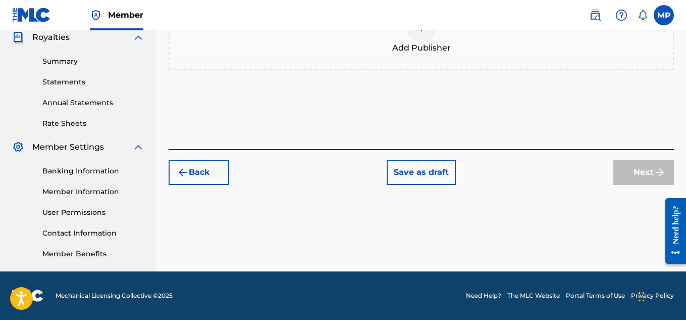
click at [423, 42] on div at bounding box center [421, 27] width 30 height 30
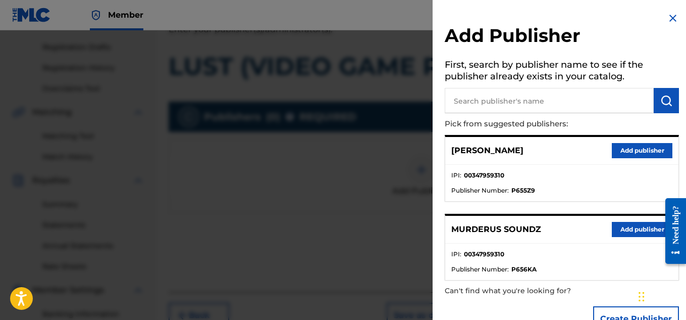
click at [634, 233] on button "Add publisher" at bounding box center [642, 229] width 61 height 15
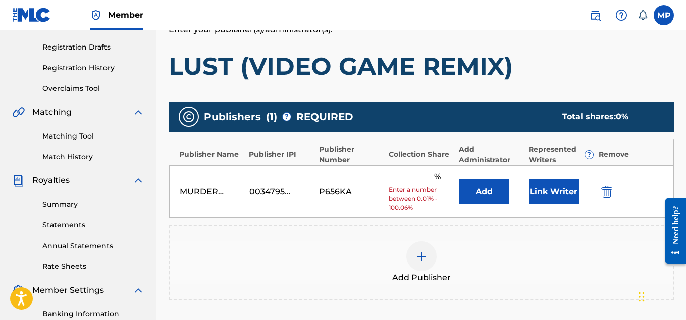
click at [418, 179] on input "text" at bounding box center [411, 177] width 45 height 13
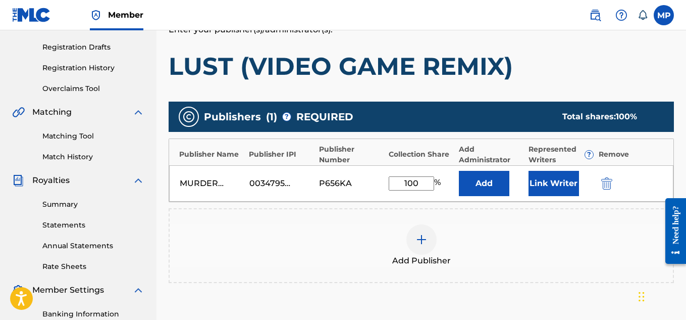
type input "100"
click at [547, 181] on button "Link Writer" at bounding box center [554, 183] width 50 height 25
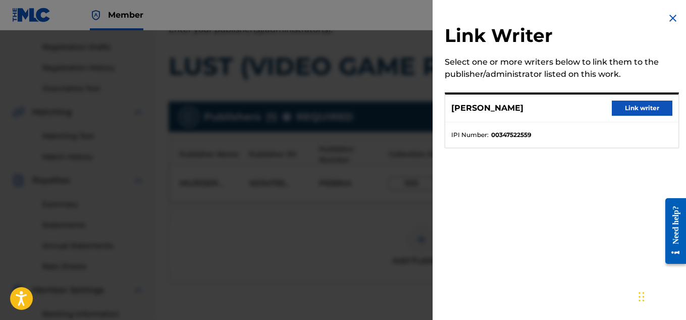
click at [628, 112] on button "Link writer" at bounding box center [642, 107] width 61 height 15
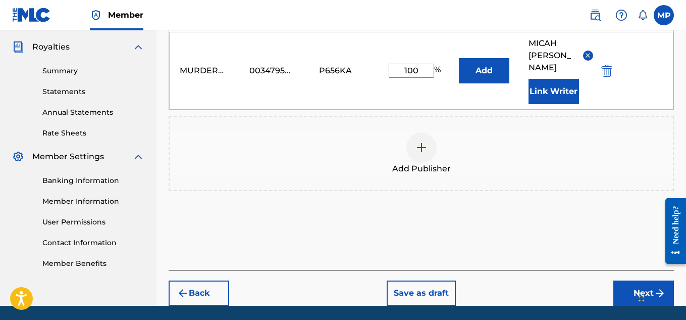
click at [623, 280] on button "Next" at bounding box center [643, 292] width 61 height 25
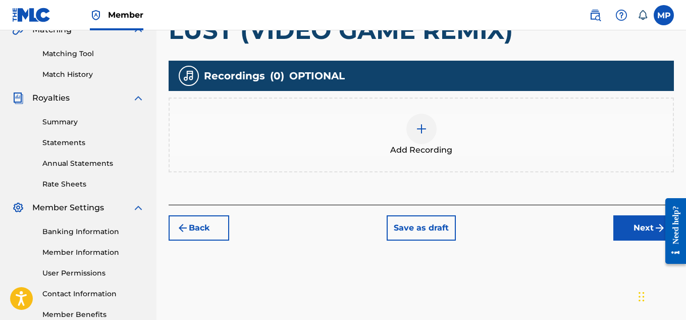
scroll to position [172, 0]
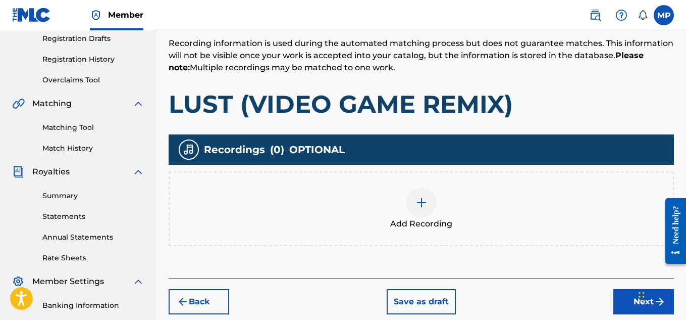
click at [423, 192] on div at bounding box center [421, 202] width 30 height 30
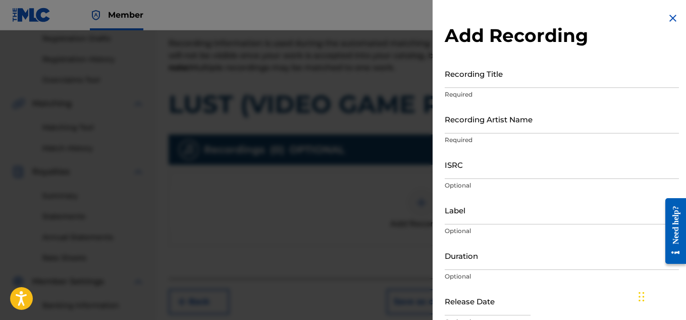
click at [499, 76] on input "Recording Title" at bounding box center [562, 73] width 234 height 29
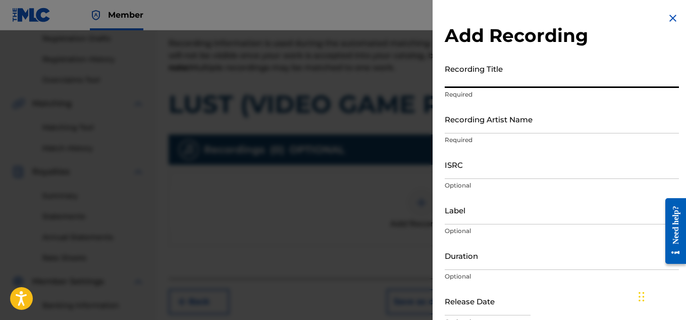
paste input "LUST (VIDEO GAME REMIX)"
type input "LUST (VIDEO GAME REMIX)"
click at [476, 121] on input "Recording Artist Name" at bounding box center [562, 119] width 234 height 29
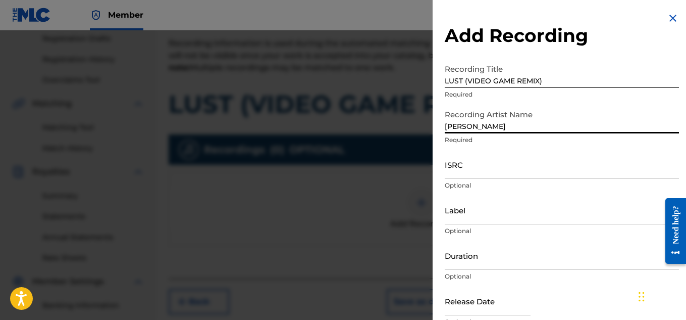
type input "[PERSON_NAME]"
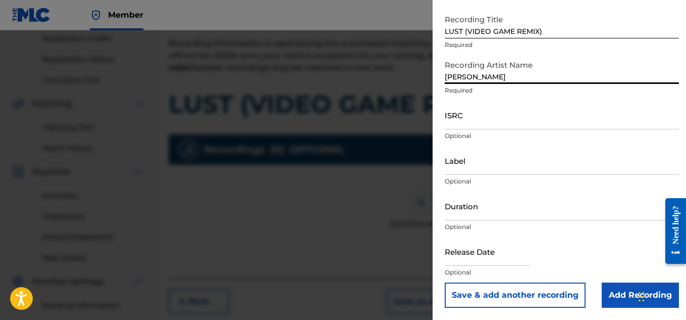
click at [608, 285] on input "Add Recording" at bounding box center [640, 294] width 77 height 25
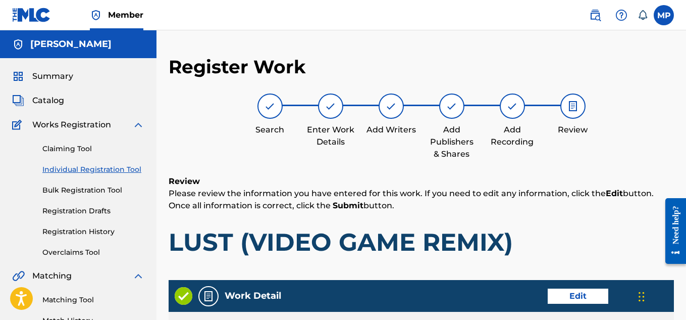
scroll to position [546, 0]
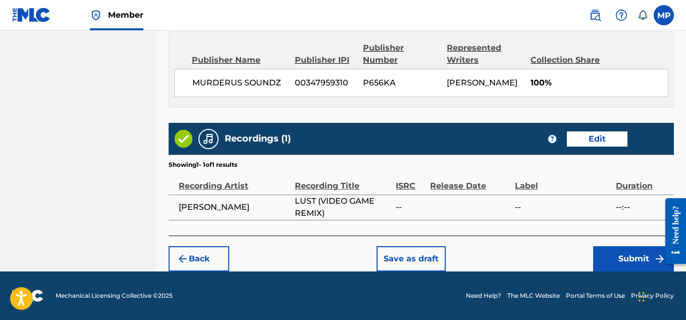
click at [629, 253] on button "Submit" at bounding box center [633, 258] width 81 height 25
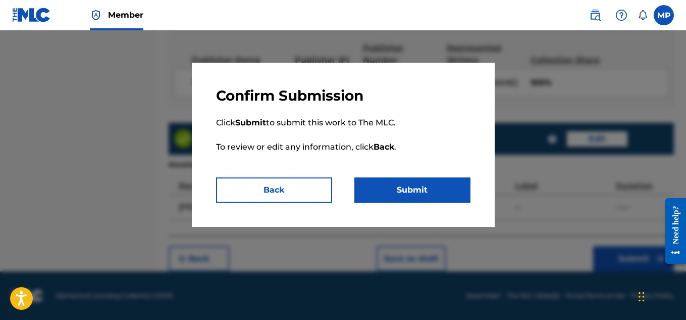
click at [408, 190] on button "Submit" at bounding box center [412, 189] width 116 height 25
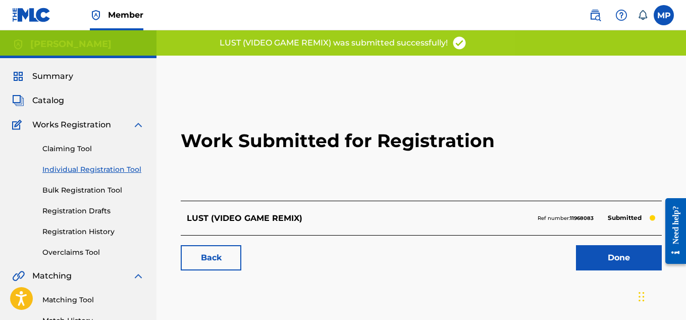
click at [207, 254] on link "Back" at bounding box center [211, 257] width 61 height 25
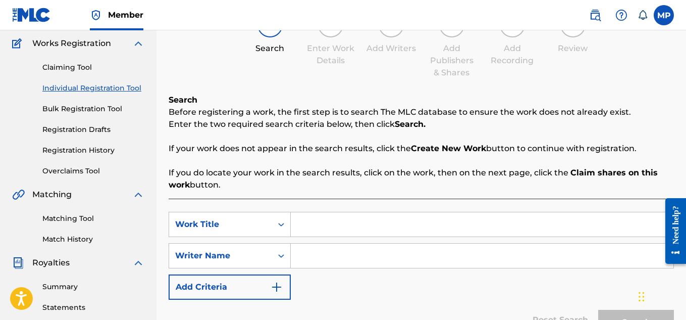
scroll to position [153, 0]
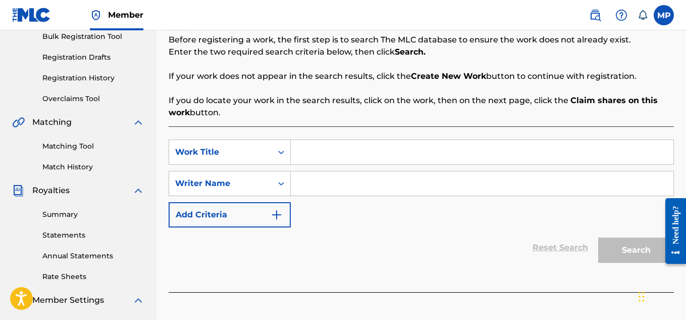
click at [337, 150] on input "Search Form" at bounding box center [482, 152] width 383 height 24
paste input "NO SLEEP"
type input "NO SLEEP"
click at [345, 181] on input "Search Form" at bounding box center [482, 183] width 383 height 24
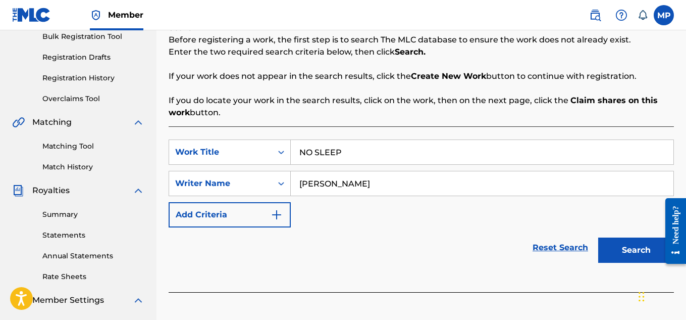
type input "[PERSON_NAME]"
click at [618, 247] on button "Search" at bounding box center [636, 249] width 76 height 25
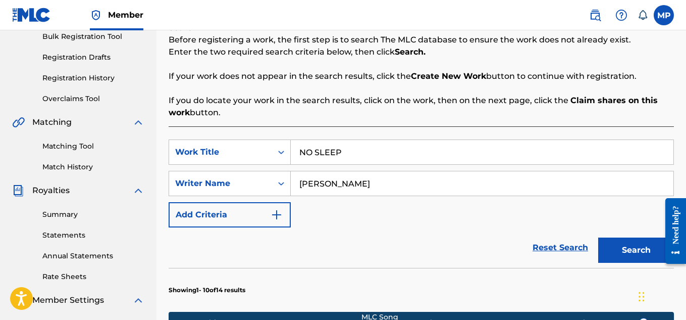
scroll to position [539, 0]
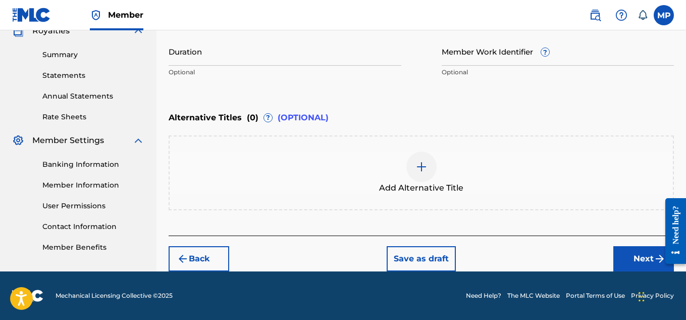
scroll to position [192, 0]
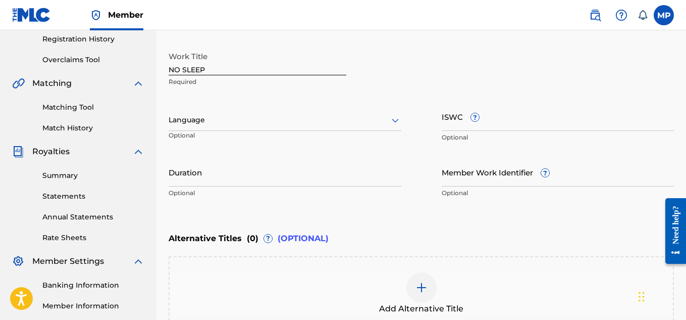
click at [536, 113] on input "ISWC ?" at bounding box center [558, 116] width 233 height 29
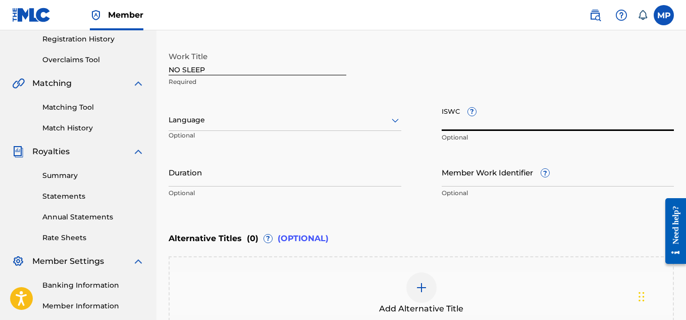
paste input "T9297551543"
type input "T9297551543"
click at [480, 185] on input "Member Work Identifier ?" at bounding box center [558, 172] width 233 height 29
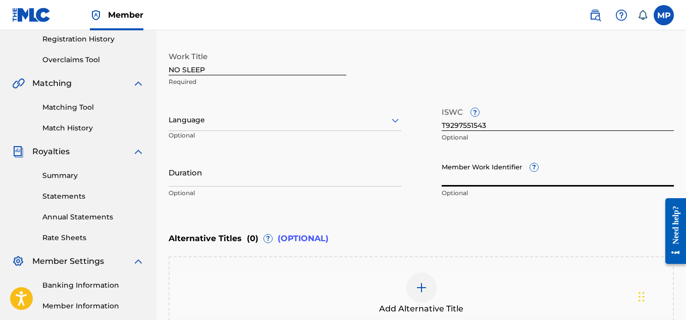
paste input "896729656"
type input "896729656"
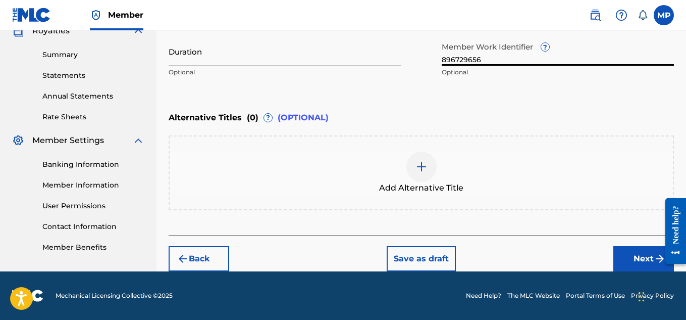
click at [621, 252] on button "Next" at bounding box center [643, 258] width 61 height 25
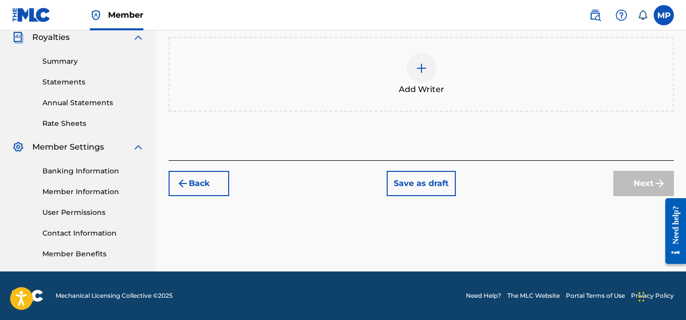
scroll to position [140, 0]
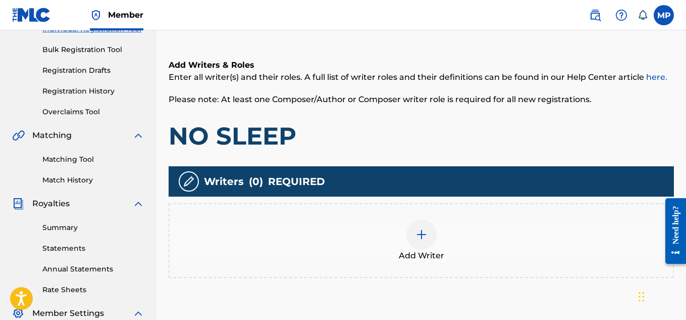
click at [425, 228] on img at bounding box center [422, 234] width 12 height 12
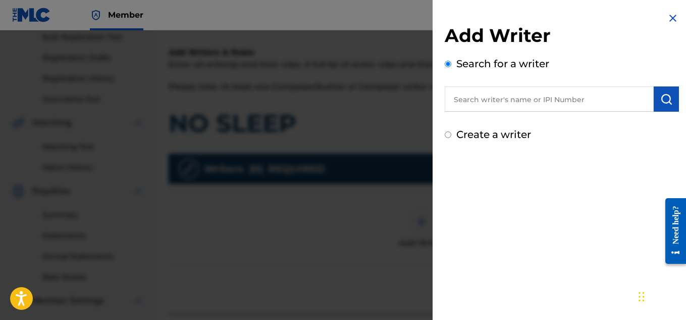
click at [495, 102] on input "text" at bounding box center [549, 98] width 209 height 25
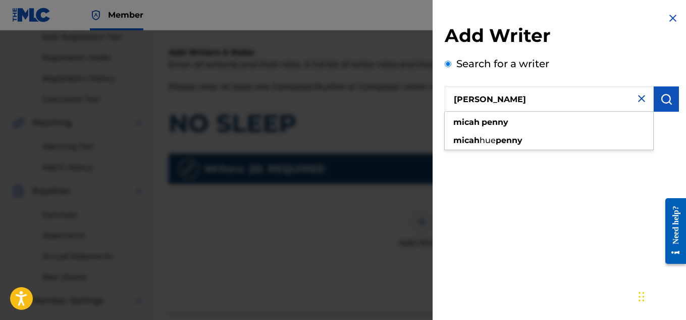
type input "[PERSON_NAME]"
click at [660, 102] on img "submit" at bounding box center [666, 99] width 12 height 12
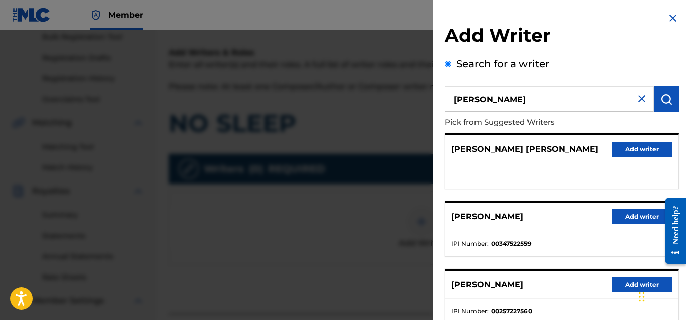
click at [617, 217] on button "Add writer" at bounding box center [642, 216] width 61 height 15
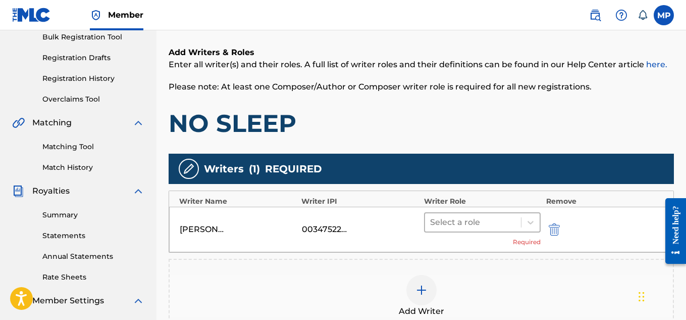
click at [467, 220] on div at bounding box center [473, 222] width 86 height 14
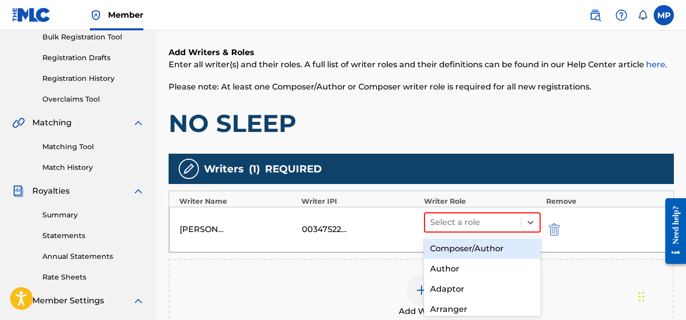
click at [449, 249] on div "Composer/Author" at bounding box center [482, 248] width 117 height 20
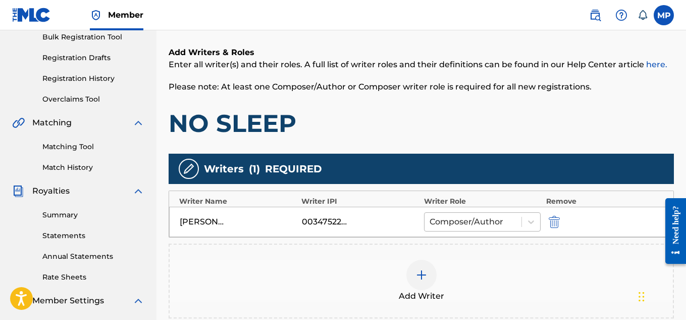
scroll to position [306, 0]
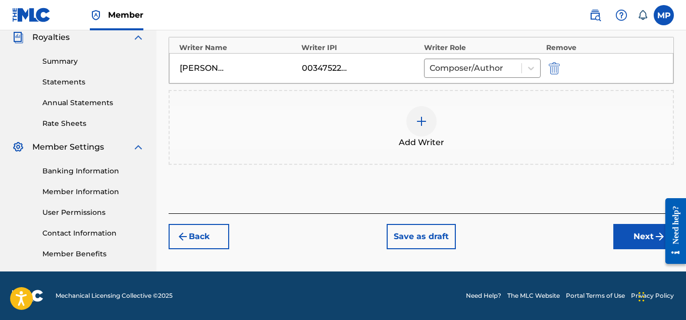
click at [638, 241] on button "Next" at bounding box center [643, 236] width 61 height 25
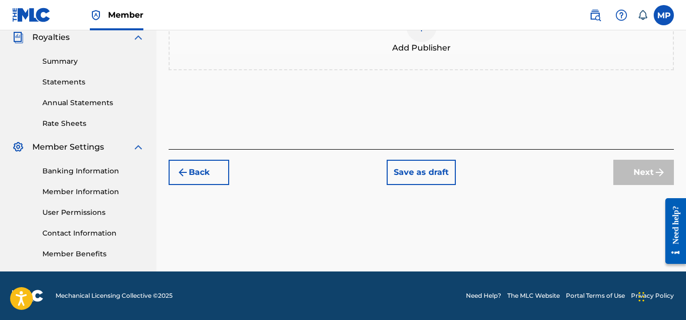
scroll to position [125, 0]
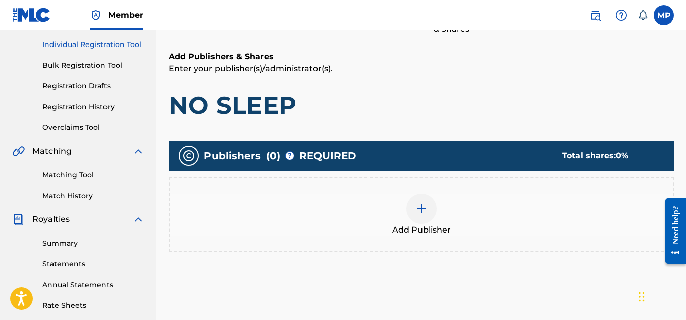
click at [430, 213] on div at bounding box center [421, 208] width 30 height 30
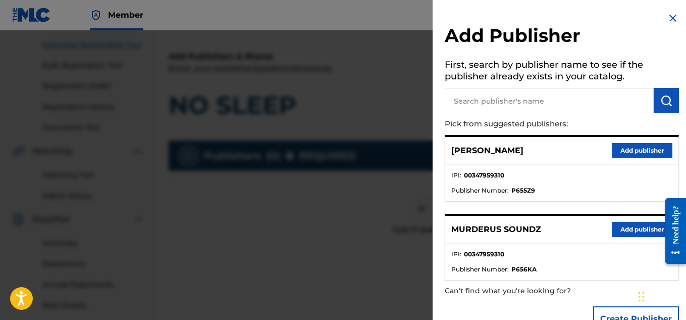
scroll to position [129, 0]
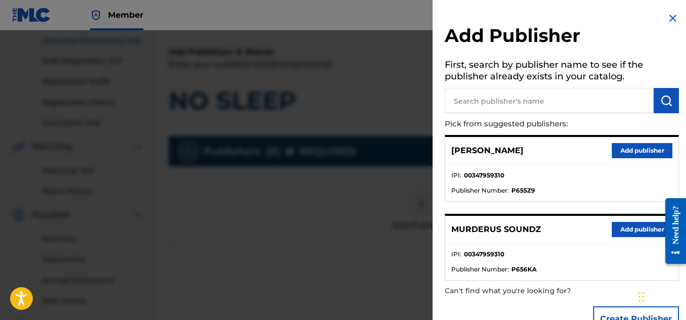
click at [630, 231] on button "Add publisher" at bounding box center [642, 229] width 61 height 15
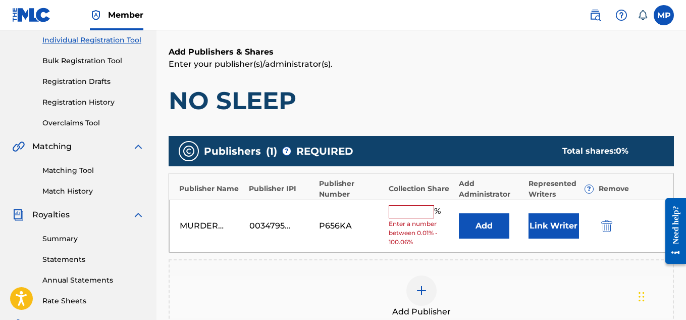
click at [405, 213] on input "text" at bounding box center [411, 211] width 45 height 13
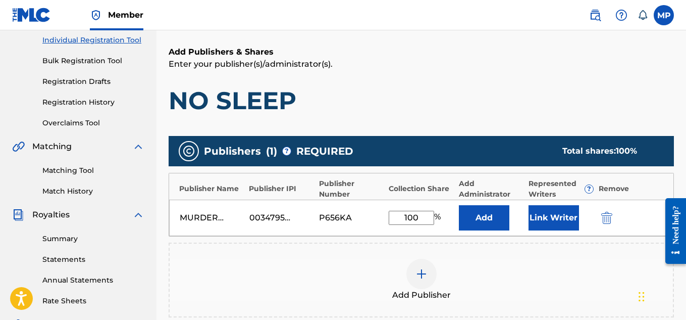
type input "100"
click at [548, 217] on button "Link Writer" at bounding box center [554, 217] width 50 height 25
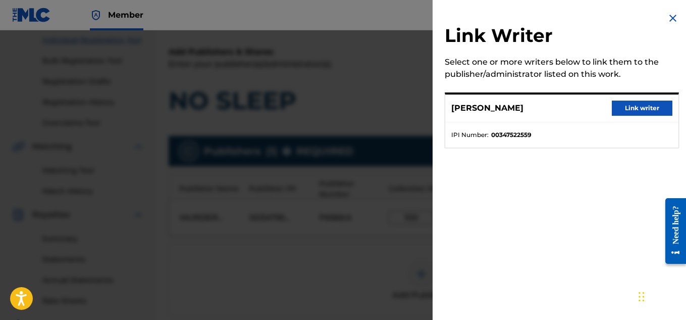
click at [621, 109] on button "Link writer" at bounding box center [642, 107] width 61 height 15
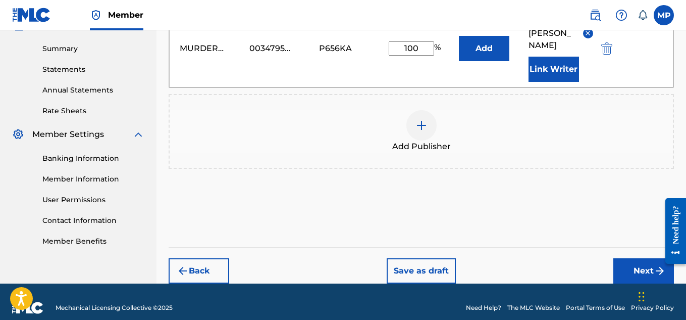
click at [644, 261] on button "Next" at bounding box center [643, 270] width 61 height 25
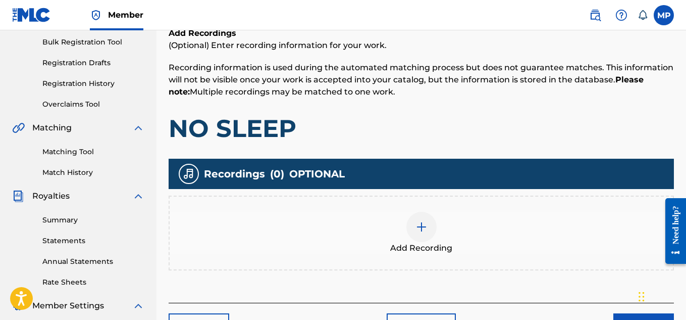
scroll to position [280, 0]
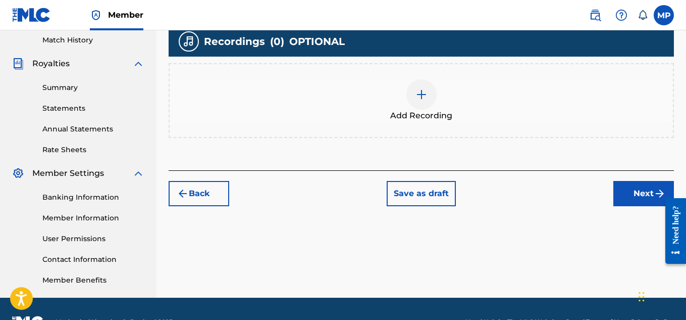
click at [411, 99] on div at bounding box center [421, 94] width 30 height 30
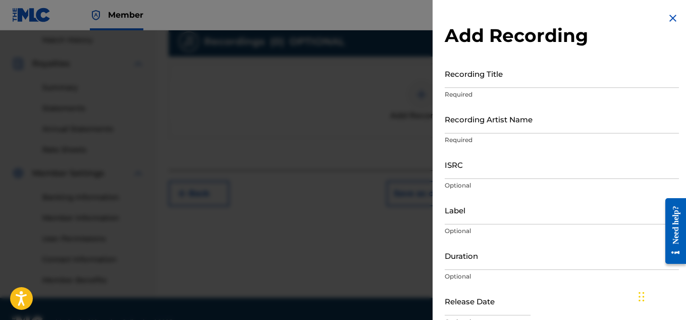
click at [479, 81] on input "Recording Title" at bounding box center [562, 73] width 234 height 29
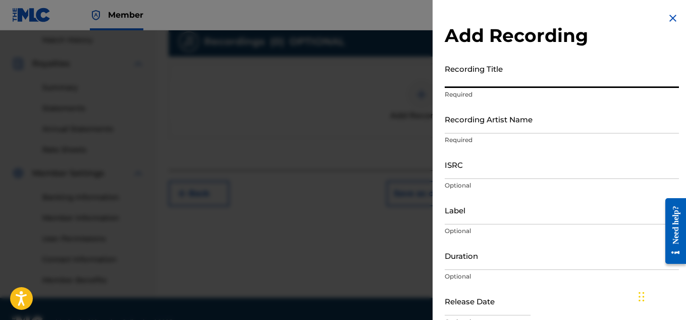
paste input "NO SLEEP"
type input "NO SLEEP"
click at [479, 113] on input "Recording Artist Name" at bounding box center [562, 119] width 234 height 29
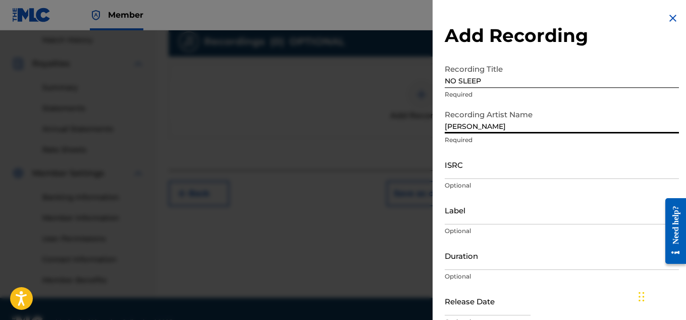
type input "[PERSON_NAME]"
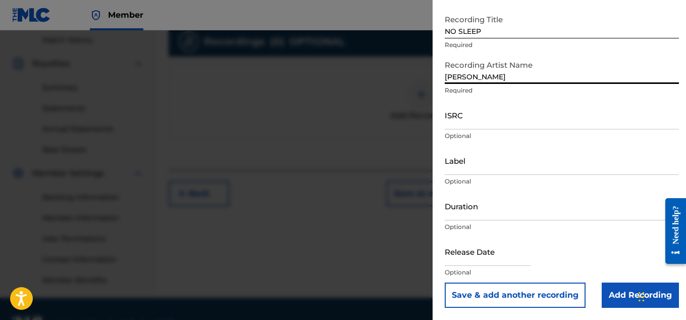
scroll to position [306, 0]
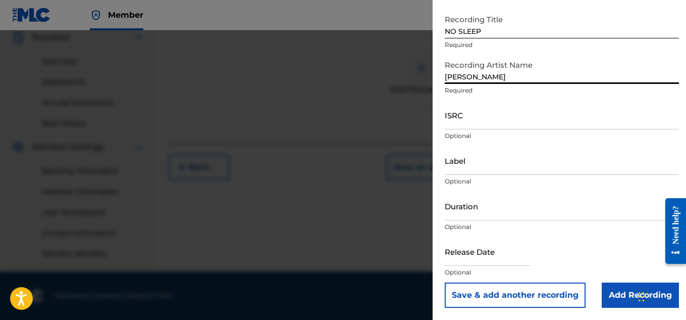
click at [611, 293] on input "Add Recording" at bounding box center [640, 294] width 77 height 25
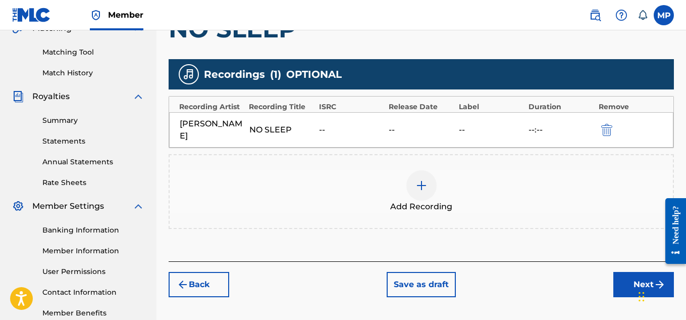
scroll to position [265, 0]
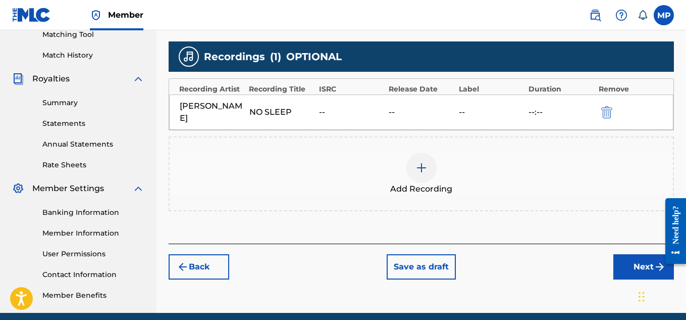
click at [630, 264] on button "Next" at bounding box center [643, 266] width 61 height 25
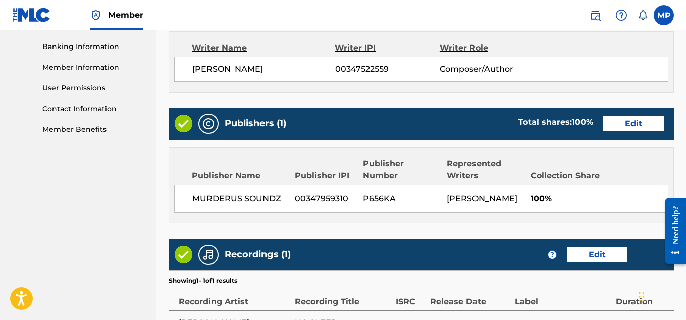
scroll to position [546, 0]
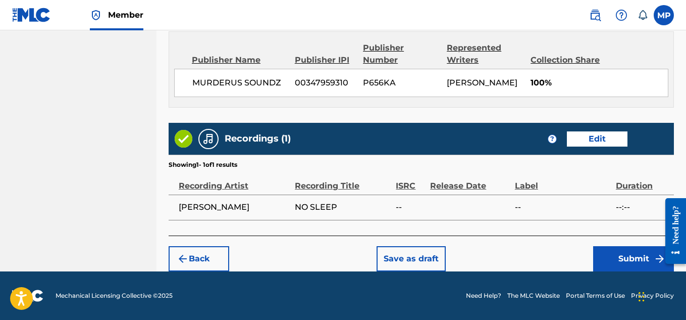
click at [608, 250] on button "Submit" at bounding box center [633, 258] width 81 height 25
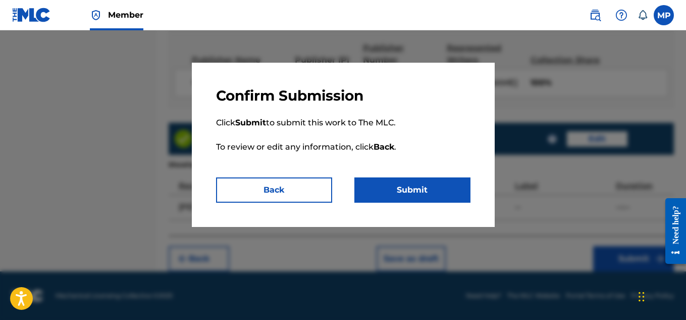
click at [414, 187] on button "Submit" at bounding box center [412, 189] width 116 height 25
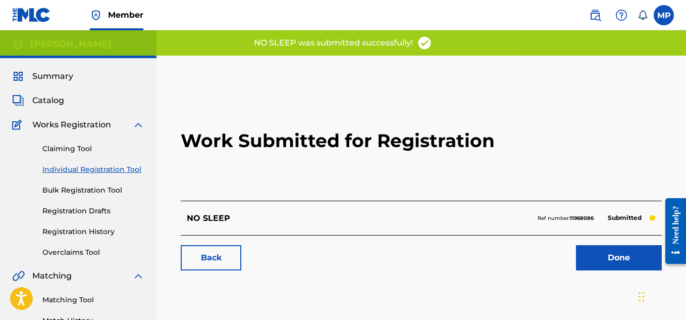
scroll to position [43, 0]
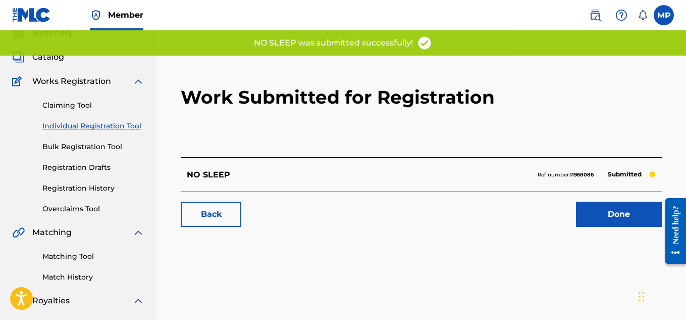
click at [209, 211] on link "Back" at bounding box center [211, 213] width 61 height 25
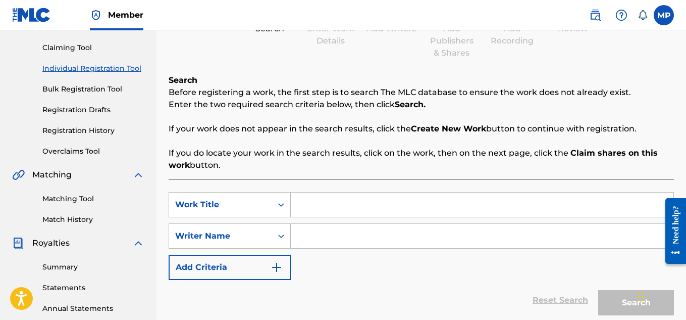
scroll to position [137, 0]
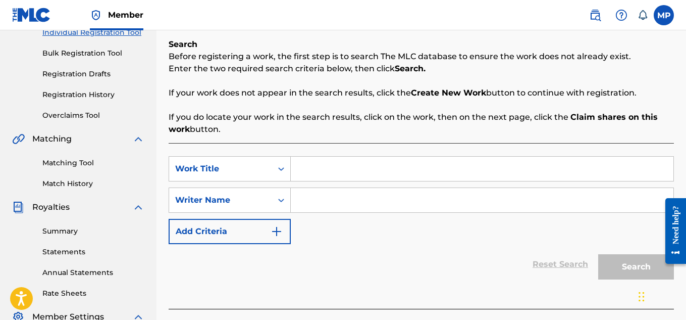
click at [400, 170] on input "Search Form" at bounding box center [482, 169] width 383 height 24
type input "Highroller"
click at [405, 202] on input "Search Form" at bounding box center [482, 200] width 383 height 24
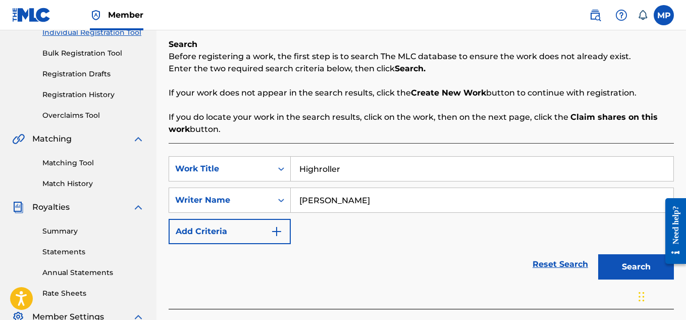
type input "[PERSON_NAME]"
click at [629, 267] on button "Search" at bounding box center [636, 266] width 76 height 25
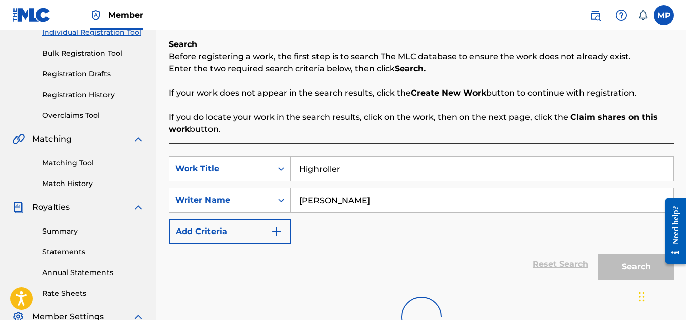
scroll to position [306, 0]
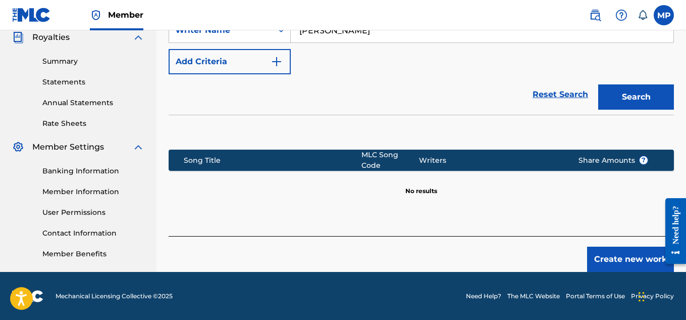
click at [610, 249] on button "Create new work" at bounding box center [630, 258] width 87 height 25
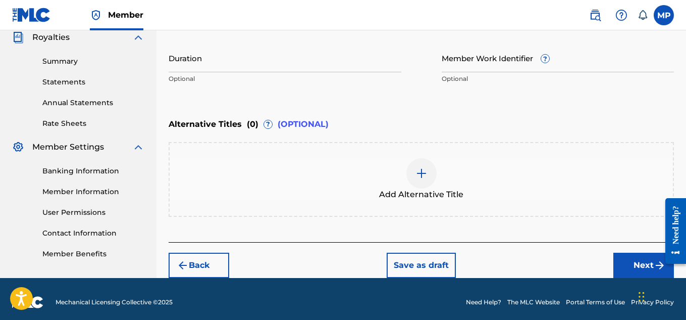
scroll to position [204, 0]
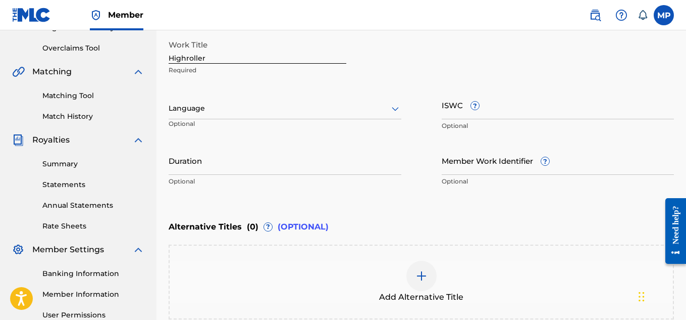
click at [496, 109] on input "ISWC ?" at bounding box center [558, 104] width 233 height 29
paste input "T9297551532"
type input "T9297551532"
click at [466, 177] on p "Optional" at bounding box center [558, 181] width 233 height 9
click at [462, 174] on input "Member Work Identifier ?" at bounding box center [558, 160] width 233 height 29
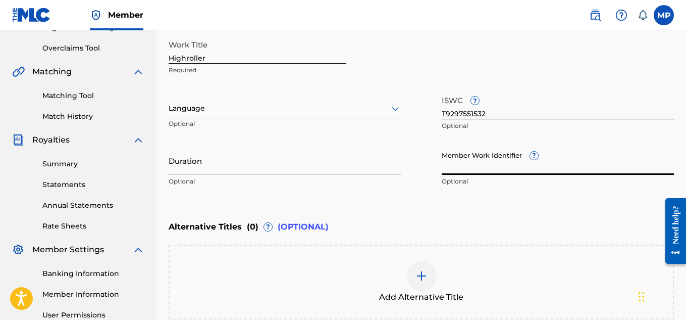
paste input "896729652"
type input "896729652"
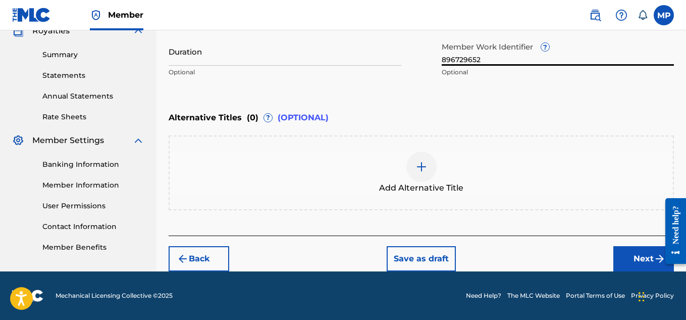
click at [625, 255] on button "Next" at bounding box center [643, 258] width 61 height 25
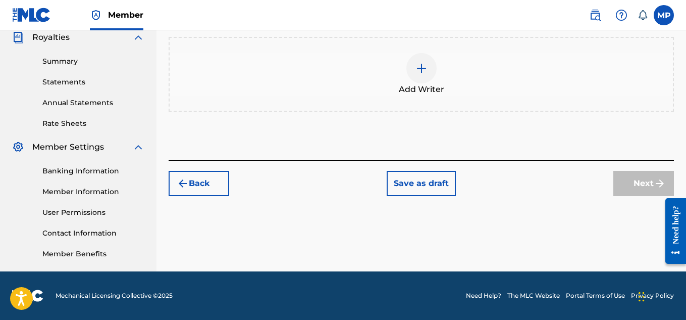
scroll to position [203, 0]
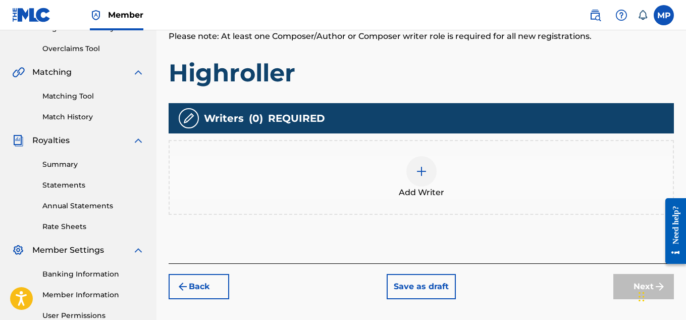
click at [417, 182] on div at bounding box center [421, 171] width 30 height 30
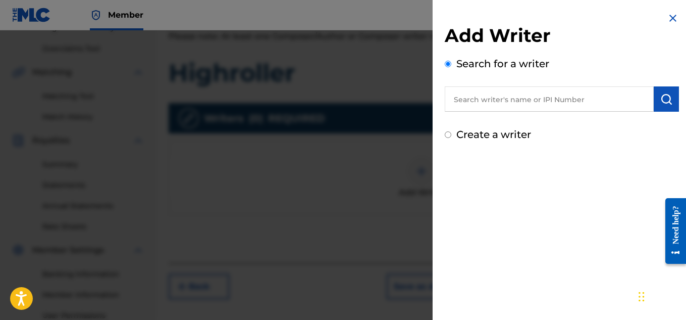
scroll to position [201, 0]
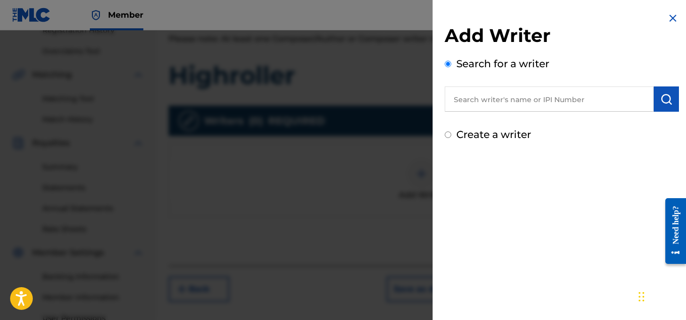
click at [499, 94] on input "text" at bounding box center [549, 98] width 209 height 25
click at [493, 93] on input "text" at bounding box center [549, 98] width 209 height 25
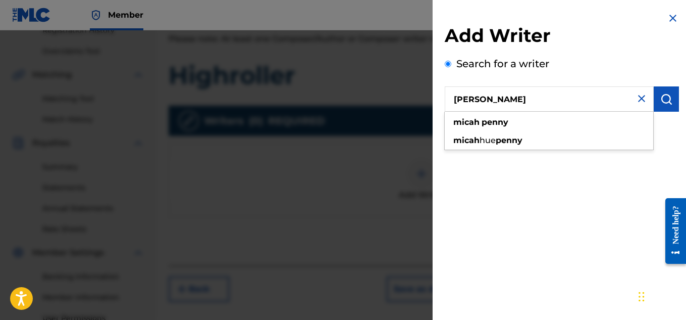
type input "[PERSON_NAME]"
click at [660, 107] on button "submit" at bounding box center [666, 98] width 25 height 25
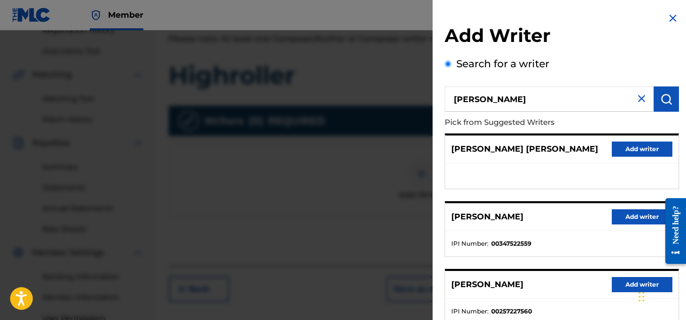
click at [625, 213] on button "Add writer" at bounding box center [642, 216] width 61 height 15
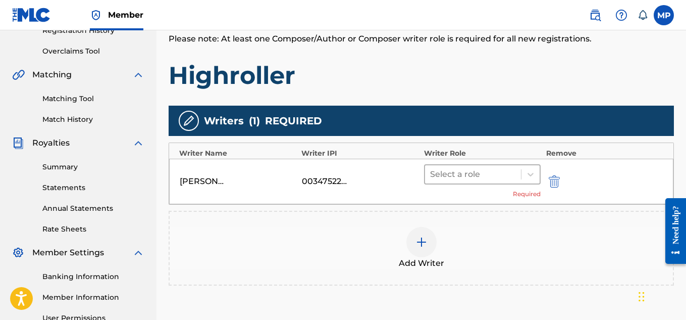
click at [480, 168] on div at bounding box center [473, 174] width 86 height 14
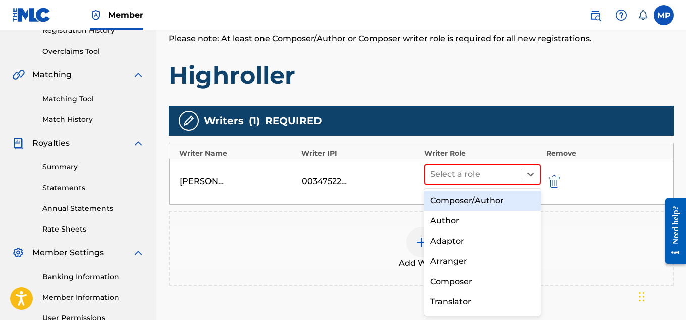
click at [460, 196] on div "Composer/Author" at bounding box center [482, 200] width 117 height 20
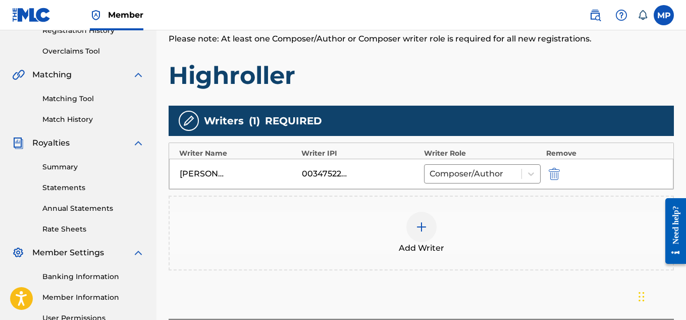
scroll to position [306, 0]
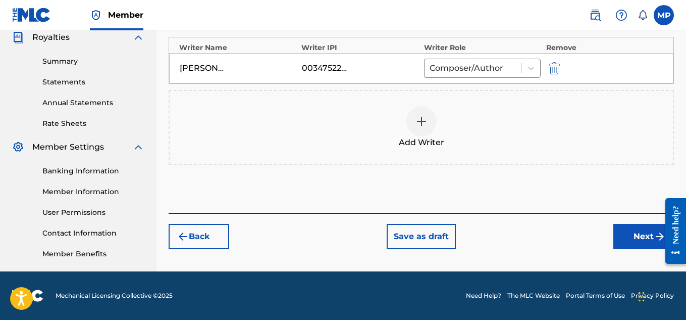
click at [626, 235] on button "Next" at bounding box center [643, 236] width 61 height 25
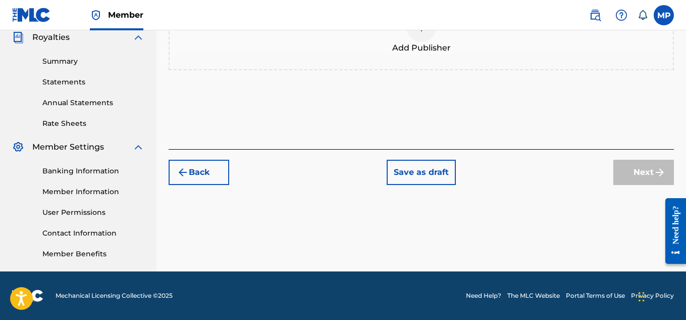
scroll to position [114, 0]
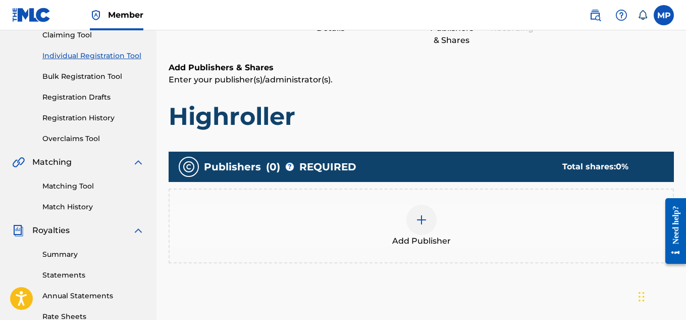
click at [428, 204] on div at bounding box center [421, 219] width 30 height 30
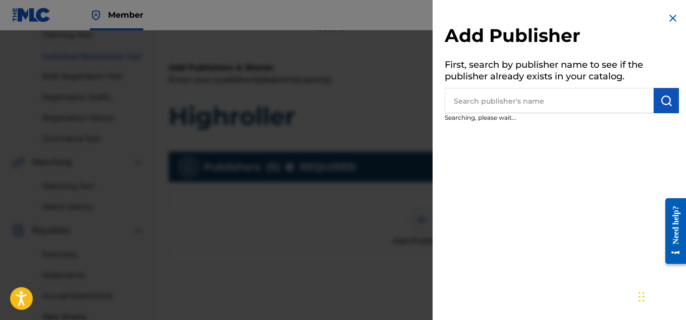
scroll to position [151, 0]
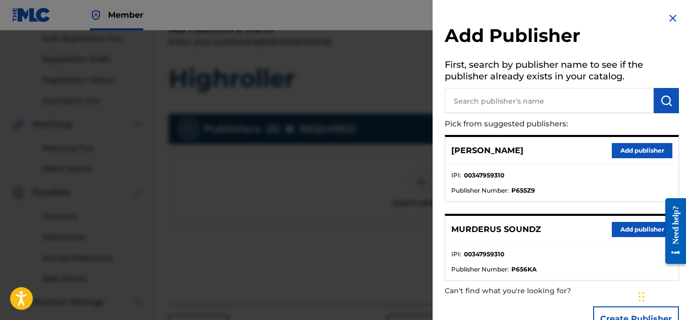
click at [621, 228] on button "Add publisher" at bounding box center [642, 229] width 61 height 15
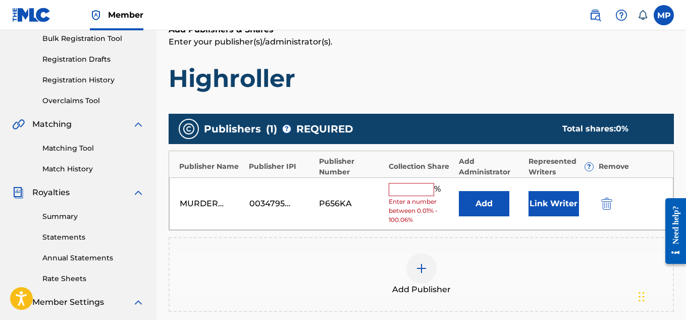
click at [419, 192] on input "text" at bounding box center [411, 189] width 45 height 13
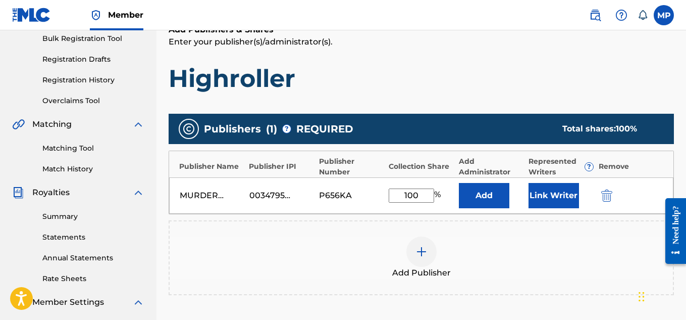
type input "100"
click at [546, 197] on button "Link Writer" at bounding box center [554, 195] width 50 height 25
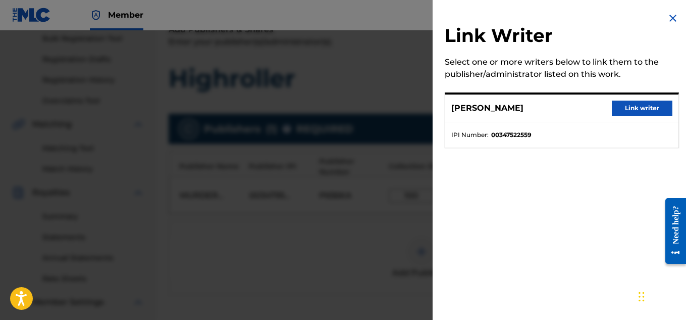
click at [639, 105] on button "Link writer" at bounding box center [642, 107] width 61 height 15
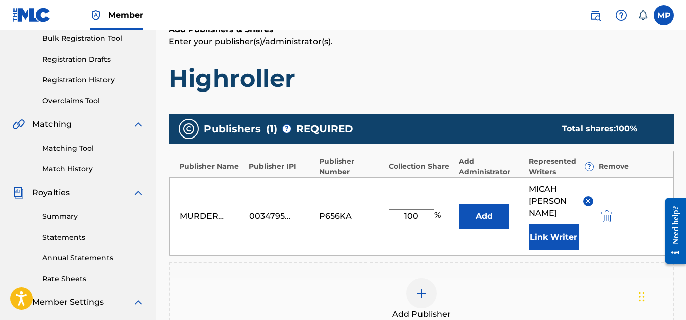
scroll to position [319, 0]
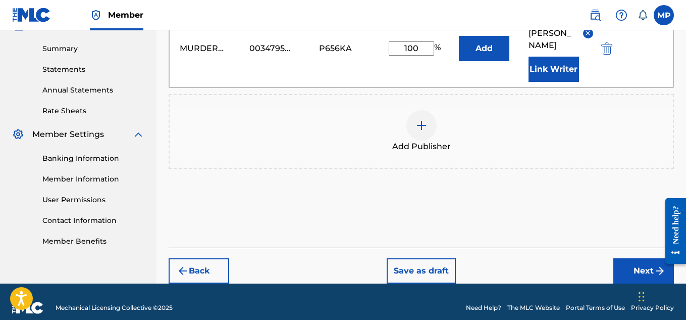
click at [624, 258] on button "Next" at bounding box center [643, 270] width 61 height 25
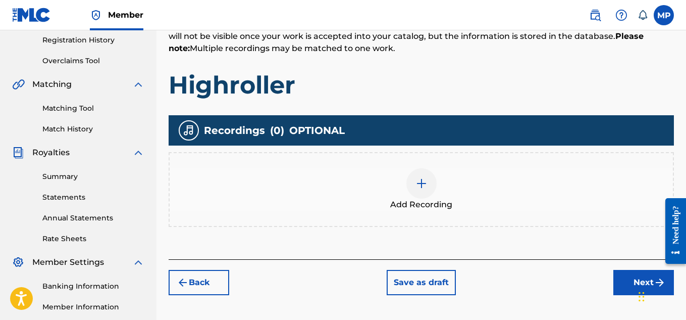
scroll to position [229, 0]
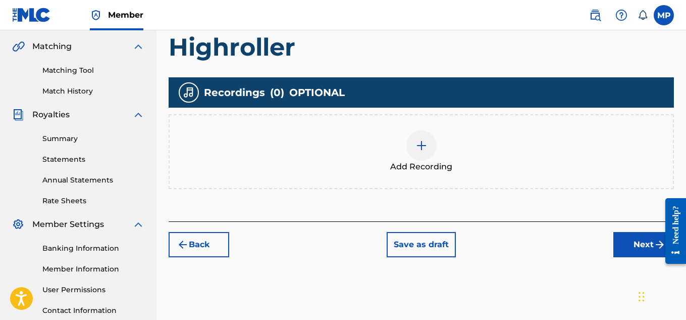
click at [423, 117] on div "Add Recording" at bounding box center [421, 151] width 505 height 75
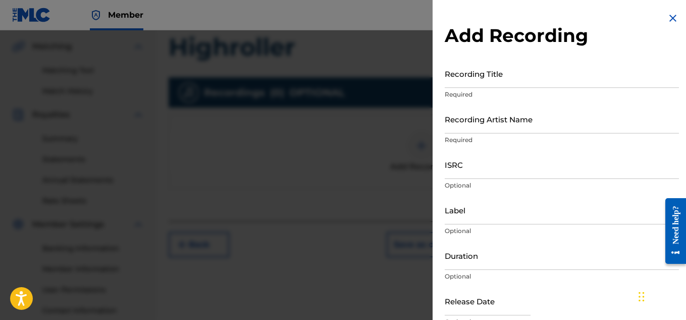
click at [499, 79] on input "Recording Title" at bounding box center [562, 73] width 234 height 29
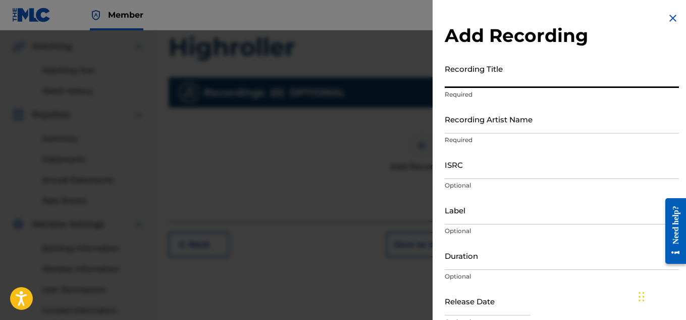
click at [469, 122] on input "Recording Artist Name" at bounding box center [562, 119] width 234 height 29
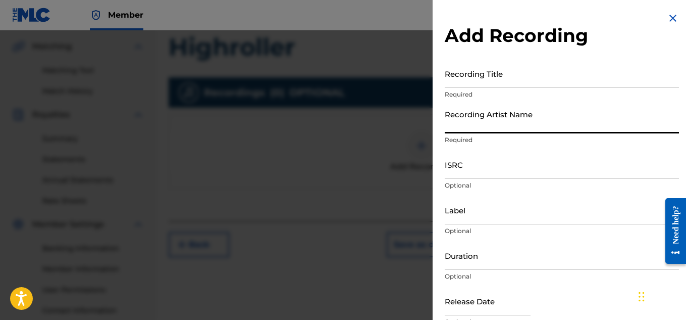
paste input "[PERSON_NAME]"
type input "[PERSON_NAME]"
click at [480, 79] on input "Recording Title" at bounding box center [562, 73] width 234 height 29
paste input "HIGHROLLER"
type input "HIGHROLLER"
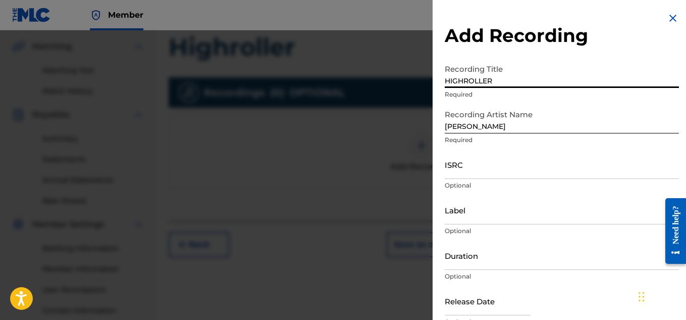
scroll to position [49, 0]
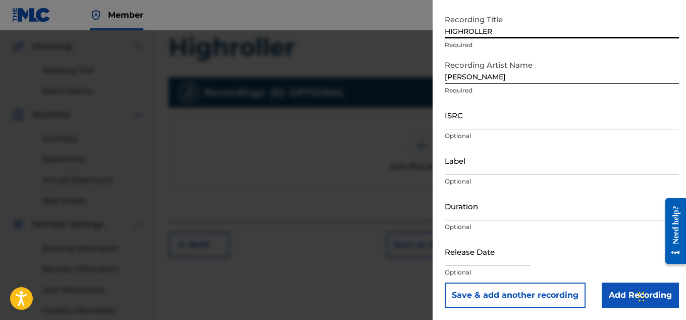
click at [609, 295] on input "Add Recording" at bounding box center [640, 294] width 77 height 25
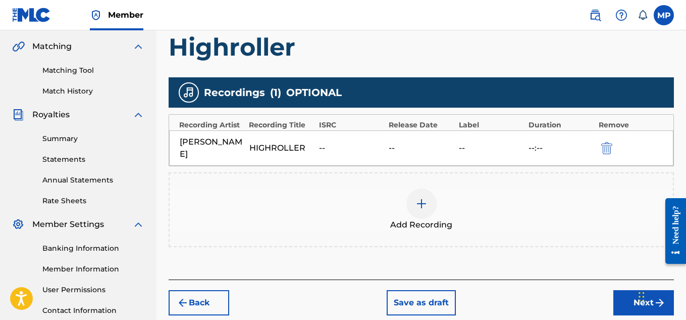
click at [625, 290] on button "Next" at bounding box center [643, 302] width 61 height 25
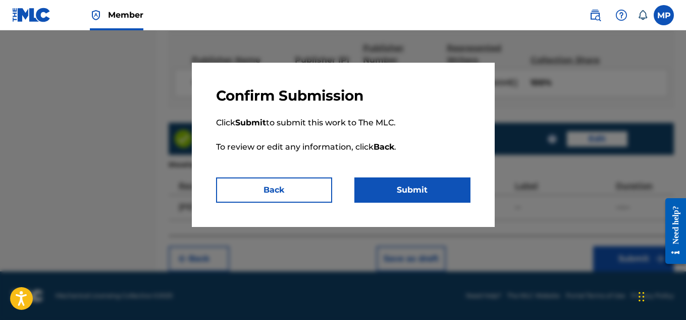
click at [413, 188] on button "Submit" at bounding box center [412, 189] width 116 height 25
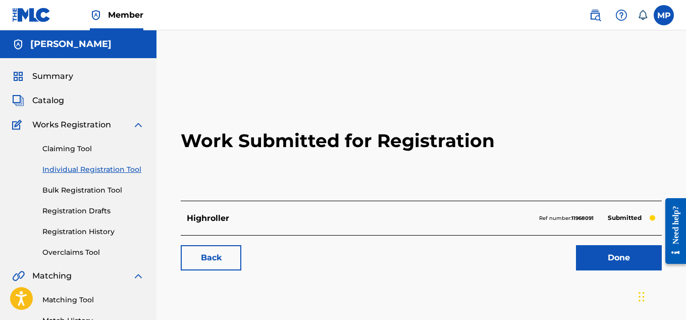
click at [227, 254] on link "Back" at bounding box center [211, 257] width 61 height 25
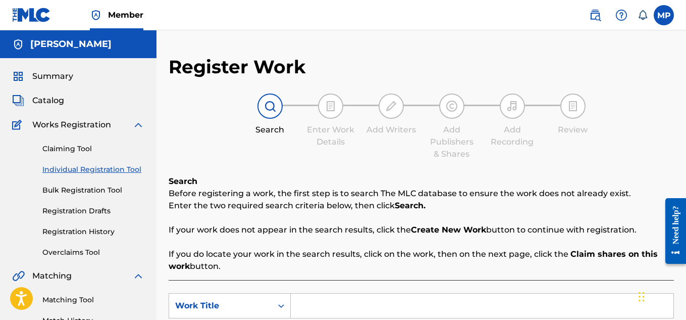
scroll to position [120, 0]
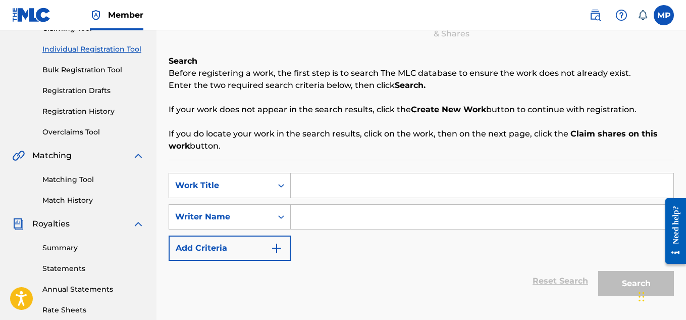
click at [93, 115] on link "Registration History" at bounding box center [93, 111] width 102 height 11
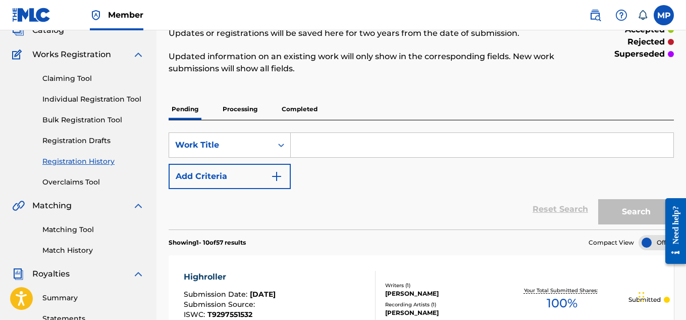
scroll to position [32, 0]
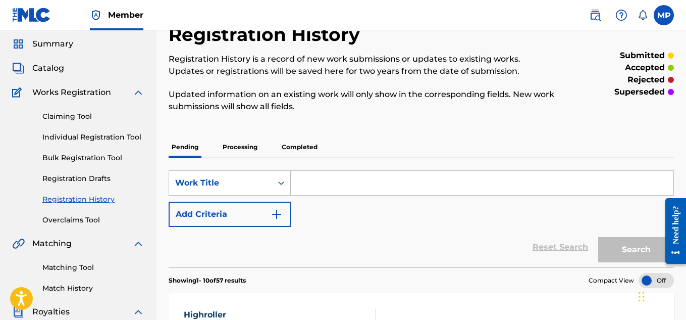
click at [84, 140] on link "Individual Registration Tool" at bounding box center [93, 137] width 102 height 11
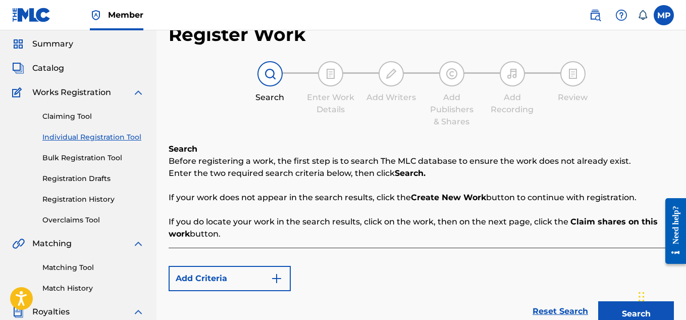
scroll to position [48, 0]
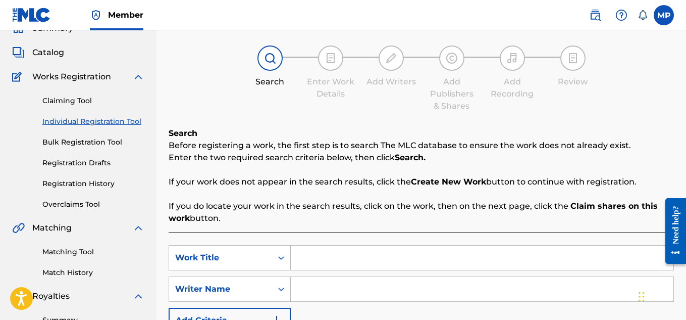
click at [333, 245] on input "Search Form" at bounding box center [482, 257] width 383 height 24
paste input "LUST (OLD SCHOOL REMIX)"
type input "LUST (OLD SCHOOL REMIX)"
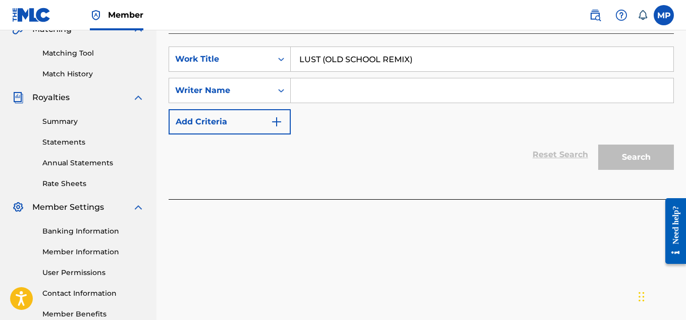
click at [325, 90] on input "Search Form" at bounding box center [482, 90] width 383 height 24
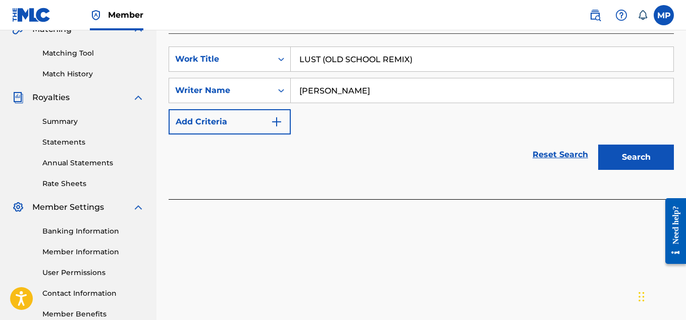
type input "[PERSON_NAME]"
click at [625, 164] on button "Search" at bounding box center [636, 156] width 76 height 25
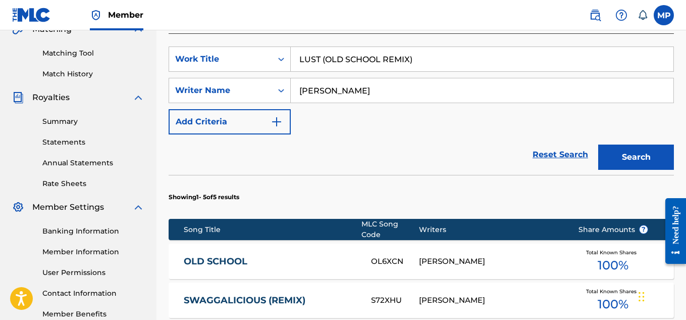
scroll to position [527, 0]
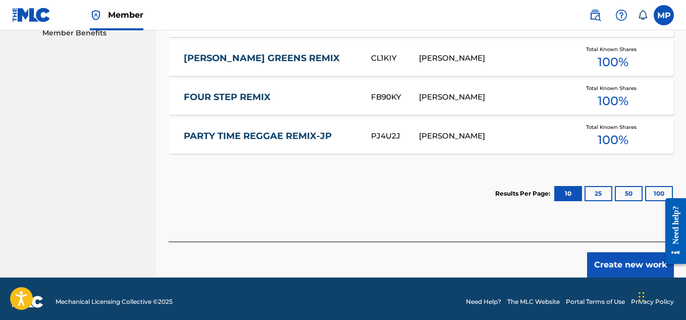
click at [610, 252] on button "Create new work" at bounding box center [630, 264] width 87 height 25
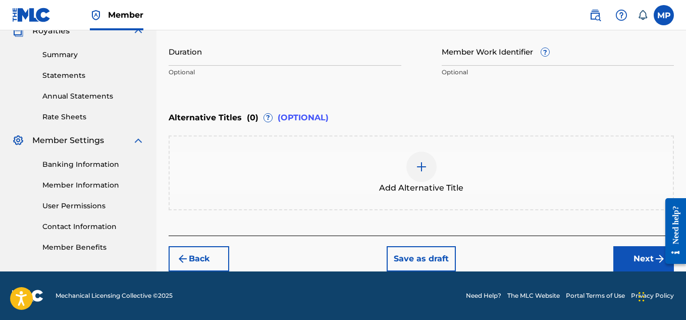
scroll to position [231, 0]
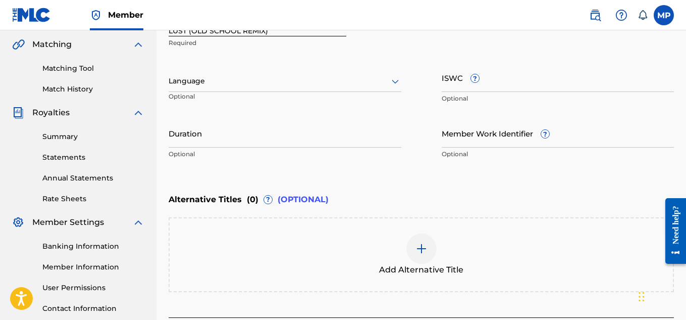
click at [550, 85] on input "ISWC ?" at bounding box center [558, 77] width 233 height 29
paste input "T9297551510"
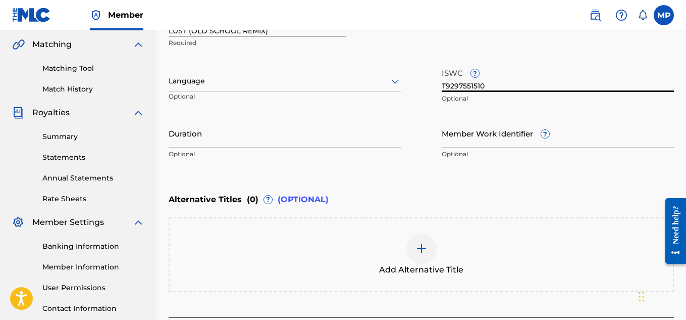
type input "T9297551510"
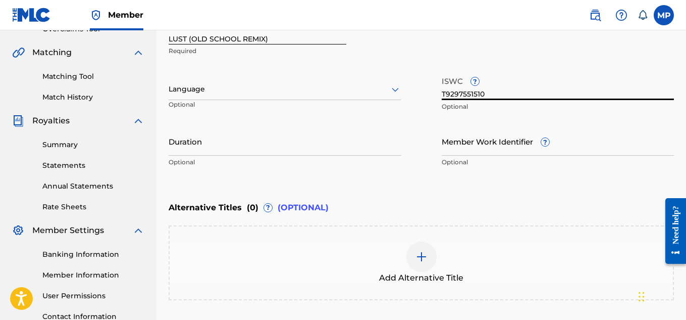
scroll to position [222, 0]
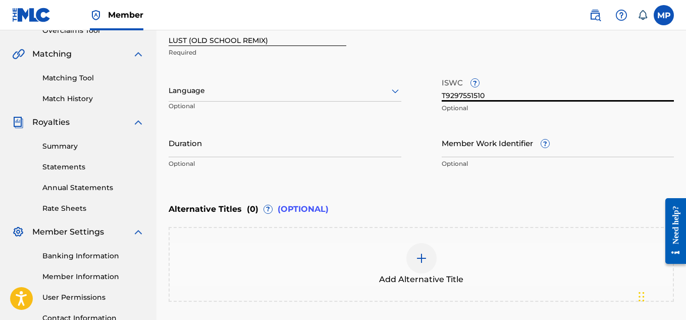
click at [449, 142] on input "Member Work Identifier ?" at bounding box center [558, 142] width 233 height 29
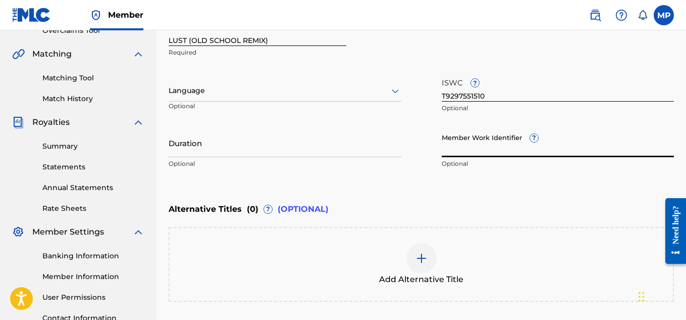
paste input "LUST (OLD SCHOOL REMIX)"
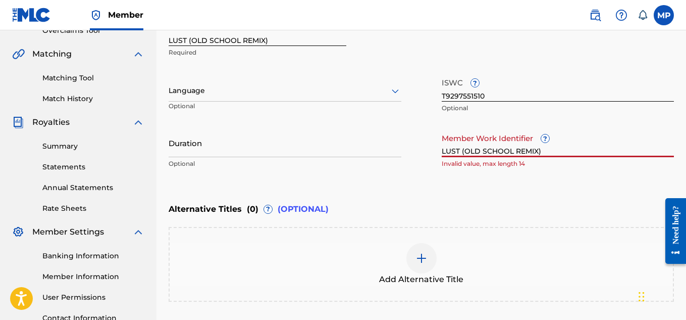
type input "LUST (OLD SCHOOL REMIX)"
click at [445, 157] on div "Member Work Identifier ? LUST (OLD SCHOOL REMIX) Invalid value, max length 14" at bounding box center [558, 150] width 233 height 45
click at [459, 144] on input "LUST (OLD SCHOOL REMIX)" at bounding box center [558, 142] width 233 height 29
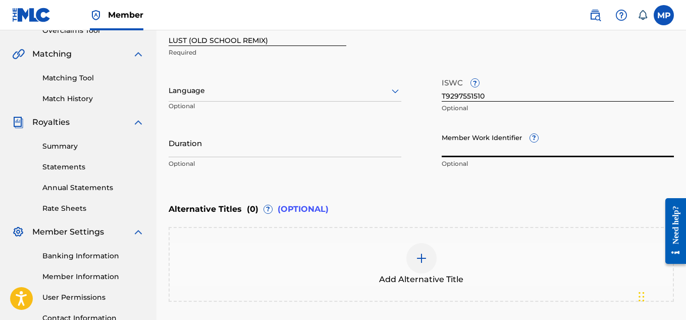
scroll to position [313, 0]
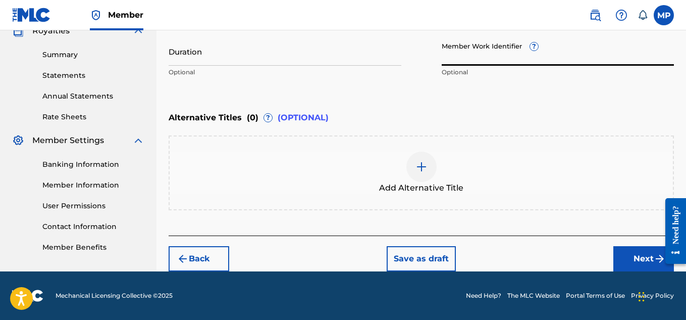
click at [437, 166] on div "Add Alternative Title" at bounding box center [421, 172] width 503 height 42
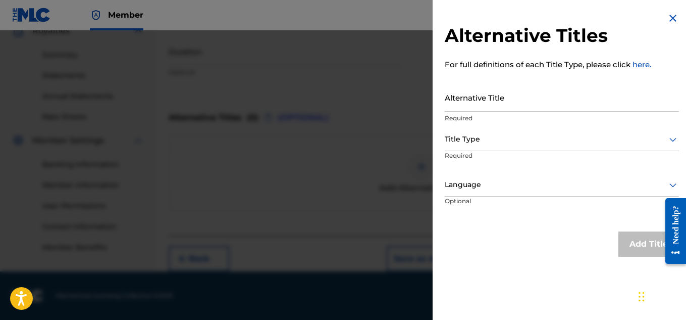
click at [460, 100] on input "Alternative Title" at bounding box center [562, 97] width 234 height 29
paste input "LUST (OLD SCHOOL REMIX)"
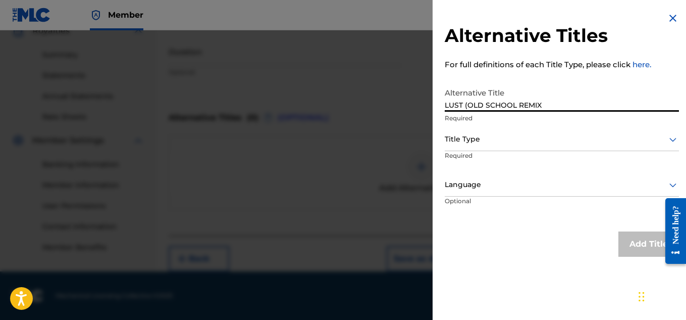
click at [468, 105] on input "LUST (OLD SCHOOL REMIX" at bounding box center [562, 97] width 234 height 29
type input "LUST OLD SCHOOL REMIX"
click at [475, 141] on div at bounding box center [562, 139] width 234 height 13
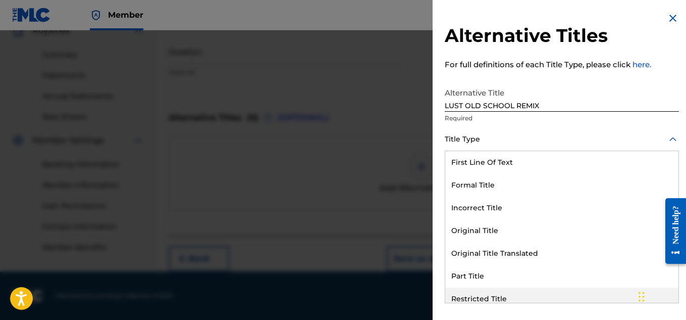
scroll to position [0, 0]
click at [485, 296] on div "Restricted Title" at bounding box center [561, 298] width 233 height 23
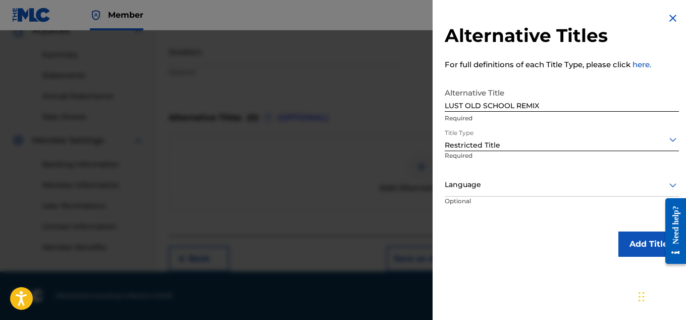
click at [645, 247] on button "Add Title" at bounding box center [649, 243] width 61 height 25
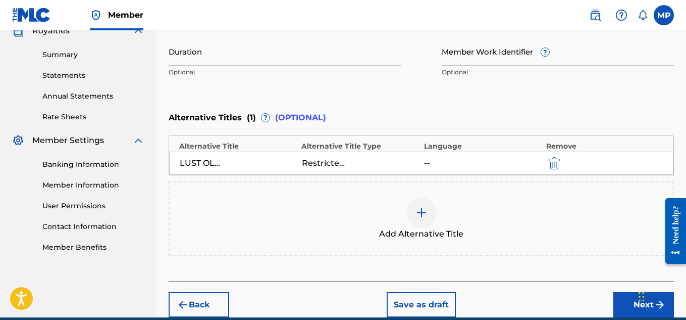
scroll to position [338, 0]
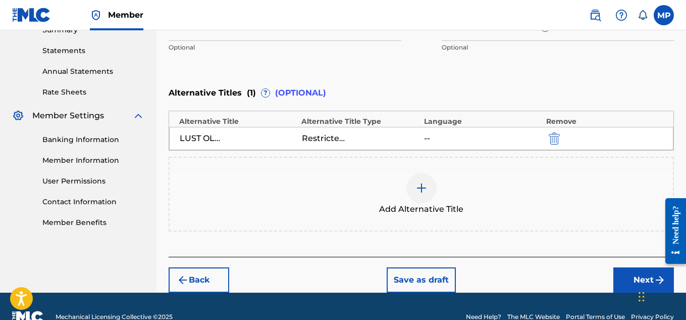
click at [427, 186] on img at bounding box center [422, 188] width 12 height 12
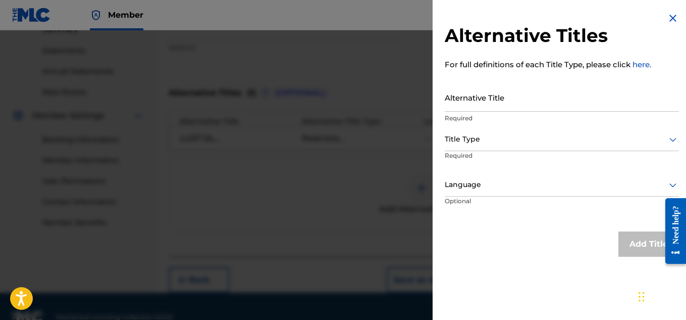
click at [514, 137] on div at bounding box center [562, 139] width 234 height 13
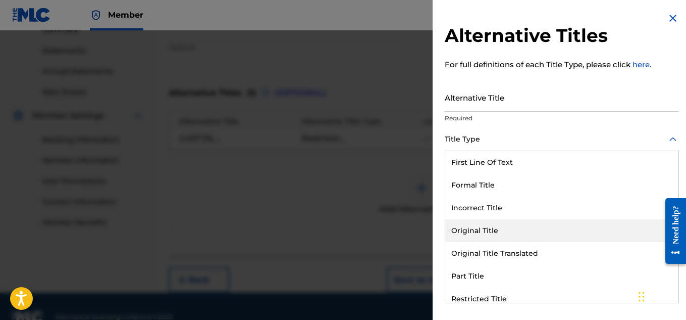
scroll to position [98, 0]
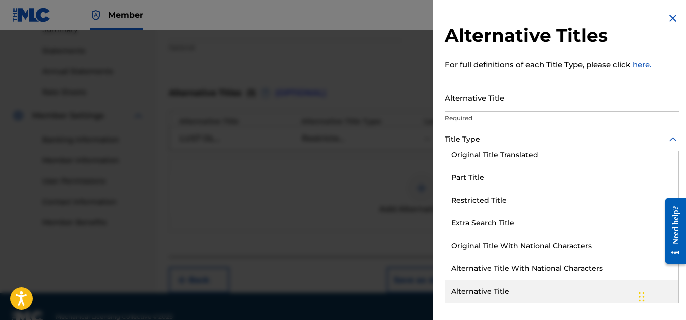
click at [465, 293] on div "Alternative Title" at bounding box center [561, 291] width 233 height 23
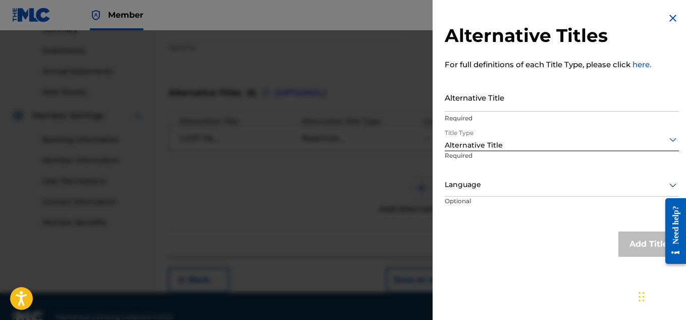
click at [482, 93] on input "Alternative Title" at bounding box center [562, 97] width 234 height 29
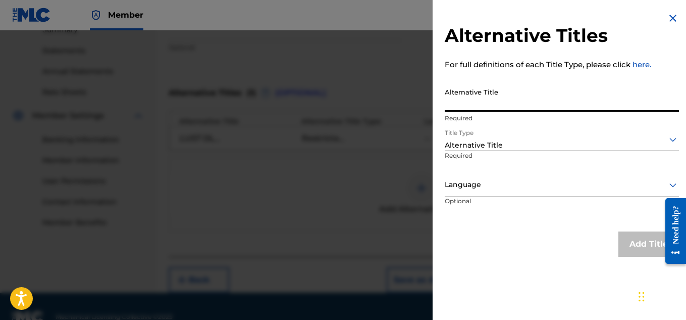
paste input "LUST (OLD SCHOOL REMIX)"
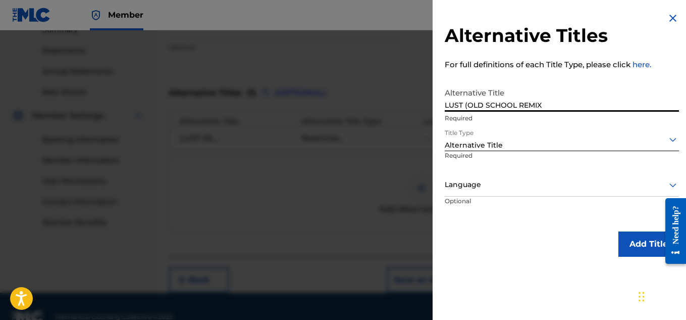
click at [468, 105] on input "LUST (OLD SCHOOL REMIX" at bounding box center [562, 97] width 234 height 29
click at [528, 106] on input "LUST OLD SCHOOL REMIX" at bounding box center [562, 97] width 234 height 29
type input "LUST OLD SCHOOL MIX"
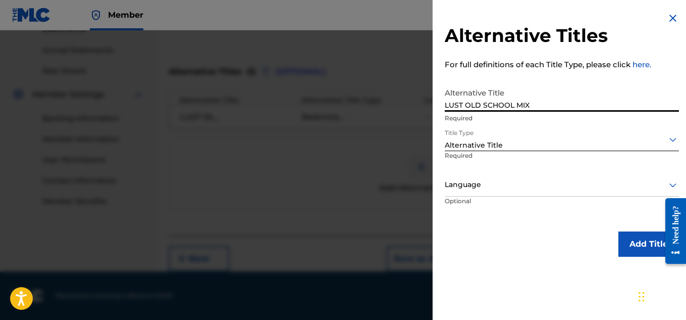
click at [635, 255] on button "Add Title" at bounding box center [649, 243] width 61 height 25
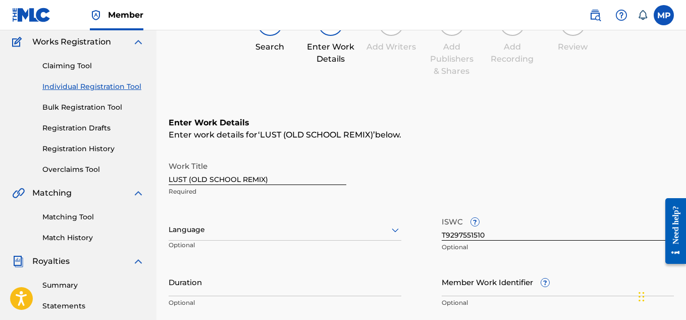
scroll to position [209, 0]
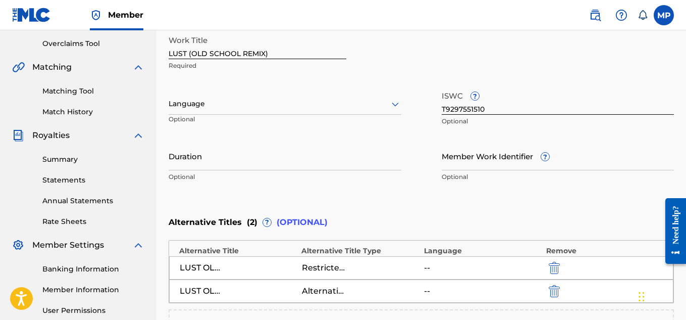
click at [463, 156] on input "Member Work Identifier ?" at bounding box center [558, 155] width 233 height 29
paste input "896729634"
type input "896729634"
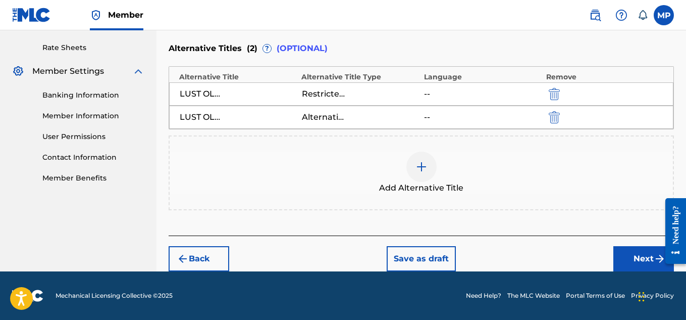
click at [620, 261] on button "Next" at bounding box center [643, 258] width 61 height 25
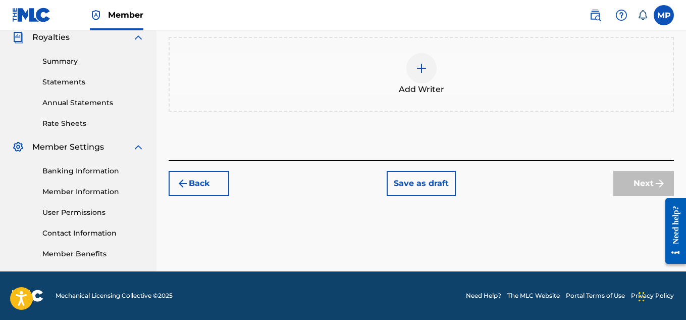
scroll to position [243, 0]
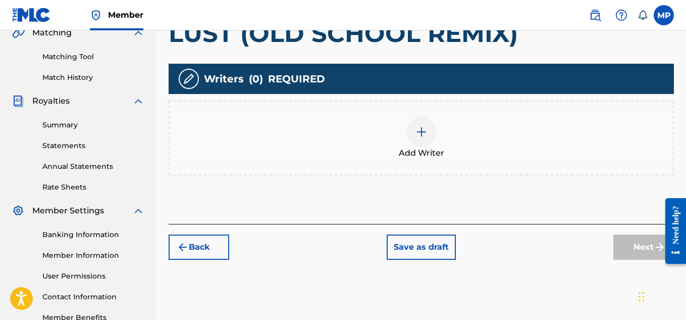
click at [428, 147] on div at bounding box center [421, 132] width 30 height 30
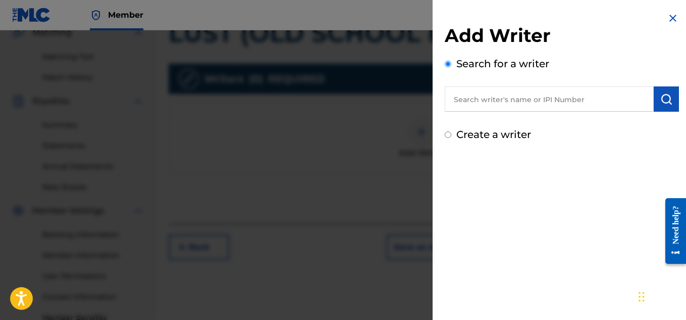
scroll to position [191, 0]
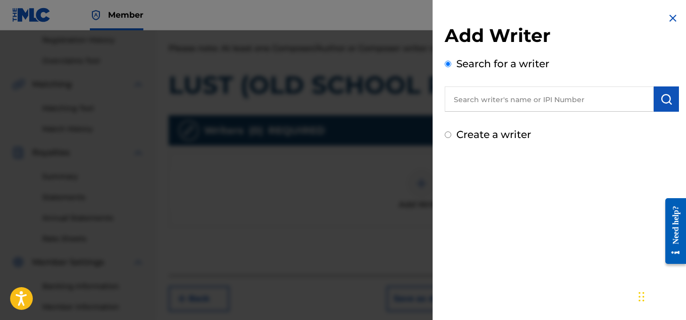
click at [500, 96] on input "text" at bounding box center [549, 98] width 209 height 25
click at [533, 107] on input "text" at bounding box center [549, 98] width 209 height 25
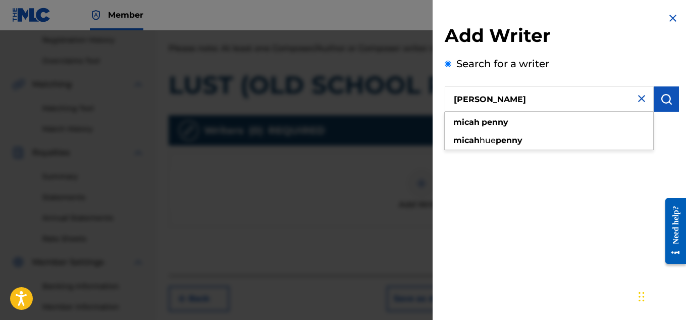
type input "[PERSON_NAME]"
click at [663, 102] on img "submit" at bounding box center [666, 99] width 12 height 12
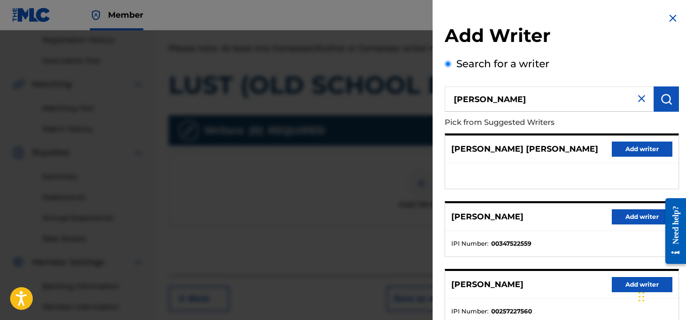
click at [627, 214] on button "Add writer" at bounding box center [642, 216] width 61 height 15
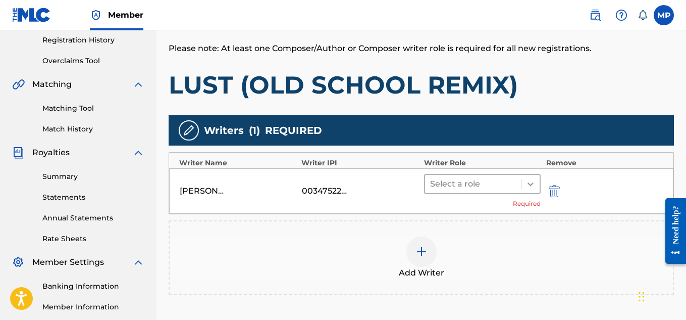
click at [523, 177] on div at bounding box center [531, 184] width 18 height 18
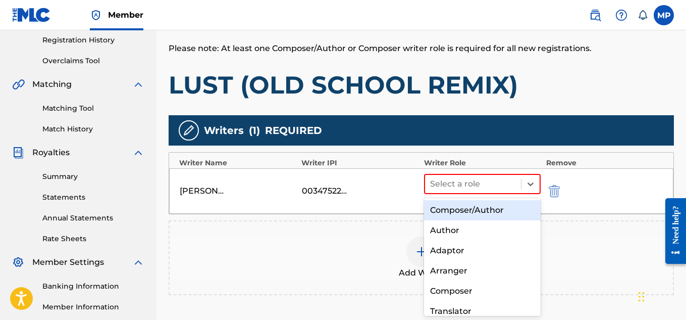
click at [492, 202] on div "Composer/Author" at bounding box center [482, 210] width 117 height 20
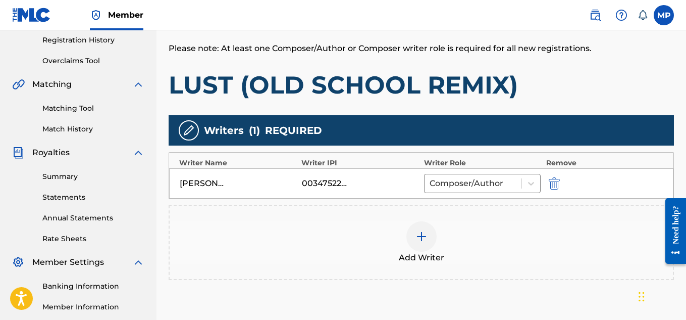
scroll to position [306, 0]
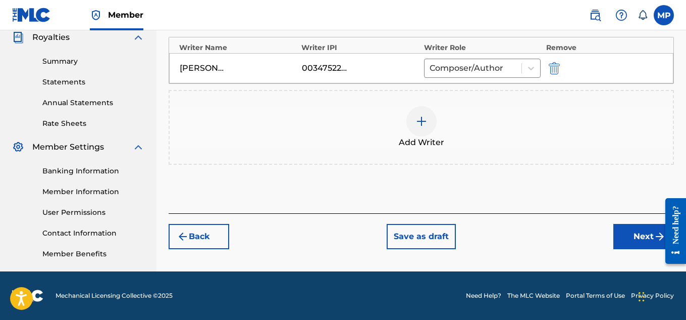
click at [637, 235] on button "Next" at bounding box center [643, 236] width 61 height 25
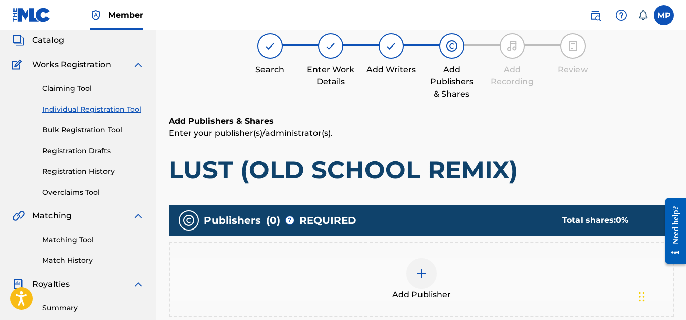
scroll to position [244, 0]
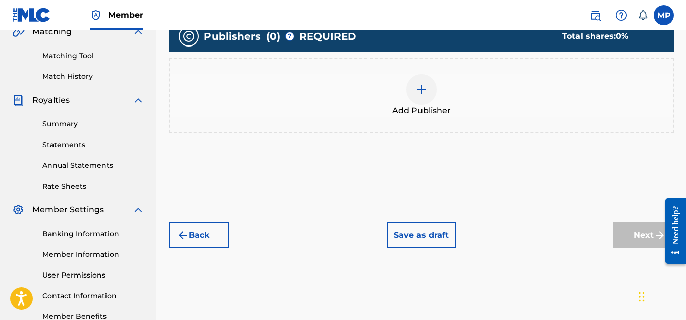
click at [430, 99] on div at bounding box center [421, 89] width 30 height 30
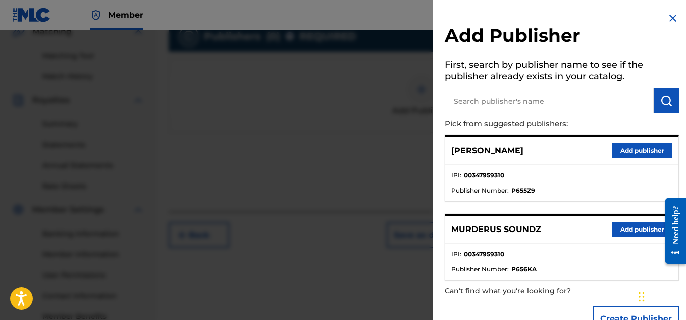
click at [625, 232] on button "Add publisher" at bounding box center [642, 229] width 61 height 15
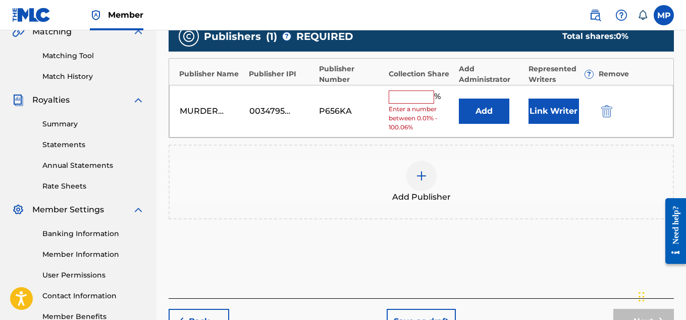
click at [400, 88] on div "MURDERUS SOUNDZ 00347959310 P656KA % Enter a number between 0.01% - 100.06% Add…" at bounding box center [421, 111] width 504 height 53
click at [404, 95] on input "text" at bounding box center [411, 96] width 45 height 13
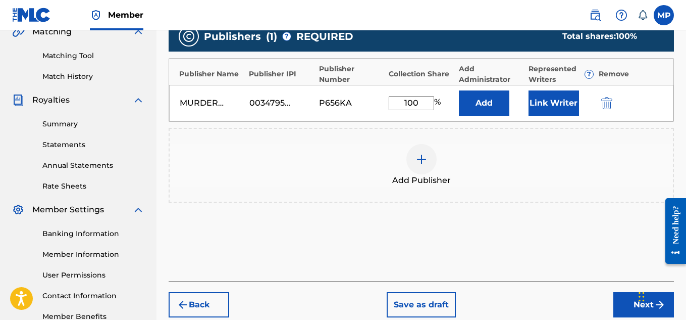
type input "100"
click at [556, 106] on button "Link Writer" at bounding box center [554, 102] width 50 height 25
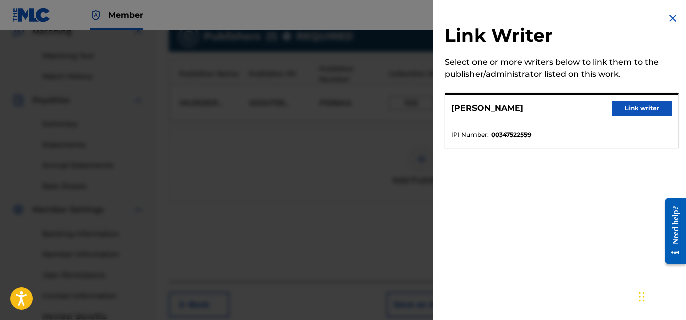
click at [629, 110] on button "Link writer" at bounding box center [642, 107] width 61 height 15
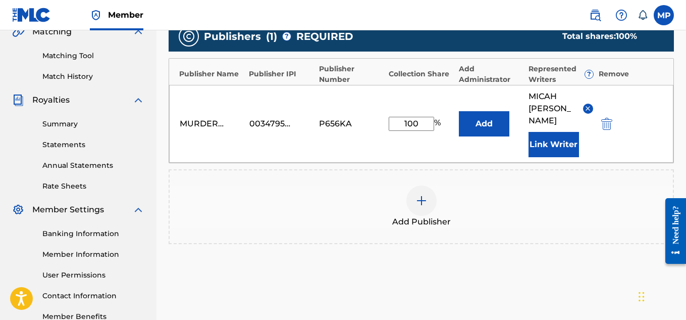
scroll to position [319, 0]
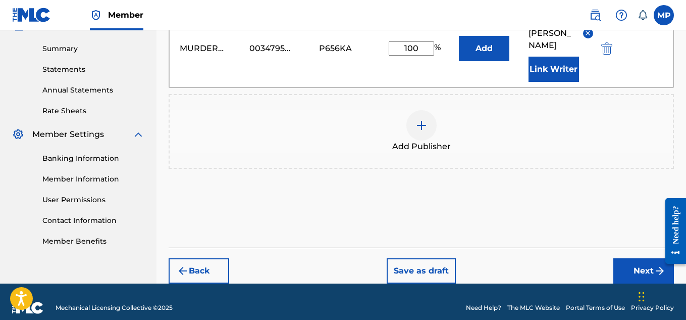
click at [624, 260] on button "Next" at bounding box center [643, 270] width 61 height 25
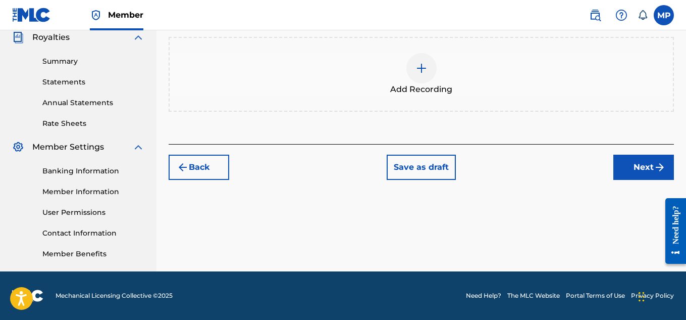
scroll to position [166, 0]
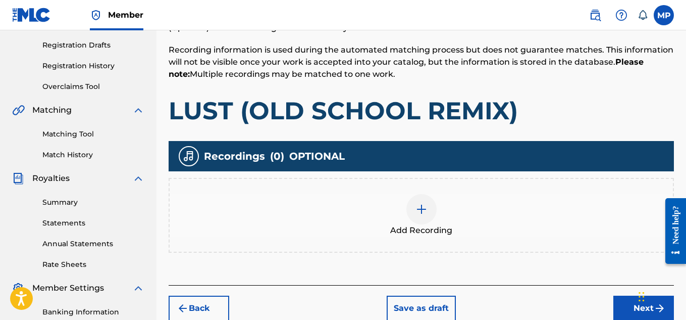
click at [418, 210] on img at bounding box center [422, 209] width 12 height 12
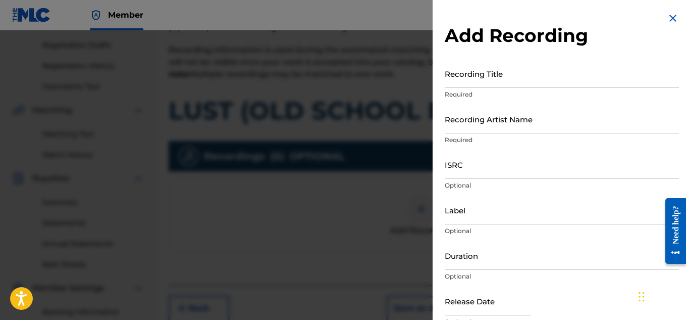
click at [520, 83] on input "Recording Title" at bounding box center [562, 73] width 234 height 29
paste input "LUST (OLD SCHOOL REMIX)"
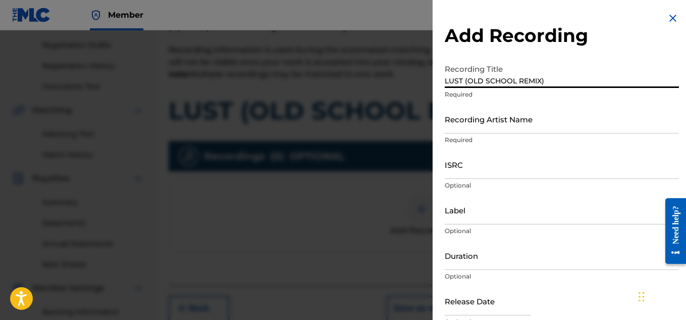
type input "LUST (OLD SCHOOL REMIX)"
click at [506, 125] on input "Recording Artist Name" at bounding box center [562, 119] width 234 height 29
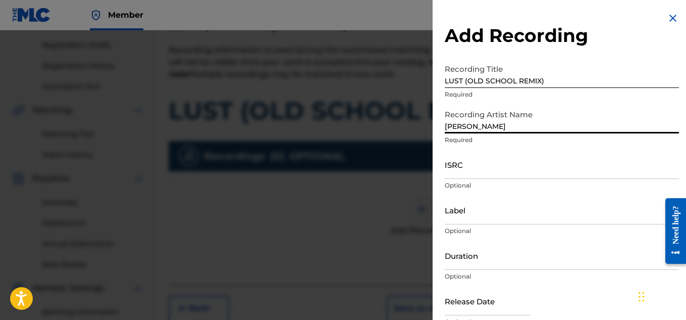
type input "[PERSON_NAME]"
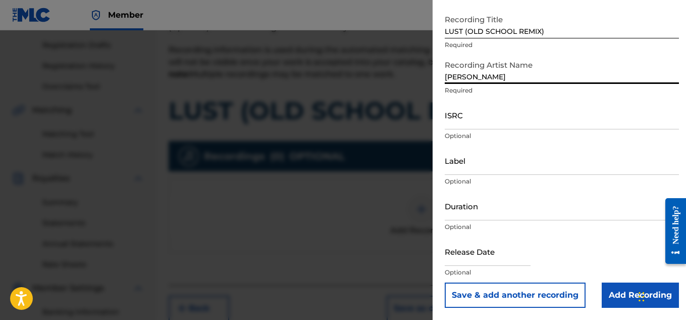
click at [610, 291] on input "Add Recording" at bounding box center [640, 294] width 77 height 25
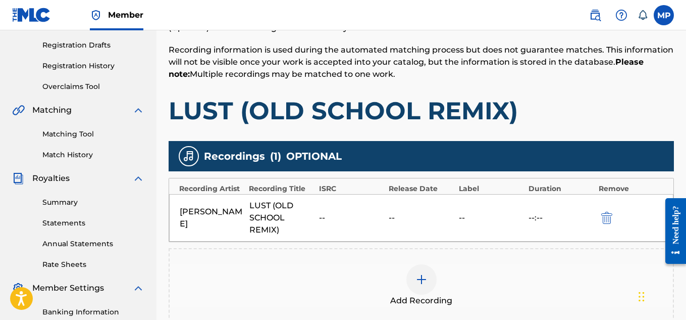
scroll to position [306, 0]
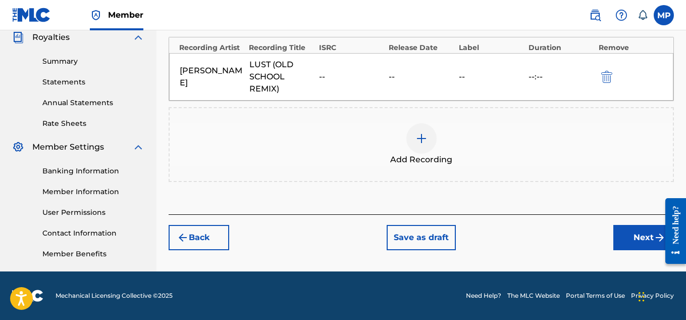
click at [627, 228] on button "Next" at bounding box center [643, 237] width 61 height 25
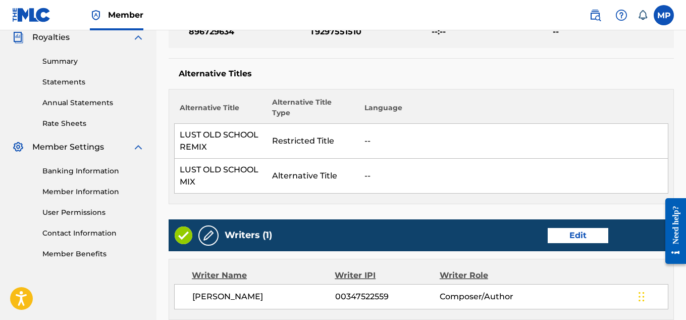
scroll to position [649, 0]
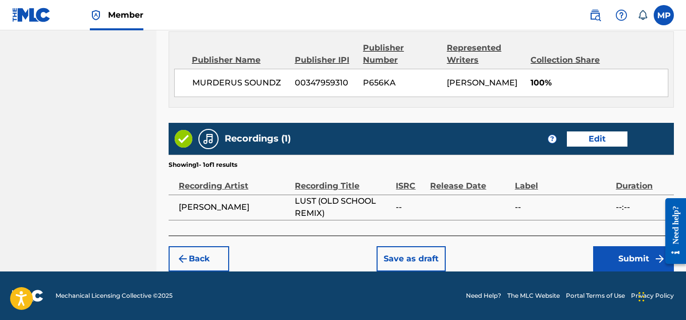
click at [610, 248] on button "Submit" at bounding box center [633, 258] width 81 height 25
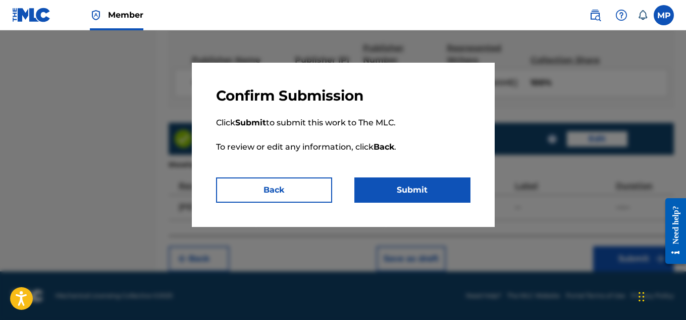
click at [430, 178] on button "Submit" at bounding box center [412, 189] width 116 height 25
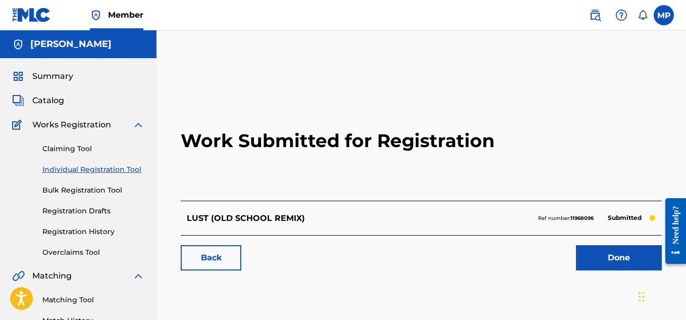
click at [216, 255] on link "Back" at bounding box center [211, 257] width 61 height 25
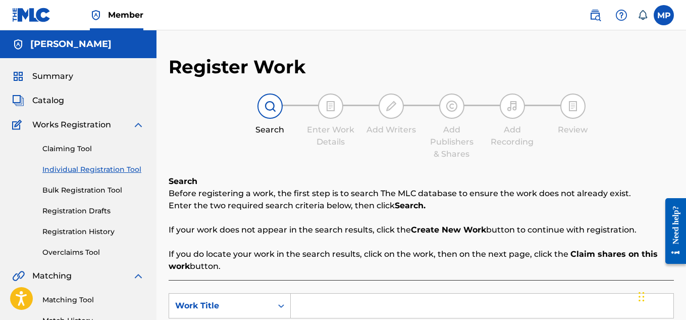
scroll to position [131, 0]
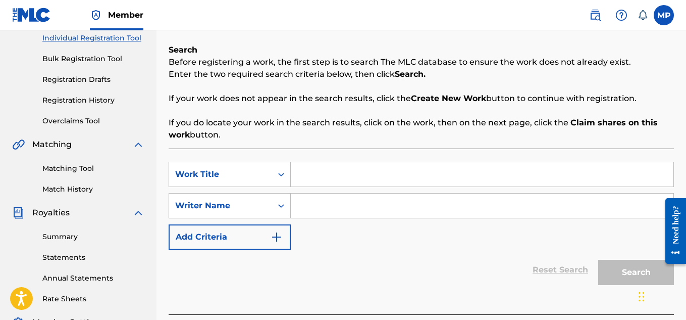
click at [333, 169] on input "Search Form" at bounding box center [482, 174] width 383 height 24
type input "Called Love"
click at [385, 199] on input "Search Form" at bounding box center [482, 205] width 383 height 24
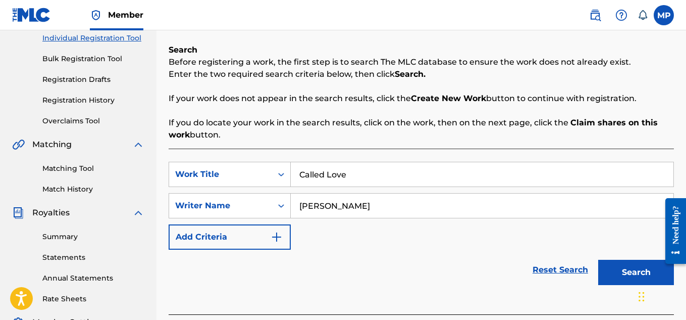
scroll to position [268, 0]
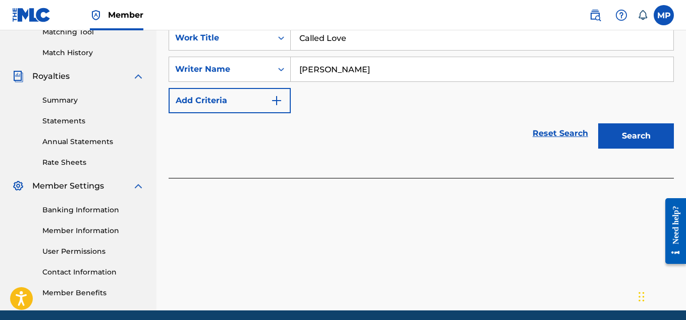
type input "[PERSON_NAME]"
click at [637, 134] on button "Search" at bounding box center [636, 135] width 76 height 25
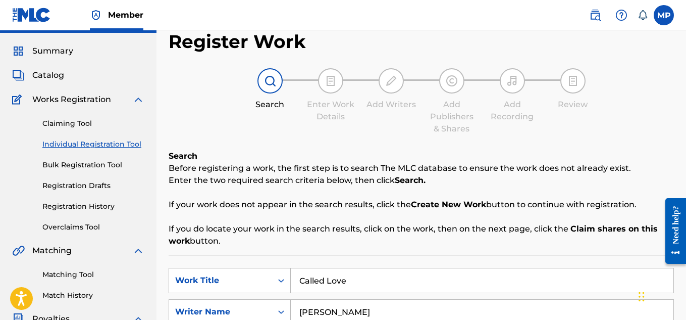
scroll to position [0, 0]
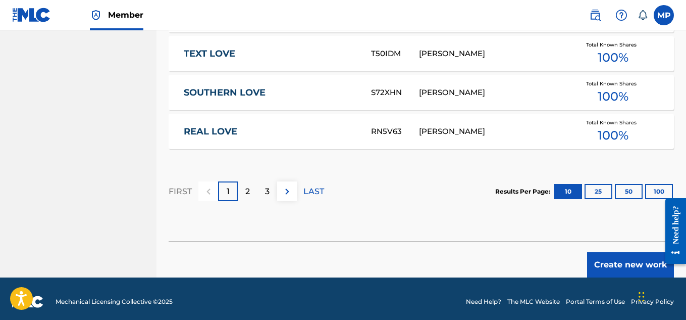
click at [607, 262] on button "Create new work" at bounding box center [630, 264] width 87 height 25
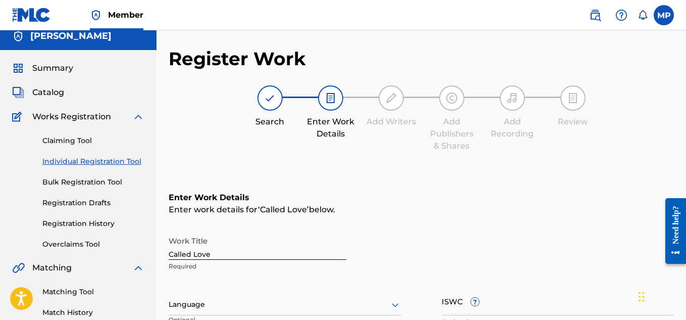
scroll to position [106, 0]
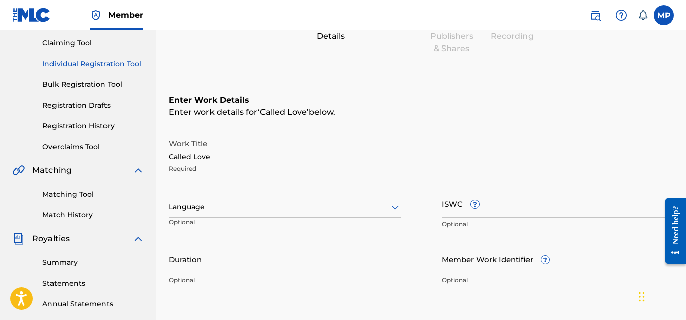
click at [507, 207] on input "ISWC ?" at bounding box center [558, 203] width 233 height 29
paste input "T9297551521"
type input "T9297551521"
click at [468, 258] on input "Member Work Identifier ?" at bounding box center [558, 258] width 233 height 29
paste input "896729644"
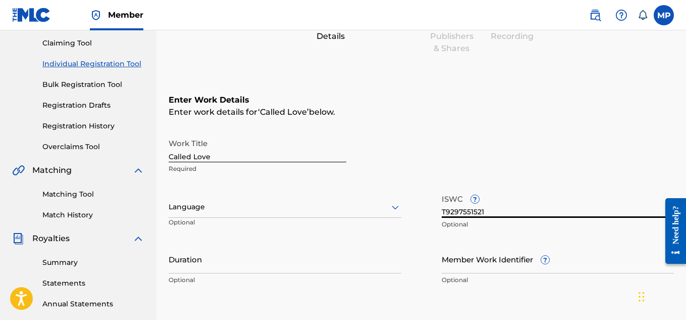
type input "896729644"
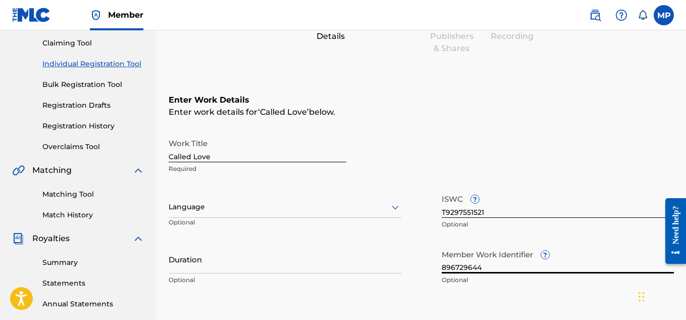
scroll to position [313, 0]
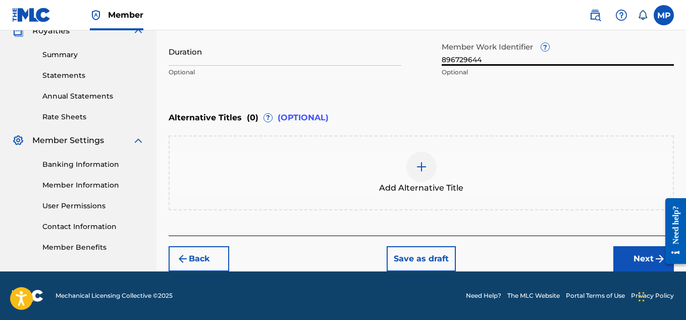
click at [628, 256] on button "Next" at bounding box center [643, 258] width 61 height 25
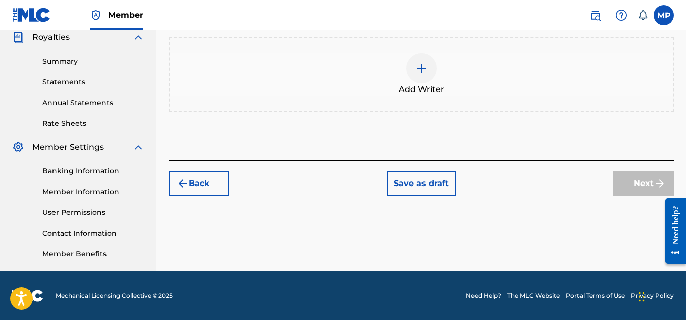
scroll to position [240, 0]
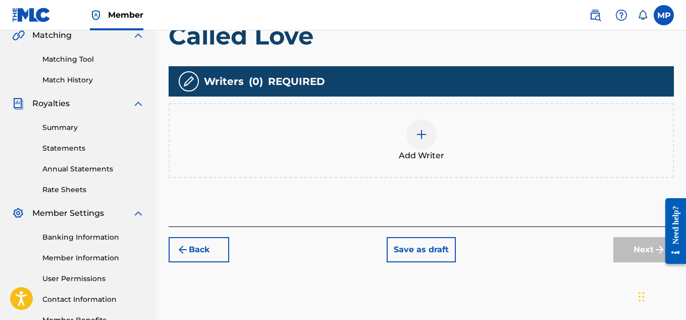
click at [427, 143] on div at bounding box center [421, 134] width 30 height 30
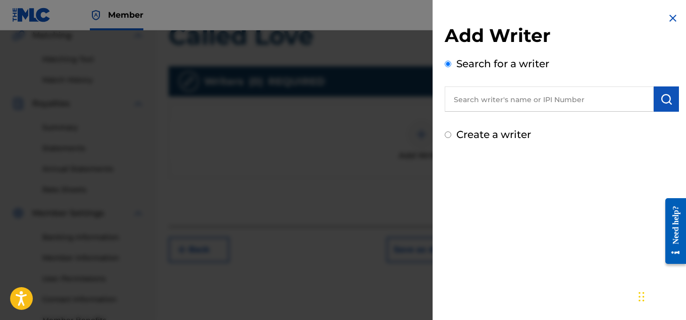
click at [520, 102] on input "text" at bounding box center [549, 98] width 209 height 25
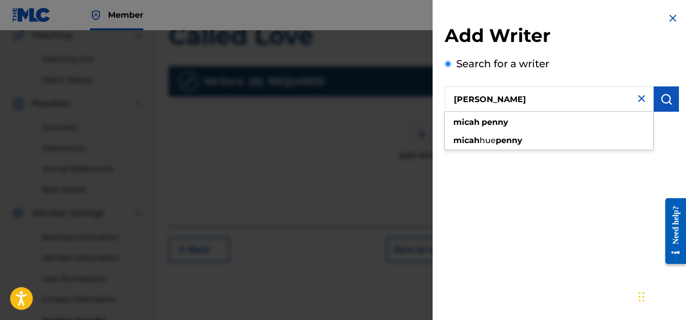
type input "[PERSON_NAME]"
click at [654, 98] on button "submit" at bounding box center [666, 98] width 25 height 25
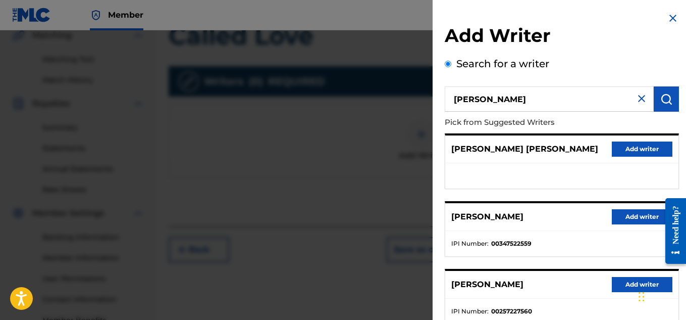
click at [629, 218] on button "Add writer" at bounding box center [642, 216] width 61 height 15
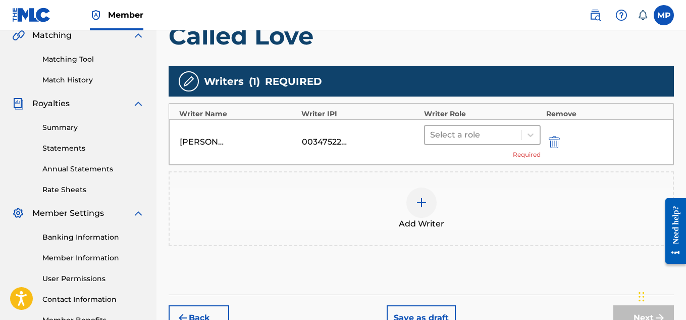
click at [461, 136] on div at bounding box center [473, 135] width 86 height 14
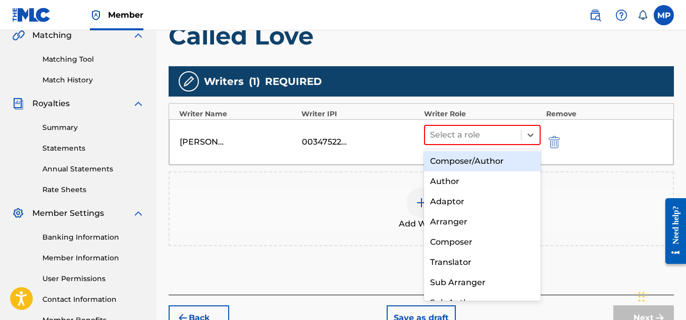
click at [449, 158] on div "Composer/Author" at bounding box center [482, 161] width 117 height 20
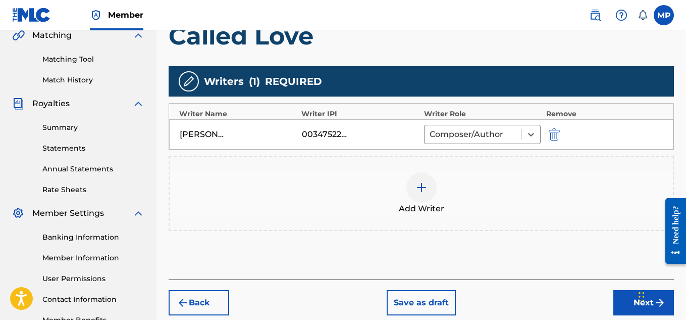
scroll to position [306, 0]
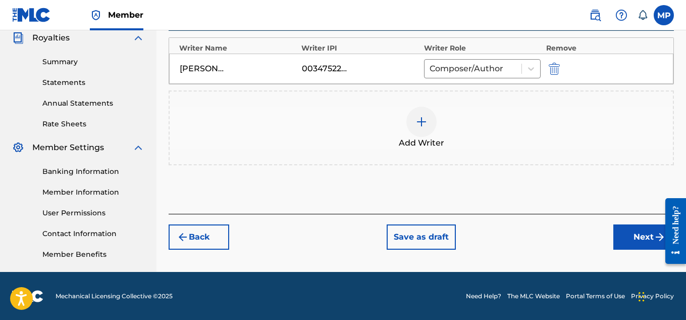
click at [621, 234] on button "Next" at bounding box center [643, 236] width 61 height 25
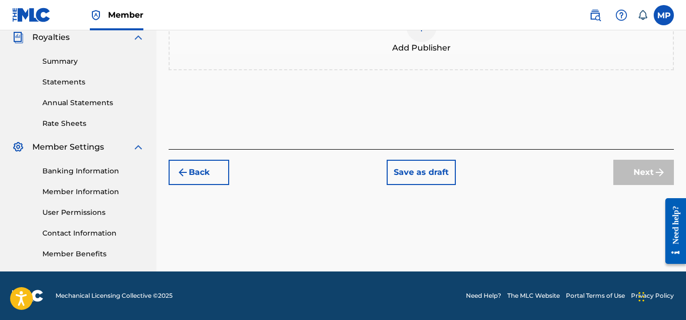
click at [427, 42] on div at bounding box center [421, 27] width 30 height 30
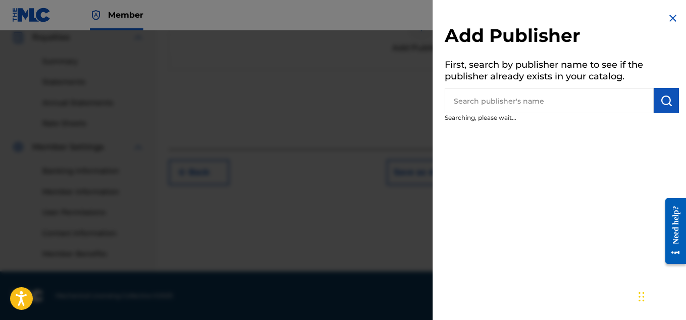
scroll to position [160, 0]
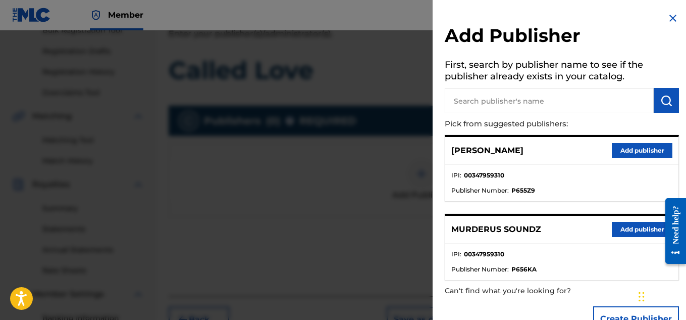
click at [631, 224] on button "Add publisher" at bounding box center [642, 229] width 61 height 15
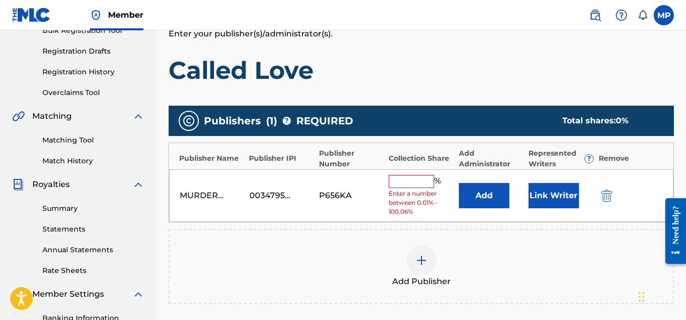
click at [415, 178] on input "text" at bounding box center [411, 181] width 45 height 13
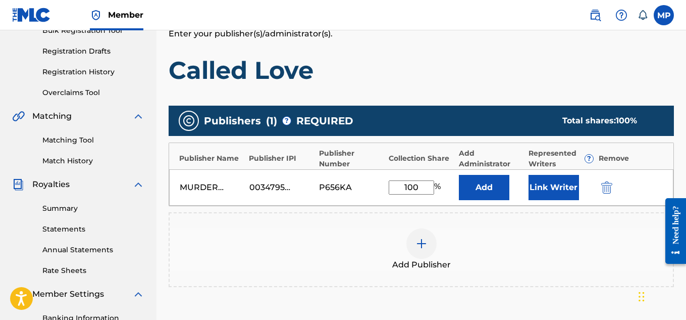
type input "100"
click at [552, 186] on button "Link Writer" at bounding box center [554, 187] width 50 height 25
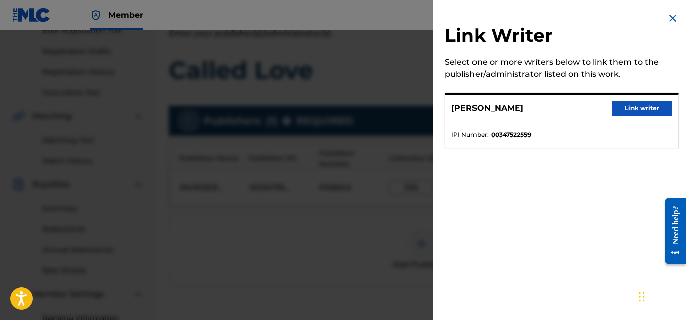
click at [637, 110] on button "Link writer" at bounding box center [642, 107] width 61 height 15
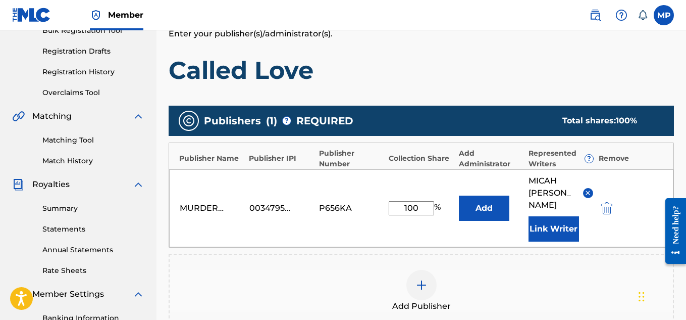
scroll to position [319, 0]
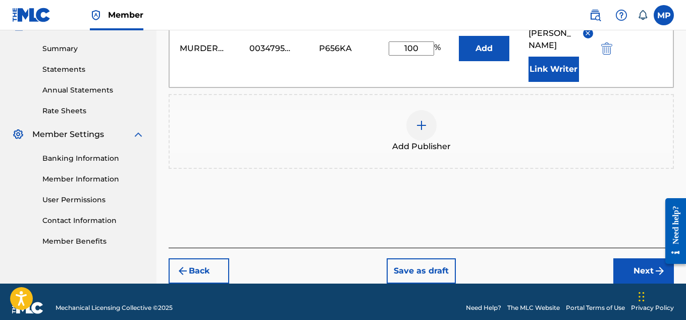
click at [638, 261] on button "Next" at bounding box center [643, 270] width 61 height 25
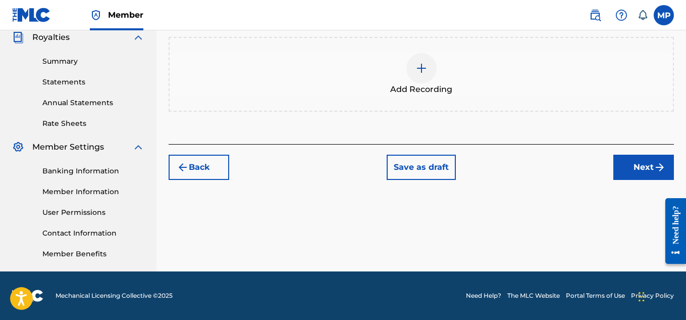
click at [424, 76] on div at bounding box center [421, 68] width 30 height 30
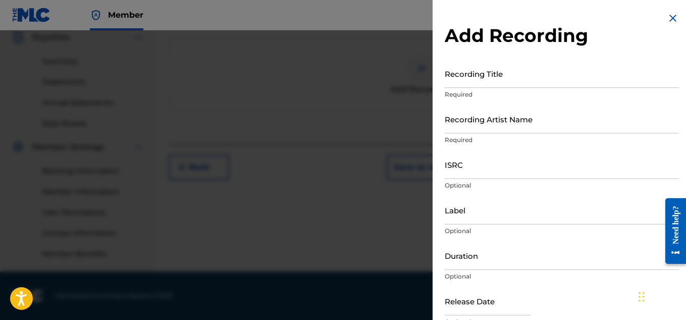
click at [470, 82] on input "Recording Title" at bounding box center [562, 73] width 234 height 29
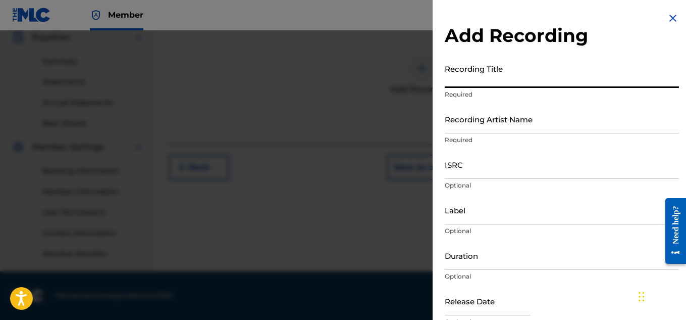
paste input "CALLED LOVE"
type input "CALLED LOVE"
click at [468, 125] on input "Recording Artist Name" at bounding box center [562, 119] width 234 height 29
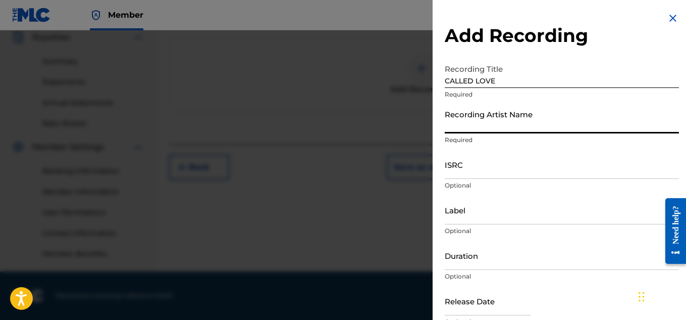
paste input "[PERSON_NAME]"
type input "[PERSON_NAME]"
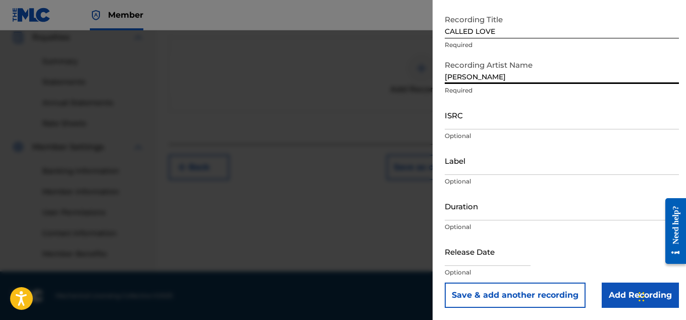
click at [621, 296] on input "Add Recording" at bounding box center [640, 294] width 77 height 25
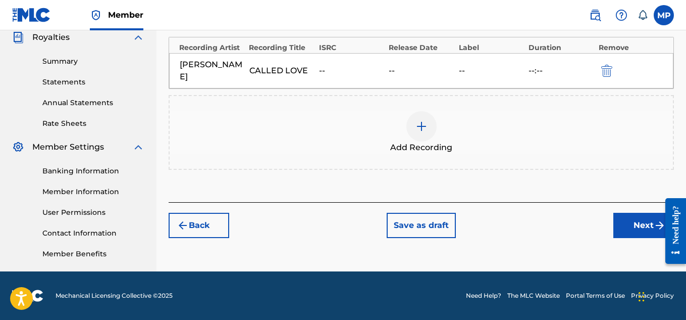
scroll to position [251, 0]
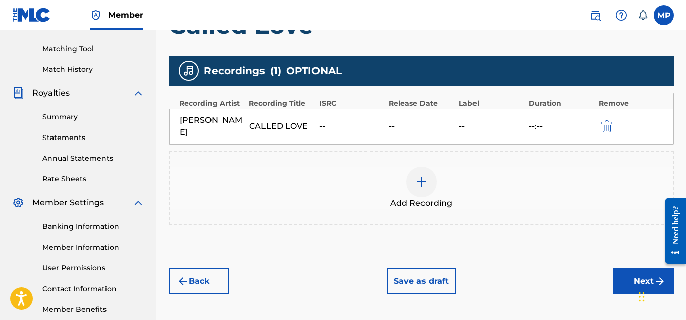
click at [617, 274] on button "Next" at bounding box center [643, 280] width 61 height 25
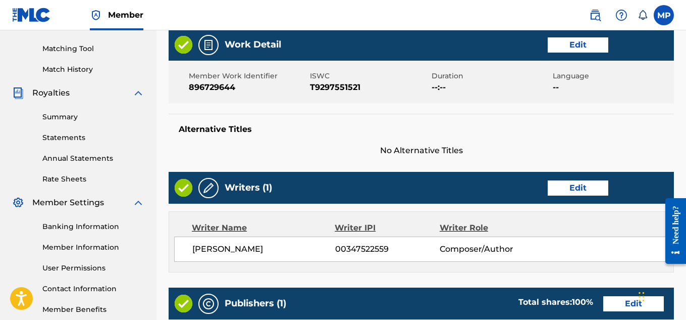
scroll to position [546, 0]
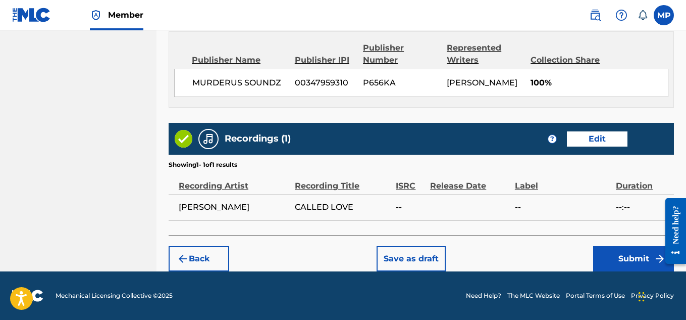
click at [603, 251] on button "Submit" at bounding box center [633, 258] width 81 height 25
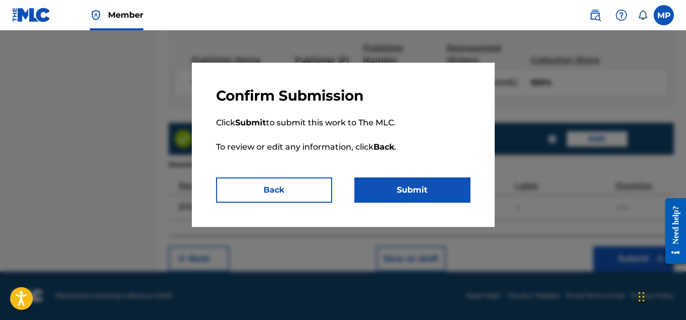
click at [405, 196] on button "Submit" at bounding box center [412, 189] width 116 height 25
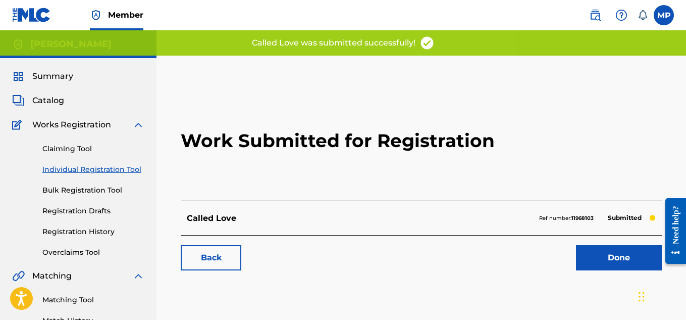
click at [209, 256] on link "Back" at bounding box center [211, 257] width 61 height 25
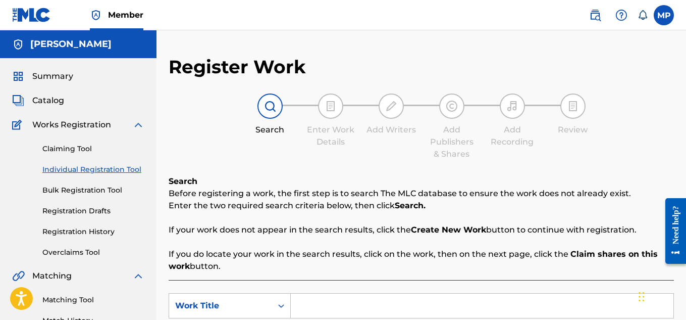
scroll to position [214, 0]
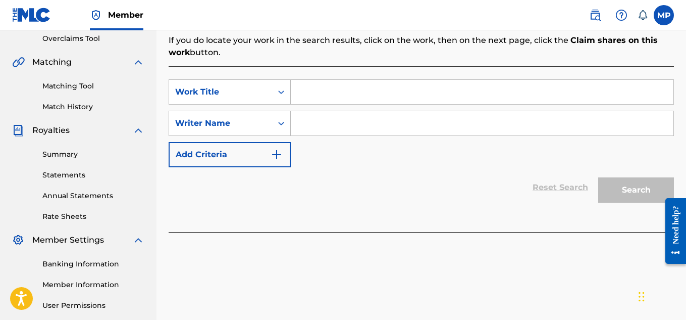
click at [365, 90] on input "Search Form" at bounding box center [482, 92] width 383 height 24
paste input "LUST (DUBSTEP REMIX)"
type input "LUST (DUBSTEP REMIX)"
click at [357, 137] on div "SearchWithCriteria57e24ba9-4bf3-45e5-82ae-6e4e9cafcec9 Work Title LUST (DUBSTEP…" at bounding box center [421, 123] width 505 height 88
click at [353, 127] on input "Search Form" at bounding box center [482, 123] width 383 height 24
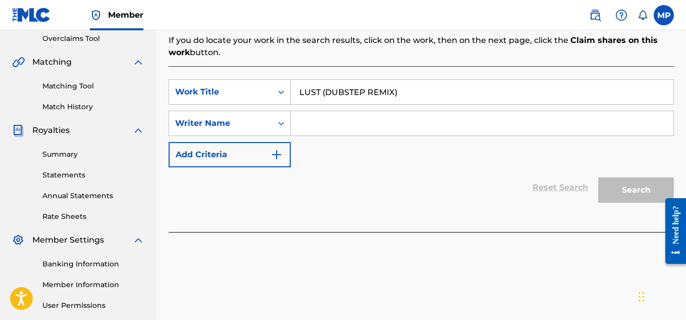
click at [353, 127] on input "Search Form" at bounding box center [482, 123] width 383 height 24
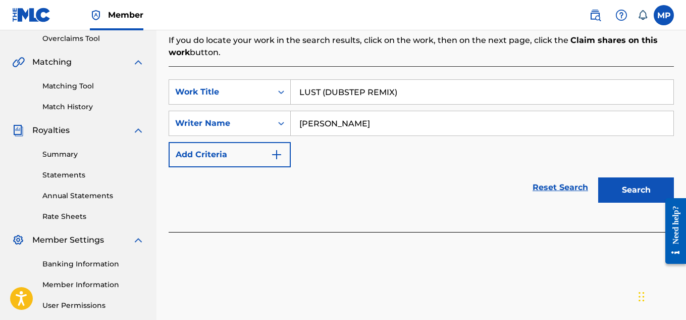
type input "[PERSON_NAME]"
click at [612, 195] on button "Search" at bounding box center [636, 189] width 76 height 25
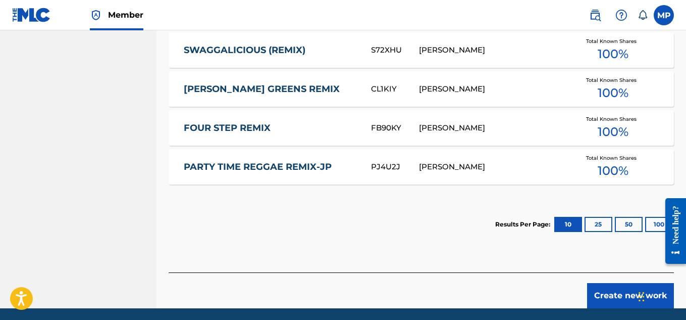
scroll to position [644, 0]
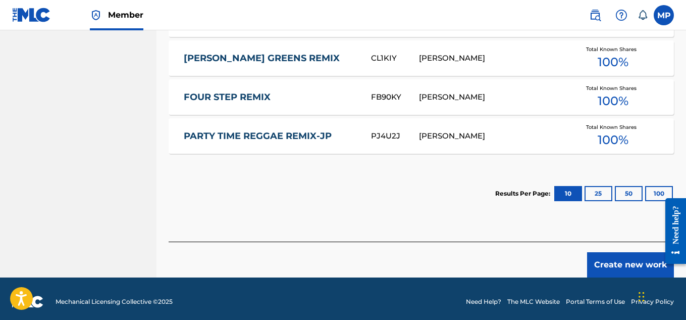
click at [617, 259] on button "Create new work" at bounding box center [630, 264] width 87 height 25
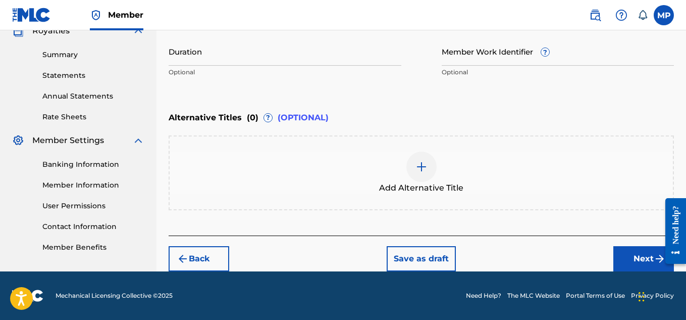
scroll to position [161, 0]
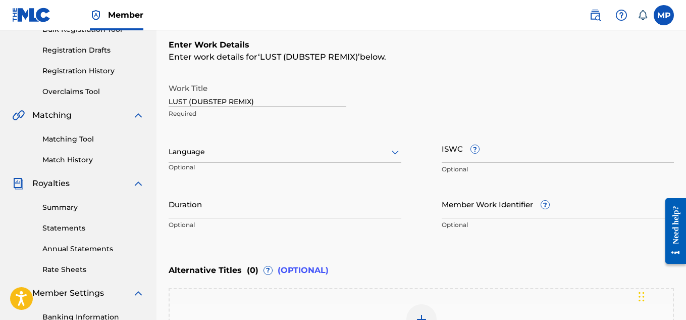
click at [492, 154] on input "ISWC ?" at bounding box center [558, 148] width 233 height 29
paste input "T9280842913"
type input "T9280842913"
click at [490, 210] on input "Member Work Identifier ?" at bounding box center [558, 203] width 233 height 29
paste input "896911947"
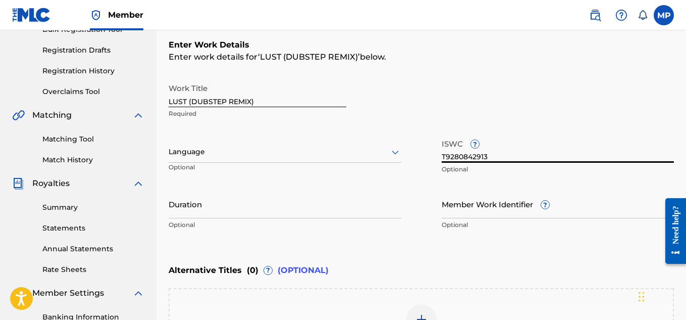
type input "896911947"
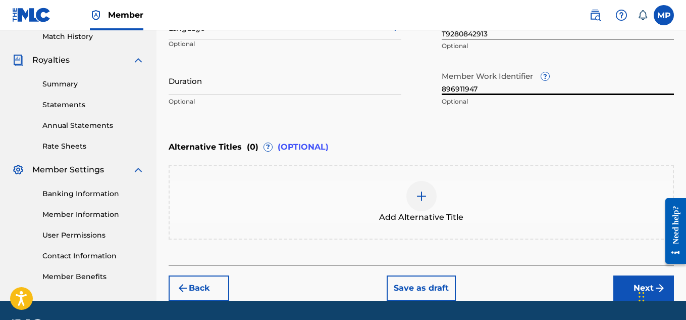
scroll to position [313, 0]
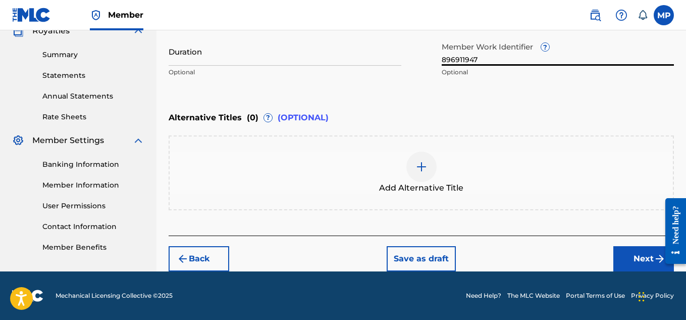
click at [618, 253] on button "Next" at bounding box center [643, 258] width 61 height 25
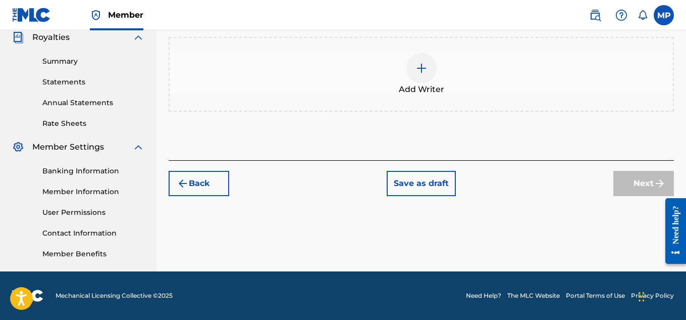
scroll to position [71, 0]
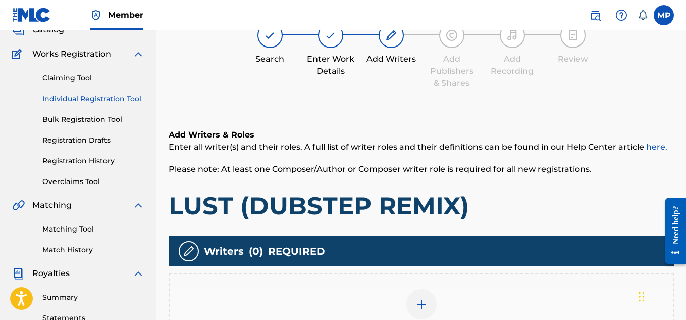
click at [427, 289] on div "Add Writer" at bounding box center [421, 310] width 503 height 42
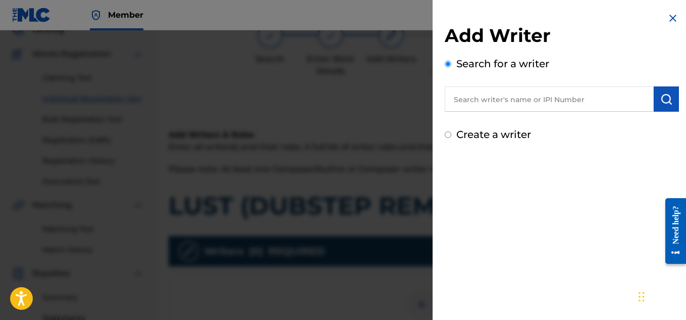
click at [508, 96] on input "text" at bounding box center [549, 98] width 209 height 25
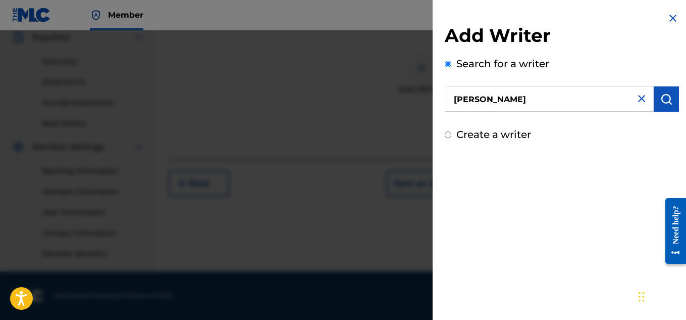
type input "[PERSON_NAME]"
click at [654, 103] on button "submit" at bounding box center [666, 98] width 25 height 25
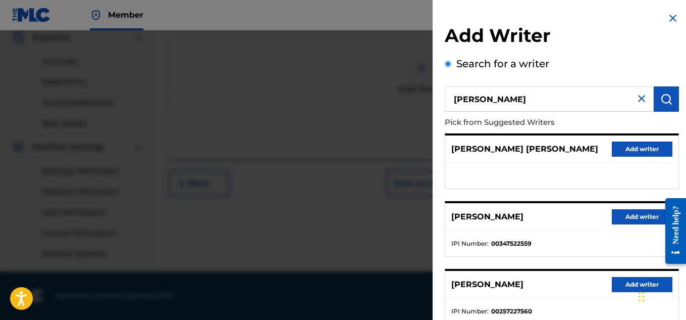
click at [626, 217] on button "Add writer" at bounding box center [642, 216] width 61 height 15
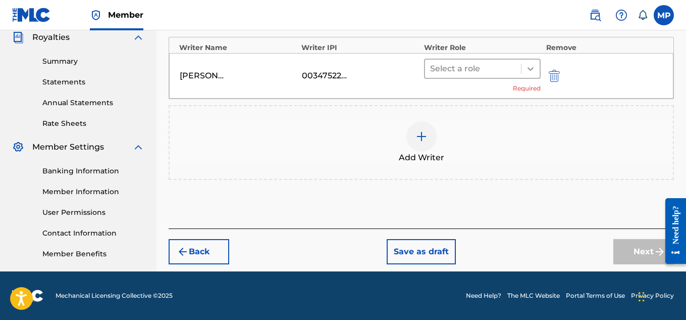
click at [527, 70] on icon at bounding box center [531, 69] width 10 height 10
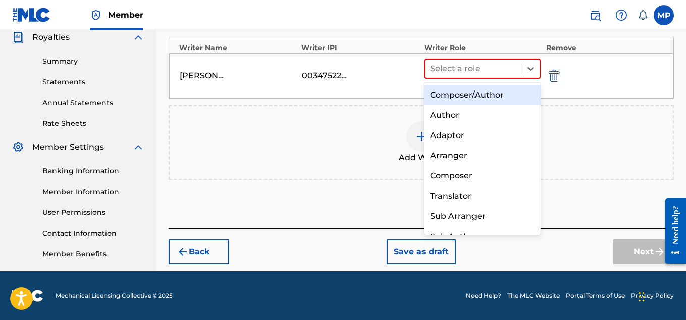
click at [494, 92] on div "Composer/Author" at bounding box center [482, 95] width 117 height 20
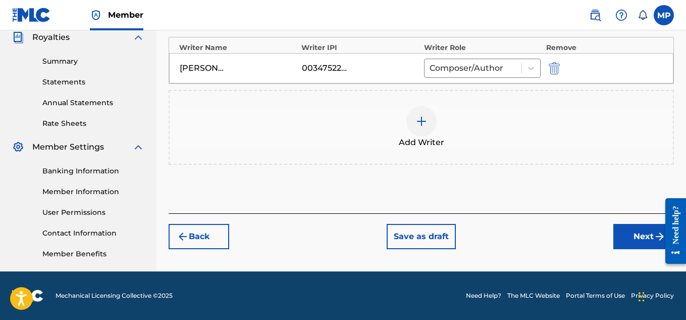
click at [634, 230] on button "Next" at bounding box center [643, 236] width 61 height 25
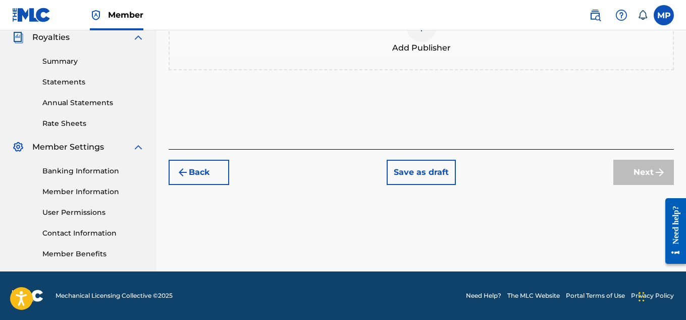
scroll to position [179, 0]
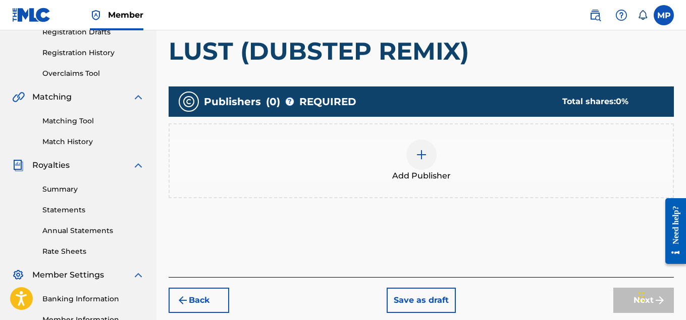
click at [422, 159] on img at bounding box center [422, 154] width 12 height 12
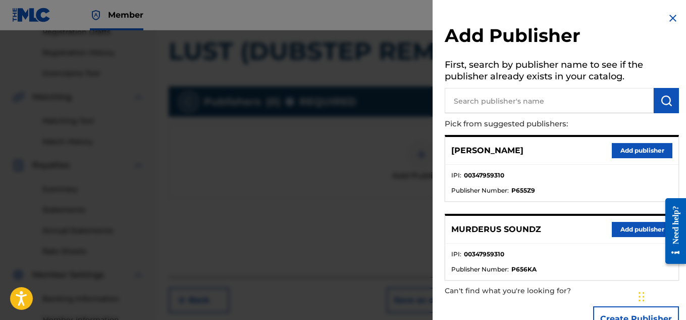
click at [620, 225] on button "Add publisher" at bounding box center [642, 229] width 61 height 15
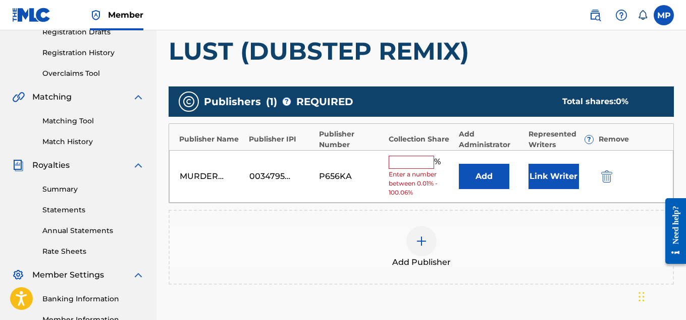
click at [420, 152] on div "MURDERUS SOUNDZ 00347959310 P656KA % Enter a number between 0.01% - 100.06% Add…" at bounding box center [421, 176] width 504 height 53
click at [417, 163] on input "text" at bounding box center [411, 162] width 45 height 13
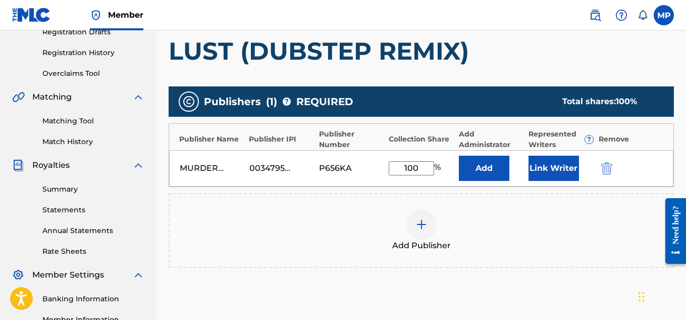
type input "100"
click at [544, 167] on button "Link Writer" at bounding box center [554, 168] width 50 height 25
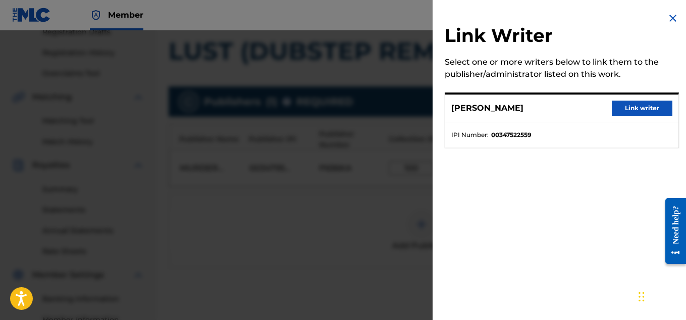
click at [628, 106] on button "Link writer" at bounding box center [642, 107] width 61 height 15
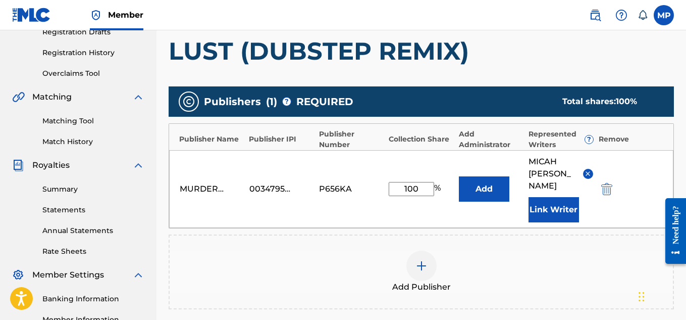
scroll to position [319, 0]
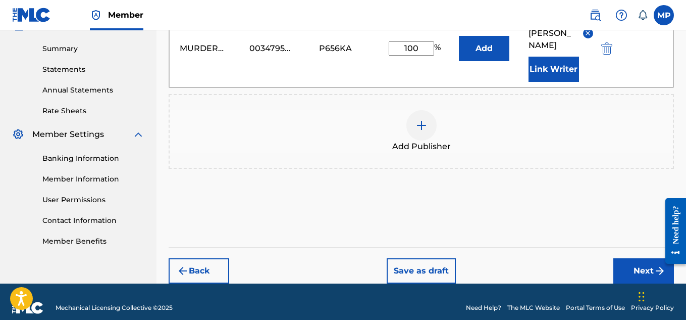
click at [634, 258] on button "Next" at bounding box center [643, 270] width 61 height 25
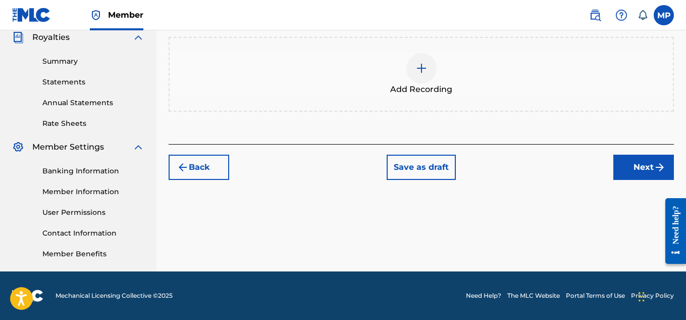
scroll to position [222, 0]
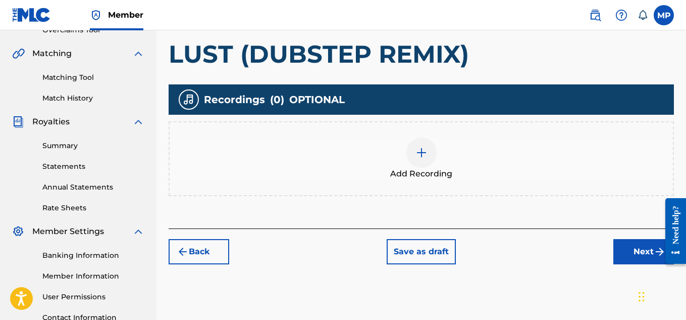
click at [423, 150] on img at bounding box center [422, 152] width 12 height 12
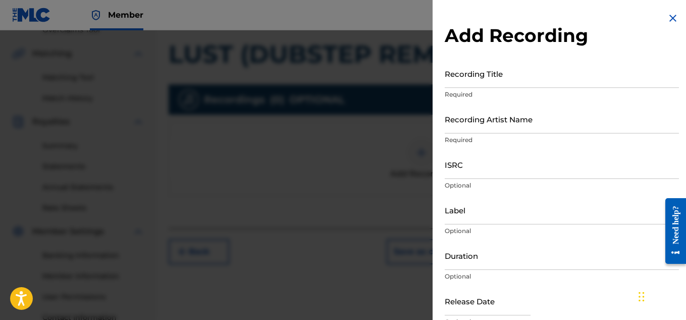
click at [453, 72] on input "Recording Title" at bounding box center [562, 73] width 234 height 29
paste input "LUST (DUBSTEP REMIX)"
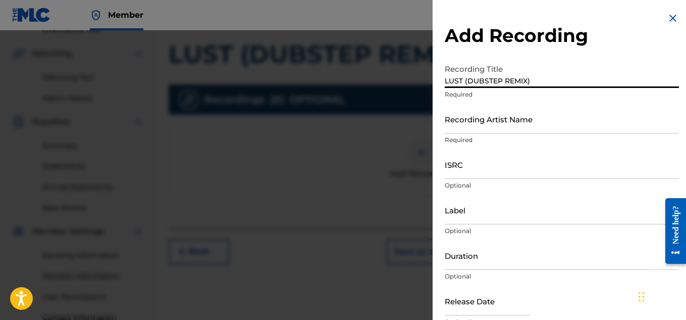
type input "LUST (DUBSTEP REMIX)"
click at [482, 115] on input "Recording Artist Name" at bounding box center [562, 119] width 234 height 29
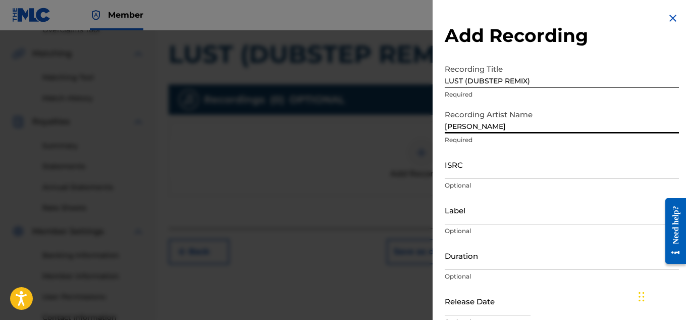
scroll to position [49, 0]
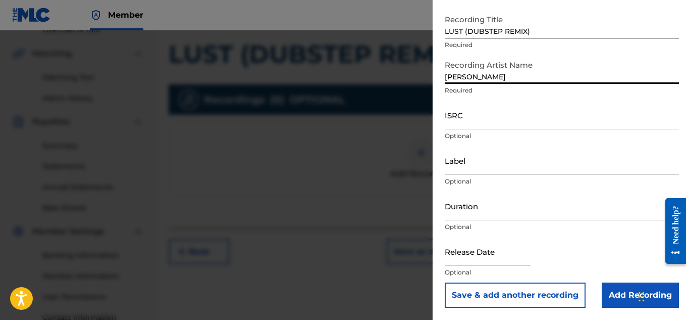
type input "[PERSON_NAME]"
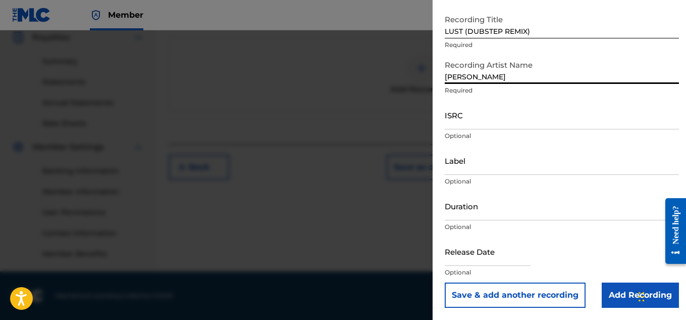
click at [617, 298] on input "Add Recording" at bounding box center [640, 294] width 77 height 25
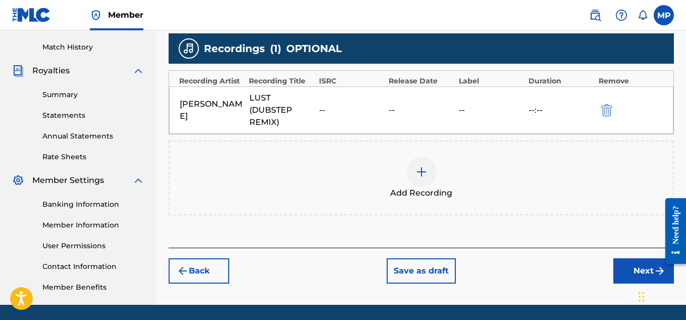
scroll to position [263, 0]
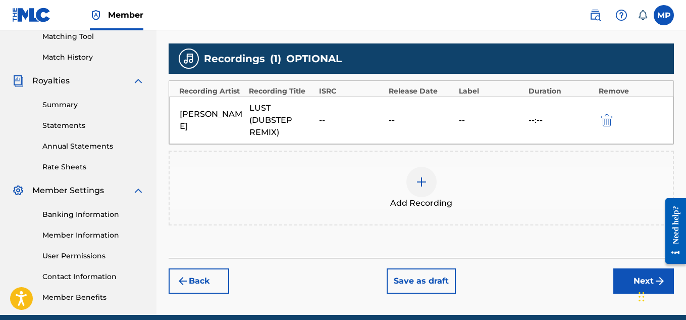
click at [628, 278] on button "Next" at bounding box center [643, 280] width 61 height 25
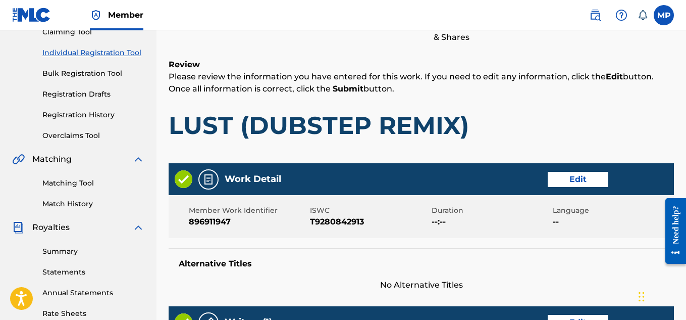
scroll to position [158, 0]
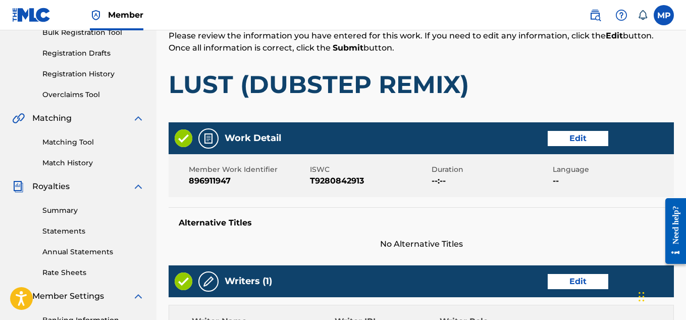
drag, startPoint x: 466, startPoint y: 92, endPoint x: 297, endPoint y: 100, distance: 168.3
click at [390, 91] on h1 "LUST (DUBSTEP REMIX)" at bounding box center [421, 84] width 505 height 30
click at [389, 91] on h1 "LUST (DUBSTEP REMIX)" at bounding box center [421, 84] width 505 height 30
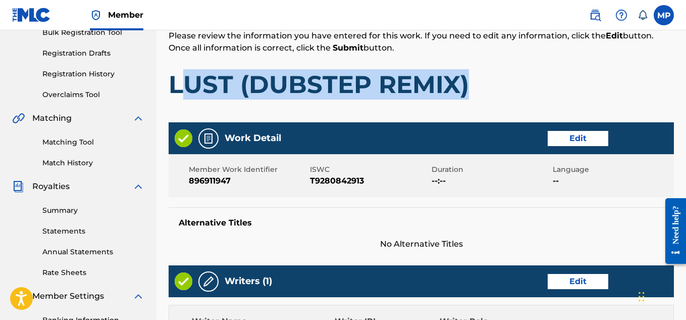
drag, startPoint x: 297, startPoint y: 100, endPoint x: 171, endPoint y: 83, distance: 127.4
click at [171, 83] on h1 "LUST (DUBSTEP REMIX)" at bounding box center [421, 84] width 505 height 30
copy h1 "LUST (DUBSTEP REMIX)"
click at [575, 143] on button "Edit" at bounding box center [578, 138] width 61 height 15
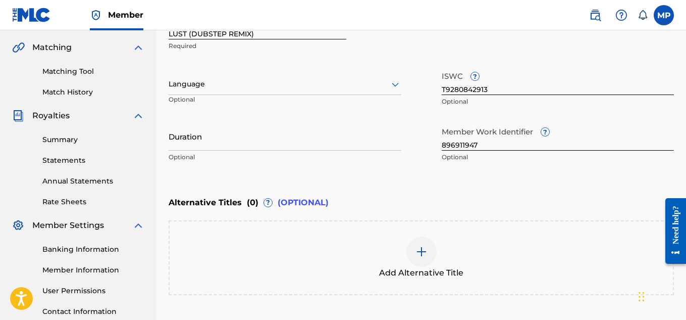
scroll to position [214, 0]
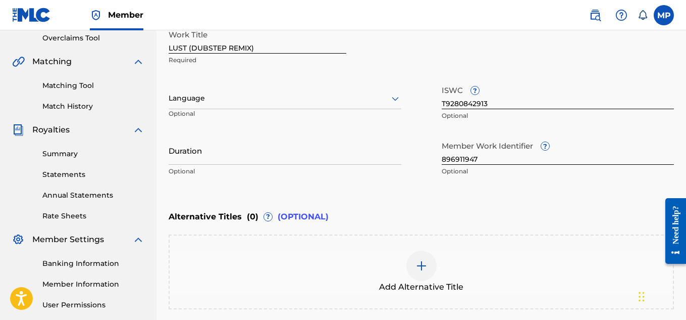
click at [424, 273] on div at bounding box center [421, 265] width 30 height 30
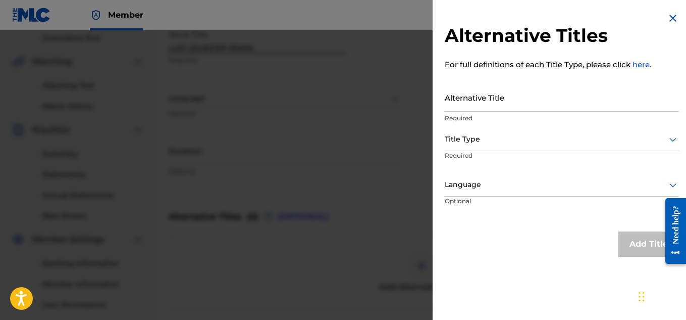
click at [509, 104] on input "Alternative Title" at bounding box center [562, 97] width 234 height 29
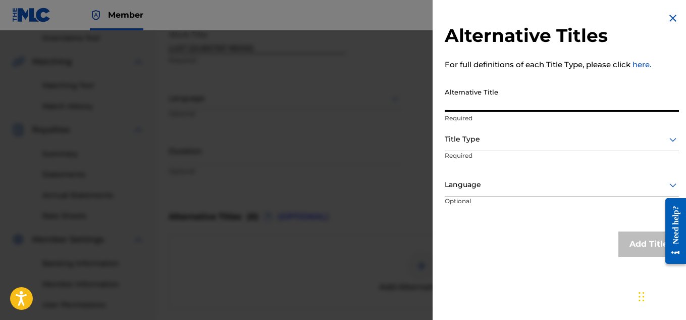
paste input "LUST (DUBSTEP REMIX)"
click at [470, 104] on input "LUST (DUBSTEP REMIX" at bounding box center [562, 97] width 234 height 29
type input "LUST DUBSTEP REMIX"
click at [483, 139] on div at bounding box center [562, 139] width 234 height 13
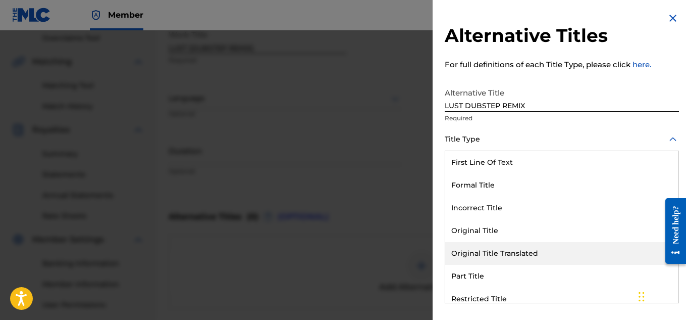
scroll to position [98, 0]
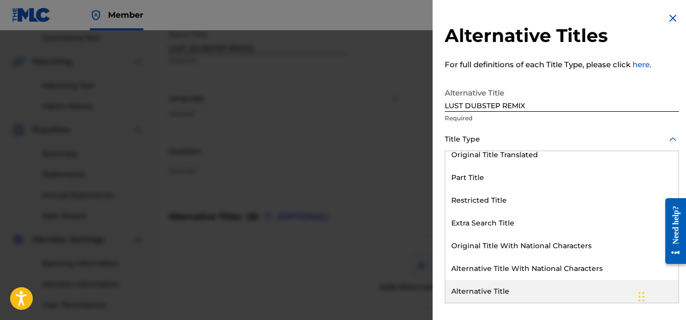
click at [480, 292] on div "Alternative Title" at bounding box center [561, 291] width 233 height 23
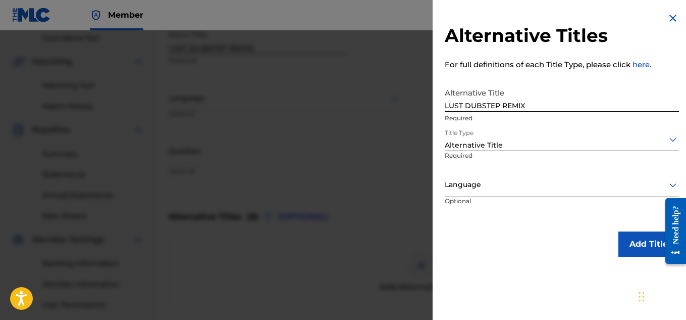
click at [566, 142] on div at bounding box center [562, 139] width 234 height 13
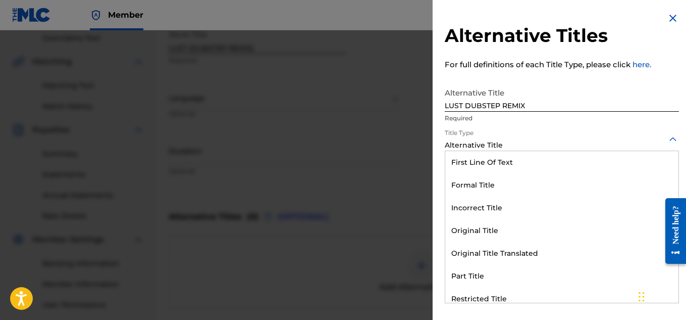
click at [566, 142] on div at bounding box center [562, 139] width 234 height 13
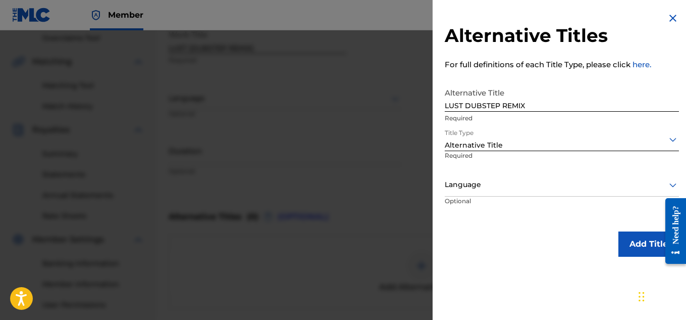
click at [640, 238] on button "Add Title" at bounding box center [649, 243] width 61 height 25
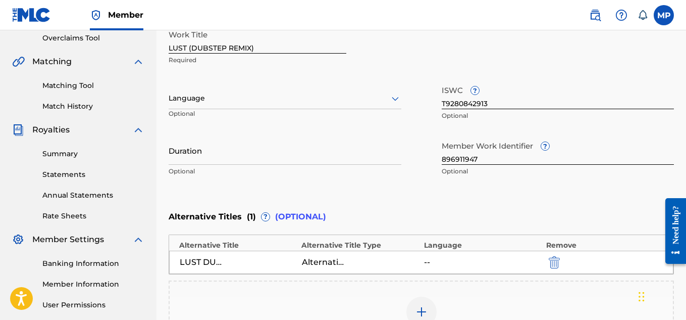
scroll to position [359, 0]
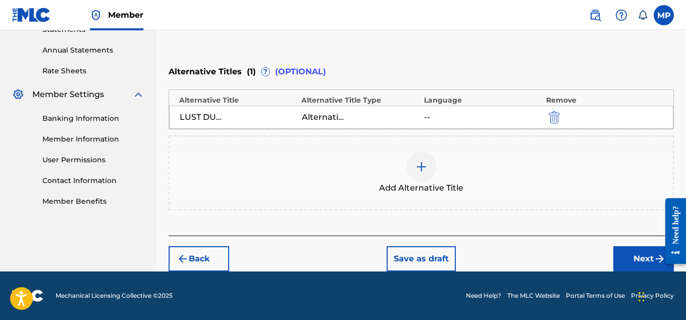
click at [648, 260] on button "Next" at bounding box center [643, 258] width 61 height 25
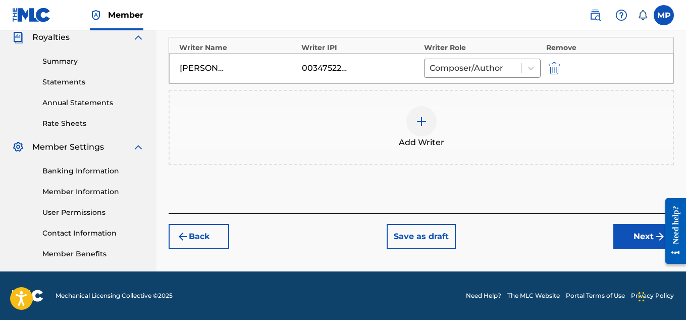
click at [626, 239] on button "Next" at bounding box center [643, 236] width 61 height 25
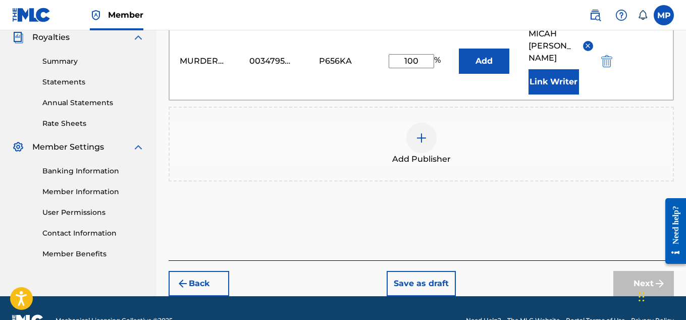
scroll to position [319, 0]
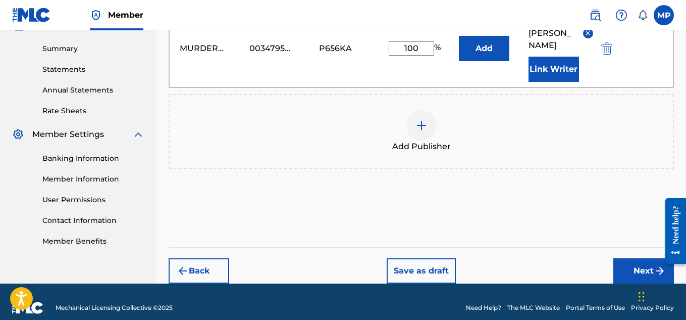
click at [642, 258] on button "Next" at bounding box center [643, 270] width 61 height 25
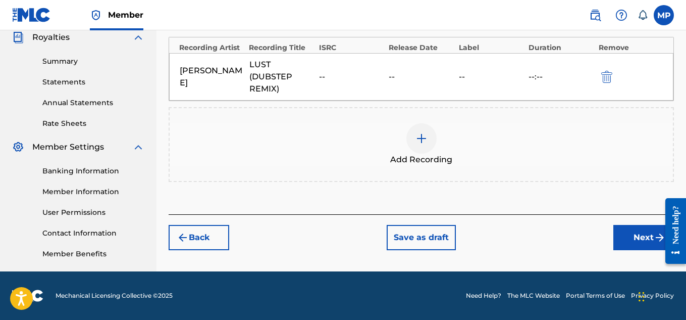
click at [638, 234] on button "Next" at bounding box center [643, 237] width 61 height 25
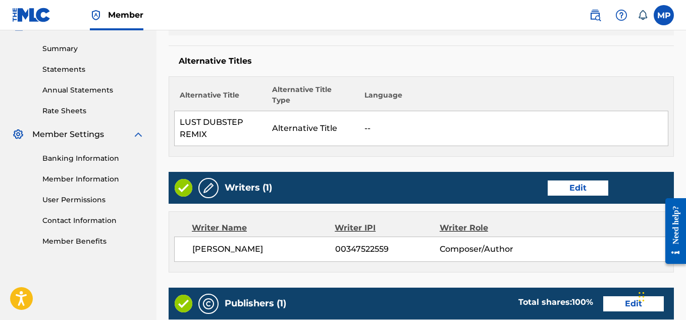
scroll to position [60, 0]
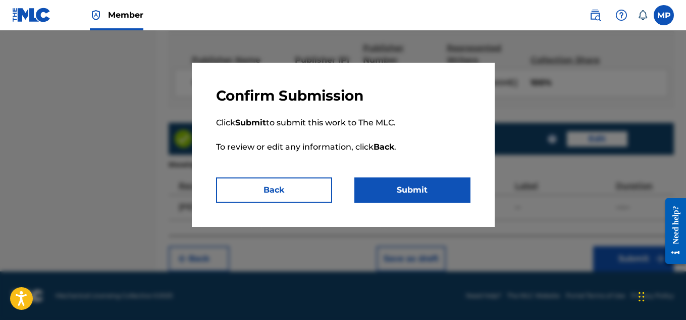
click at [422, 195] on button "Submit" at bounding box center [412, 189] width 116 height 25
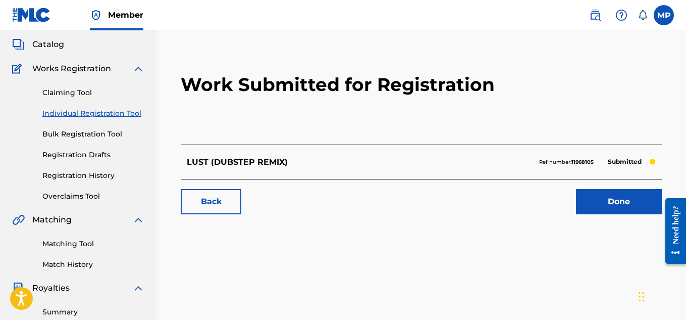
scroll to position [62, 0]
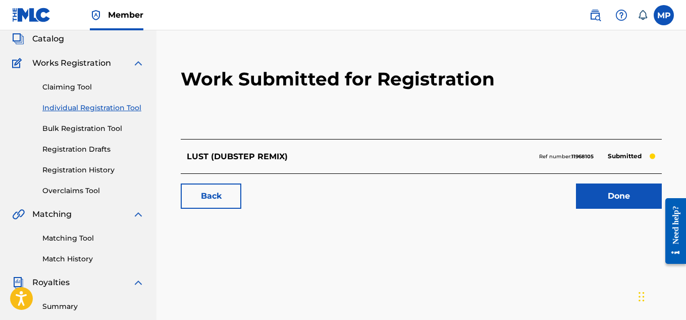
click at [230, 194] on link "Back" at bounding box center [211, 195] width 61 height 25
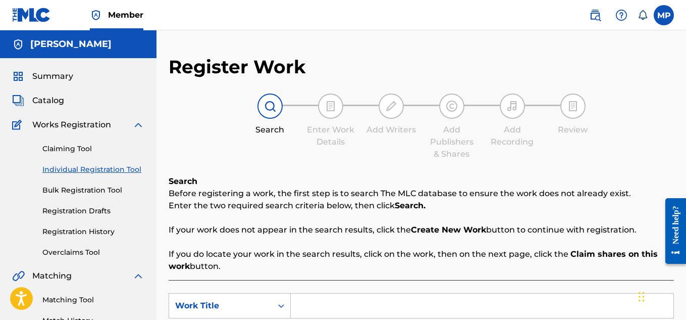
scroll to position [121, 0]
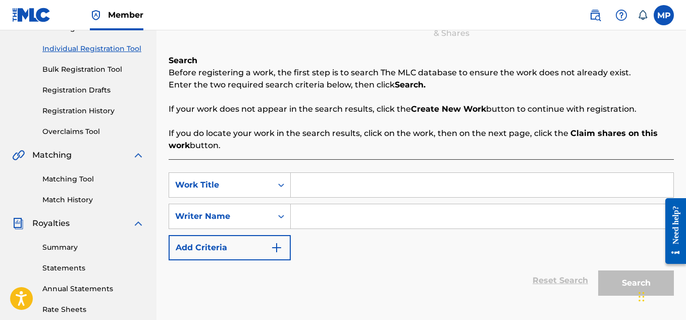
click at [360, 173] on input "Search Form" at bounding box center [482, 185] width 383 height 24
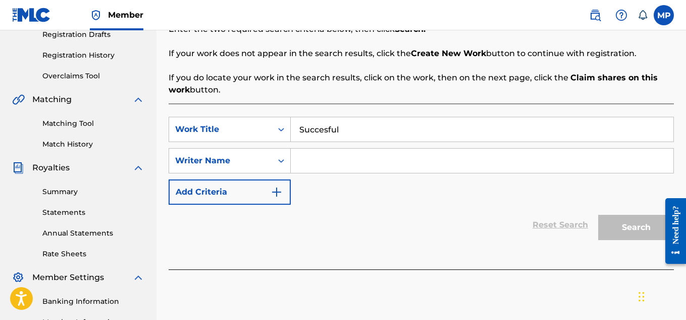
type input "Succesful"
click at [388, 165] on input "Search Form" at bounding box center [482, 160] width 383 height 24
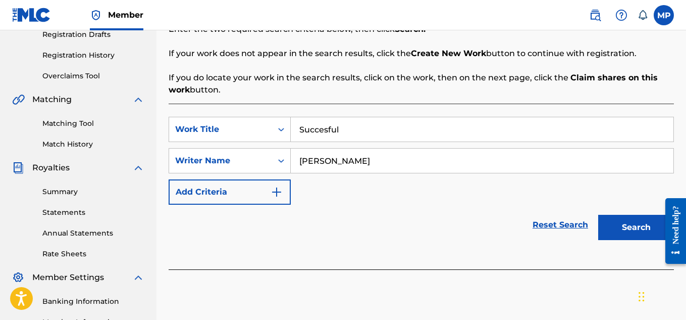
type input "[PERSON_NAME]"
click at [639, 224] on button "Search" at bounding box center [636, 227] width 76 height 25
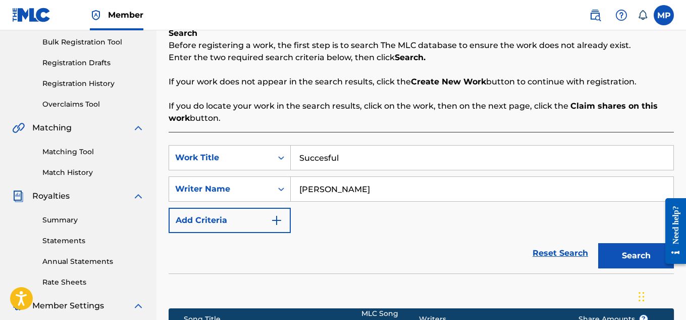
scroll to position [306, 0]
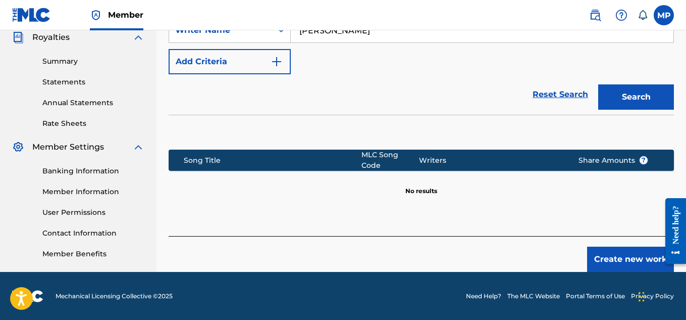
click at [602, 249] on button "Create new work" at bounding box center [630, 258] width 87 height 25
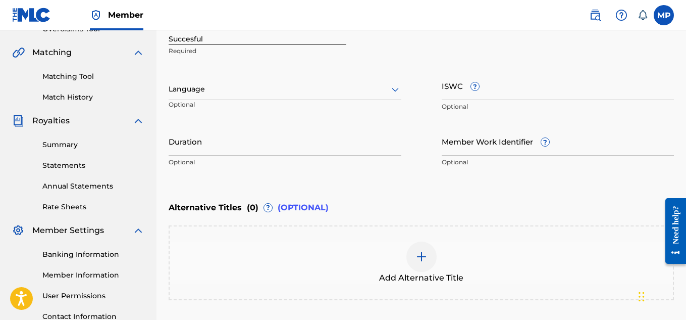
scroll to position [147, 0]
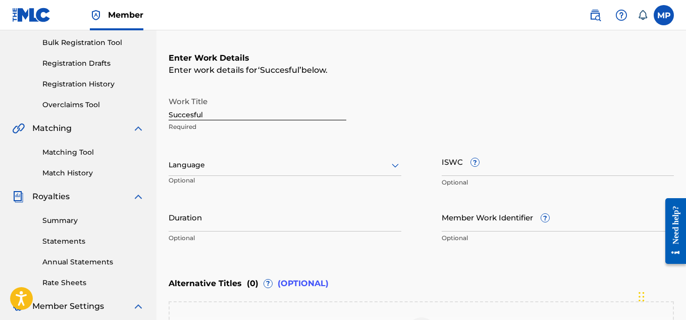
click at [541, 168] on input "ISWC ?" at bounding box center [558, 161] width 233 height 29
paste input "T9284920361"
type input "T9284920361"
click at [478, 224] on input "Member Work Identifier ?" at bounding box center [558, 216] width 233 height 29
paste input "897359315"
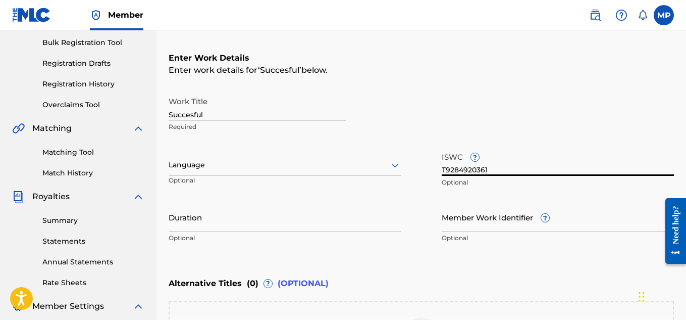
type input "897359315"
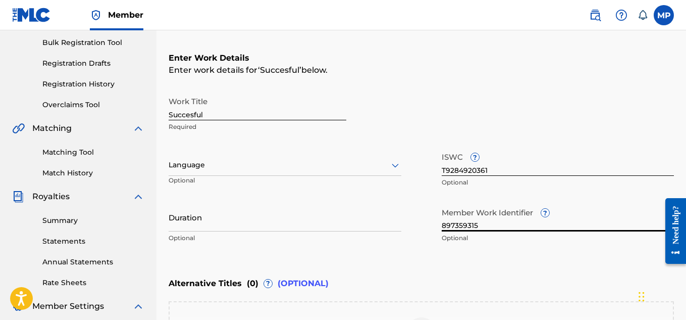
scroll to position [269, 0]
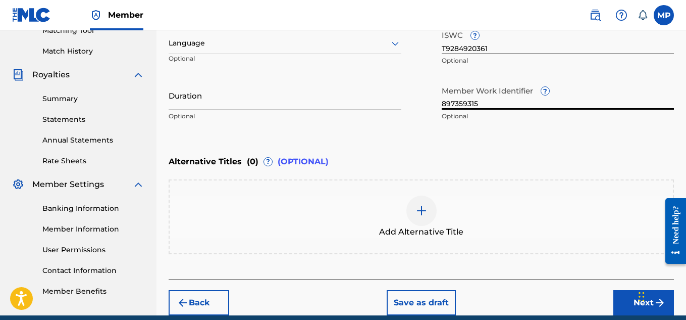
click at [619, 290] on button "Next" at bounding box center [643, 302] width 61 height 25
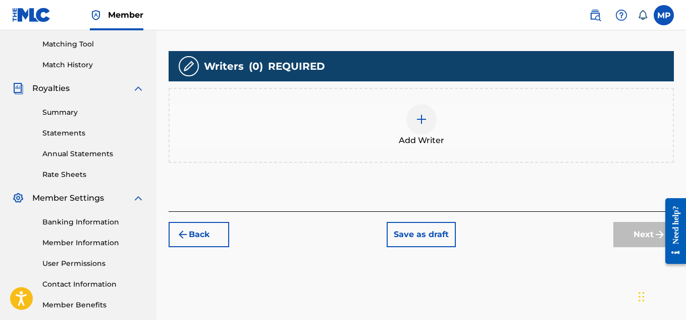
click at [428, 134] on div at bounding box center [421, 119] width 30 height 30
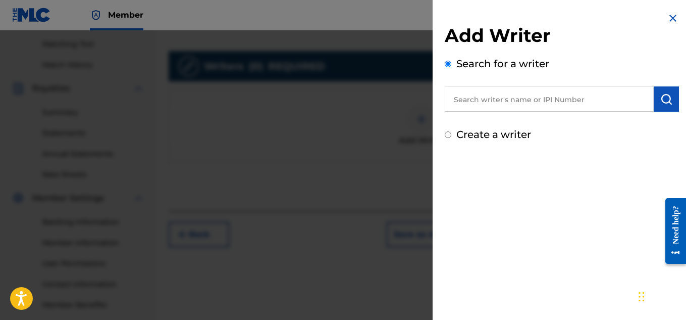
scroll to position [165, 0]
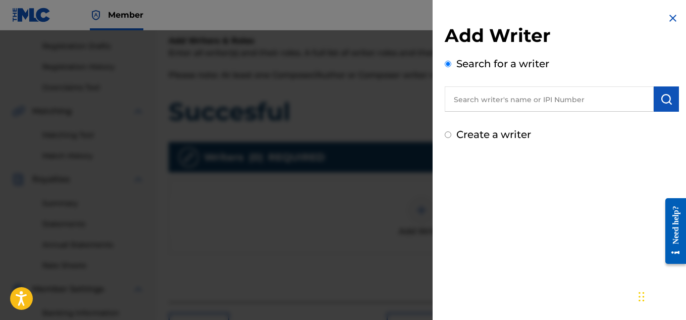
click at [482, 109] on input "text" at bounding box center [549, 98] width 209 height 25
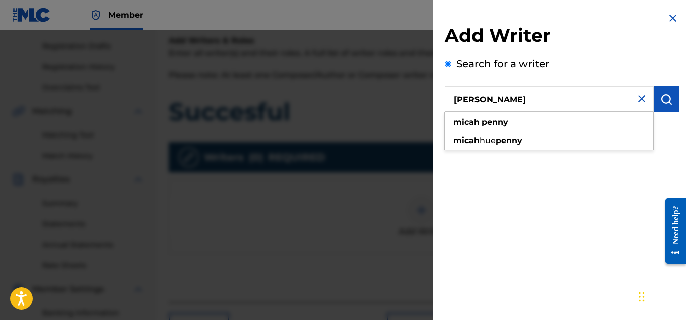
type input "[PERSON_NAME]"
click at [662, 107] on button "submit" at bounding box center [666, 98] width 25 height 25
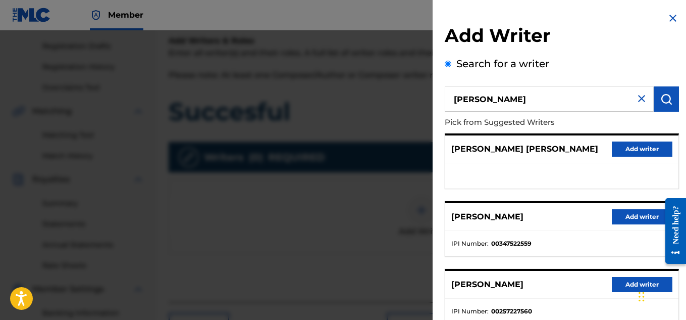
click at [625, 216] on button "Add writer" at bounding box center [642, 216] width 61 height 15
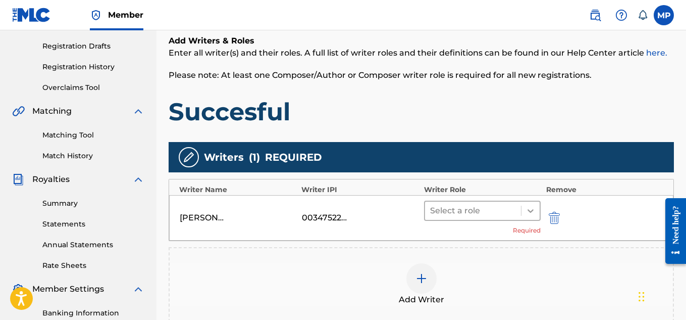
click at [523, 215] on div at bounding box center [531, 210] width 18 height 18
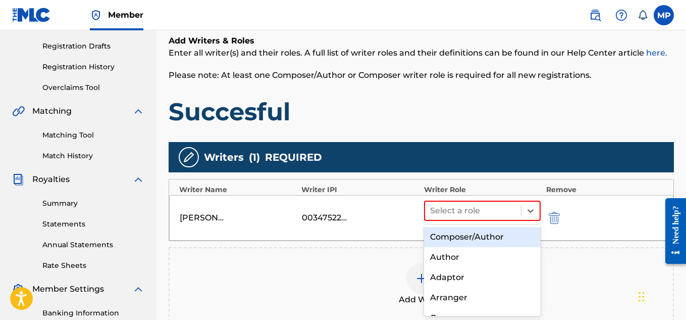
click at [500, 233] on div "Composer/Author" at bounding box center [482, 237] width 117 height 20
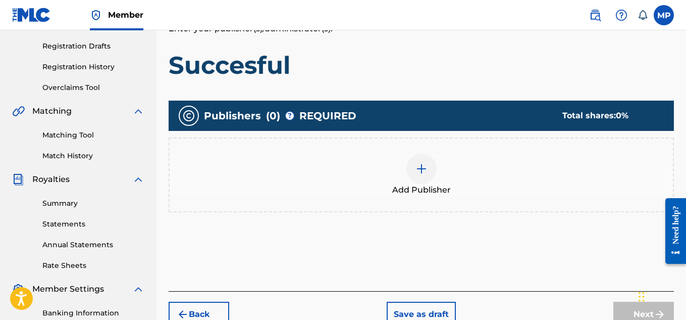
scroll to position [240, 0]
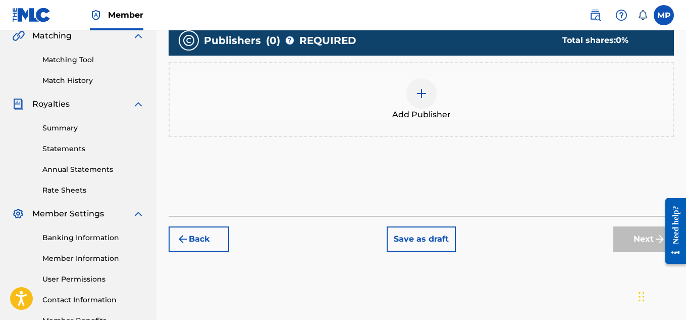
click at [425, 99] on img at bounding box center [422, 93] width 12 height 12
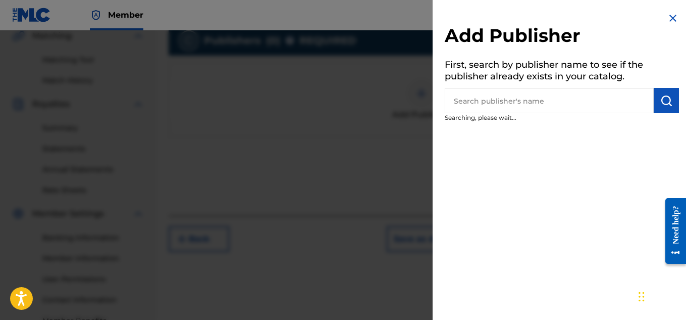
scroll to position [166, 0]
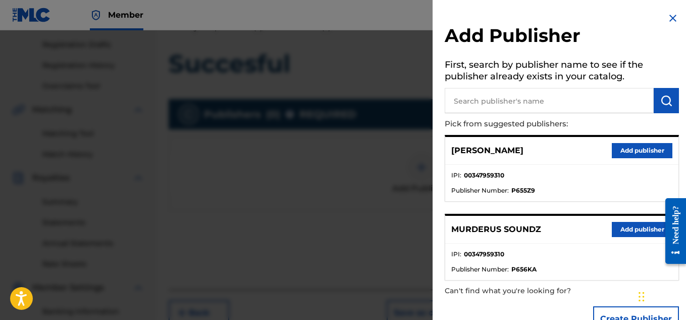
click at [630, 227] on button "Add publisher" at bounding box center [642, 229] width 61 height 15
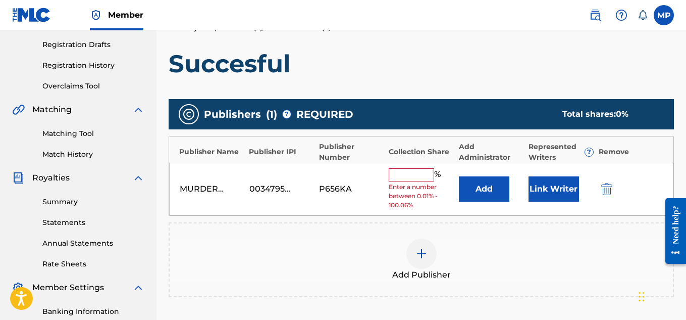
click at [409, 176] on input "text" at bounding box center [411, 174] width 45 height 13
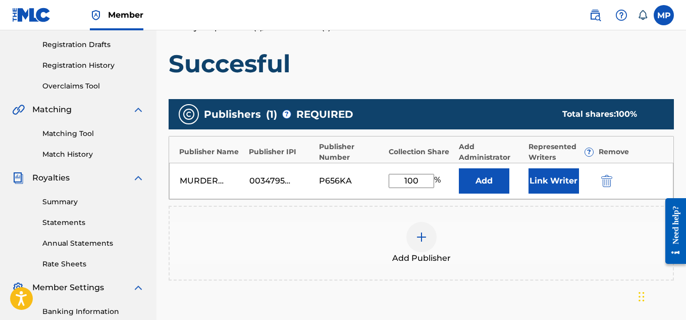
type input "100"
click at [554, 184] on button "Link Writer" at bounding box center [554, 180] width 50 height 25
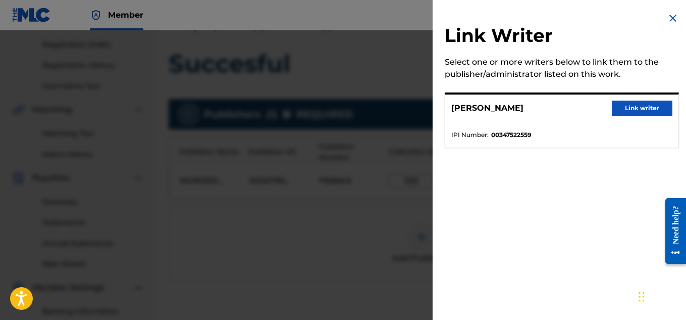
click at [646, 109] on button "Link writer" at bounding box center [642, 107] width 61 height 15
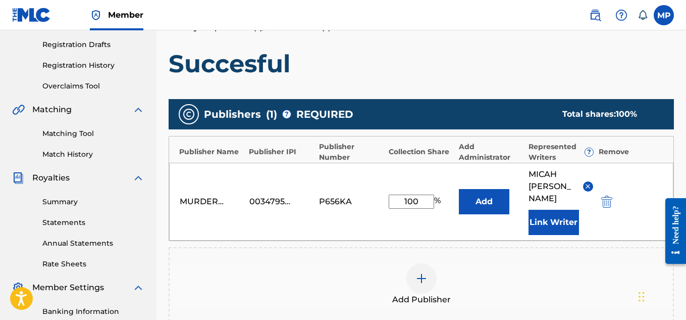
scroll to position [319, 0]
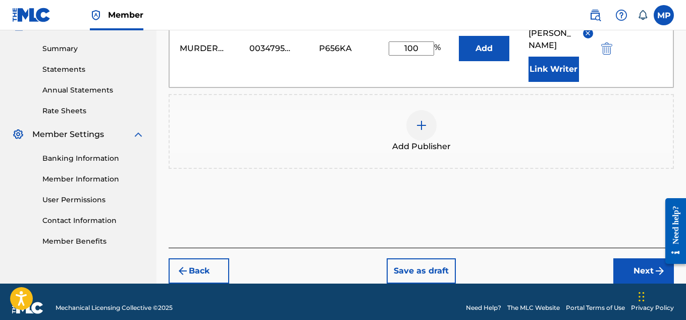
click at [629, 262] on button "Next" at bounding box center [643, 270] width 61 height 25
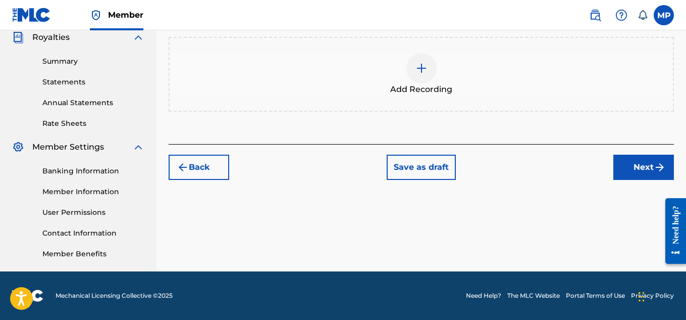
scroll to position [213, 0]
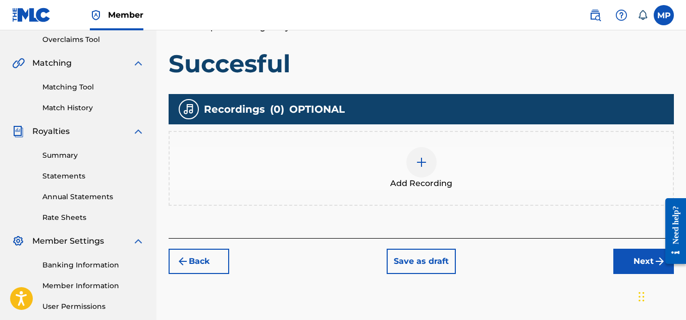
click at [429, 163] on div at bounding box center [421, 162] width 30 height 30
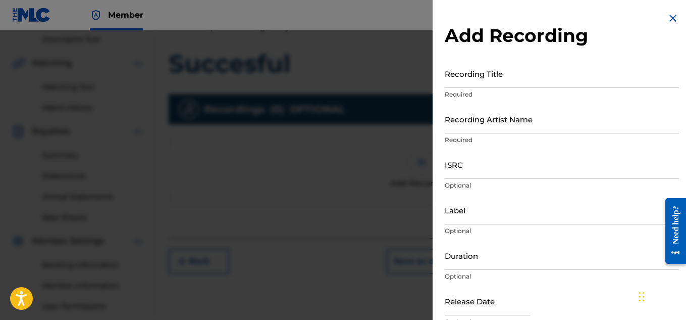
click at [573, 80] on input "Recording Title" at bounding box center [562, 73] width 234 height 29
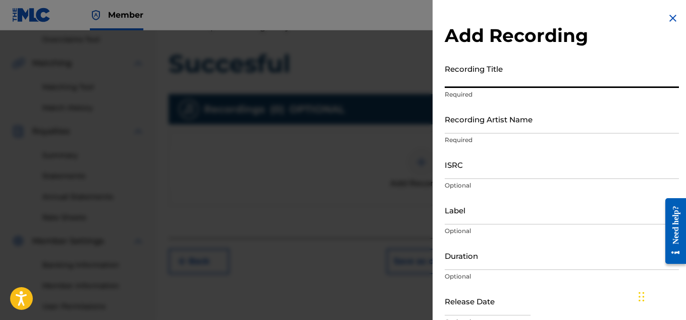
paste input "SUCCESSFUL"
type input "SUCCESSFUL"
click at [518, 127] on input "Recording Artist Name" at bounding box center [562, 119] width 234 height 29
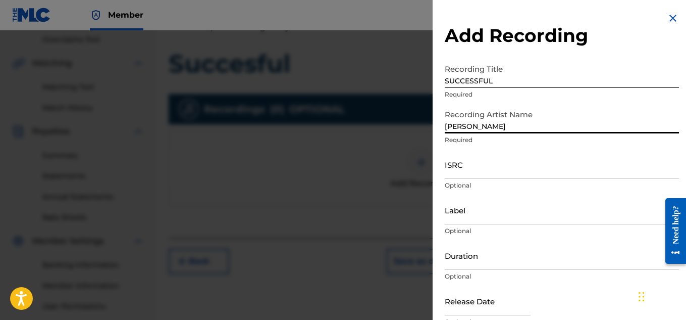
type input "[PERSON_NAME]"
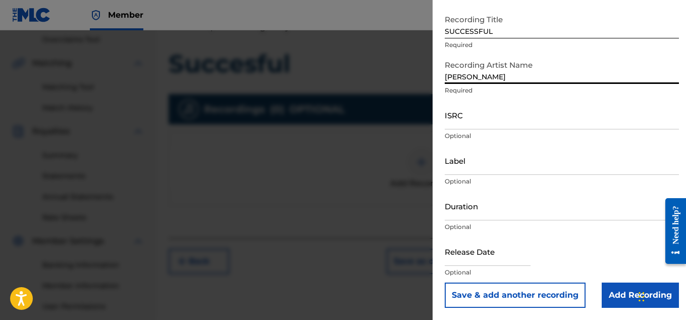
click at [625, 288] on input "Add Recording" at bounding box center [640, 294] width 77 height 25
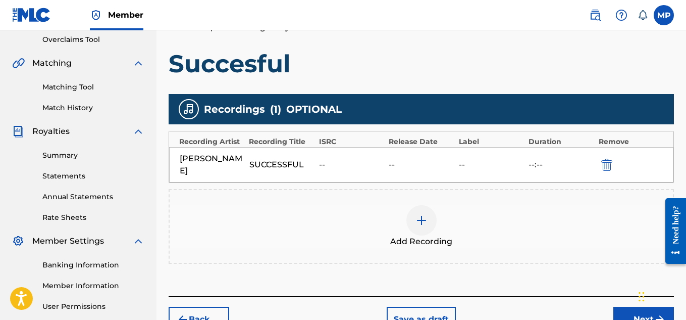
scroll to position [284, 0]
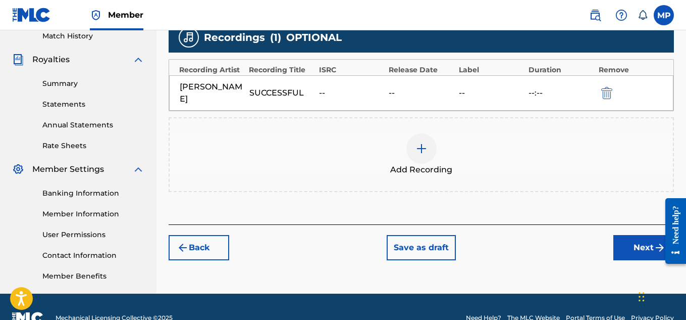
click at [623, 243] on button "Next" at bounding box center [643, 247] width 61 height 25
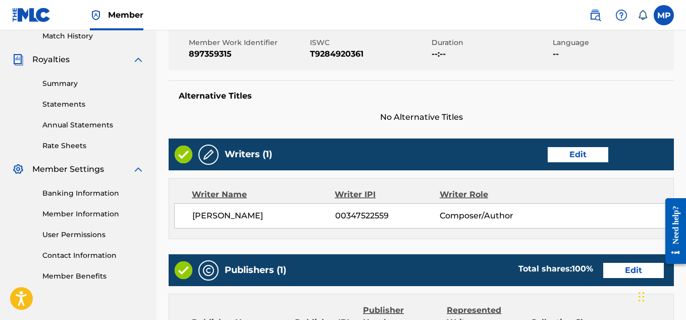
scroll to position [546, 0]
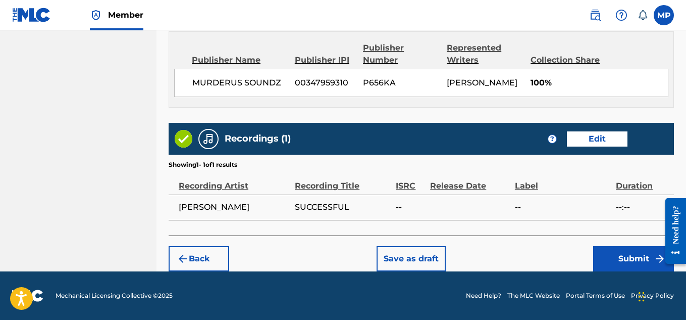
click at [617, 266] on button "Submit" at bounding box center [633, 258] width 81 height 25
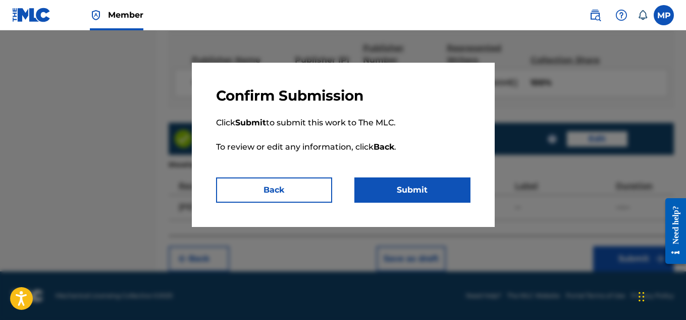
click at [417, 180] on button "Submit" at bounding box center [412, 189] width 116 height 25
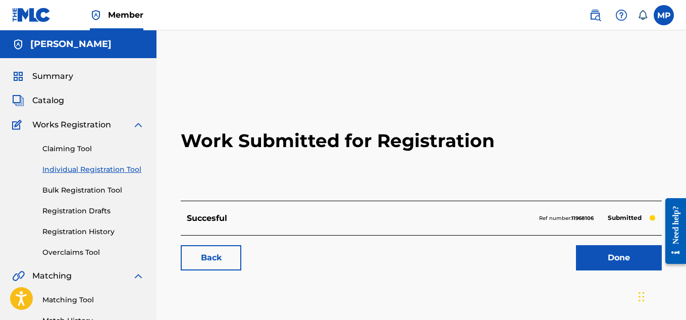
click at [224, 253] on link "Back" at bounding box center [211, 257] width 61 height 25
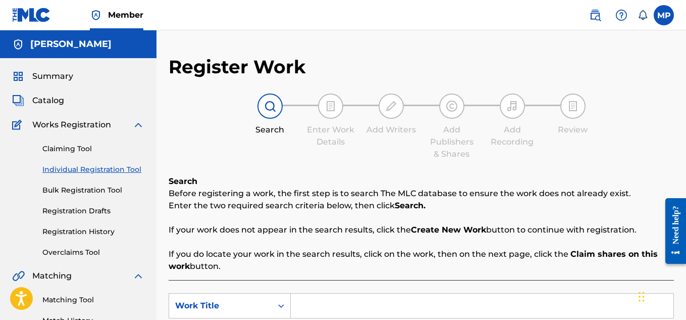
scroll to position [111, 0]
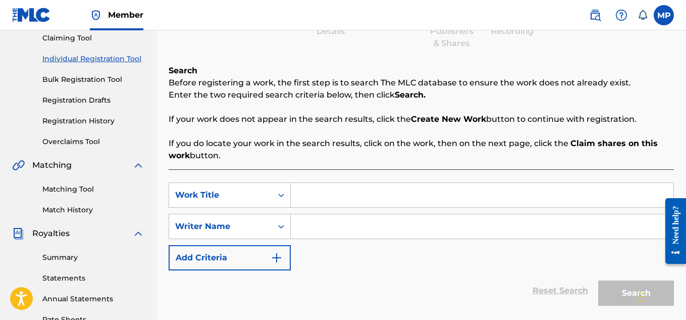
click at [338, 191] on input "Search Form" at bounding box center [482, 195] width 383 height 24
paste input "STILL HOLDING UP"
type input "STILL HOLDING UP"
click at [357, 229] on input "Search Form" at bounding box center [482, 226] width 383 height 24
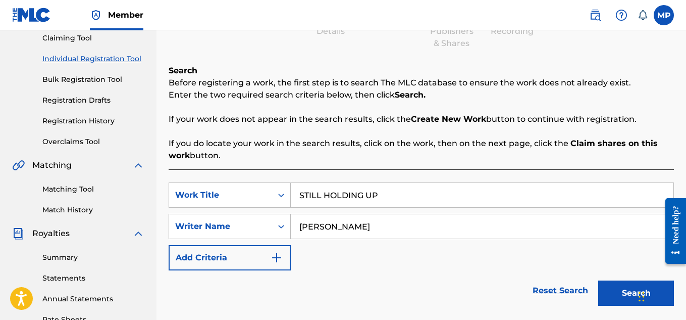
type input "[PERSON_NAME]"
click at [624, 284] on button "Search" at bounding box center [636, 292] width 76 height 25
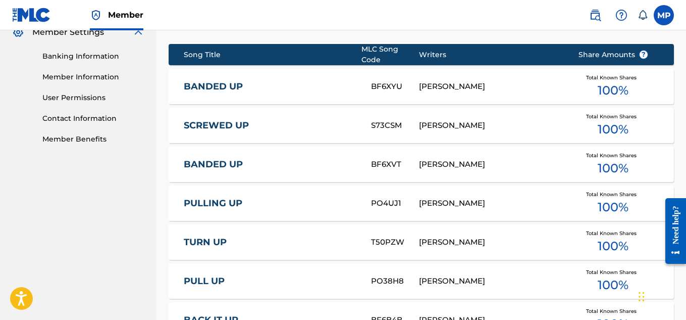
scroll to position [644, 0]
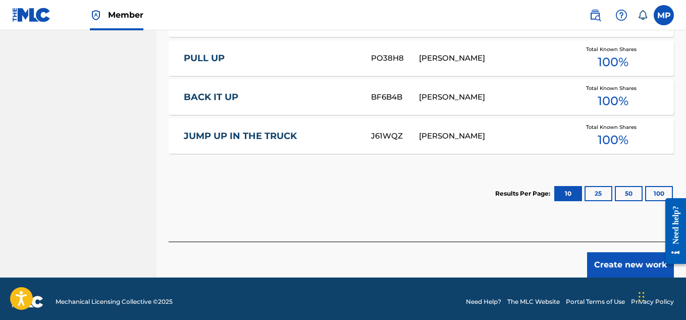
click at [608, 256] on button "Create new work" at bounding box center [630, 264] width 87 height 25
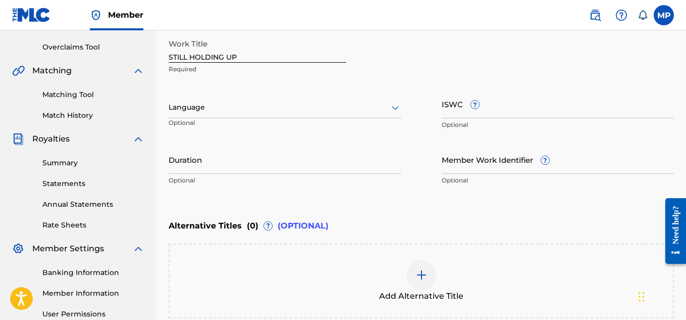
scroll to position [168, 0]
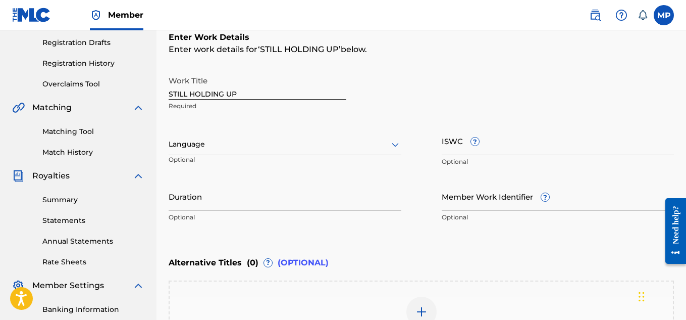
click at [530, 147] on input "ISWC ?" at bounding box center [558, 140] width 233 height 29
paste input "T9284920316"
type input "T9284920316"
click at [480, 207] on input "Member Work Identifier ?" at bounding box center [558, 196] width 233 height 29
paste input "897359309"
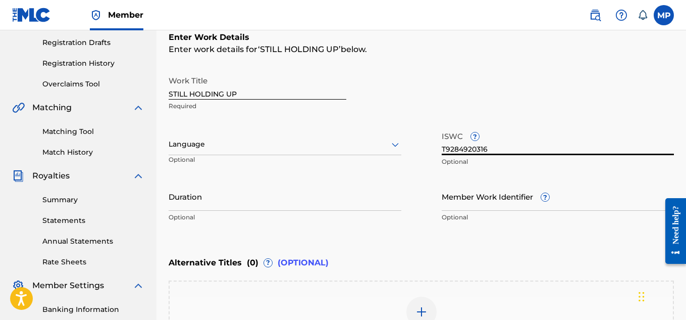
type input "897359309"
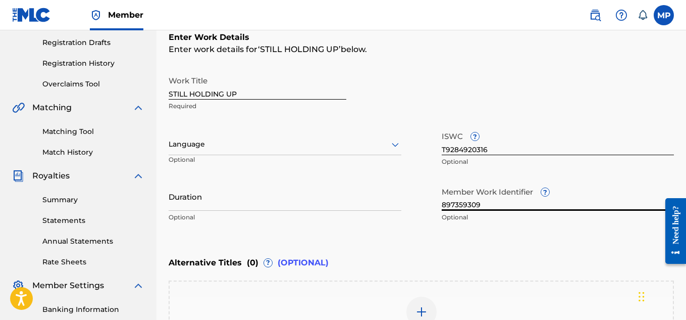
scroll to position [313, 0]
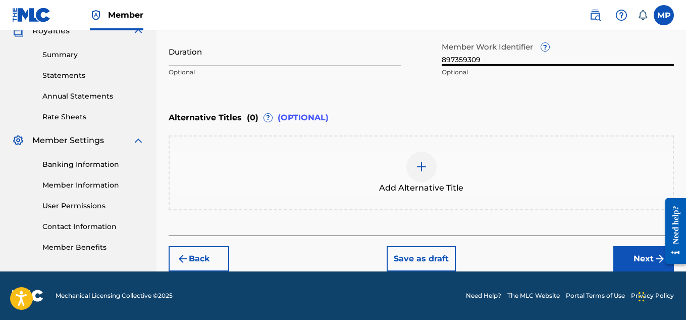
click at [628, 262] on button "Next" at bounding box center [643, 258] width 61 height 25
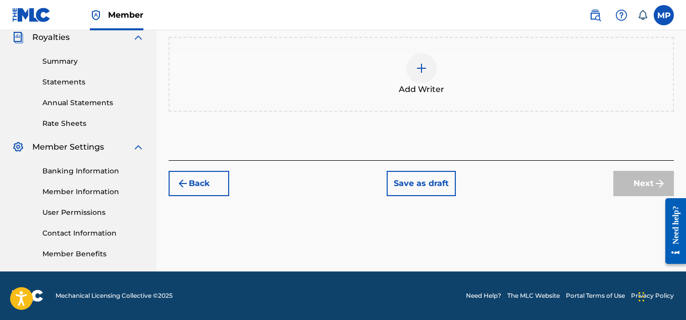
click at [435, 83] on div at bounding box center [421, 68] width 30 height 30
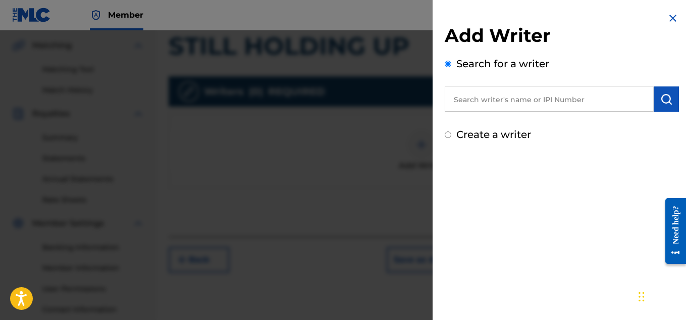
click at [529, 98] on input "text" at bounding box center [549, 98] width 209 height 25
type input "[PERSON_NAME]"
click at [660, 100] on img "submit" at bounding box center [666, 99] width 12 height 12
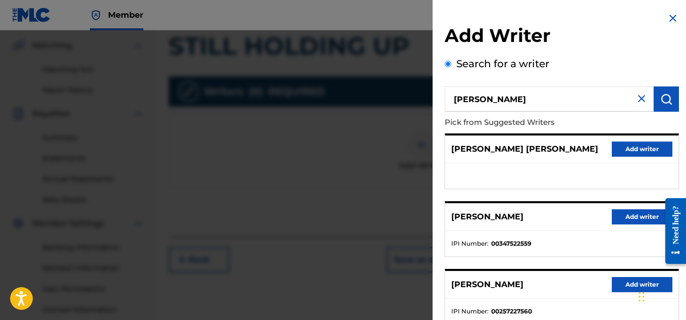
click at [625, 212] on button "Add writer" at bounding box center [642, 216] width 61 height 15
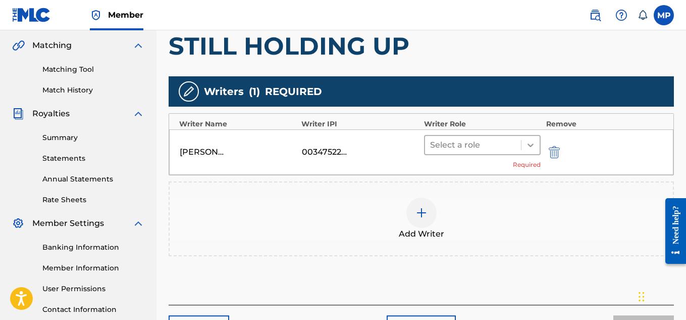
click at [528, 146] on icon at bounding box center [531, 145] width 10 height 10
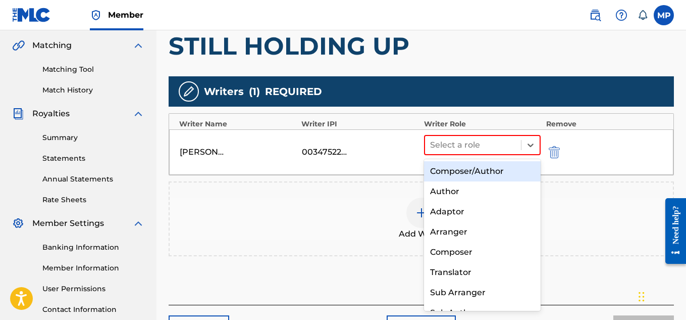
click at [491, 172] on div "Composer/Author" at bounding box center [482, 171] width 117 height 20
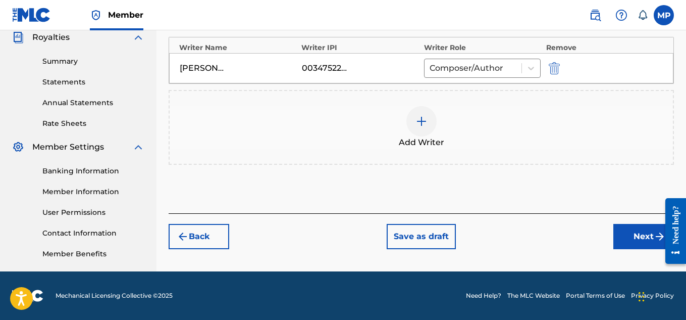
click at [626, 236] on button "Next" at bounding box center [643, 236] width 61 height 25
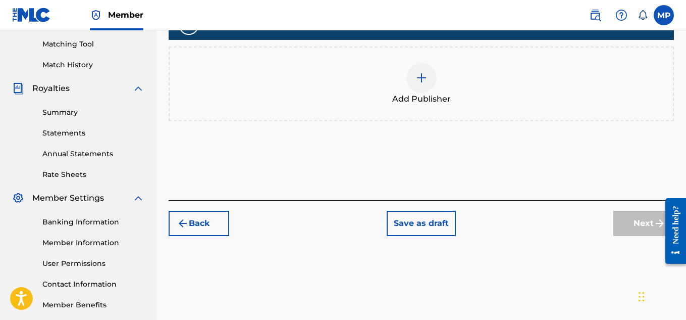
click at [417, 84] on img at bounding box center [422, 78] width 12 height 12
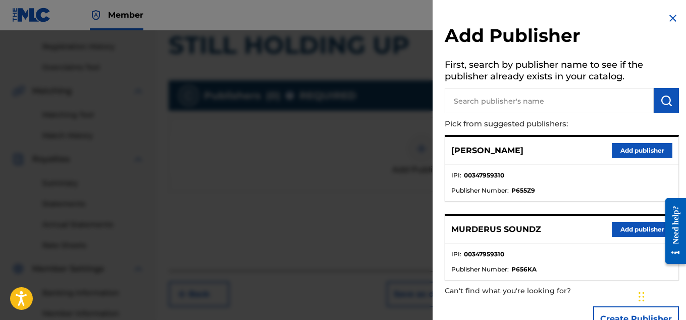
click at [574, 103] on input "text" at bounding box center [549, 100] width 209 height 25
click at [630, 227] on button "Add publisher" at bounding box center [642, 229] width 61 height 15
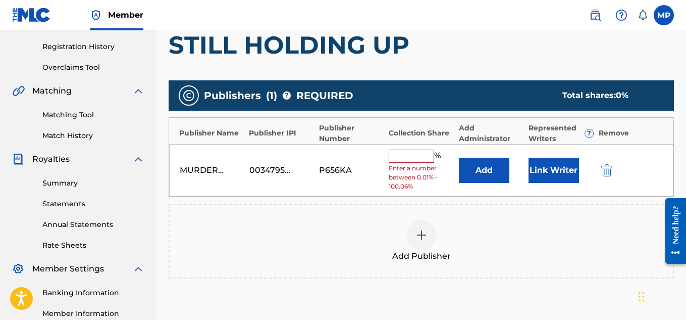
click at [427, 156] on input "text" at bounding box center [411, 155] width 45 height 13
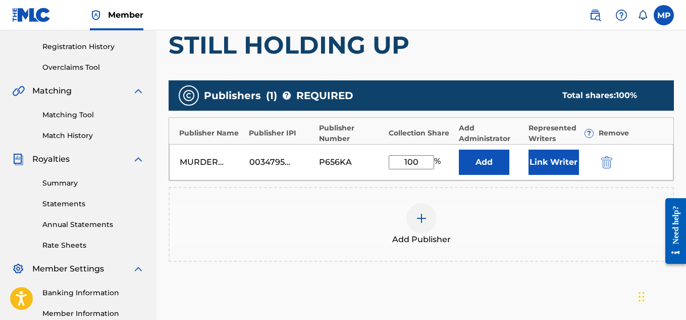
type input "100"
click at [552, 165] on button "Link Writer" at bounding box center [554, 161] width 50 height 25
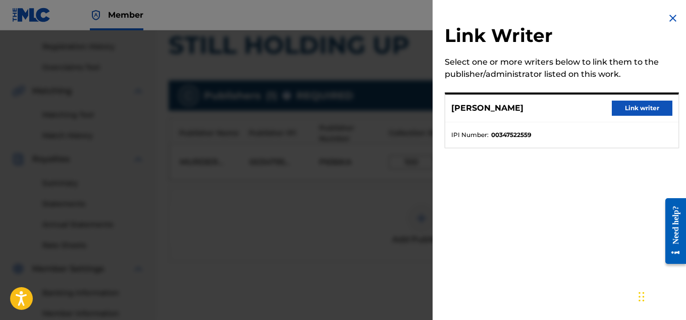
click at [628, 109] on button "Link writer" at bounding box center [642, 107] width 61 height 15
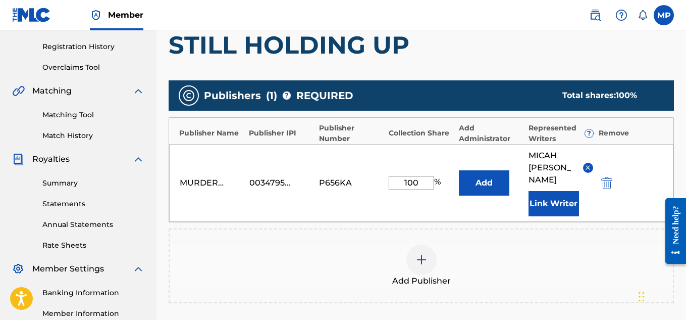
scroll to position [319, 0]
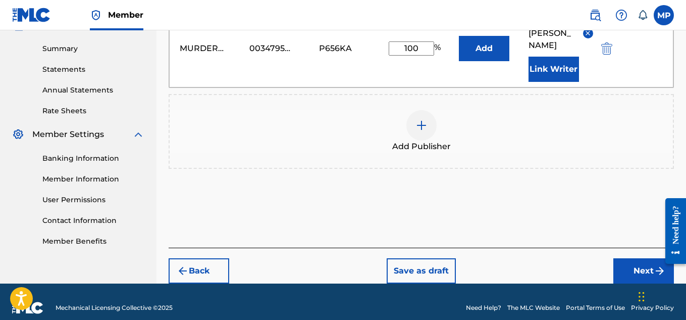
click at [638, 258] on button "Next" at bounding box center [643, 270] width 61 height 25
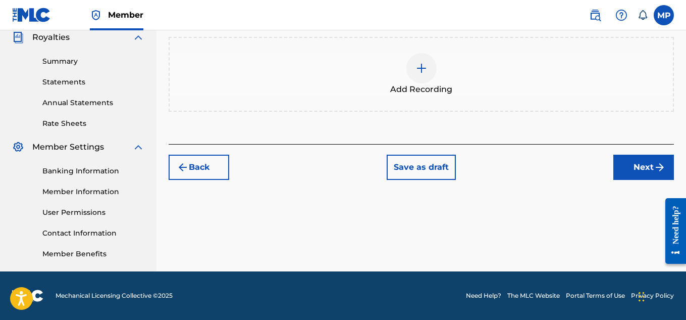
scroll to position [302, 0]
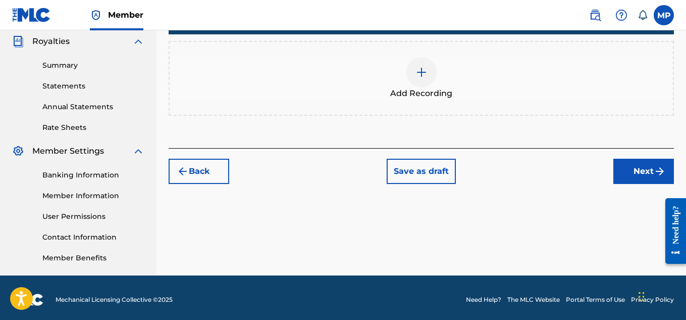
click at [422, 80] on div at bounding box center [421, 72] width 30 height 30
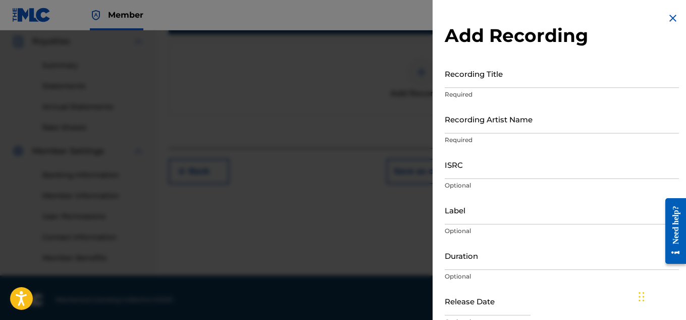
scroll to position [306, 0]
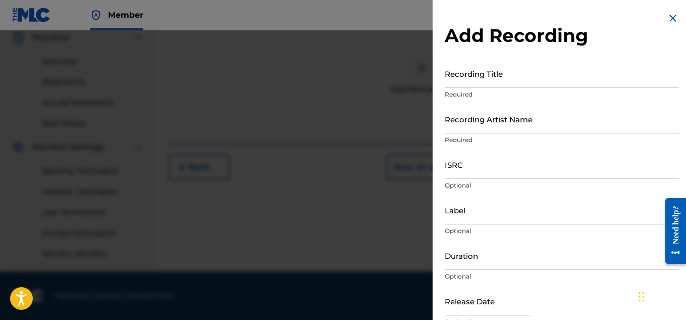
click at [477, 78] on input "Recording Title" at bounding box center [562, 73] width 234 height 29
paste input "STILL HOLDING UP"
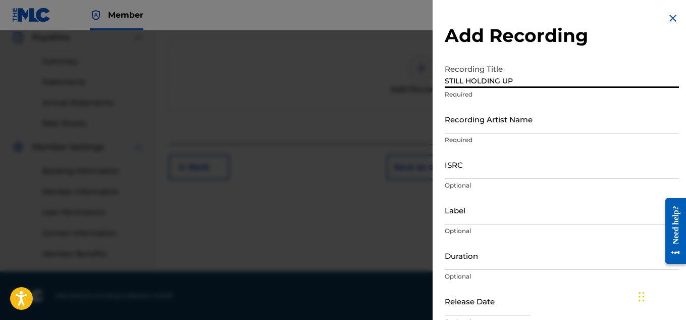
type input "STILL HOLDING UP"
click at [470, 126] on input "Recording Artist Name" at bounding box center [562, 119] width 234 height 29
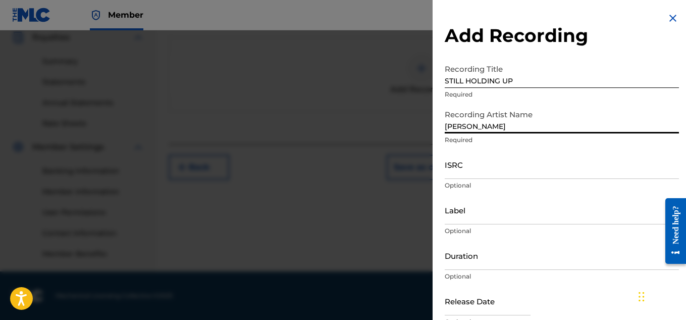
type input "[PERSON_NAME]"
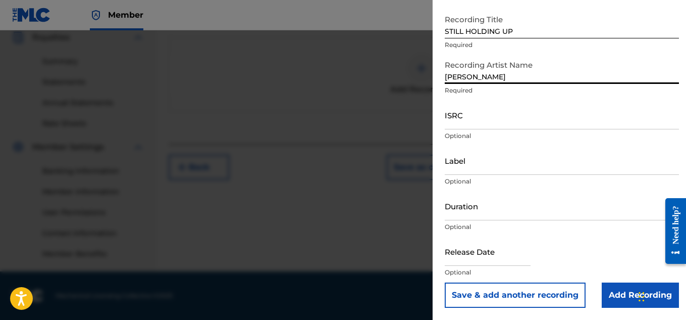
click at [623, 294] on input "Add Recording" at bounding box center [640, 294] width 77 height 25
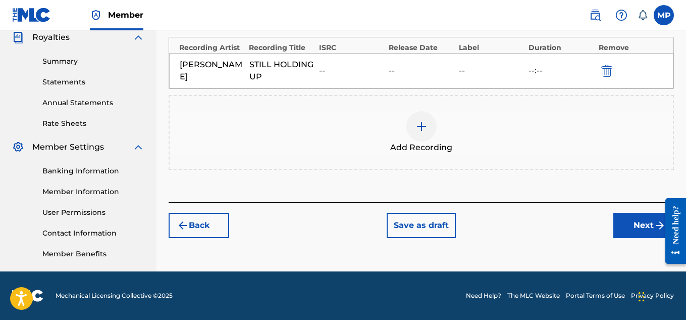
click at [635, 221] on button "Next" at bounding box center [643, 225] width 61 height 25
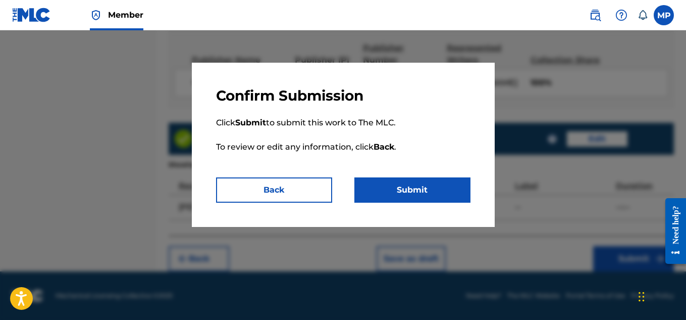
click at [468, 196] on button "Submit" at bounding box center [412, 189] width 116 height 25
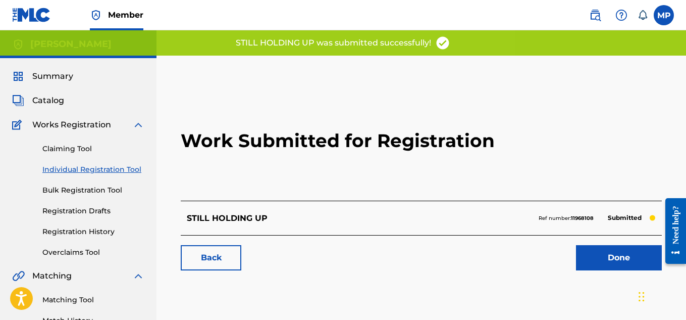
click at [212, 253] on link "Back" at bounding box center [211, 257] width 61 height 25
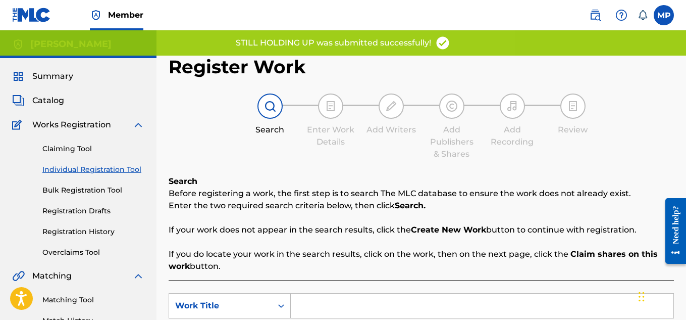
scroll to position [114, 0]
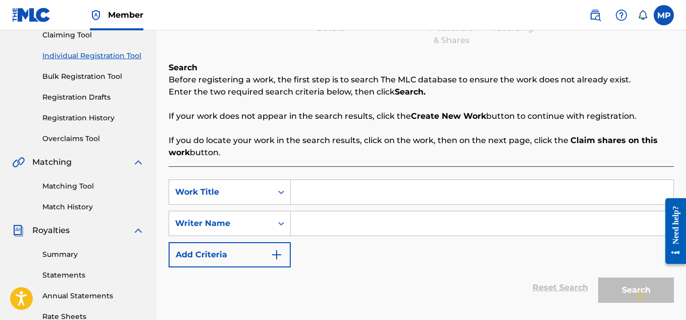
click at [329, 184] on input "Search Form" at bounding box center [482, 192] width 383 height 24
type input "Still Holding Up"
click at [365, 231] on input "Search Form" at bounding box center [482, 223] width 383 height 24
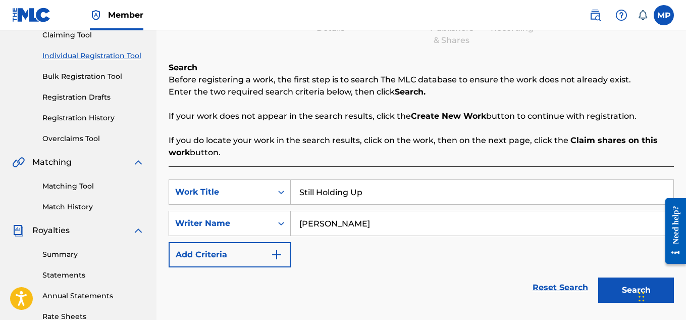
type input "[PERSON_NAME]"
click at [625, 287] on button "Search" at bounding box center [636, 289] width 76 height 25
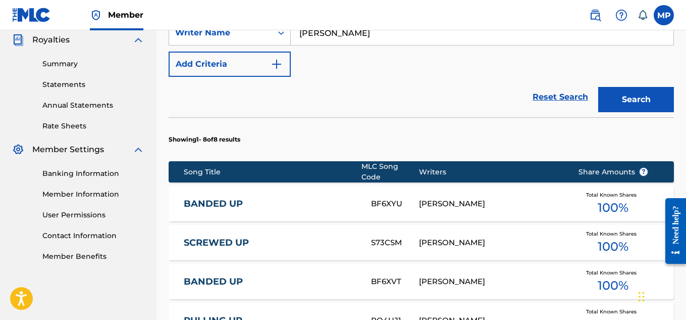
scroll to position [644, 0]
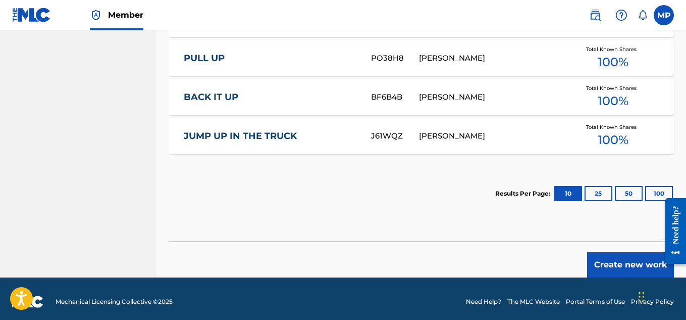
click at [620, 256] on button "Create new work" at bounding box center [630, 264] width 87 height 25
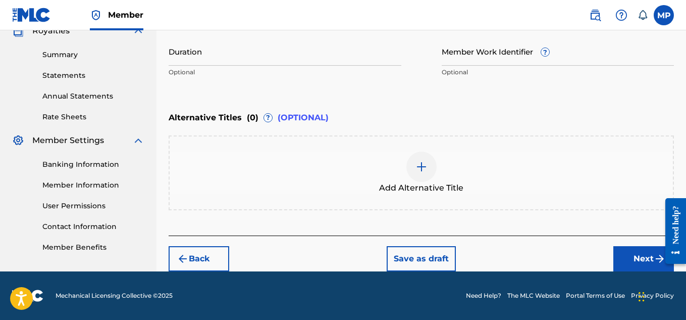
scroll to position [173, 0]
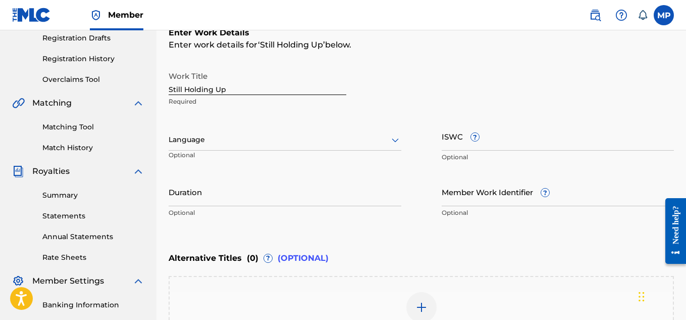
click at [533, 144] on input "ISWC ?" at bounding box center [558, 136] width 233 height 29
paste input "T9284920316"
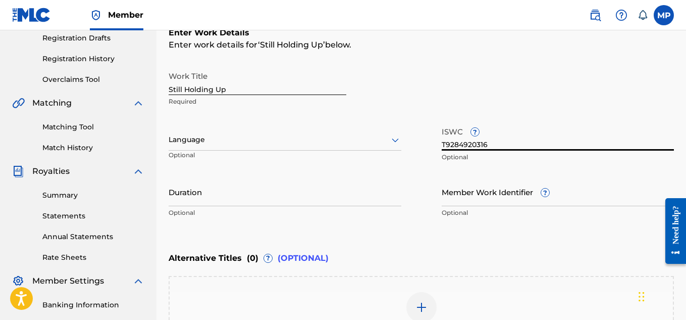
type input "T9284920316"
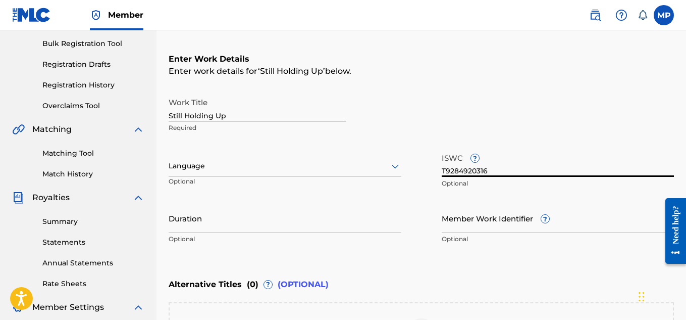
click at [232, 115] on input "Still Holding Up" at bounding box center [258, 106] width 178 height 29
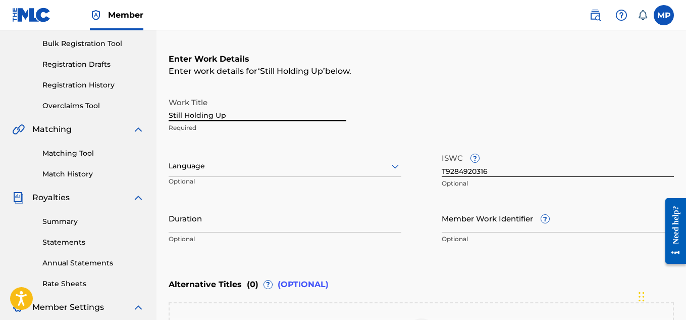
click at [455, 225] on input "Member Work Identifier ?" at bounding box center [558, 217] width 233 height 29
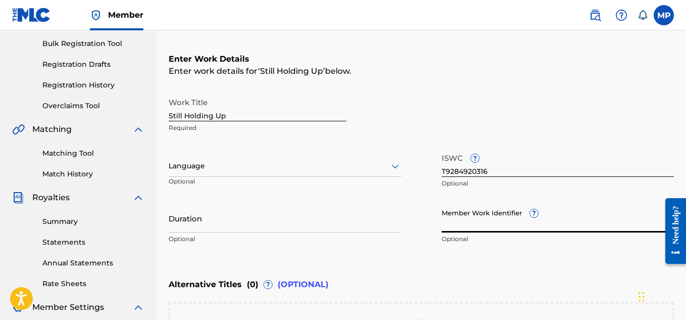
paste input "897359309"
type input "897359309"
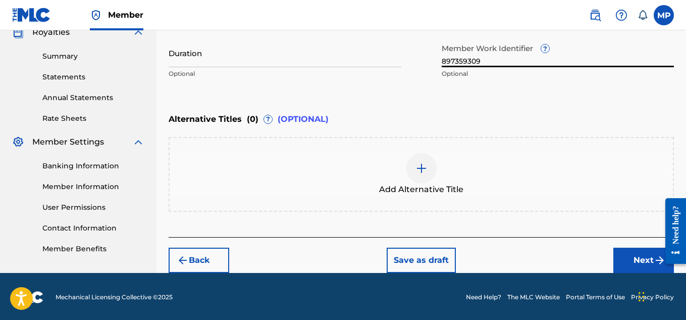
scroll to position [313, 0]
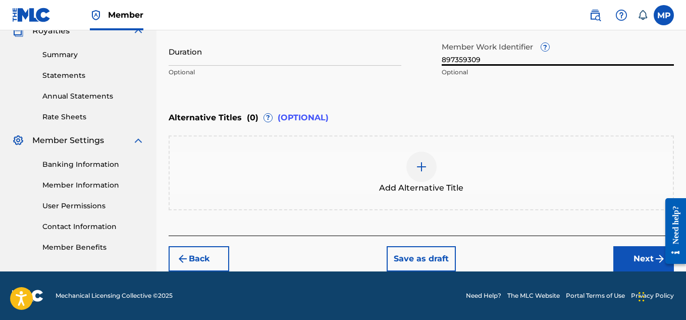
click at [620, 255] on button "Next" at bounding box center [643, 258] width 61 height 25
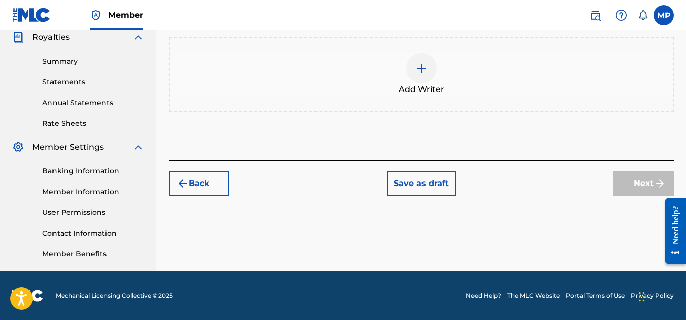
scroll to position [185, 0]
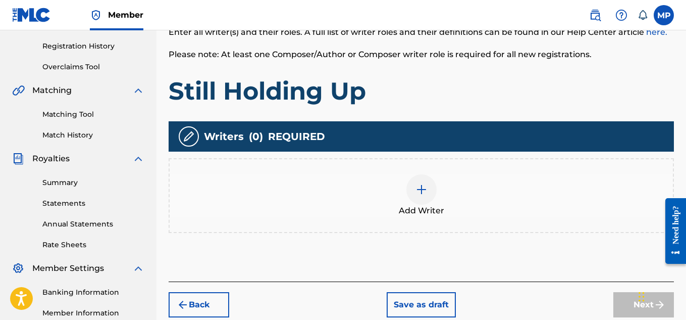
click at [428, 174] on div at bounding box center [421, 189] width 30 height 30
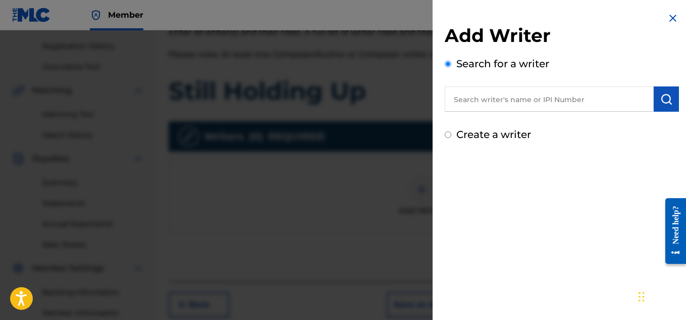
scroll to position [201, 0]
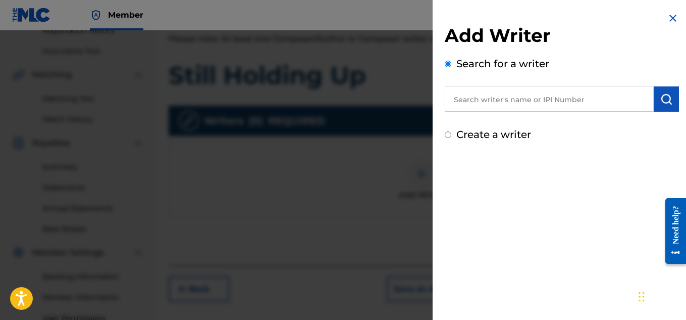
click at [603, 99] on input "text" at bounding box center [549, 98] width 209 height 25
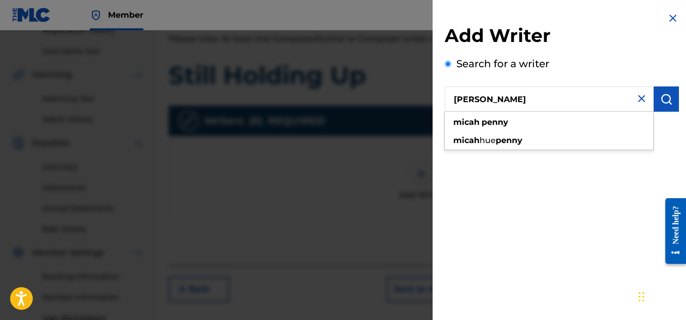
type input "[PERSON_NAME]"
click at [660, 98] on img "submit" at bounding box center [666, 99] width 12 height 12
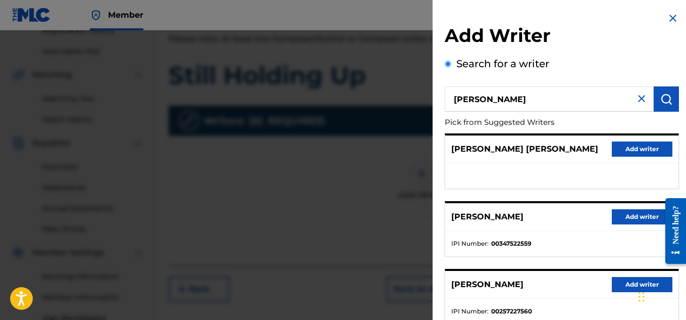
click at [619, 212] on button "Add writer" at bounding box center [642, 216] width 61 height 15
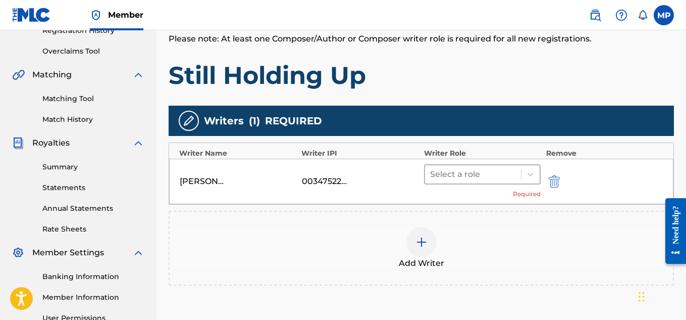
click at [441, 176] on div at bounding box center [473, 174] width 86 height 14
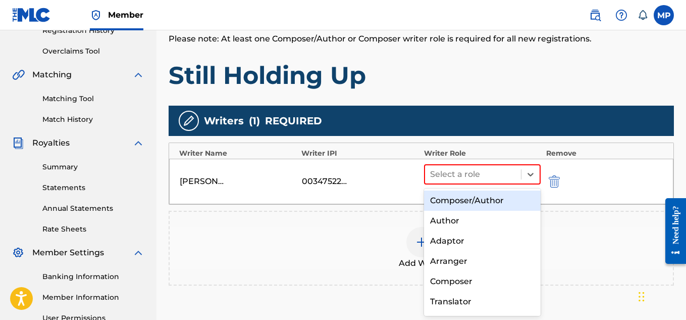
click at [463, 196] on div "Composer/Author" at bounding box center [482, 200] width 117 height 20
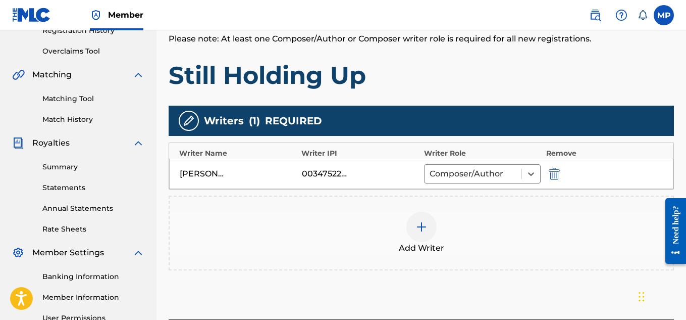
scroll to position [306, 0]
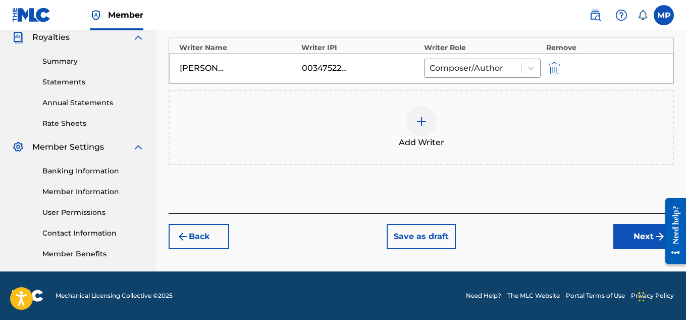
click at [623, 244] on button "Next" at bounding box center [643, 236] width 61 height 25
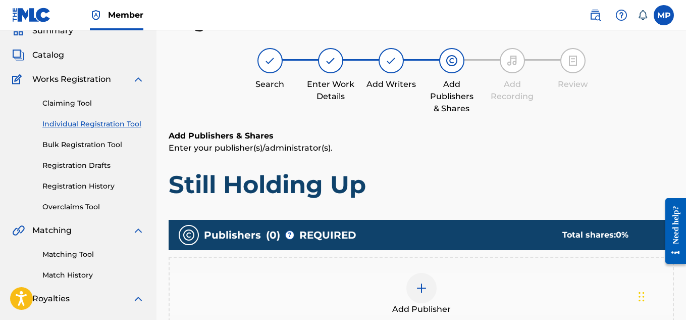
click at [431, 273] on div at bounding box center [421, 288] width 30 height 30
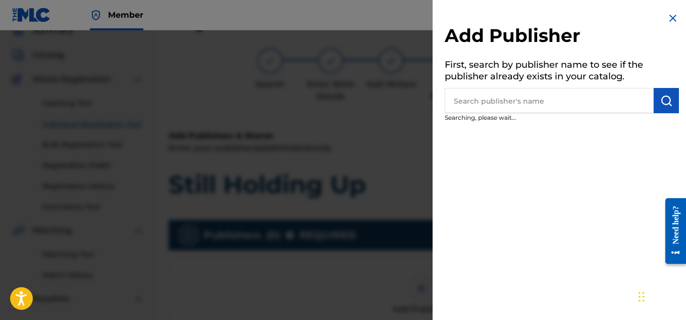
scroll to position [205, 0]
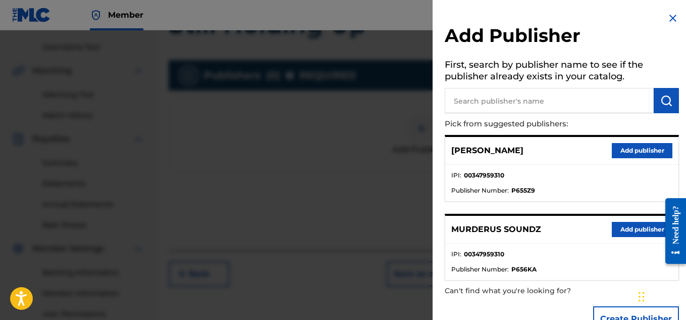
click at [628, 226] on button "Add publisher" at bounding box center [642, 229] width 61 height 15
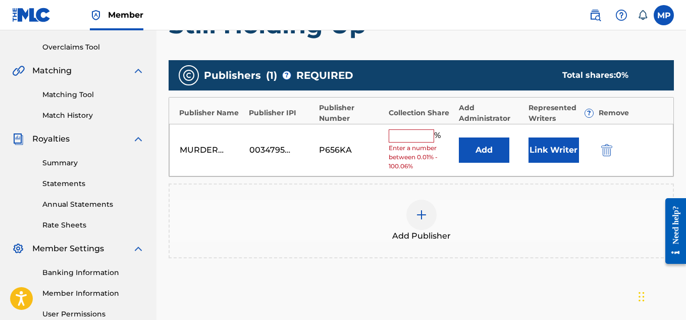
click at [422, 137] on input "text" at bounding box center [411, 135] width 45 height 13
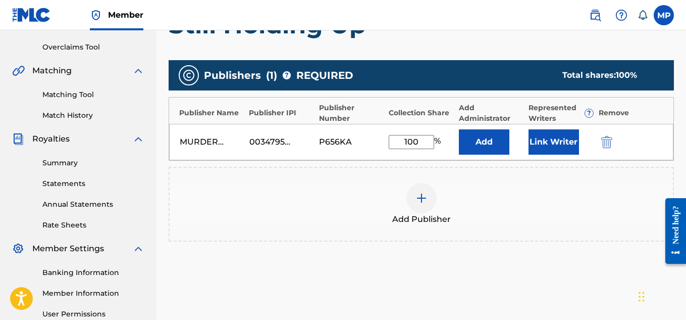
type input "100"
click at [543, 140] on button "Link Writer" at bounding box center [554, 141] width 50 height 25
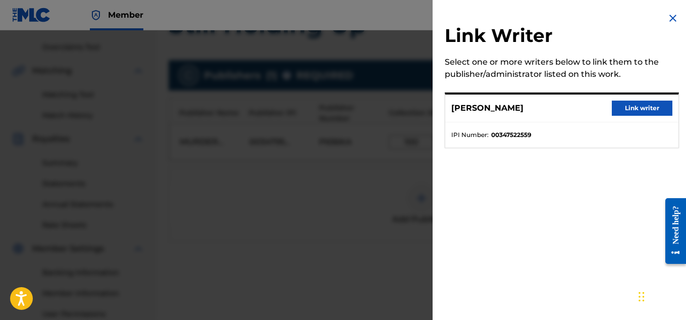
click at [644, 109] on button "Link writer" at bounding box center [642, 107] width 61 height 15
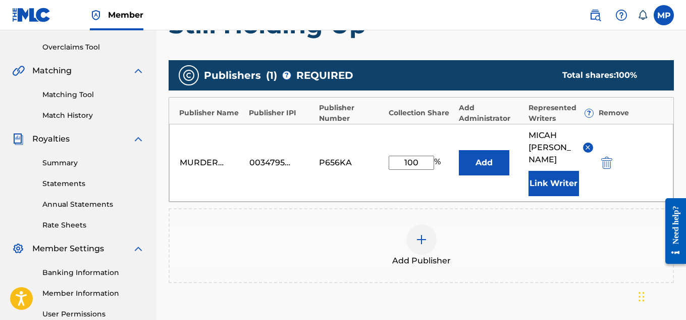
scroll to position [319, 0]
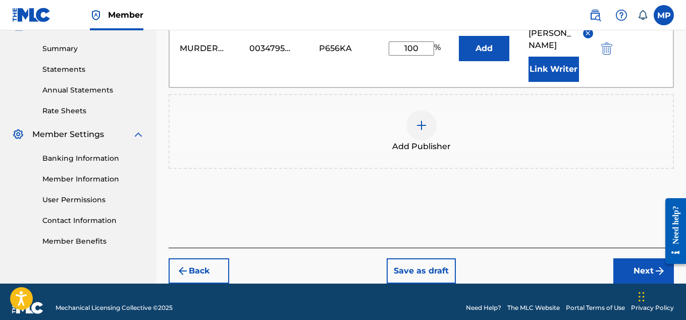
click at [637, 258] on button "Next" at bounding box center [643, 270] width 61 height 25
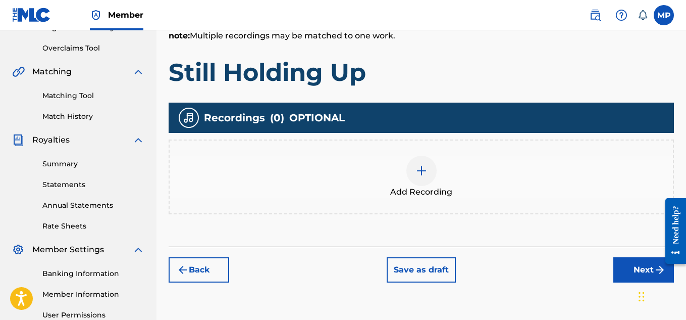
scroll to position [164, 0]
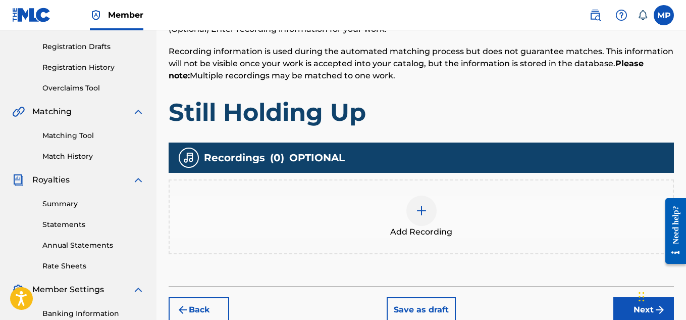
click at [423, 202] on div at bounding box center [421, 210] width 30 height 30
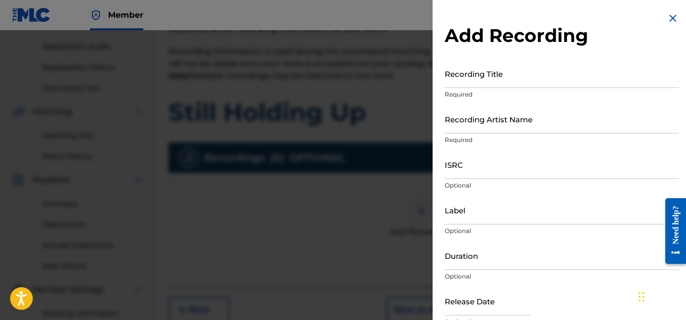
click at [491, 85] on input "Recording Title" at bounding box center [562, 73] width 234 height 29
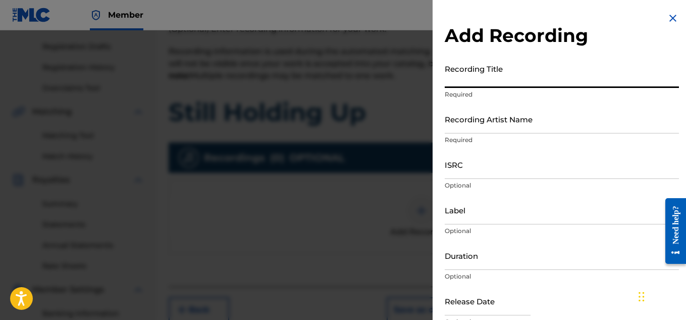
paste input "STILL HOLDING UP"
type input "STILL HOLDING UP"
click at [485, 131] on input "Recording Artist Name" at bounding box center [562, 119] width 234 height 29
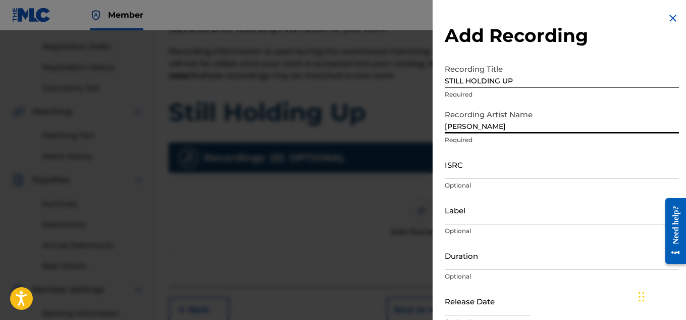
type input "[PERSON_NAME]"
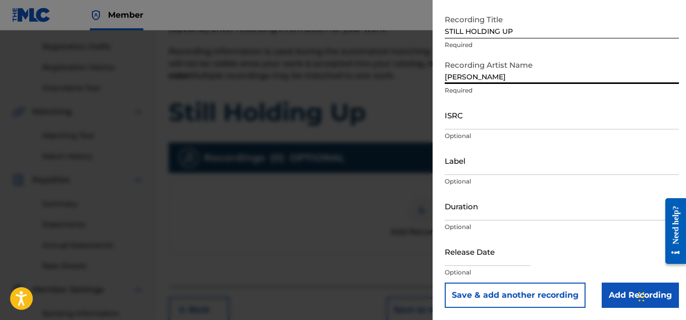
click at [609, 297] on input "Add Recording" at bounding box center [640, 294] width 77 height 25
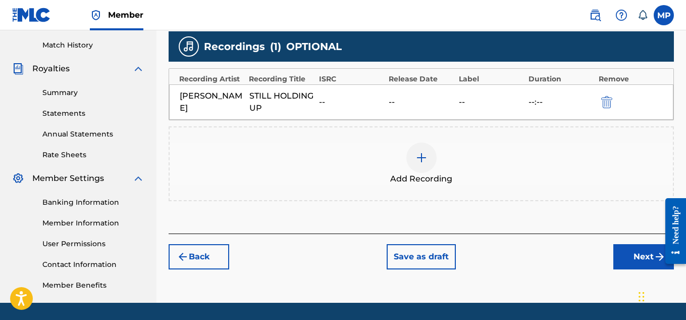
scroll to position [286, 0]
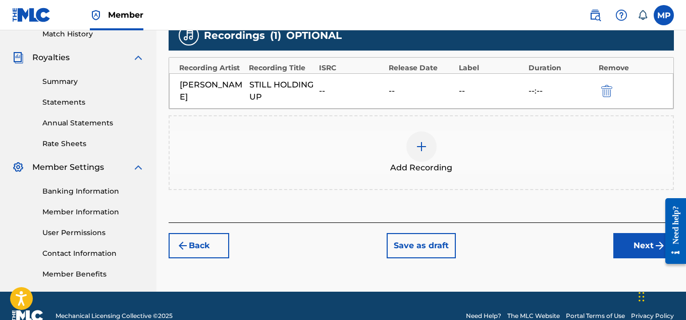
click at [627, 241] on button "Next" at bounding box center [643, 245] width 61 height 25
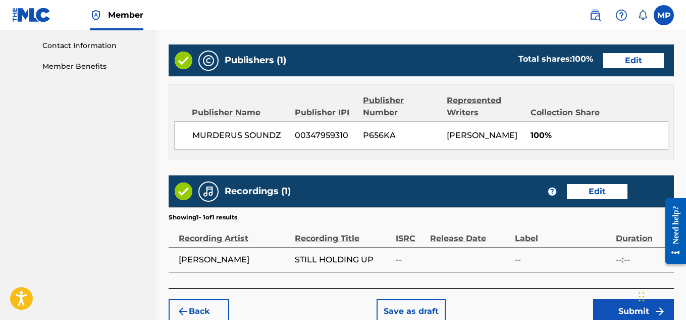
scroll to position [546, 0]
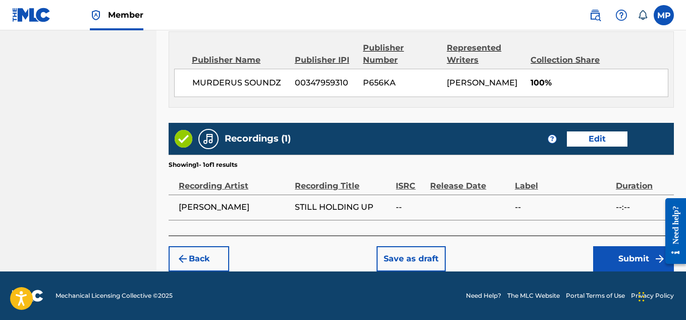
click at [625, 251] on button "Submit" at bounding box center [633, 258] width 81 height 25
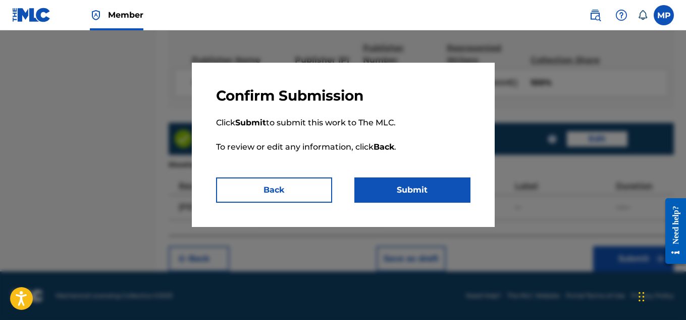
click at [429, 185] on button "Submit" at bounding box center [412, 189] width 116 height 25
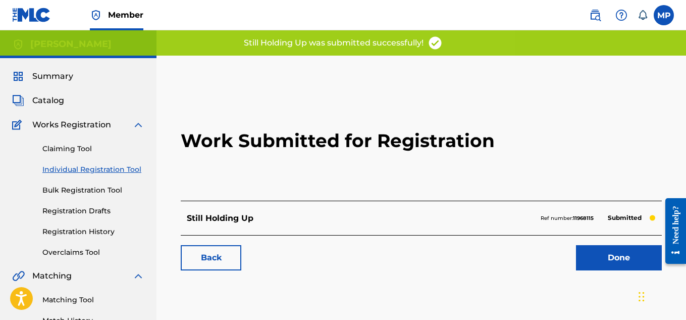
click at [223, 245] on link "Back" at bounding box center [211, 257] width 61 height 25
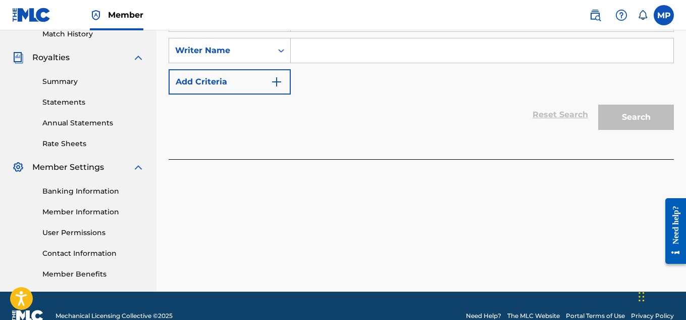
scroll to position [226, 0]
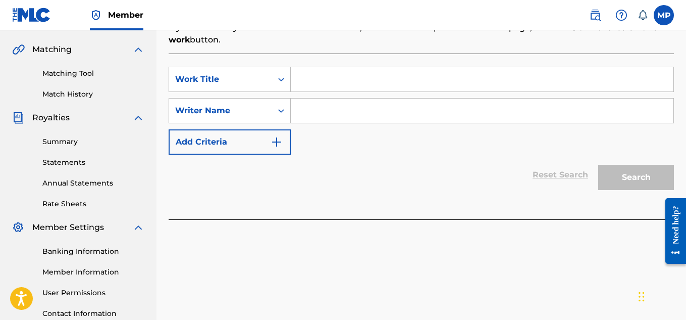
click at [330, 91] on input "Search Form" at bounding box center [482, 79] width 383 height 24
paste input "SPORTS STYLE"
type input "SPORTS STYLE"
click at [329, 123] on input "Search Form" at bounding box center [482, 110] width 383 height 24
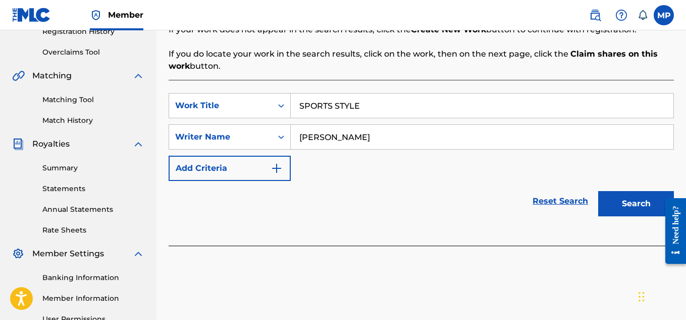
type input "[PERSON_NAME]"
click at [622, 204] on button "Search" at bounding box center [636, 203] width 76 height 25
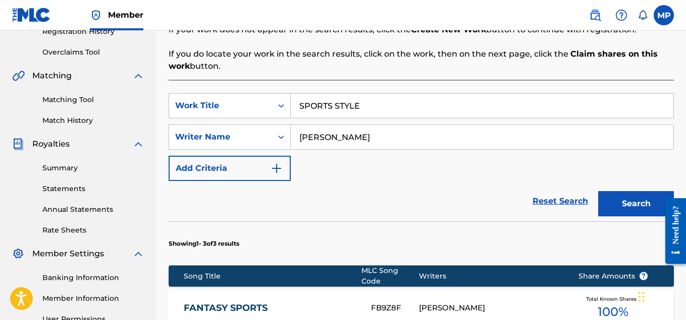
scroll to position [449, 0]
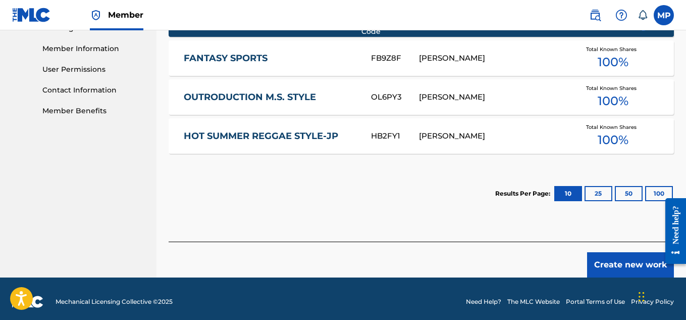
click at [618, 256] on button "Create new work" at bounding box center [630, 264] width 87 height 25
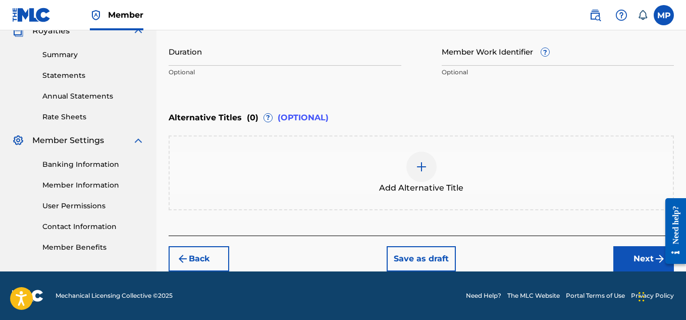
scroll to position [199, 0]
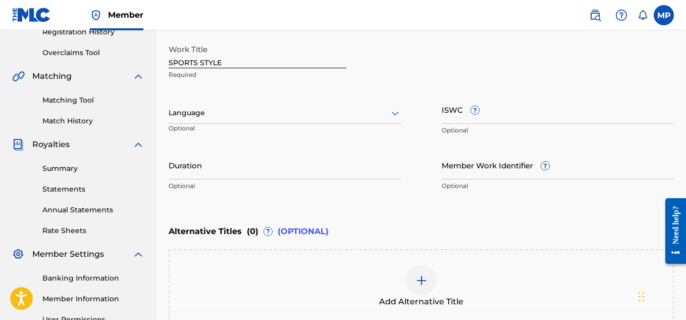
click at [498, 115] on input "ISWC ?" at bounding box center [558, 109] width 233 height 29
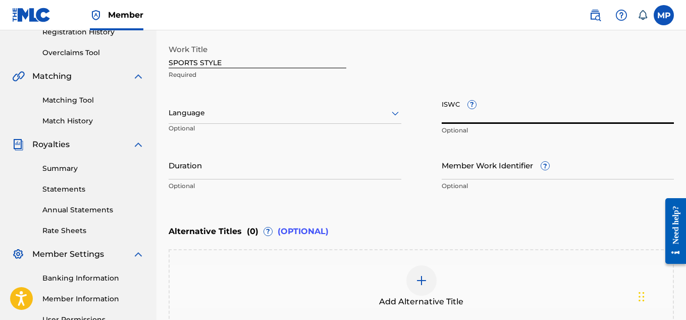
paste input "T9284920076"
type input "T9284920076"
click at [458, 170] on input "Member Work Identifier ?" at bounding box center [558, 164] width 233 height 29
paste input "897359295"
type input "897359295"
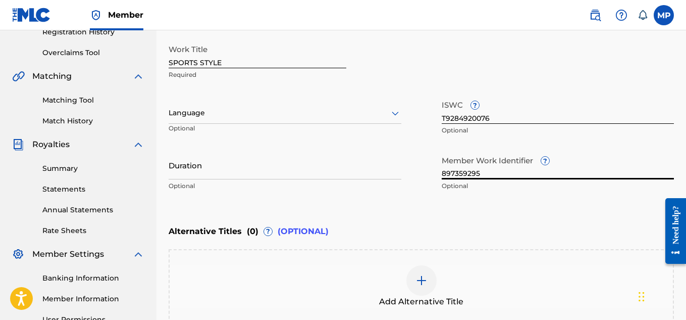
scroll to position [313, 0]
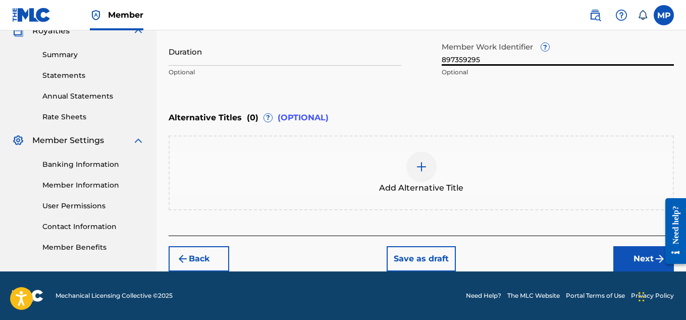
click at [627, 255] on button "Next" at bounding box center [643, 258] width 61 height 25
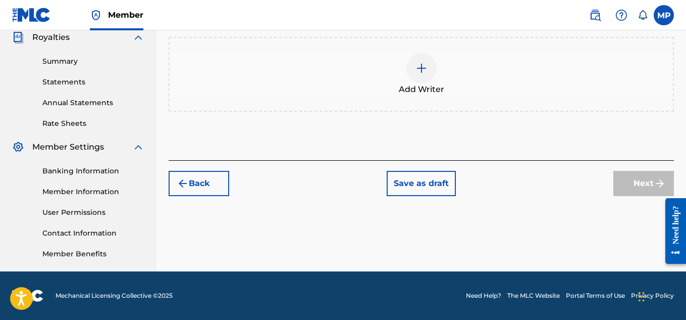
scroll to position [46, 0]
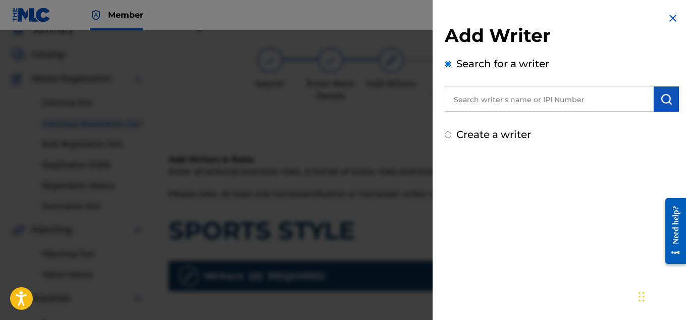
scroll to position [236, 0]
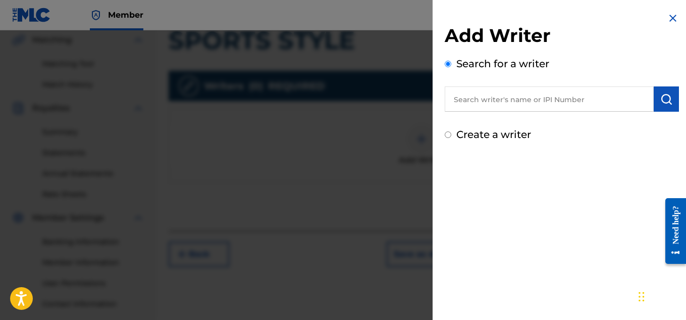
click at [493, 100] on input "text" at bounding box center [549, 98] width 209 height 25
type input "[PERSON_NAME]"
click at [661, 105] on img "submit" at bounding box center [666, 99] width 12 height 12
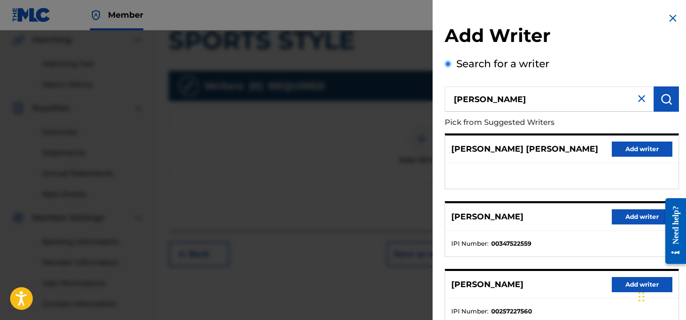
click at [630, 218] on button "Add writer" at bounding box center [642, 216] width 61 height 15
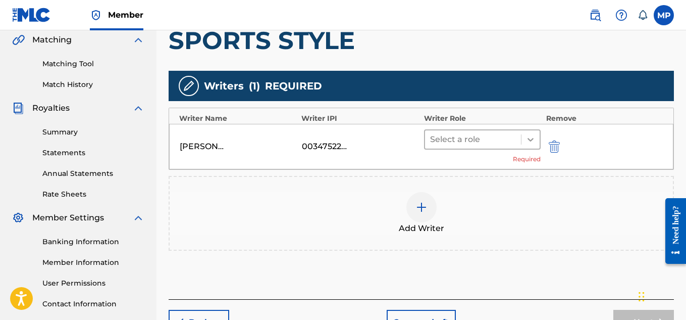
click at [522, 130] on div at bounding box center [531, 139] width 18 height 18
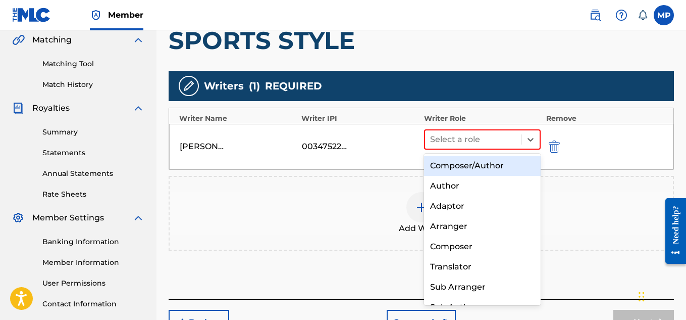
click at [488, 164] on div "Composer/Author" at bounding box center [482, 166] width 117 height 20
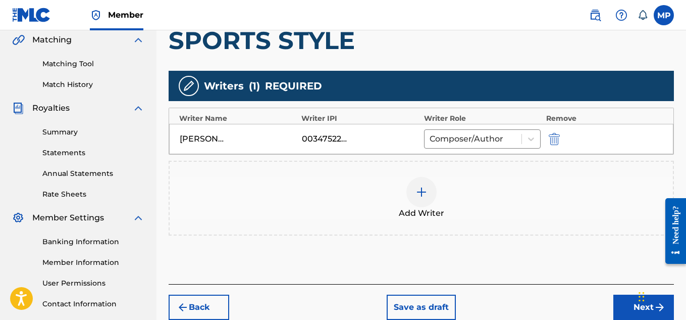
scroll to position [265, 0]
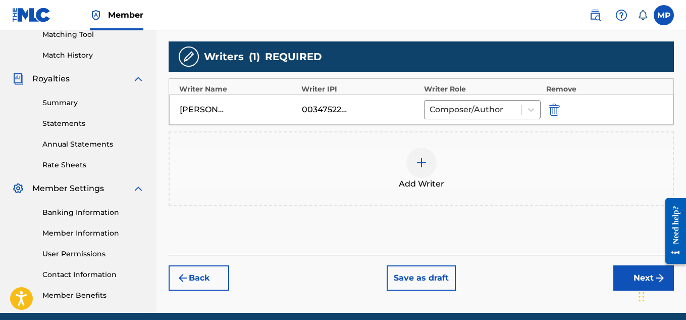
click at [620, 274] on button "Next" at bounding box center [643, 277] width 61 height 25
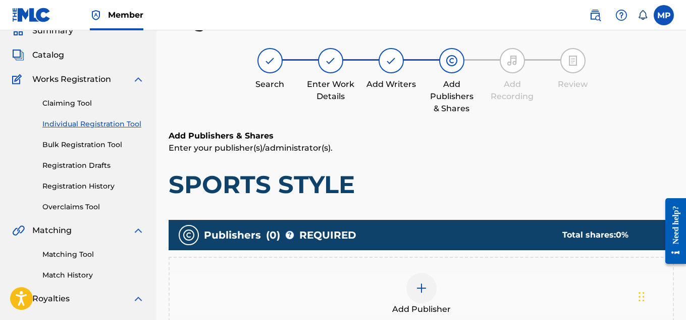
scroll to position [240, 0]
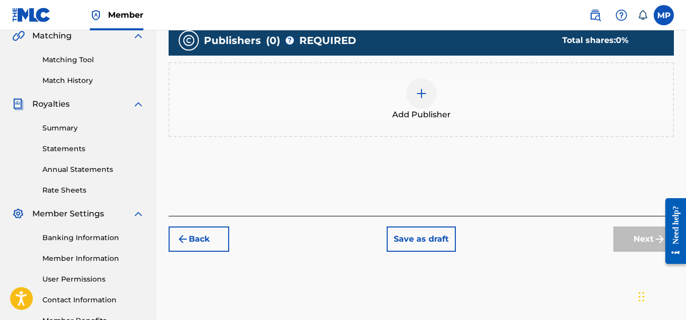
click at [427, 96] on img at bounding box center [422, 93] width 12 height 12
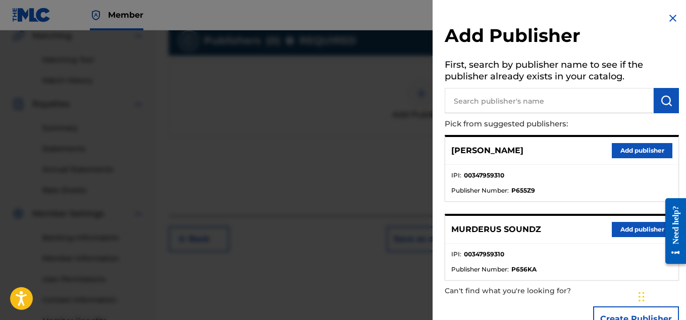
click at [625, 228] on button "Add publisher" at bounding box center [642, 229] width 61 height 15
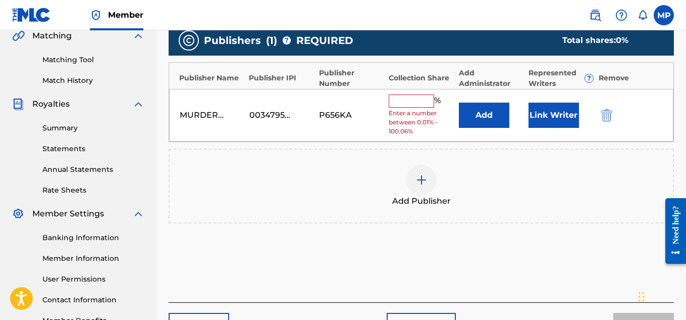
click at [412, 90] on div "MURDERUS SOUNDZ 00347959310 P656KA % Enter a number between 0.01% - 100.06% Add…" at bounding box center [421, 115] width 504 height 53
click at [411, 95] on input "text" at bounding box center [411, 100] width 45 height 13
type input "0"
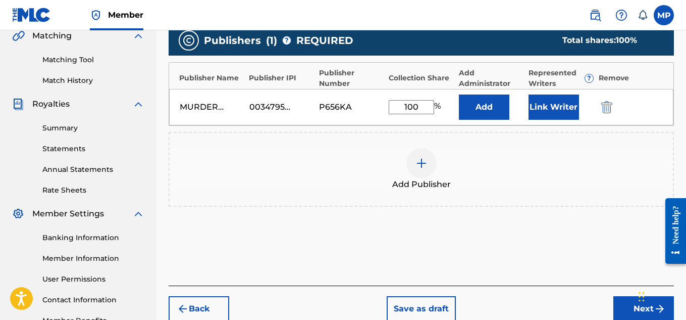
type input "100"
click at [560, 106] on button "Link Writer" at bounding box center [554, 106] width 50 height 25
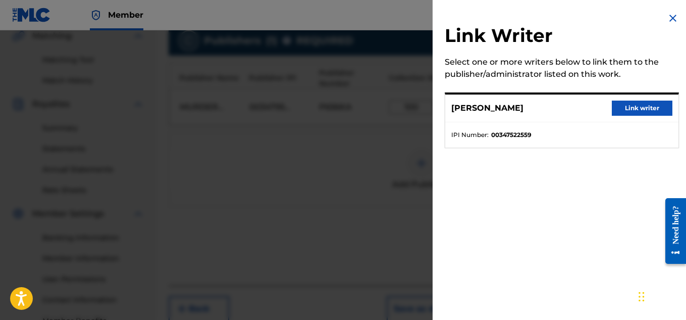
click at [645, 110] on button "Link writer" at bounding box center [642, 107] width 61 height 15
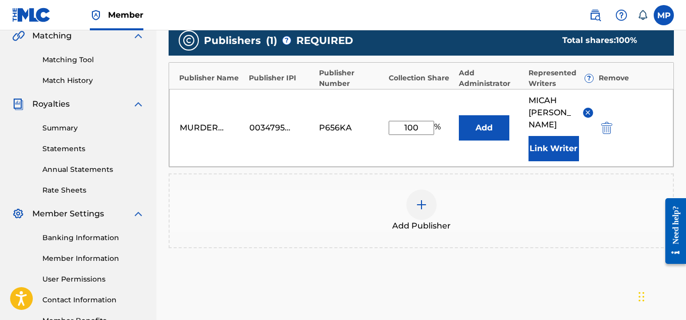
scroll to position [319, 0]
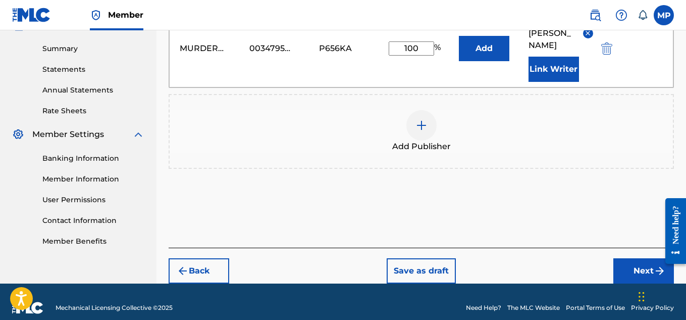
click at [628, 258] on button "Next" at bounding box center [643, 270] width 61 height 25
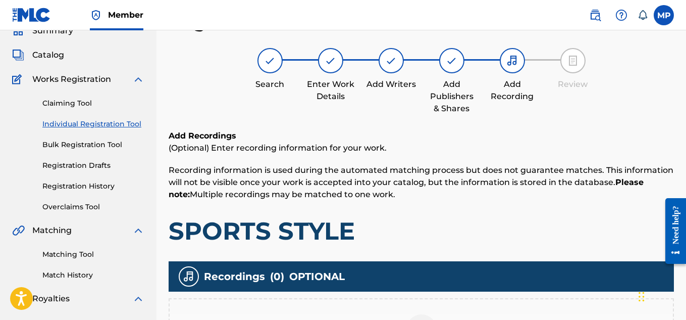
scroll to position [143, 0]
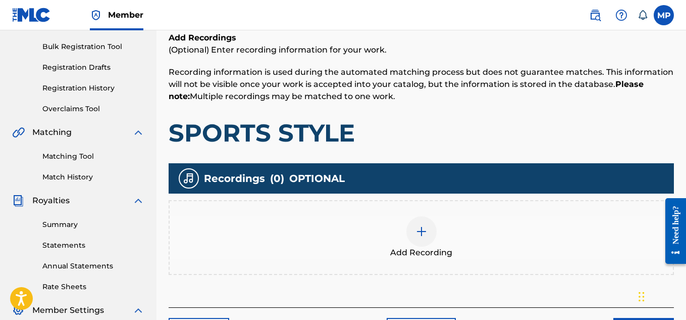
click at [418, 225] on img at bounding box center [422, 231] width 12 height 12
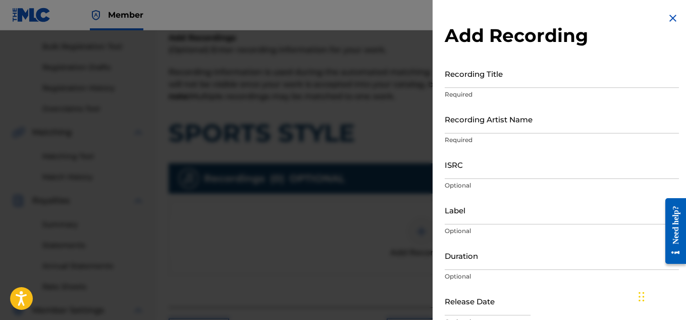
scroll to position [190, 0]
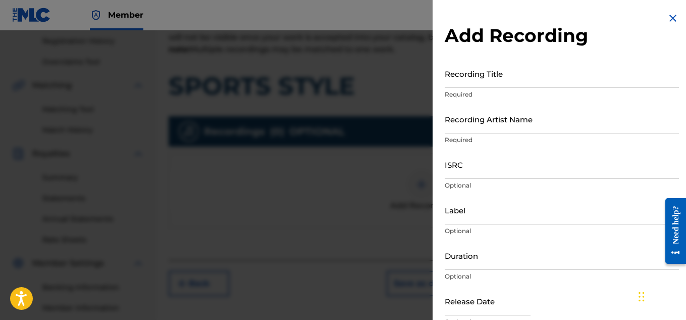
click at [508, 81] on input "Recording Title" at bounding box center [562, 73] width 234 height 29
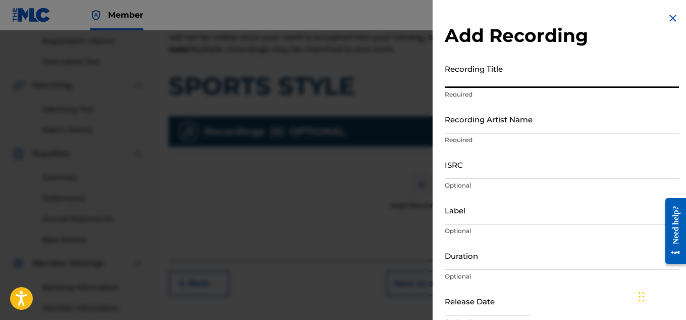
paste input "SPORTS STYLE"
type input "SPORTS STYLE"
click at [480, 120] on input "Recording Artist Name" at bounding box center [562, 119] width 234 height 29
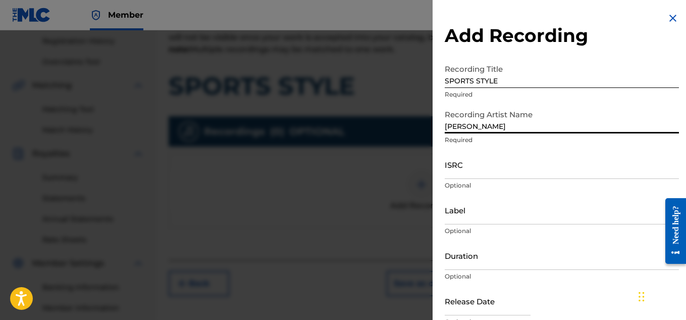
type input "[PERSON_NAME]"
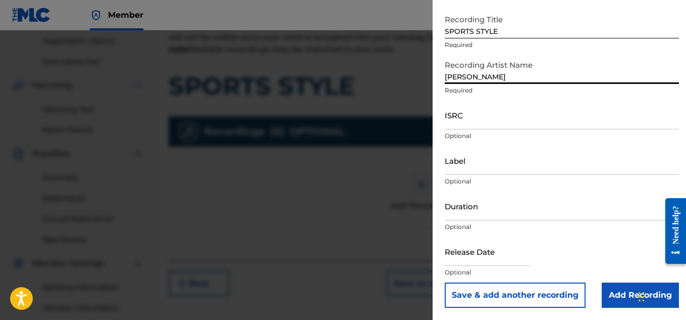
click at [617, 295] on input "Add Recording" at bounding box center [640, 294] width 77 height 25
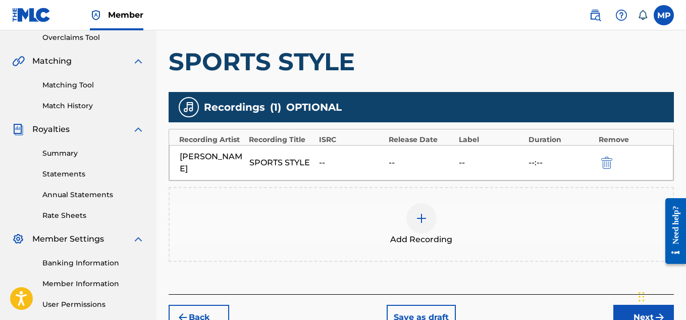
scroll to position [306, 0]
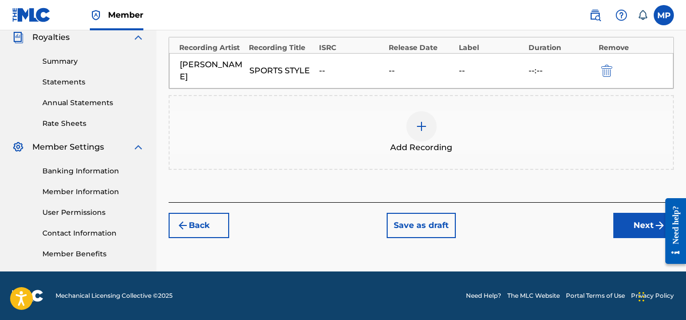
click at [633, 225] on button "Next" at bounding box center [643, 225] width 61 height 25
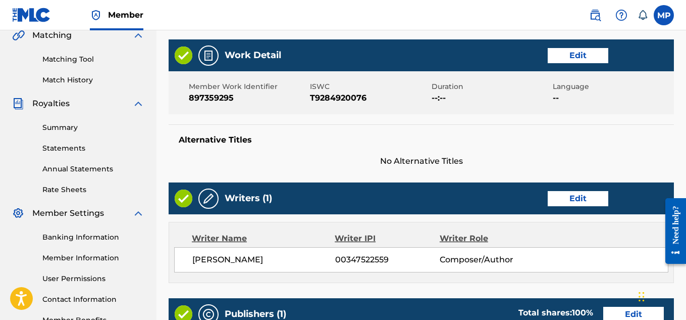
scroll to position [546, 0]
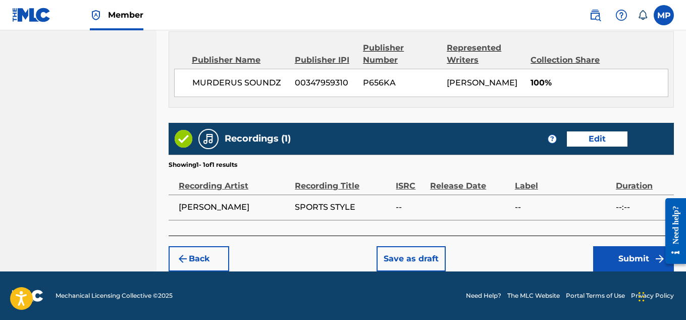
click at [613, 254] on button "Submit" at bounding box center [633, 258] width 81 height 25
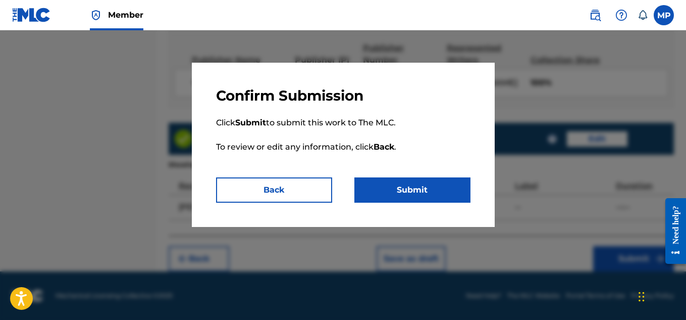
click at [406, 184] on button "Submit" at bounding box center [412, 189] width 116 height 25
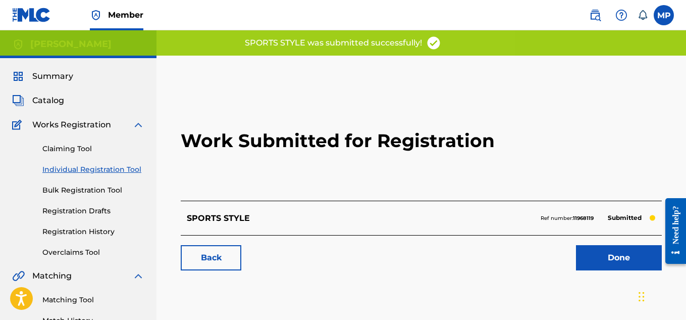
scroll to position [31, 0]
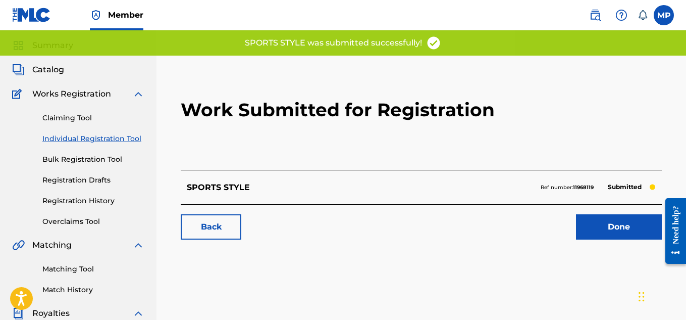
click at [214, 230] on link "Back" at bounding box center [211, 226] width 61 height 25
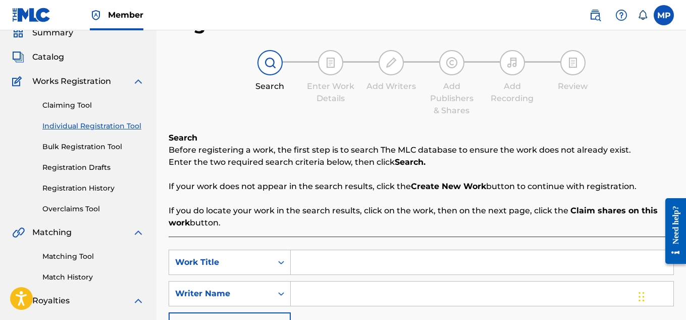
scroll to position [101, 0]
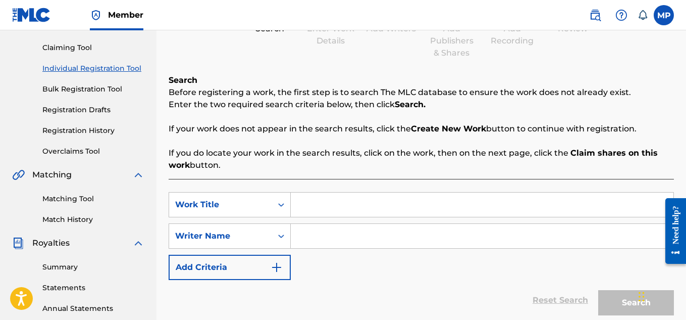
click at [344, 209] on input "Search Form" at bounding box center [482, 204] width 383 height 24
paste input "RETURNED FOR A REASON"
type input "RETURNED FOR A REASON"
click at [342, 249] on div "SearchWithCriteria57e24ba9-4bf3-45e5-82ae-6e4e9cafcec9 Work Title RETURNED FOR …" at bounding box center [421, 236] width 505 height 88
click at [339, 242] on input "Search Form" at bounding box center [482, 236] width 383 height 24
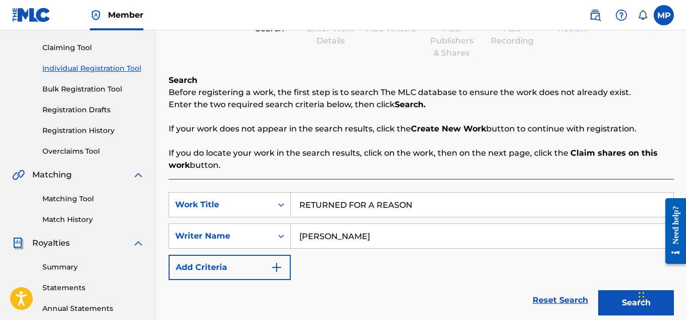
type input "[PERSON_NAME]"
click at [629, 297] on button "Search" at bounding box center [636, 302] width 76 height 25
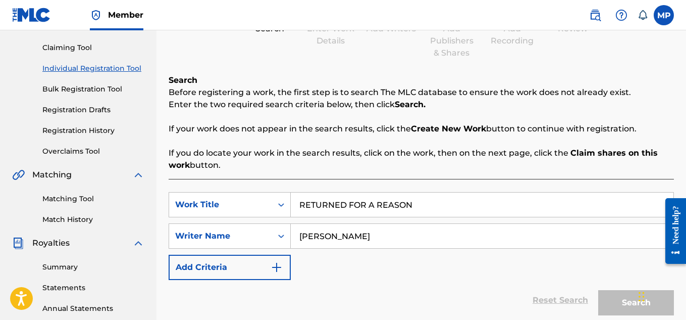
scroll to position [260, 0]
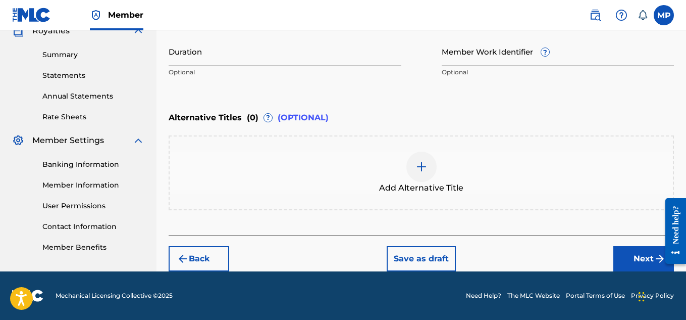
scroll to position [80, 0]
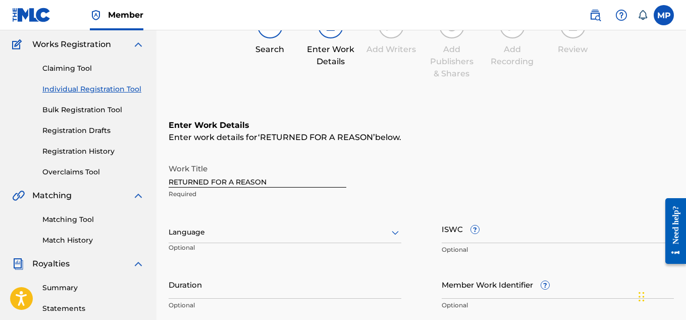
click at [585, 238] on input "ISWC ?" at bounding box center [558, 228] width 233 height 29
paste input "T9284920189"
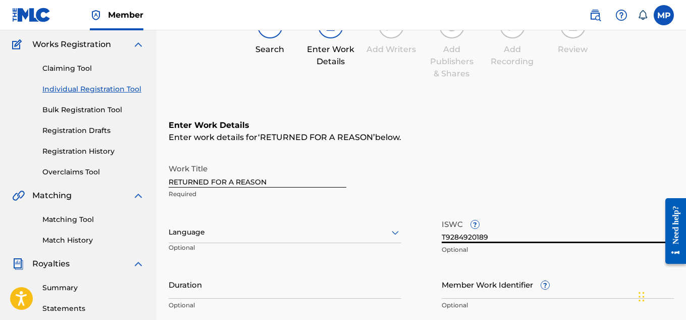
type input "T9284920189"
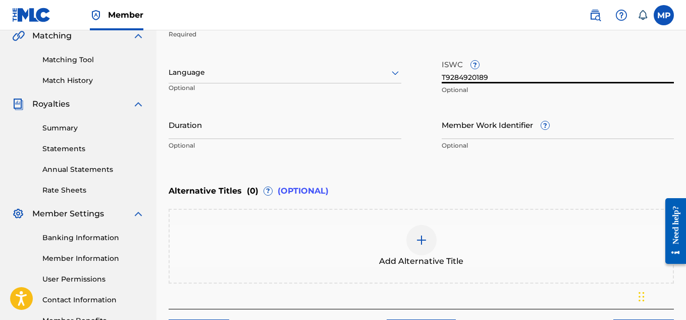
scroll to position [246, 0]
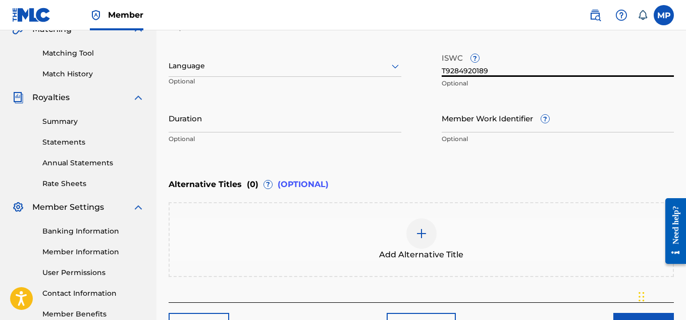
click at [471, 125] on input "Member Work Identifier ?" at bounding box center [558, 118] width 233 height 29
paste input "897359303"
type input "897359303"
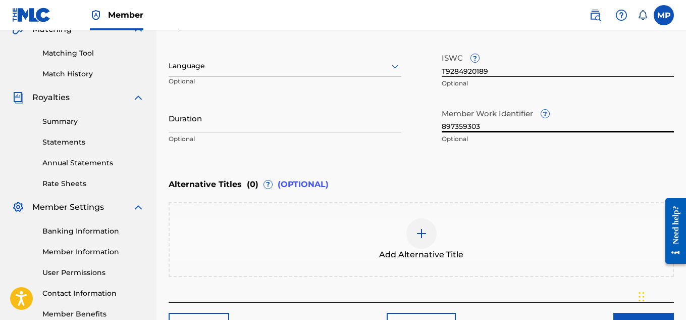
scroll to position [313, 0]
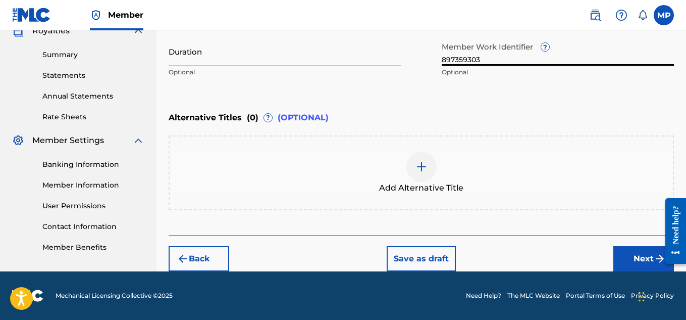
click at [624, 255] on button "Next" at bounding box center [643, 258] width 61 height 25
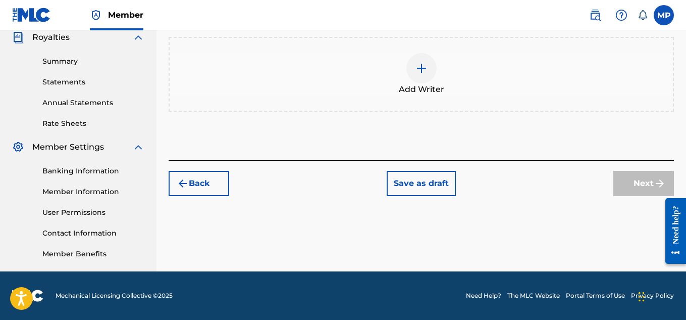
scroll to position [306, 0]
click at [425, 75] on div at bounding box center [421, 68] width 30 height 30
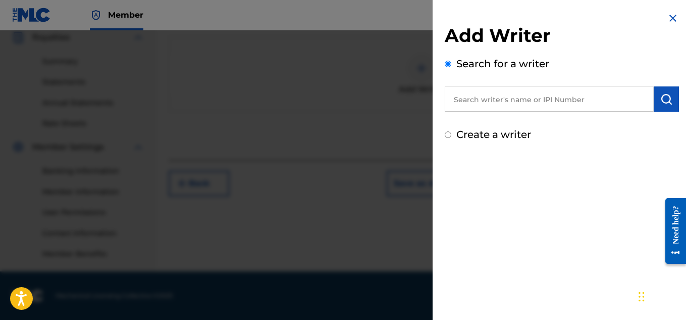
click at [494, 98] on input "text" at bounding box center [549, 98] width 209 height 25
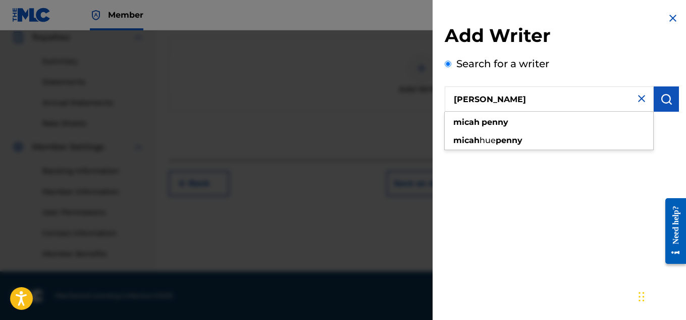
type input "[PERSON_NAME]"
click at [660, 98] on img "submit" at bounding box center [666, 99] width 12 height 12
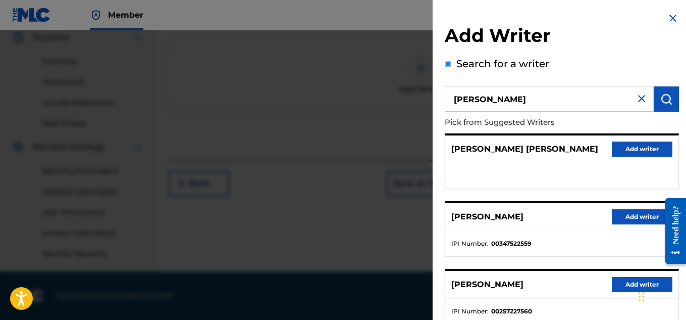
click at [620, 210] on button "Add writer" at bounding box center [642, 216] width 61 height 15
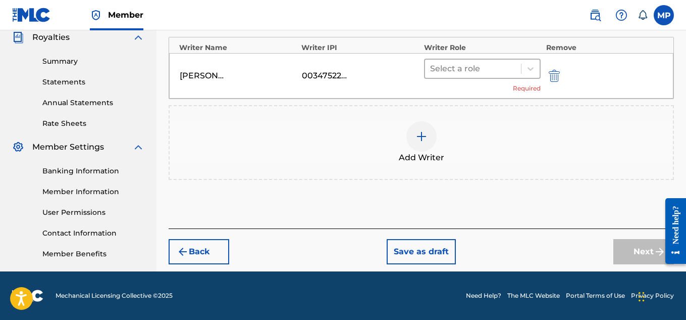
click at [483, 68] on div at bounding box center [473, 69] width 86 height 14
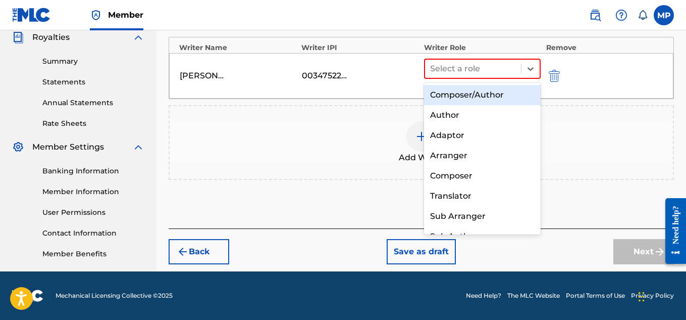
click at [468, 88] on div "Composer/Author" at bounding box center [482, 95] width 117 height 20
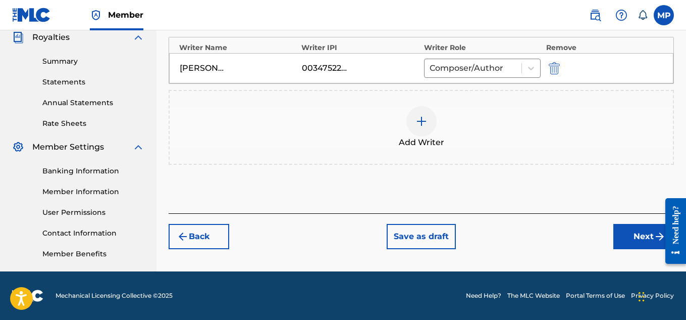
click at [629, 243] on button "Next" at bounding box center [643, 236] width 61 height 25
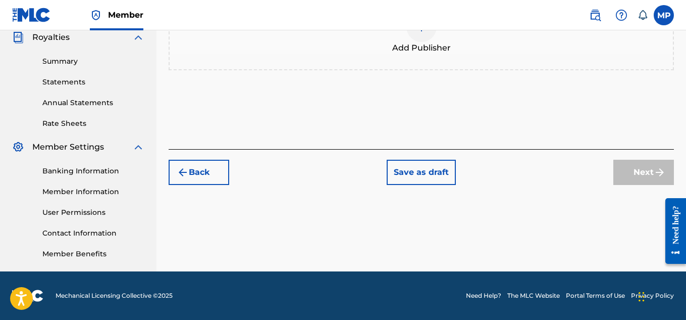
click at [420, 33] on img at bounding box center [422, 27] width 12 height 12
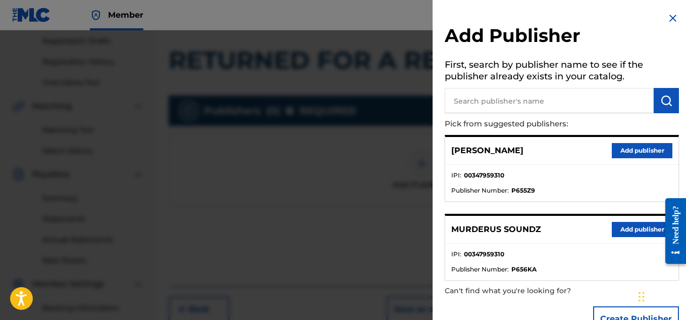
click at [633, 230] on button "Add publisher" at bounding box center [642, 229] width 61 height 15
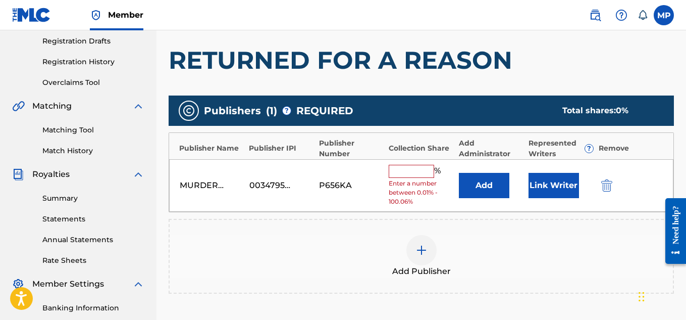
click at [423, 168] on input "text" at bounding box center [411, 171] width 45 height 13
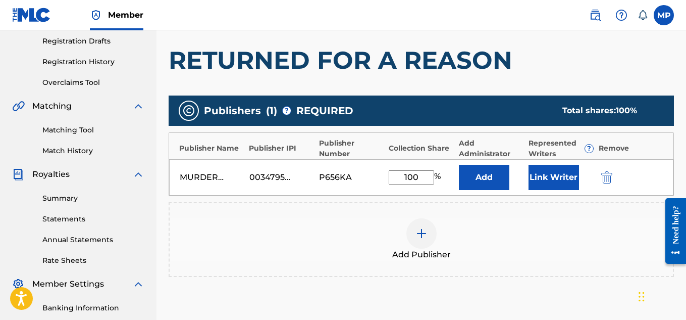
type input "100"
click at [548, 186] on button "Link Writer" at bounding box center [554, 177] width 50 height 25
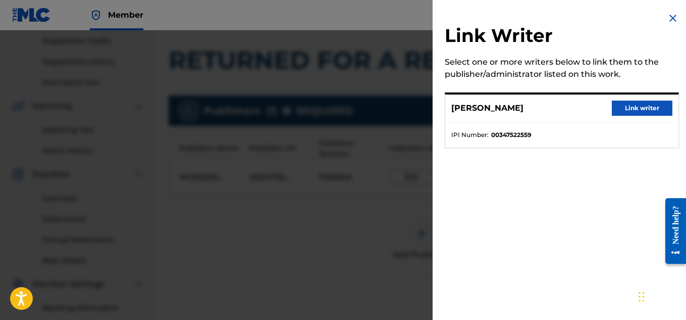
click at [628, 104] on button "Link writer" at bounding box center [642, 107] width 61 height 15
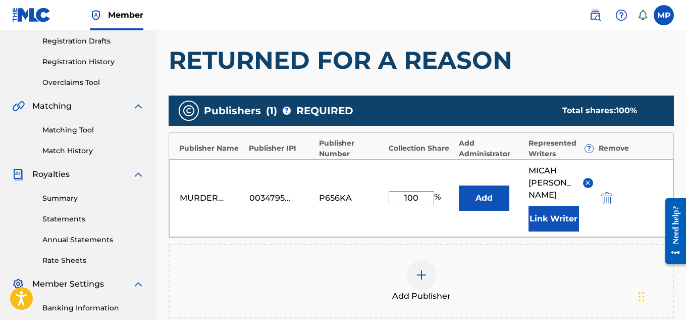
scroll to position [319, 0]
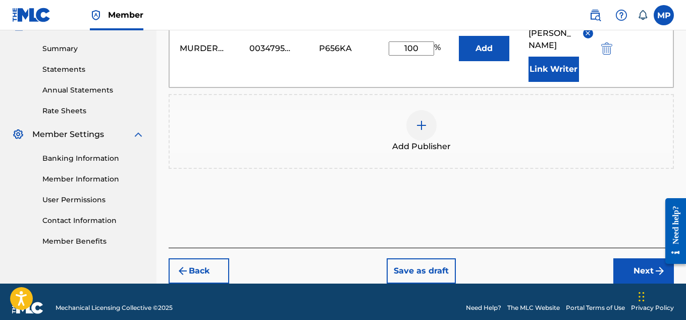
click at [632, 258] on button "Next" at bounding box center [643, 270] width 61 height 25
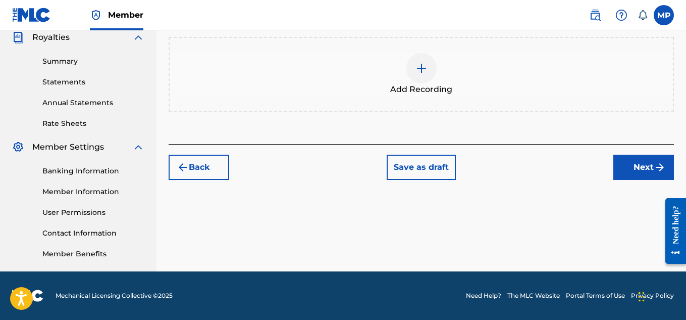
click at [416, 74] on img at bounding box center [422, 68] width 12 height 12
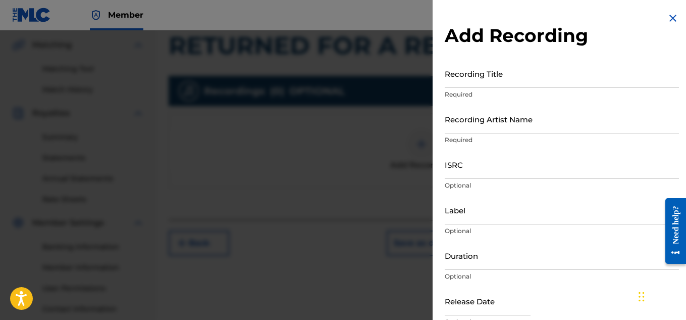
click at [485, 72] on input "Recording Title" at bounding box center [562, 73] width 234 height 29
paste input "RETURNED FOR A REASON"
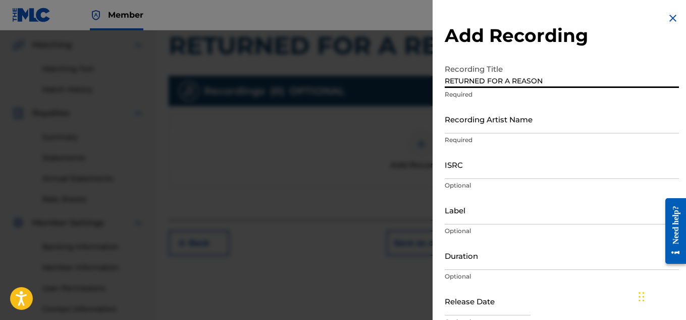
type input "RETURNED FOR A REASON"
click at [476, 123] on input "Recording Artist Name" at bounding box center [562, 119] width 234 height 29
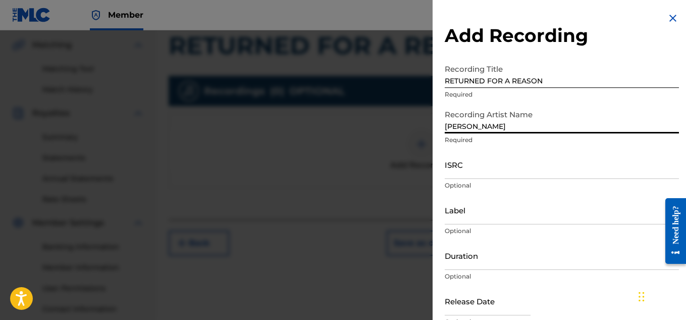
scroll to position [49, 0]
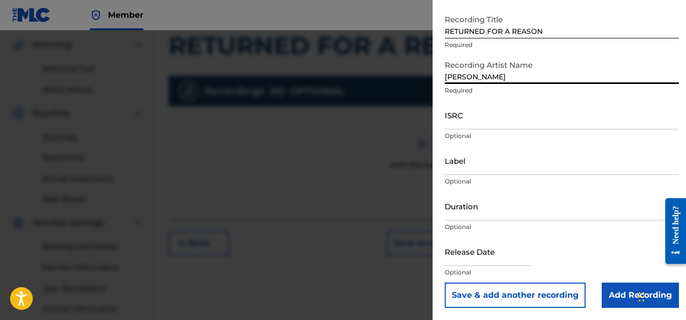
type input "[PERSON_NAME]"
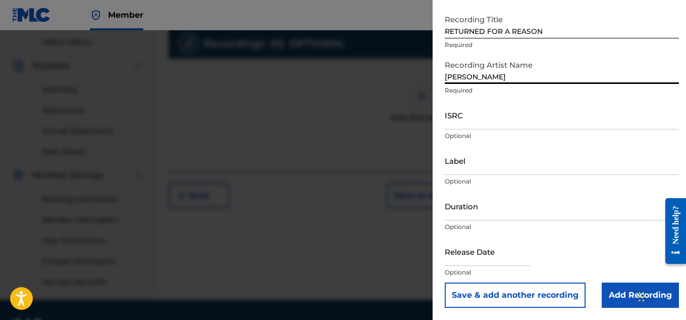
click at [620, 291] on input "Add Recording" at bounding box center [640, 294] width 77 height 25
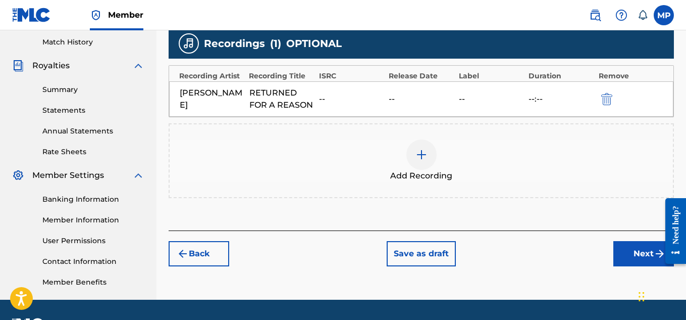
click at [618, 246] on button "Next" at bounding box center [643, 253] width 61 height 25
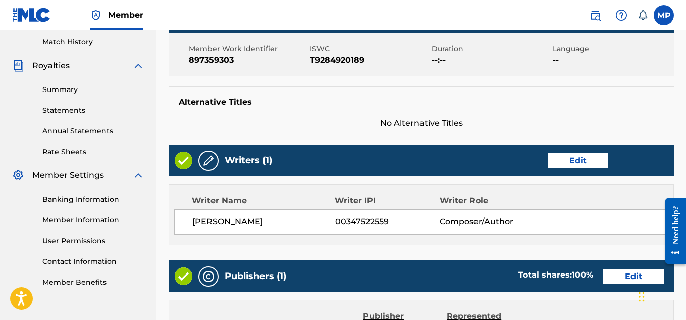
scroll to position [546, 0]
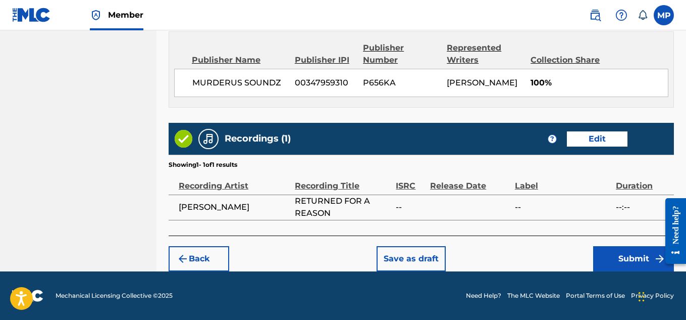
click at [601, 262] on button "Submit" at bounding box center [633, 258] width 81 height 25
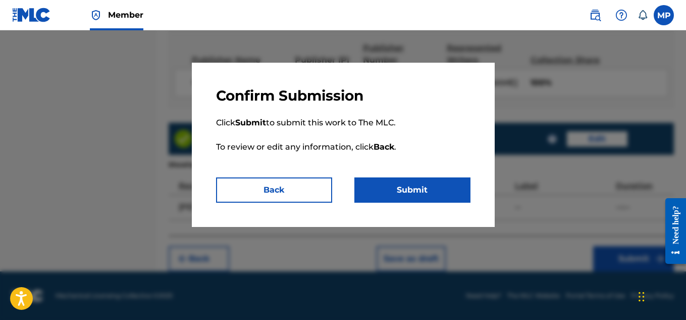
click at [415, 191] on button "Submit" at bounding box center [412, 189] width 116 height 25
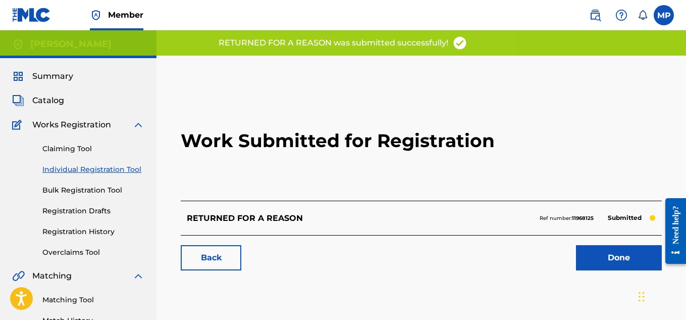
click at [211, 263] on link "Back" at bounding box center [211, 257] width 61 height 25
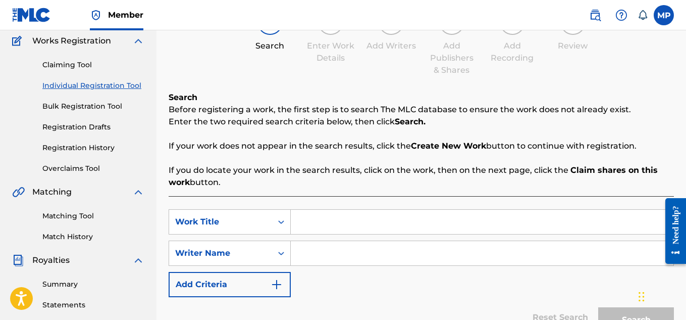
scroll to position [116, 0]
